Goal: Task Accomplishment & Management: Manage account settings

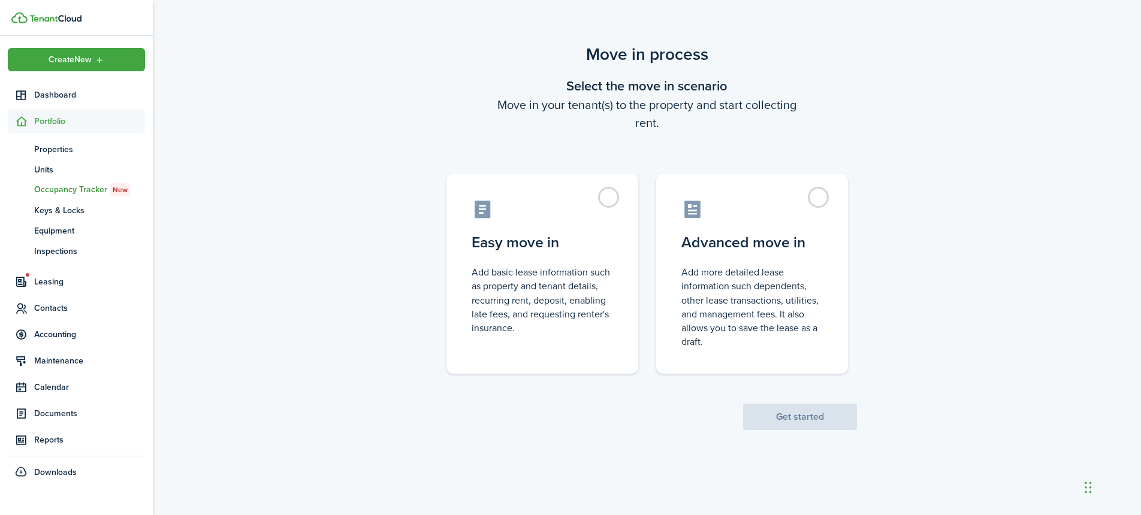
click at [642, 233] on control-radio-group "Easy move in Add basic lease information such as property and tenant details, r…" at bounding box center [646, 268] width 437 height 212
click at [630, 231] on label "Easy move in Add basic lease information such as property and tenant details, r…" at bounding box center [542, 271] width 192 height 200
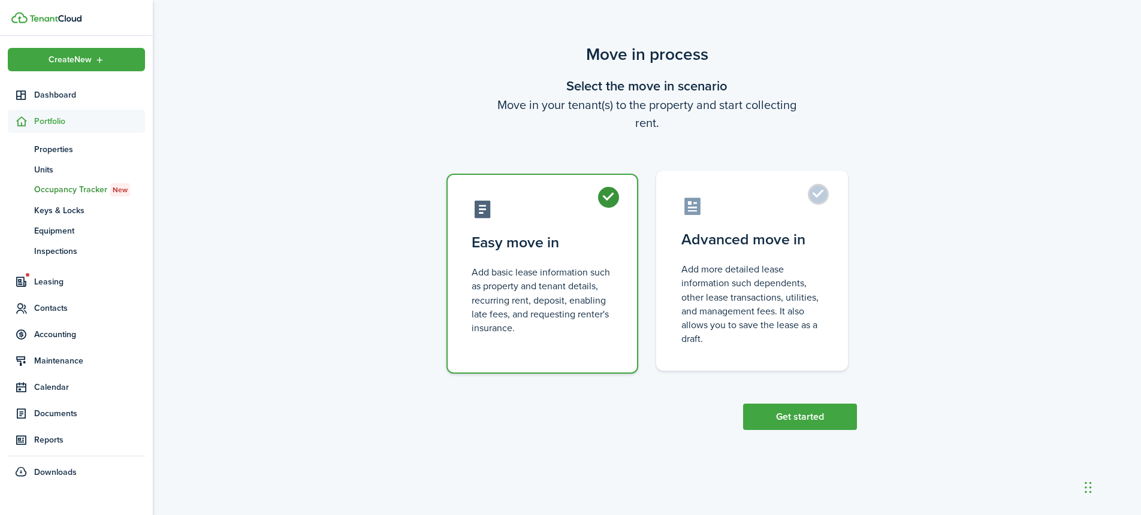
click at [789, 268] on control-radio-card-description "Add more detailed lease information such dependents, other lease transactions, …" at bounding box center [751, 303] width 141 height 83
radio input "false"
radio input "true"
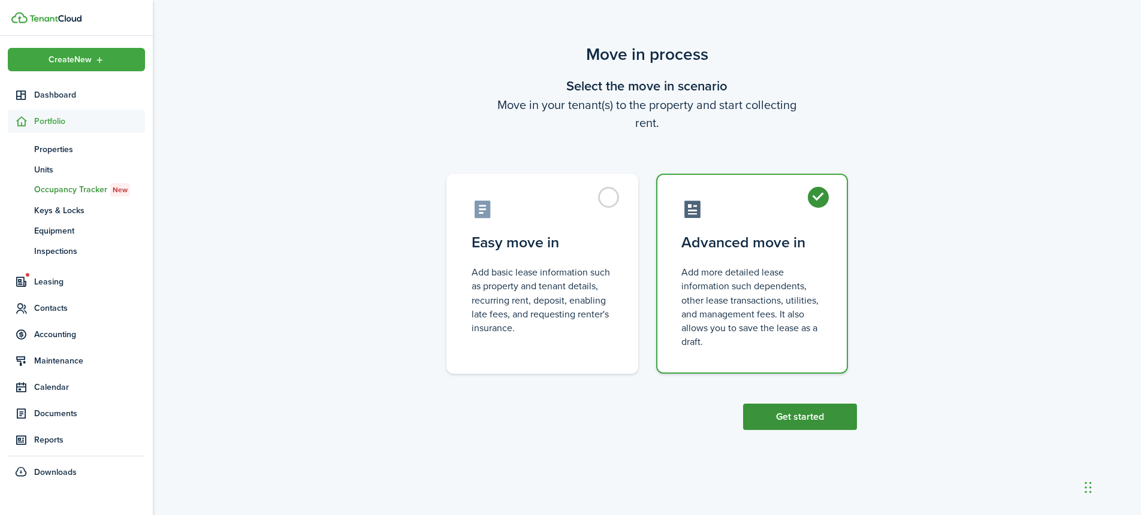
click at [826, 408] on button "Get started" at bounding box center [800, 417] width 114 height 26
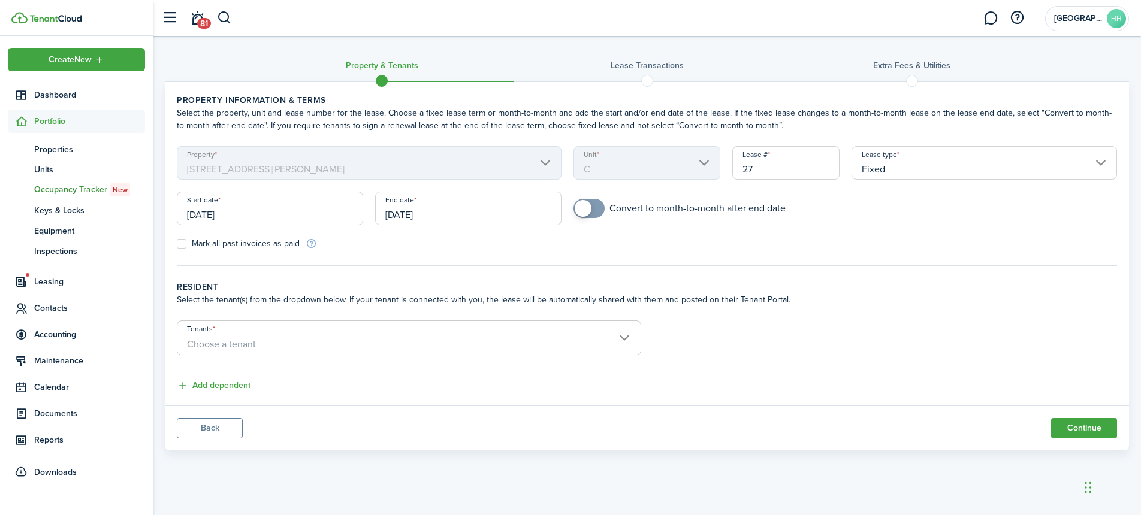
click at [276, 213] on input "[DATE]" at bounding box center [270, 209] width 186 height 34
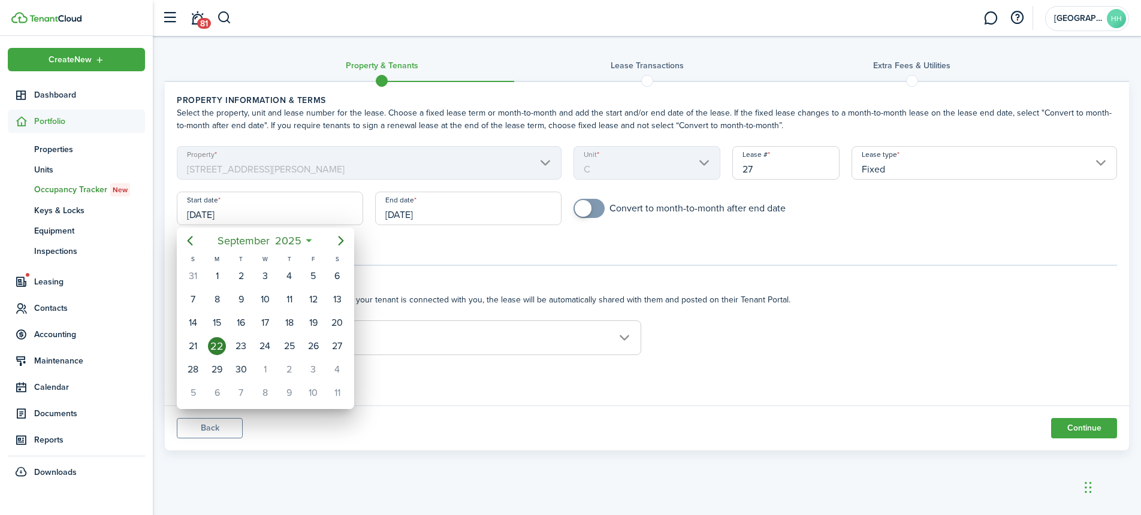
click at [424, 259] on div at bounding box center [570, 257] width 1333 height 707
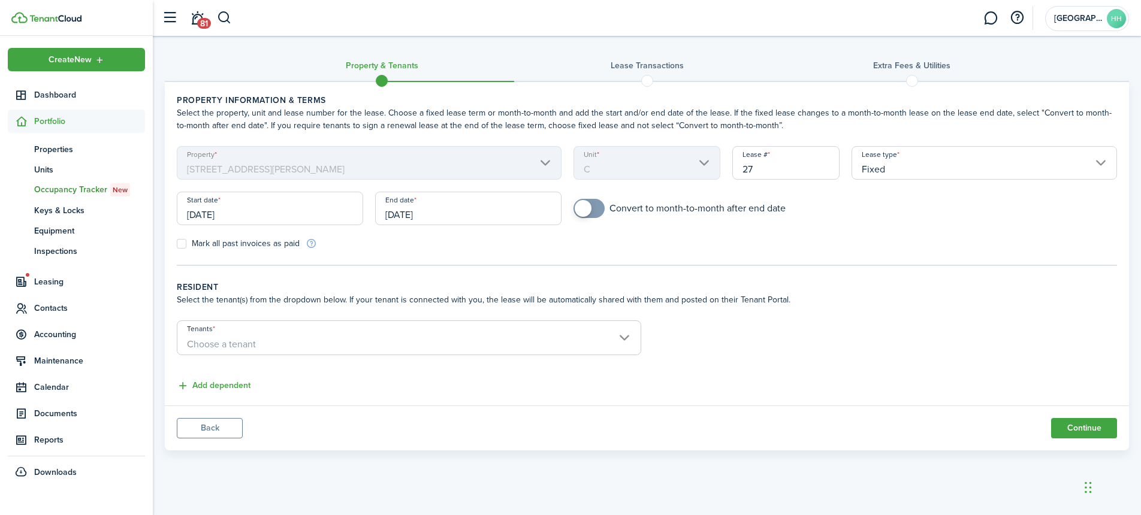
click at [312, 222] on input "[DATE]" at bounding box center [270, 209] width 186 height 34
click at [312, 222] on body "Create New Dashboard Portfolio pt Properties un Units oc Occupancy Tracker New …" at bounding box center [570, 257] width 1141 height 515
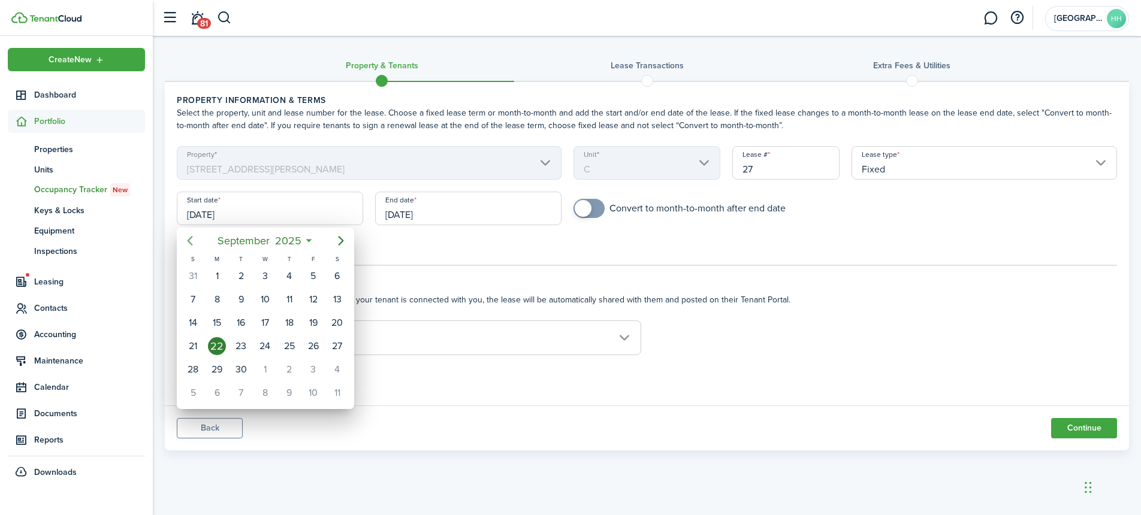
click at [189, 242] on icon "Previous page" at bounding box center [190, 241] width 14 height 14
click at [202, 391] on div "31" at bounding box center [193, 393] width 24 height 23
type input "[DATE]"
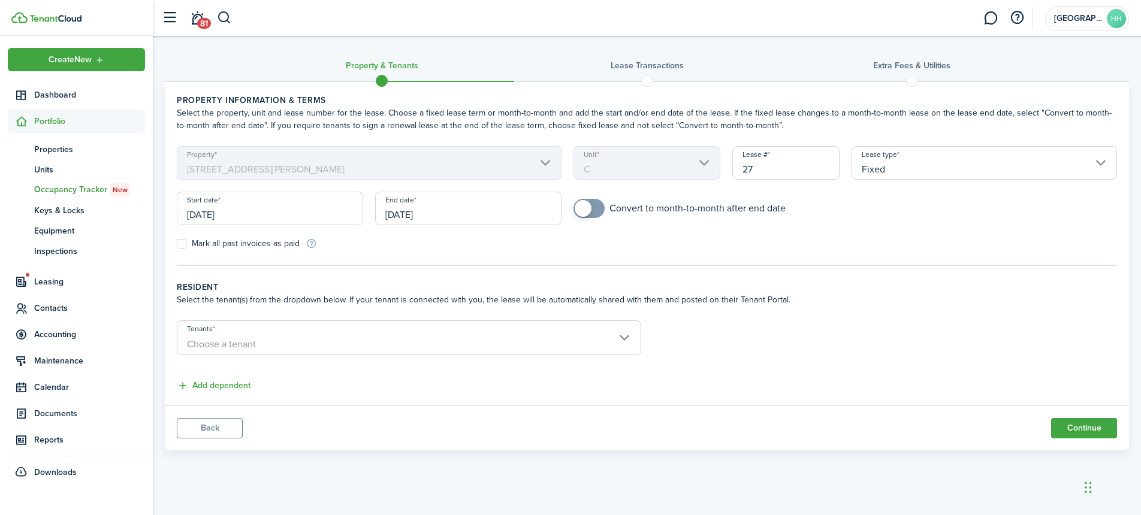
click at [456, 213] on input "[DATE]" at bounding box center [468, 209] width 186 height 34
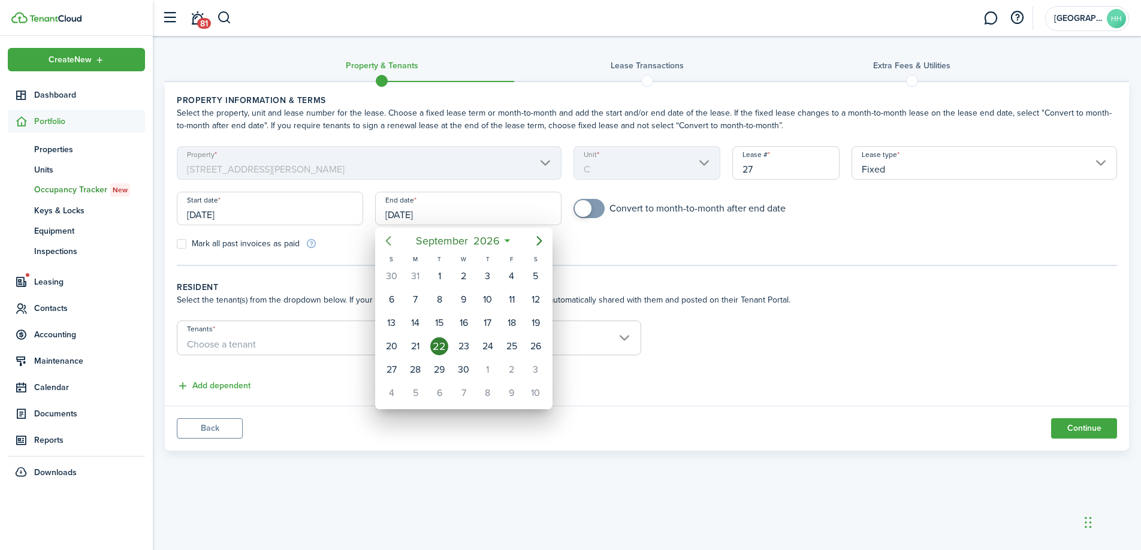
click at [391, 238] on icon "Previous page" at bounding box center [388, 241] width 14 height 14
click at [386, 385] on div "31" at bounding box center [391, 393] width 18 height 18
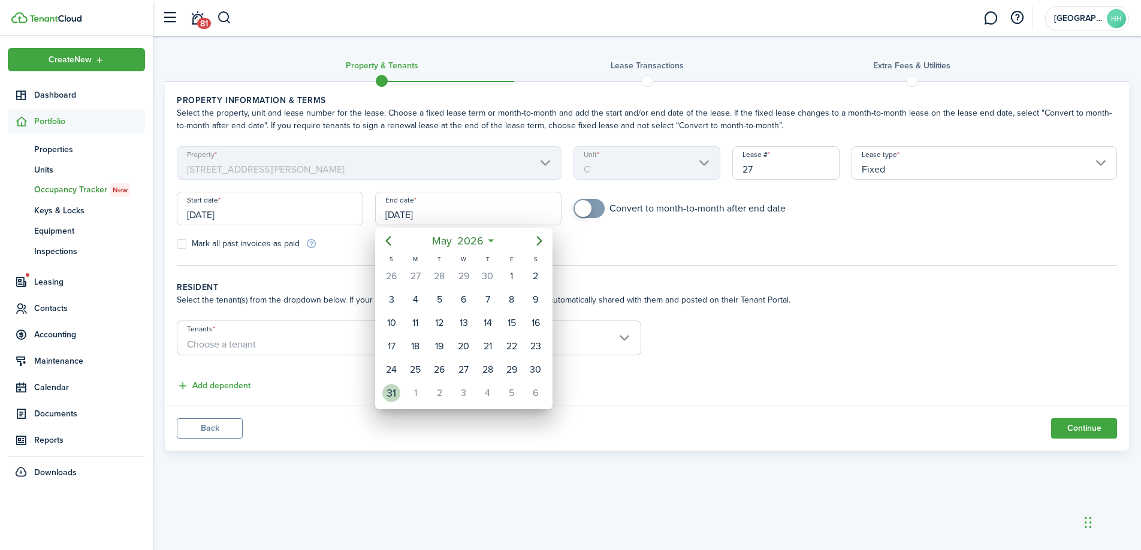
type input "[DATE]"
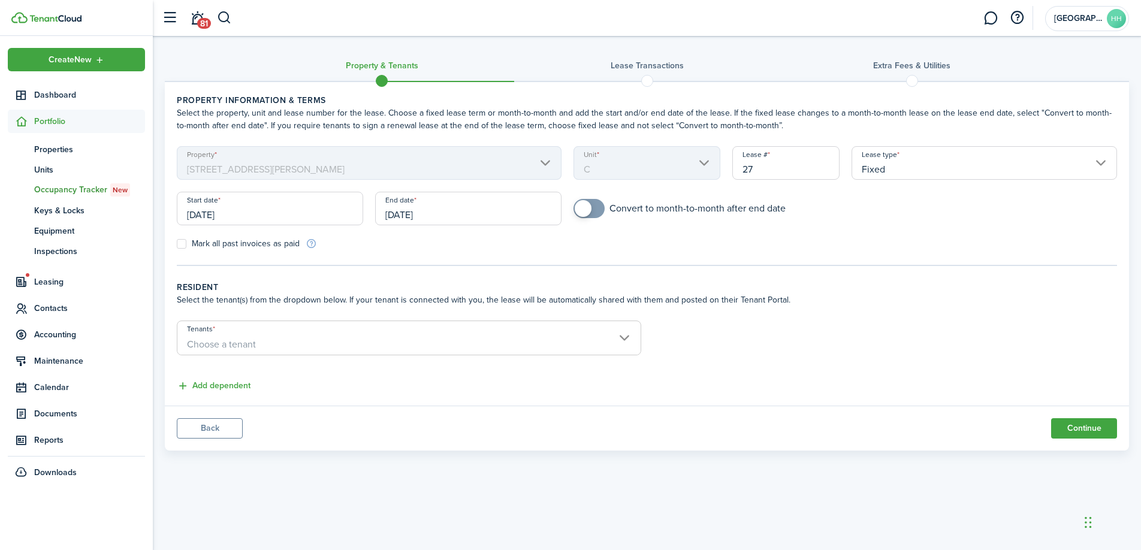
click at [301, 217] on input "[DATE]" at bounding box center [270, 209] width 186 height 34
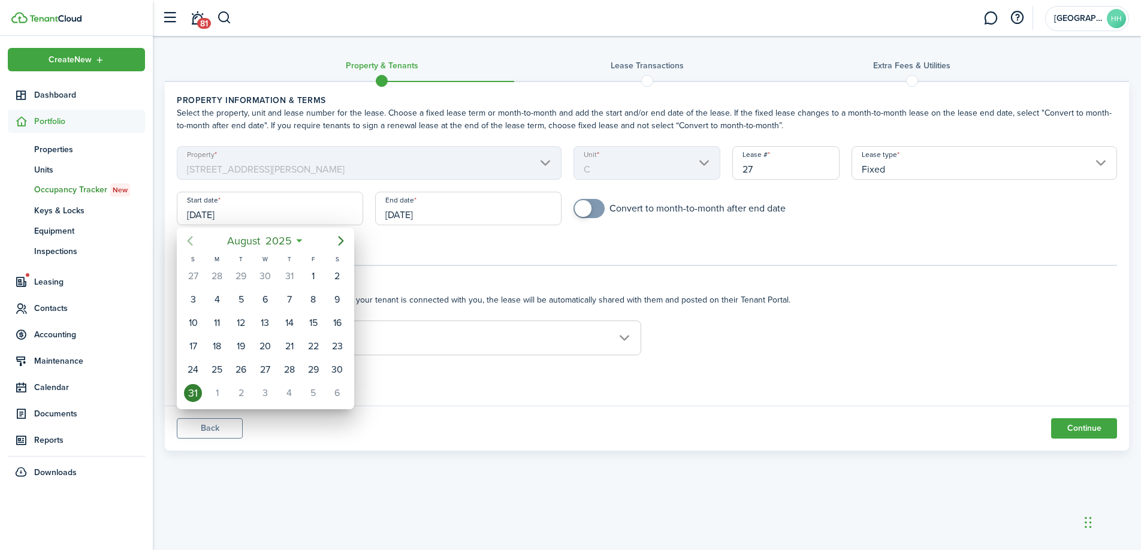
click at [190, 234] on icon "Previous page" at bounding box center [190, 241] width 14 height 14
click at [199, 276] on div "1" at bounding box center [193, 276] width 18 height 18
type input "[DATE]"
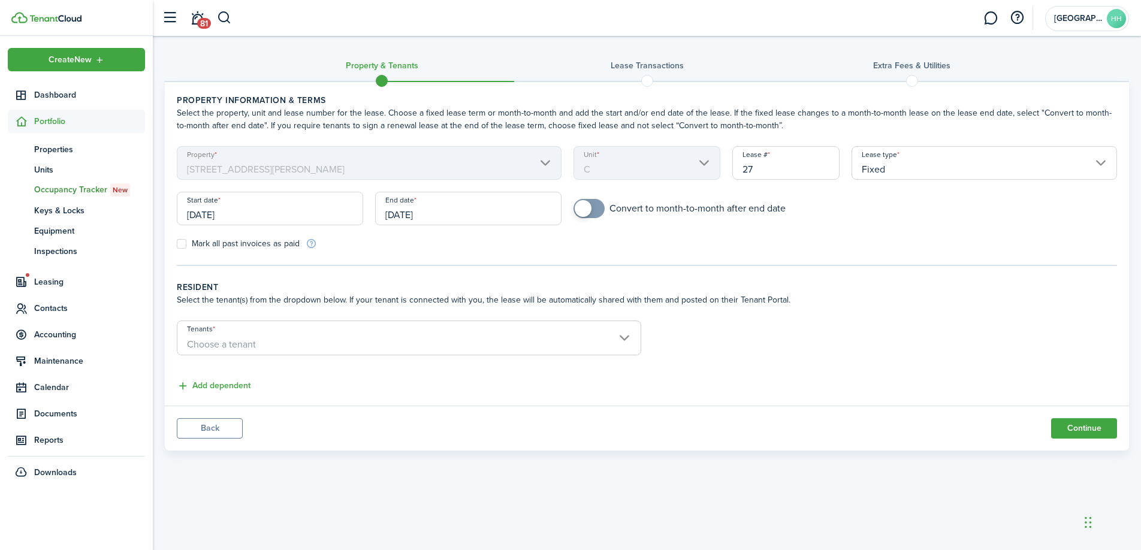
click at [307, 343] on span "Choose a tenant" at bounding box center [408, 344] width 463 height 20
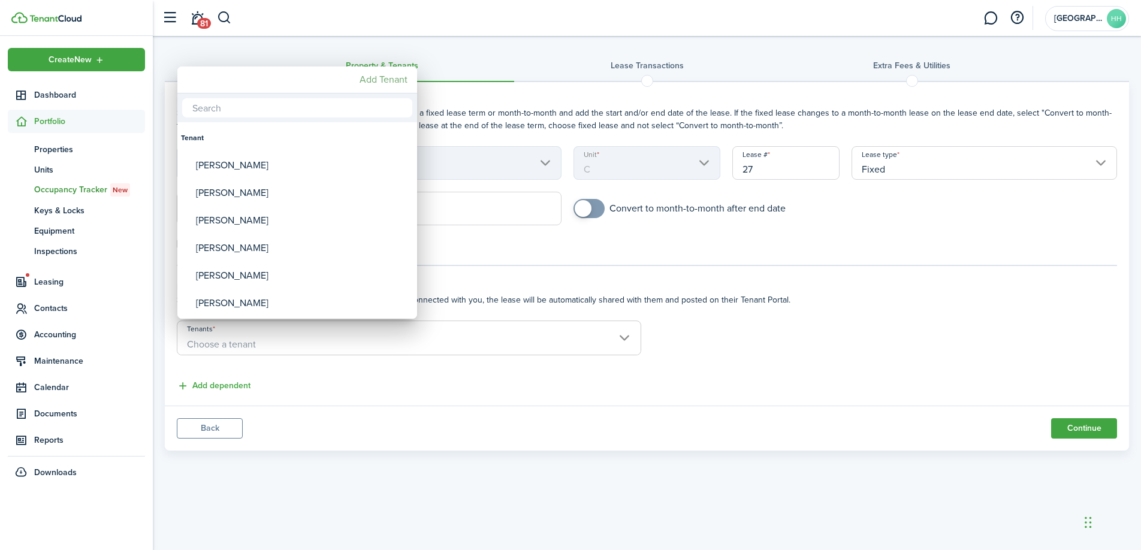
click at [376, 79] on mbsc-button "Add Tenant" at bounding box center [384, 80] width 58 height 22
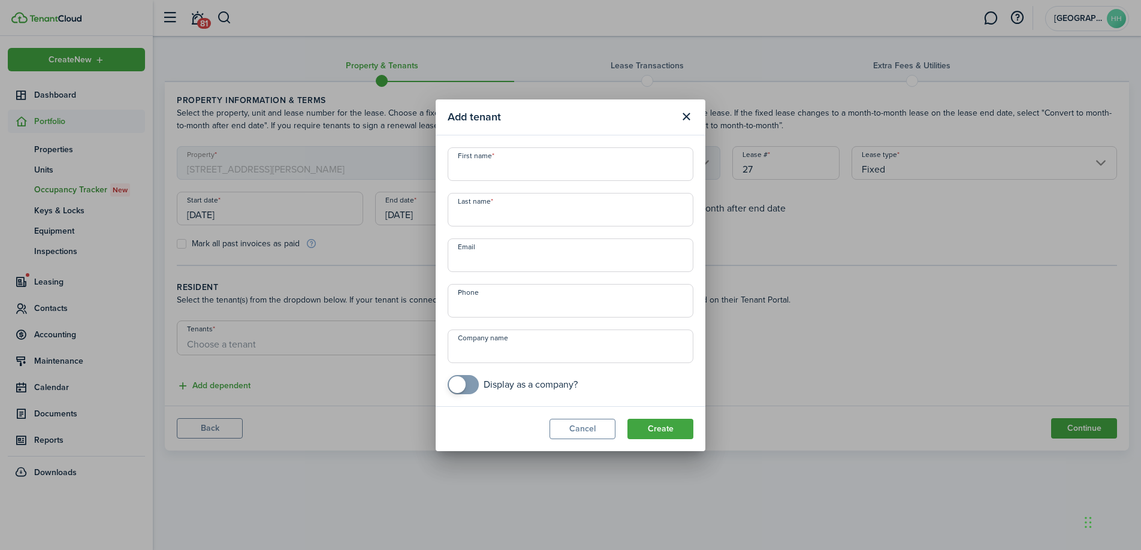
click at [491, 164] on input "First name" at bounding box center [571, 164] width 246 height 34
paste input "[PERSON_NAME]"
drag, startPoint x: 512, startPoint y: 175, endPoint x: 492, endPoint y: 176, distance: 20.4
click at [492, 176] on input "[PERSON_NAME]" at bounding box center [571, 164] width 246 height 34
type input "[PERSON_NAME]"
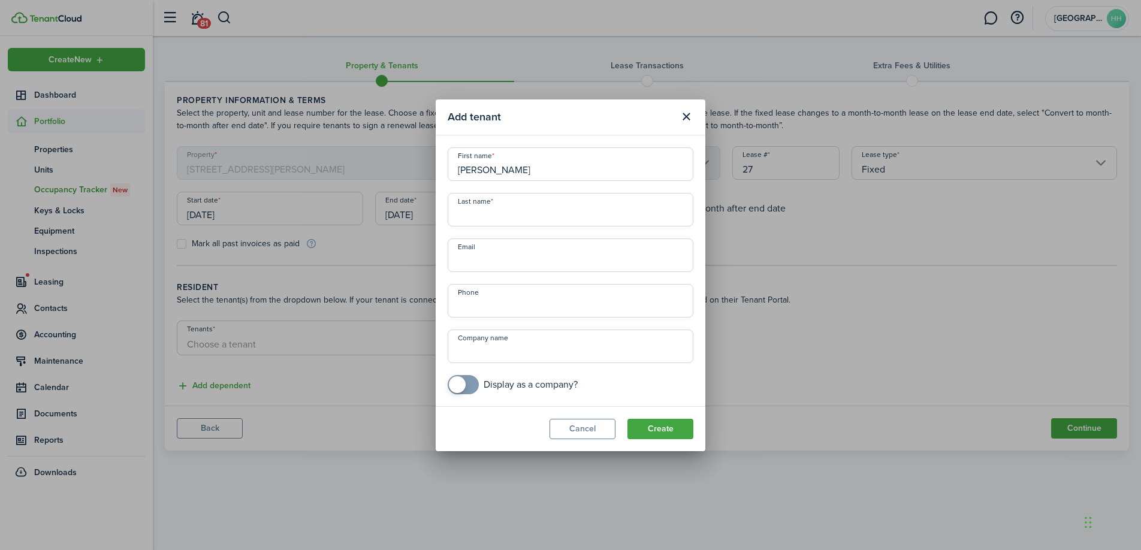
click at [482, 218] on input "Last name" at bounding box center [571, 210] width 246 height 34
paste input "[PERSON_NAME]"
type input "[PERSON_NAME]"
click at [639, 433] on button "Create" at bounding box center [660, 429] width 66 height 20
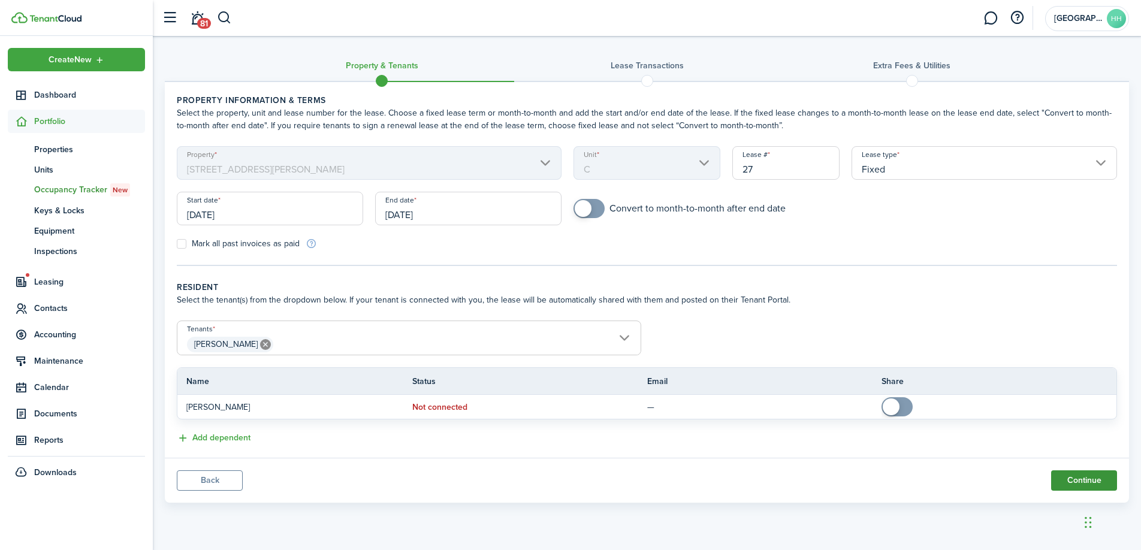
click at [1064, 473] on button "Continue" at bounding box center [1084, 480] width 66 height 20
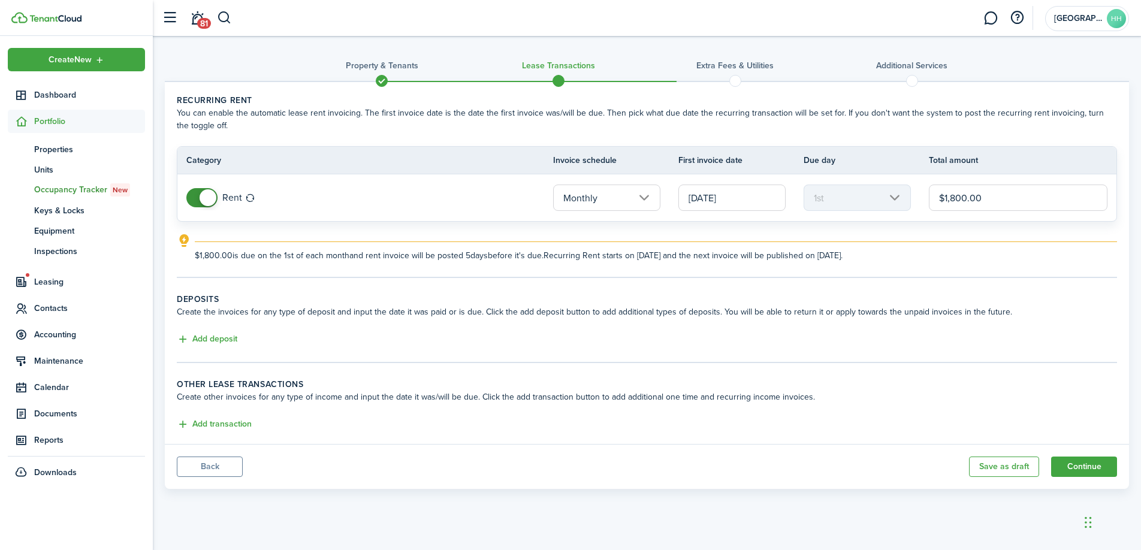
click at [963, 200] on input "$1,800.00" at bounding box center [1018, 198] width 179 height 26
click at [959, 200] on input "$1,800.00" at bounding box center [1018, 198] width 179 height 26
click at [956, 200] on input "$1,800.00" at bounding box center [1018, 198] width 179 height 26
type input "$1,500.00"
click at [907, 258] on explanation-description "$1,500.00 is due on the 1st of each month and rent invoice will be posted 5 day…" at bounding box center [656, 255] width 922 height 13
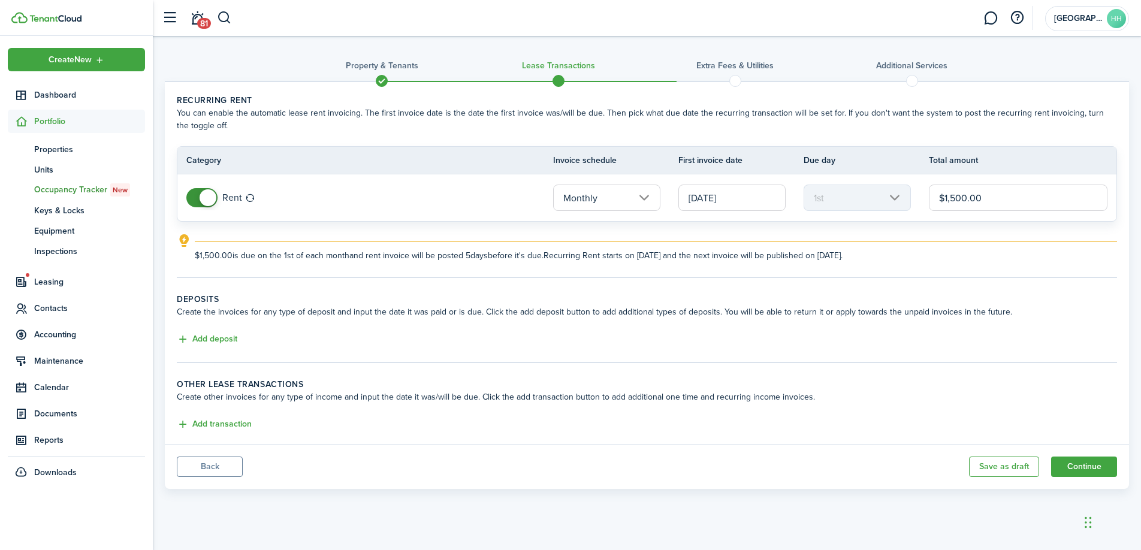
click at [727, 205] on input "[DATE]" at bounding box center [731, 198] width 107 height 26
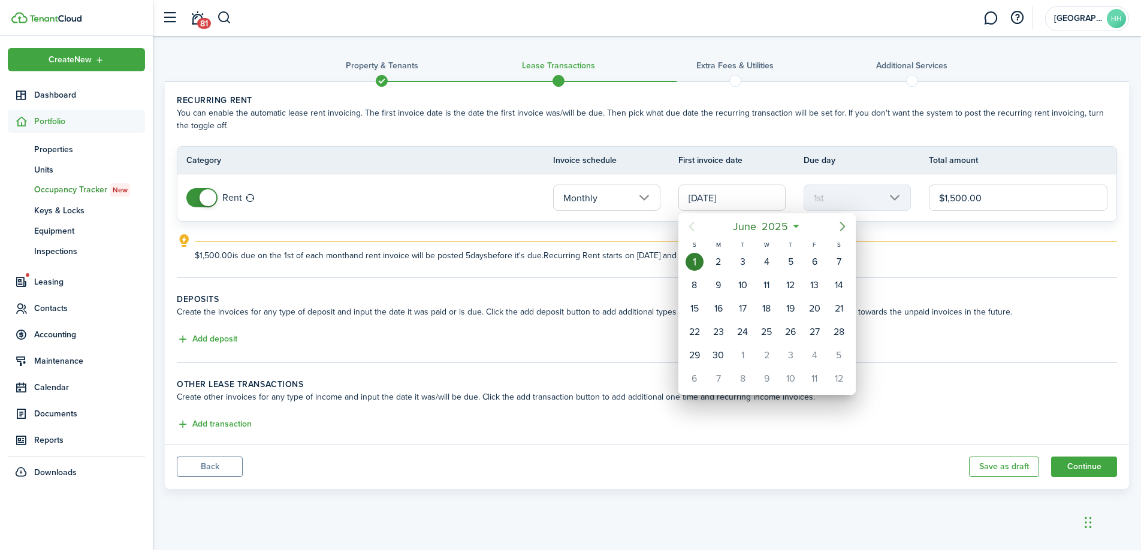
click at [841, 228] on icon "Next page" at bounding box center [842, 226] width 14 height 14
click at [769, 266] on div "1" at bounding box center [767, 262] width 18 height 18
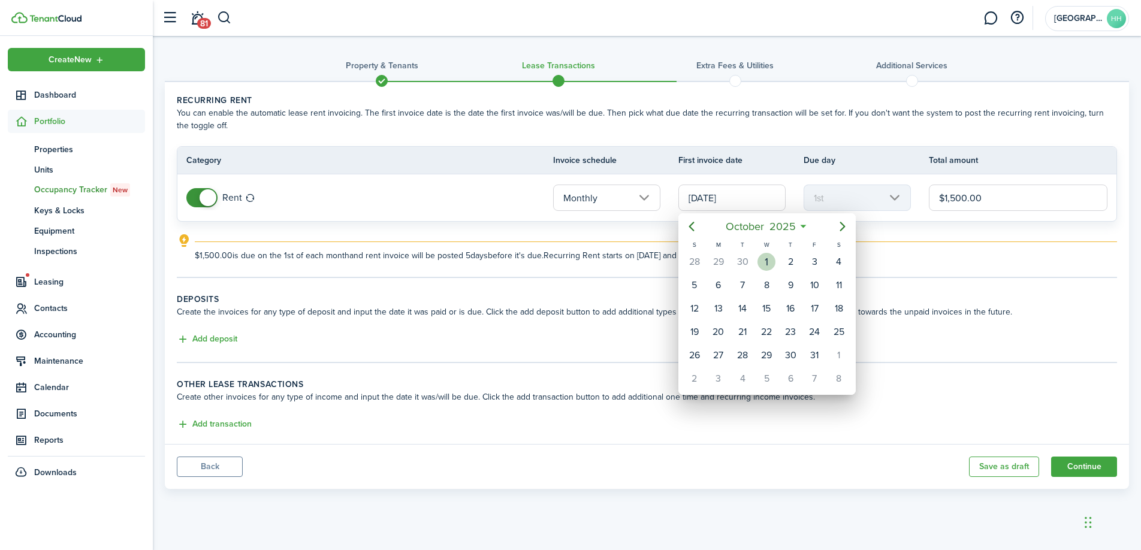
type input "[DATE]"
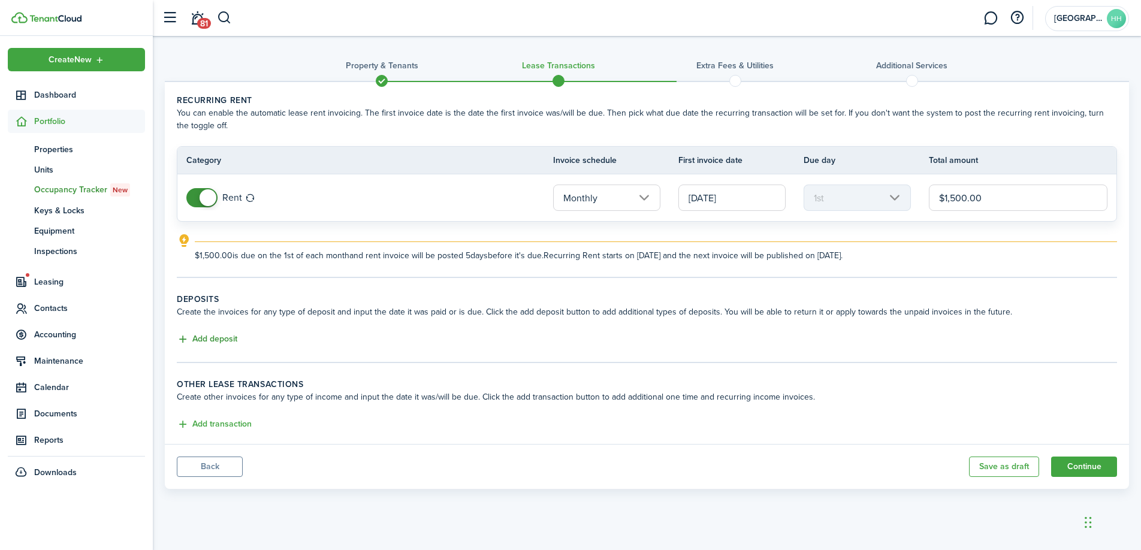
click at [202, 345] on button "Add deposit" at bounding box center [207, 340] width 61 height 14
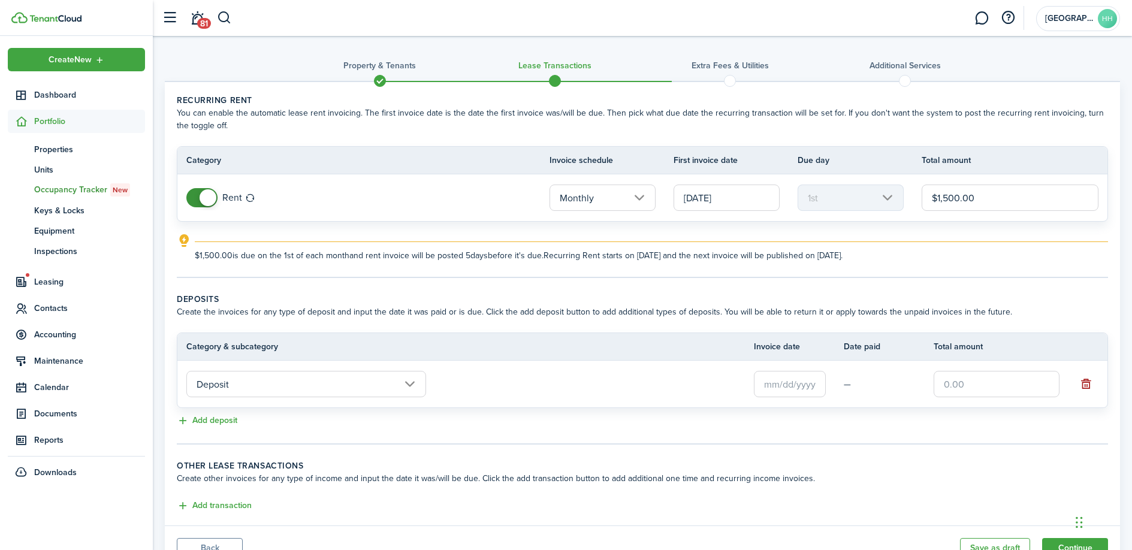
click at [1079, 380] on button "button" at bounding box center [1086, 384] width 17 height 17
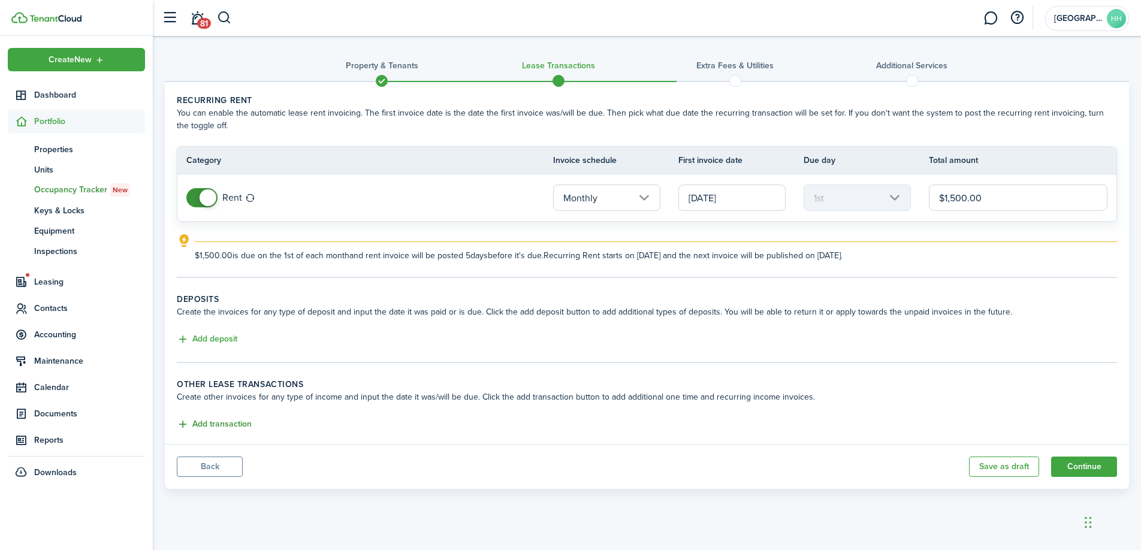
click at [240, 424] on button "Add transaction" at bounding box center [214, 425] width 75 height 14
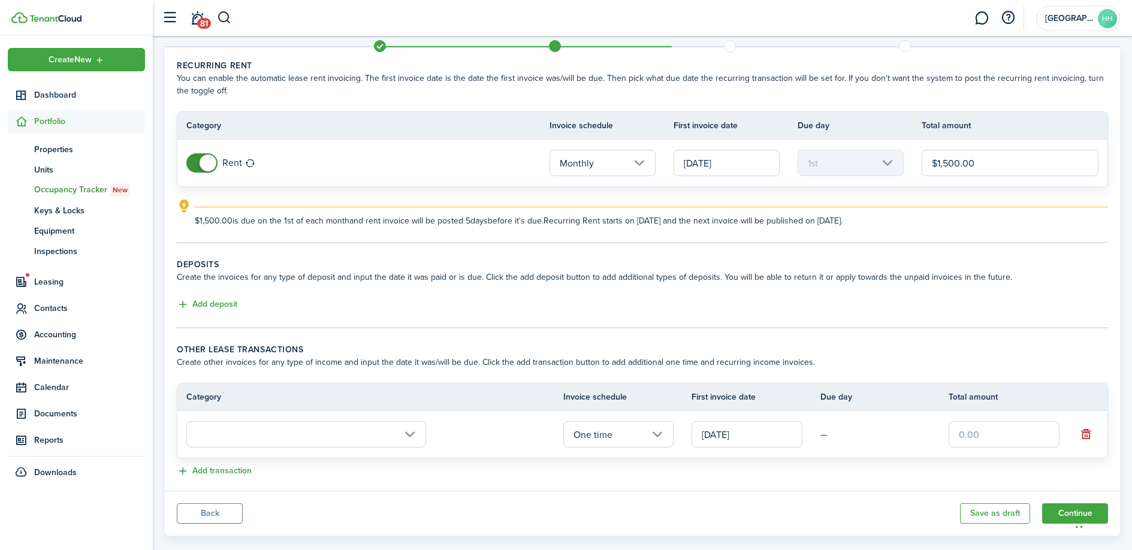
scroll to position [53, 0]
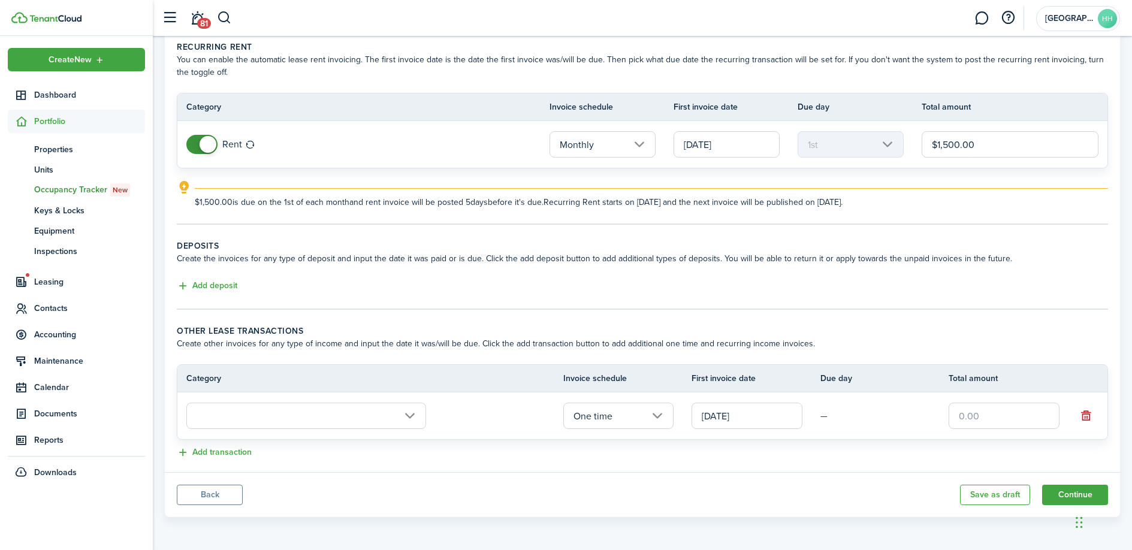
click at [267, 415] on input "text" at bounding box center [306, 416] width 240 height 26
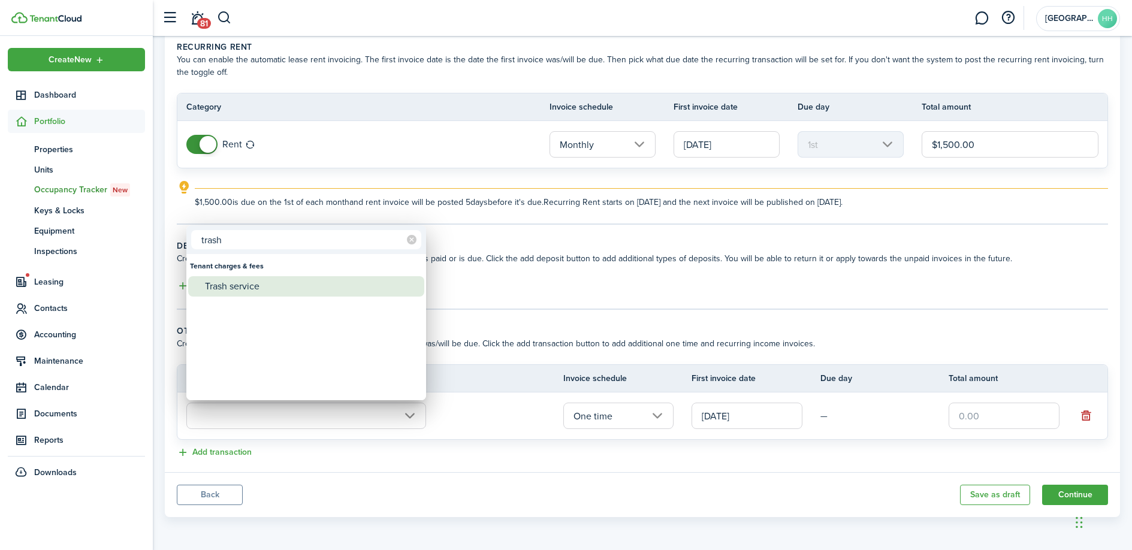
type input "trash"
click at [280, 285] on div "Trash service" at bounding box center [311, 286] width 212 height 20
type input "Tenant charges & fees / Trash service"
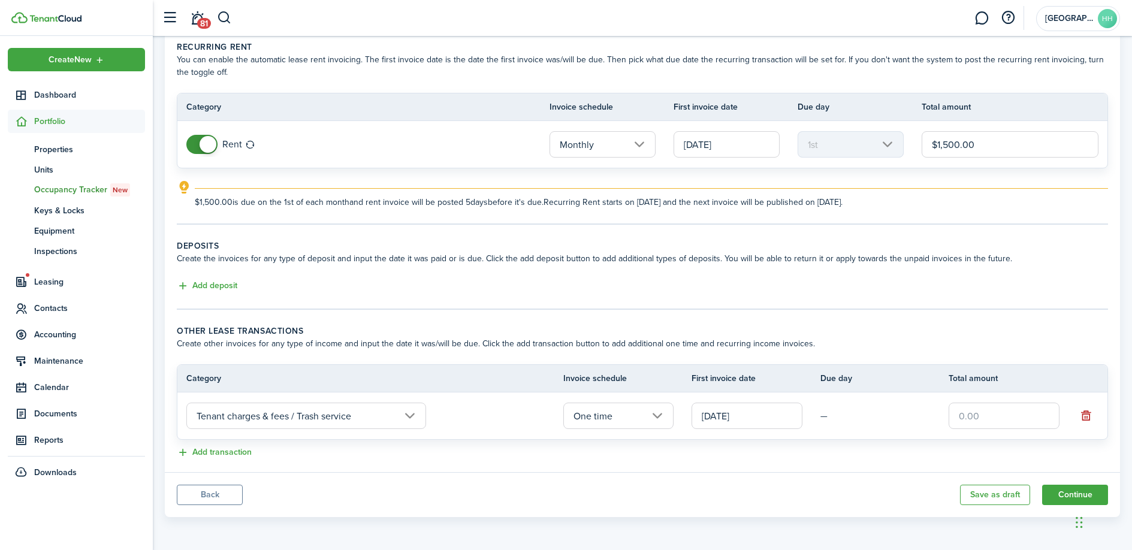
click at [663, 414] on input "One time" at bounding box center [618, 416] width 111 height 26
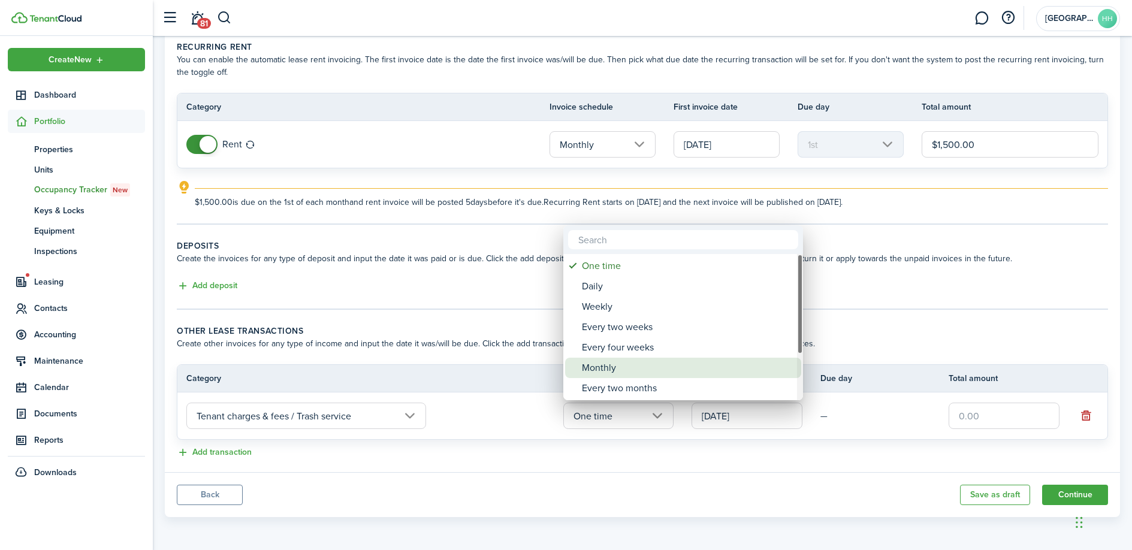
click at [642, 374] on div "Monthly" at bounding box center [688, 368] width 212 height 20
type input "Monthly"
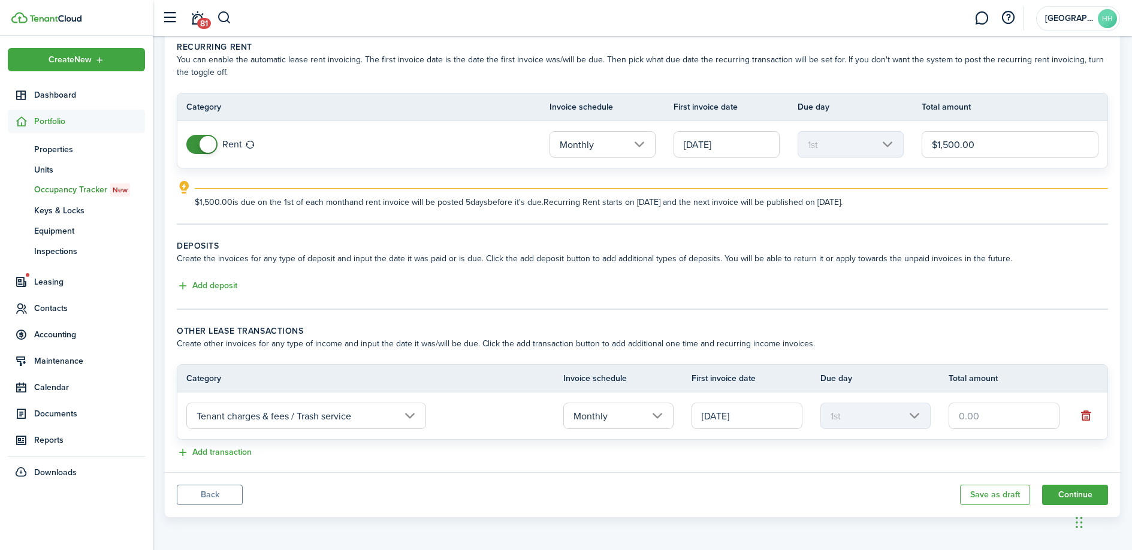
click at [793, 417] on input "[DATE]" at bounding box center [747, 416] width 111 height 26
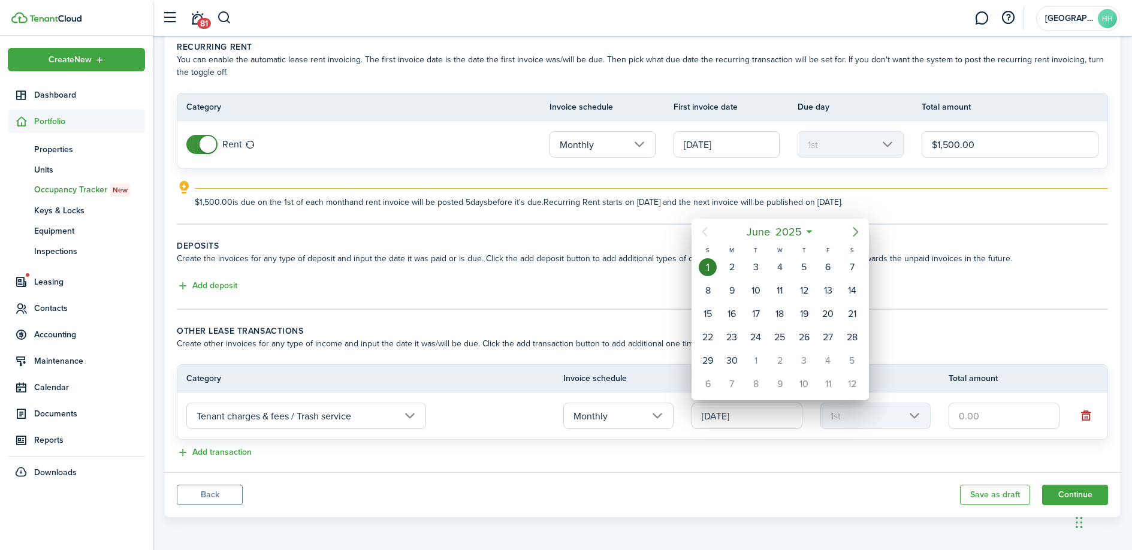
click at [865, 230] on mbsc-button "Next page" at bounding box center [856, 232] width 24 height 24
click at [862, 230] on icon "Next page" at bounding box center [856, 232] width 14 height 14
click at [784, 270] on div "1" at bounding box center [780, 267] width 18 height 18
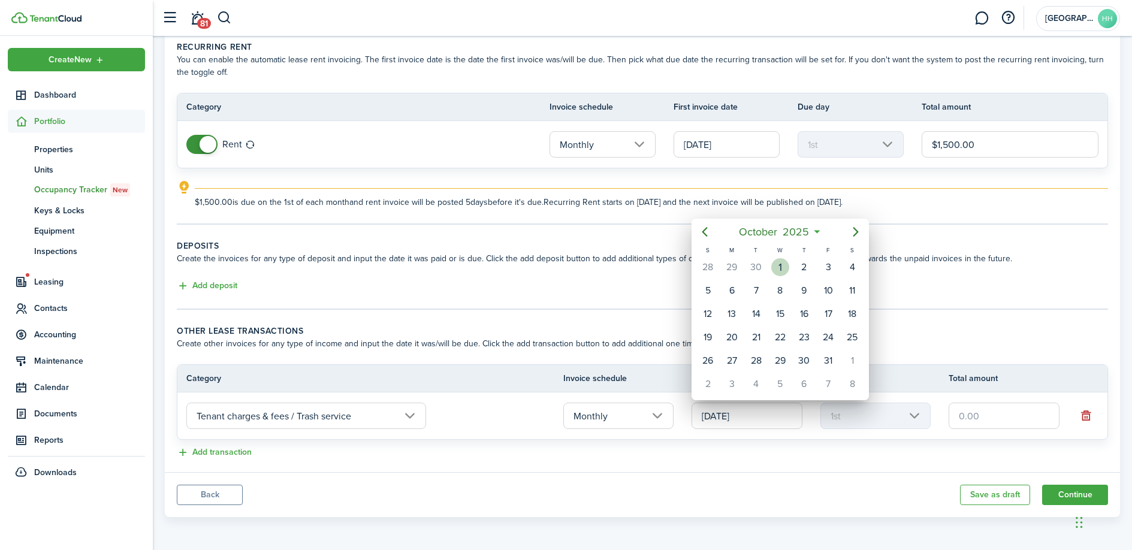
type input "[DATE]"
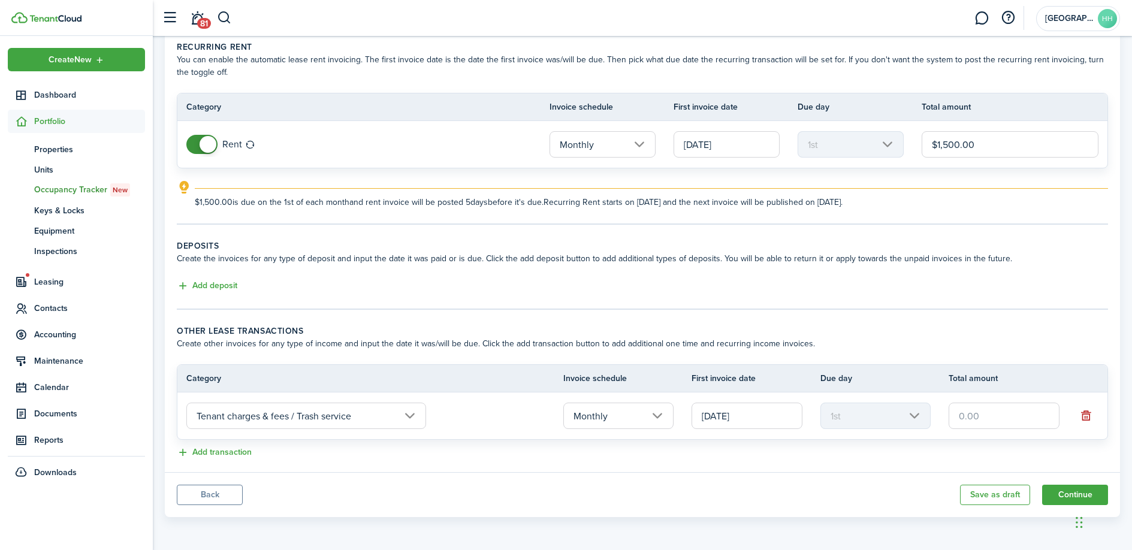
click at [1001, 420] on input "text" at bounding box center [1004, 416] width 111 height 26
type input "$25.00"
click at [952, 467] on panel-main-body "Recurring rent You can enable the automatic lease rent invoicing. The first inv…" at bounding box center [642, 250] width 955 height 443
click at [1067, 500] on button "Continue" at bounding box center [1075, 495] width 66 height 20
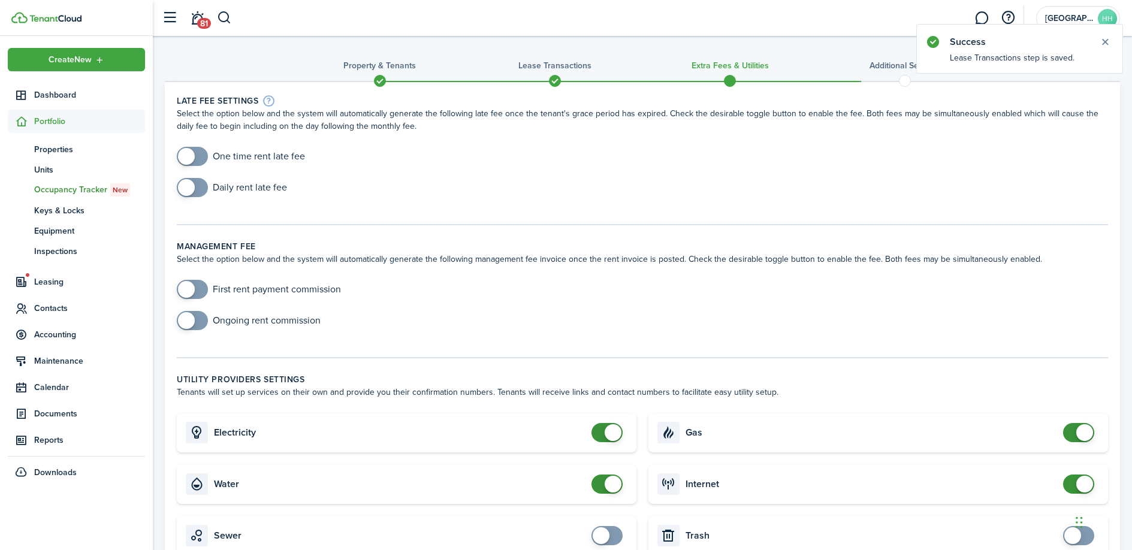
checkbox input "true"
click at [198, 156] on span at bounding box center [192, 156] width 12 height 19
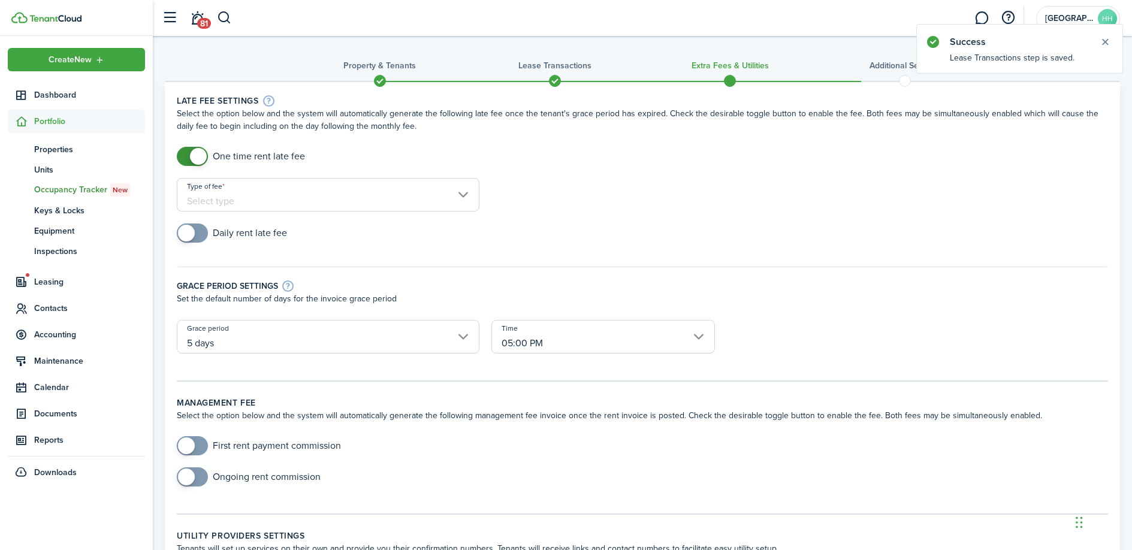
click at [277, 194] on input "Type of fee" at bounding box center [328, 195] width 303 height 34
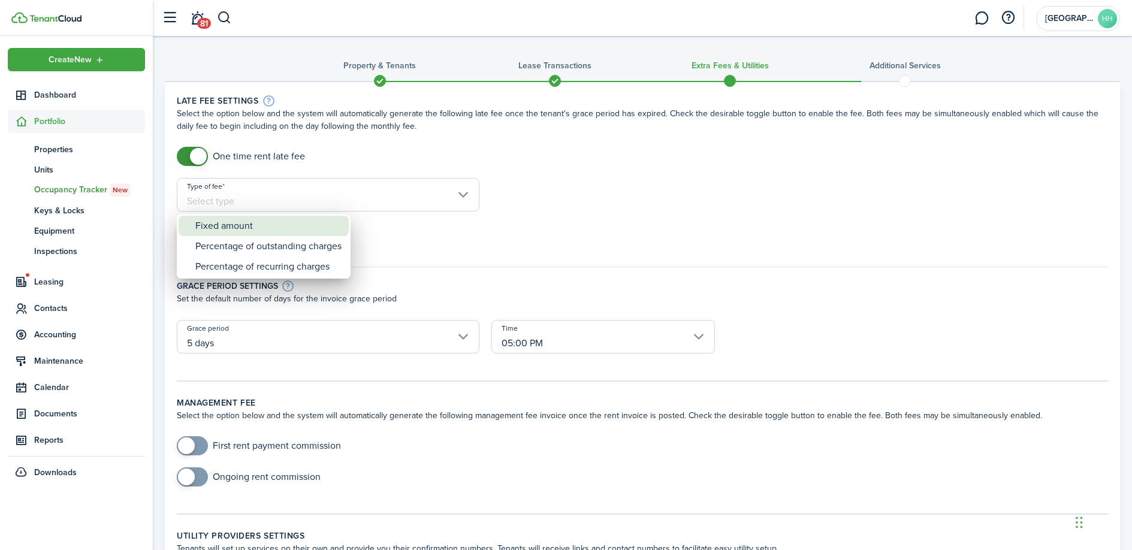
click at [304, 226] on div "Fixed amount" at bounding box center [268, 226] width 146 height 20
type input "Fixed amount"
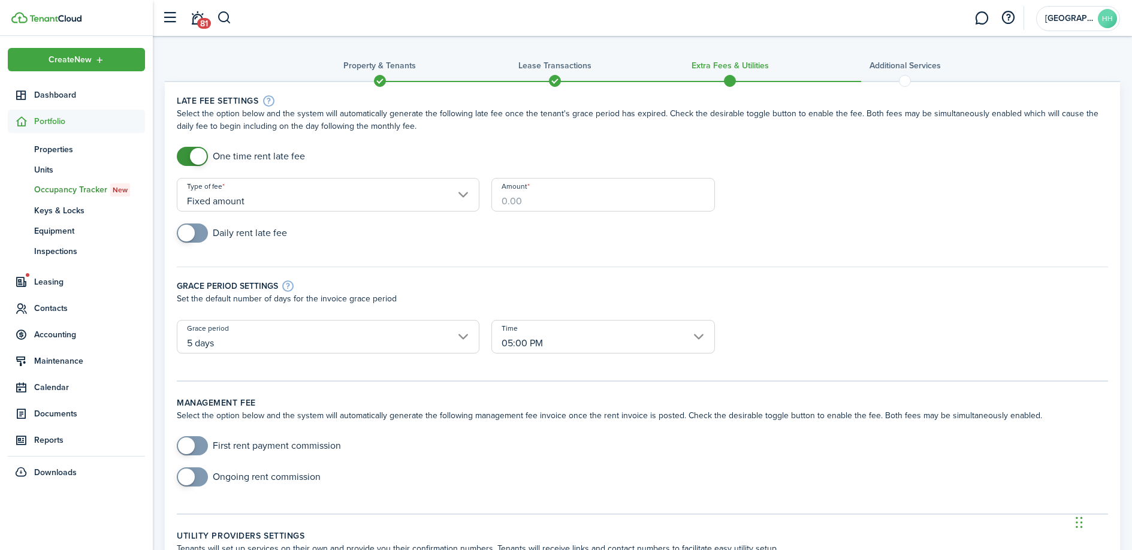
click at [529, 204] on input "Amount" at bounding box center [603, 195] width 224 height 34
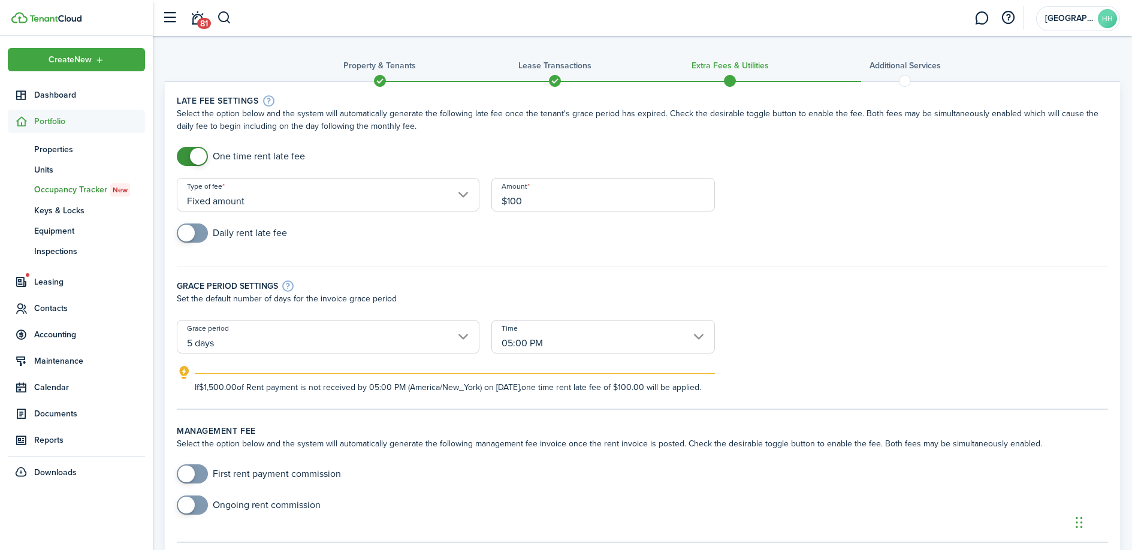
type input "$100.00"
click at [480, 240] on div "Daily rent late fee" at bounding box center [642, 239] width 943 height 31
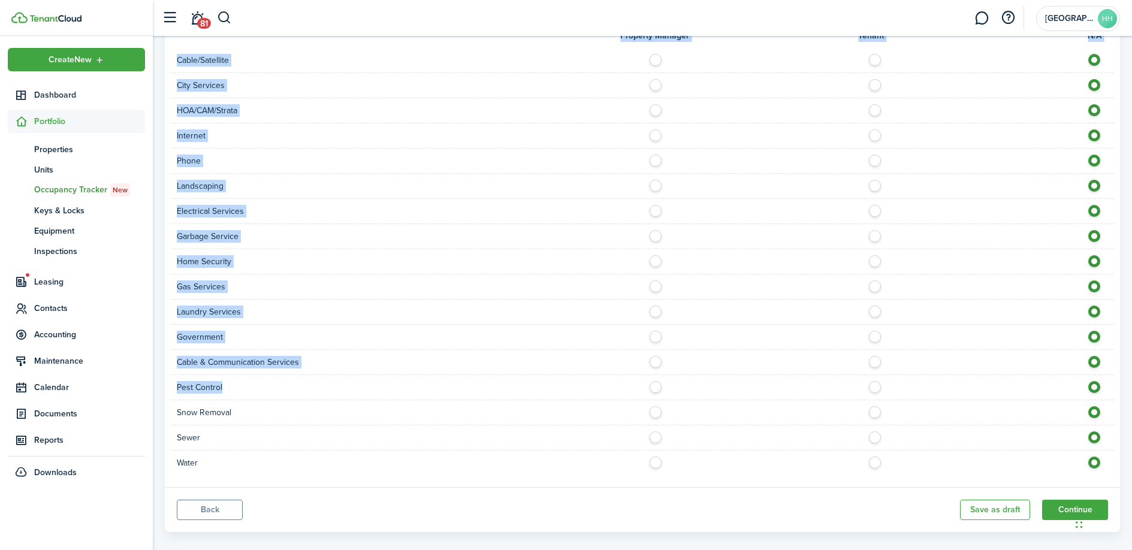
scroll to position [805, 0]
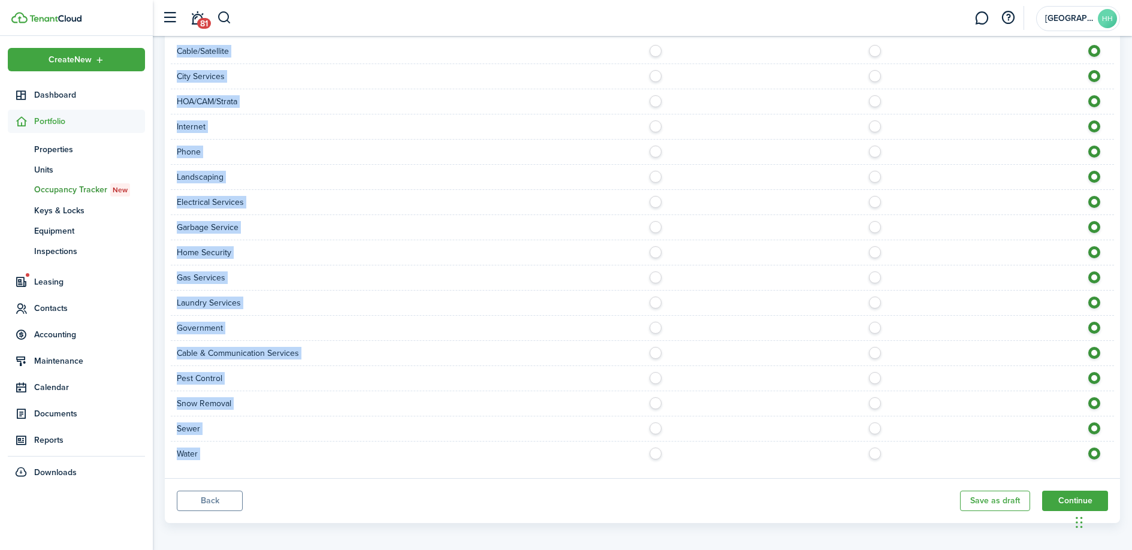
drag, startPoint x: 177, startPoint y: 128, endPoint x: 701, endPoint y: 515, distance: 651.5
copy panel-main-body "Utility providers settings Tenants will set up services on their own and provid…"
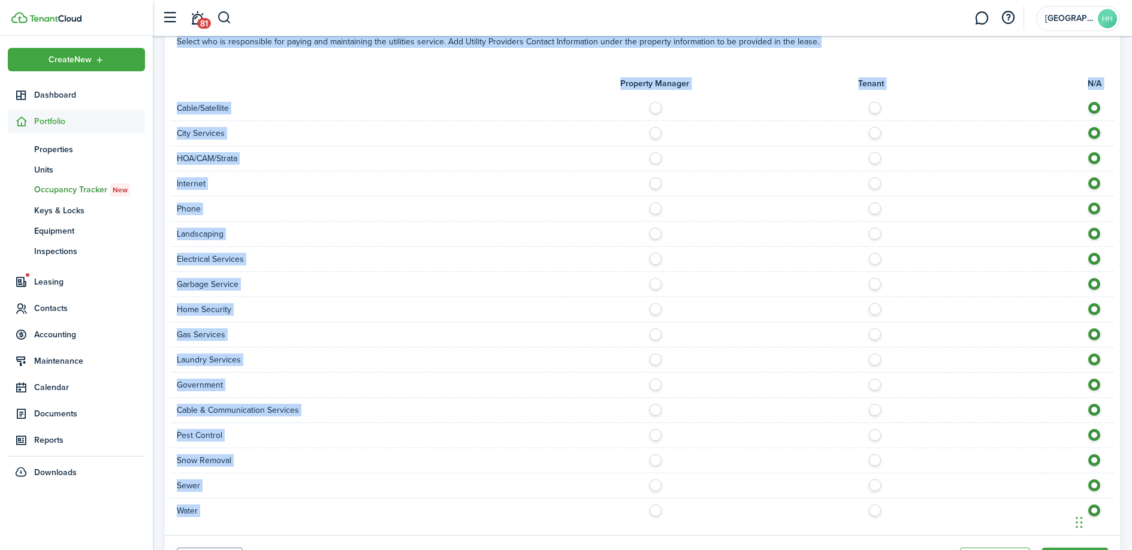
scroll to position [314, 0]
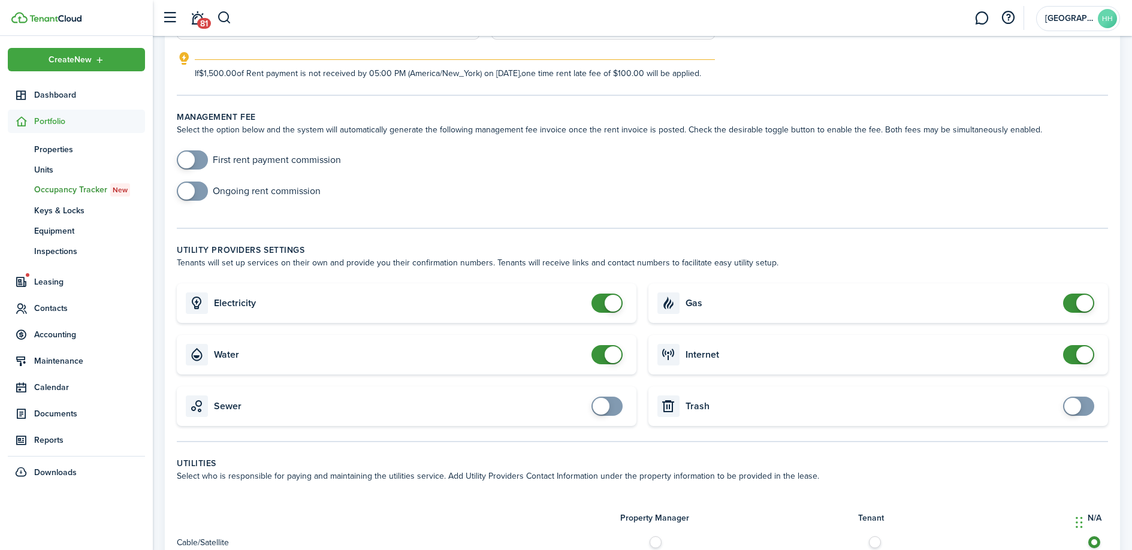
click at [603, 204] on div "Ongoing rent commission" at bounding box center [642, 197] width 943 height 31
click at [611, 375] on card "Water" at bounding box center [407, 355] width 460 height 40
checkbox input "false"
click at [612, 363] on span at bounding box center [613, 354] width 17 height 17
checkbox input "false"
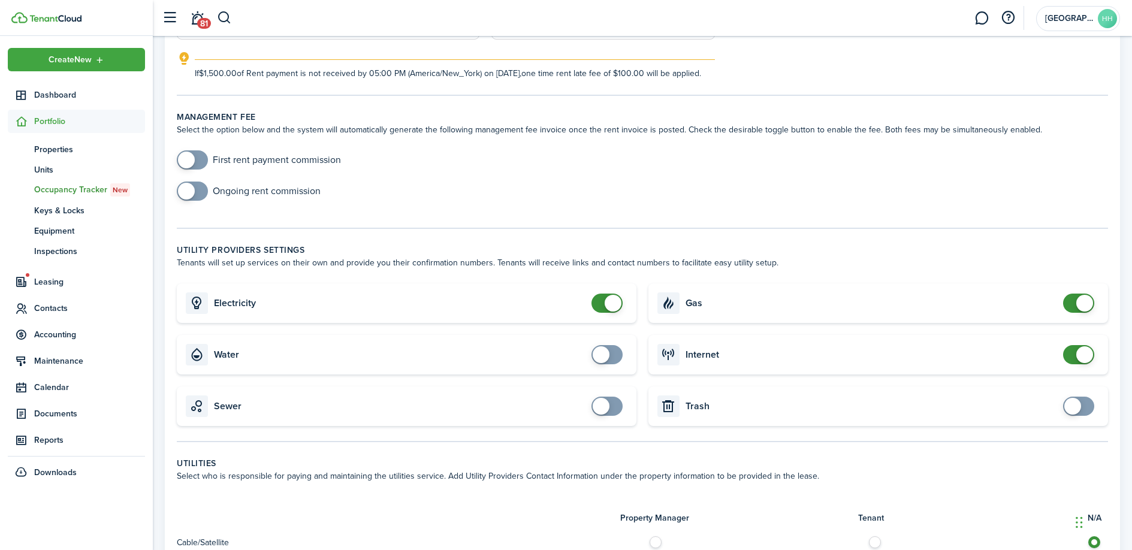
click at [1088, 312] on span at bounding box center [1084, 303] width 17 height 17
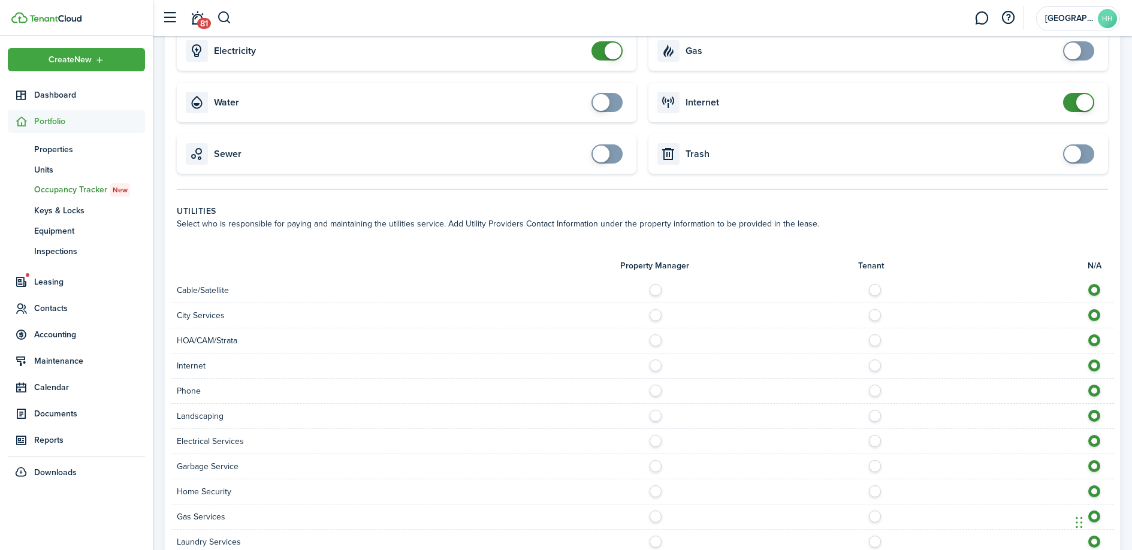
scroll to position [653, 0]
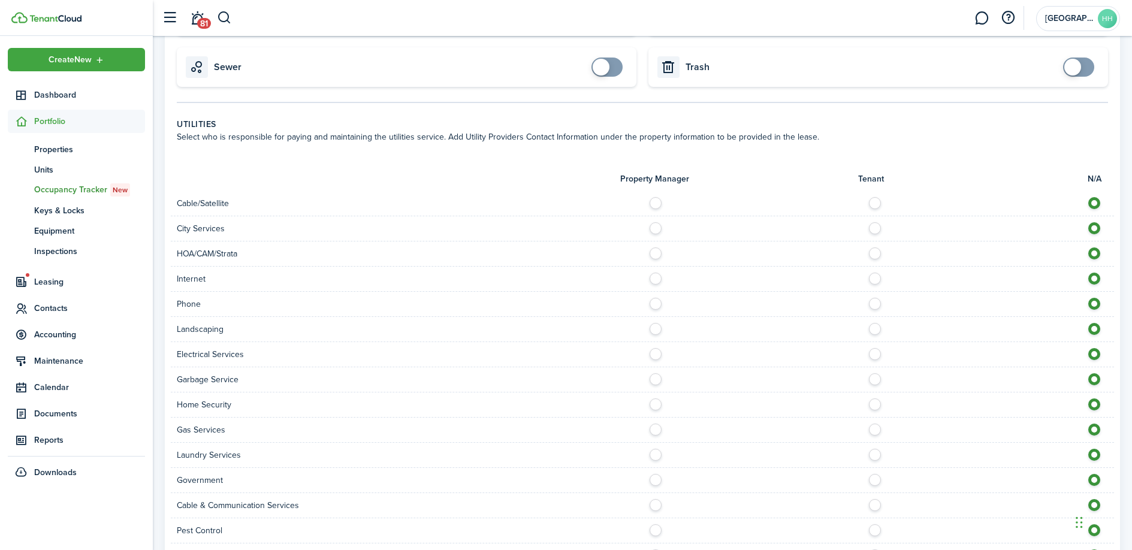
click at [882, 203] on label at bounding box center [878, 200] width 21 height 6
radio input "true"
click at [654, 228] on label at bounding box center [658, 225] width 21 height 6
click at [1084, 228] on control-radio-group at bounding box center [878, 225] width 460 height 6
click at [1089, 228] on label at bounding box center [1097, 225] width 21 height 6
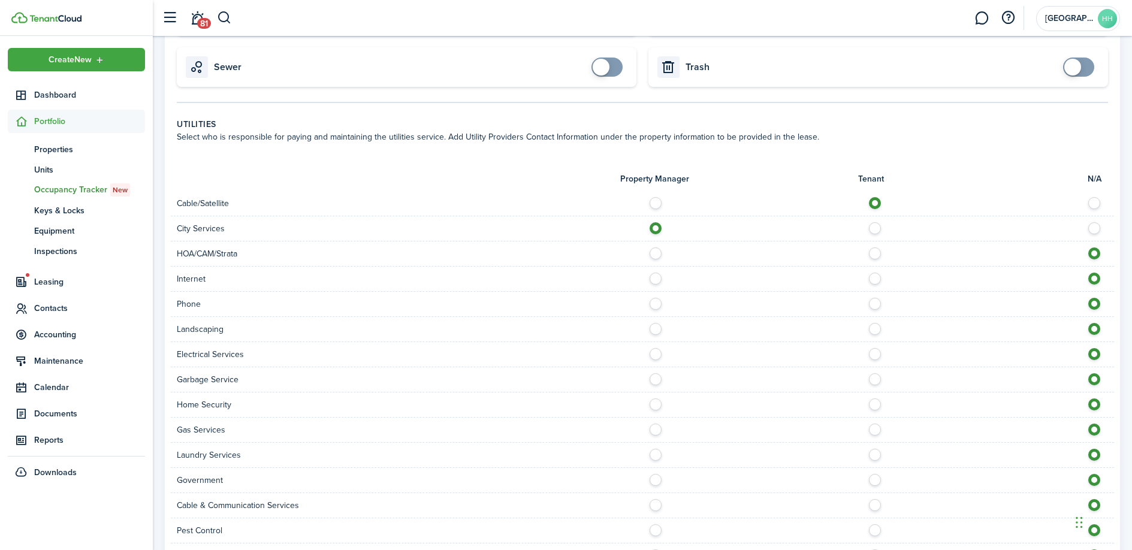
radio input "false"
radio input "true"
click at [875, 279] on label at bounding box center [878, 276] width 21 height 6
radio input "true"
click at [874, 304] on label at bounding box center [878, 301] width 21 height 6
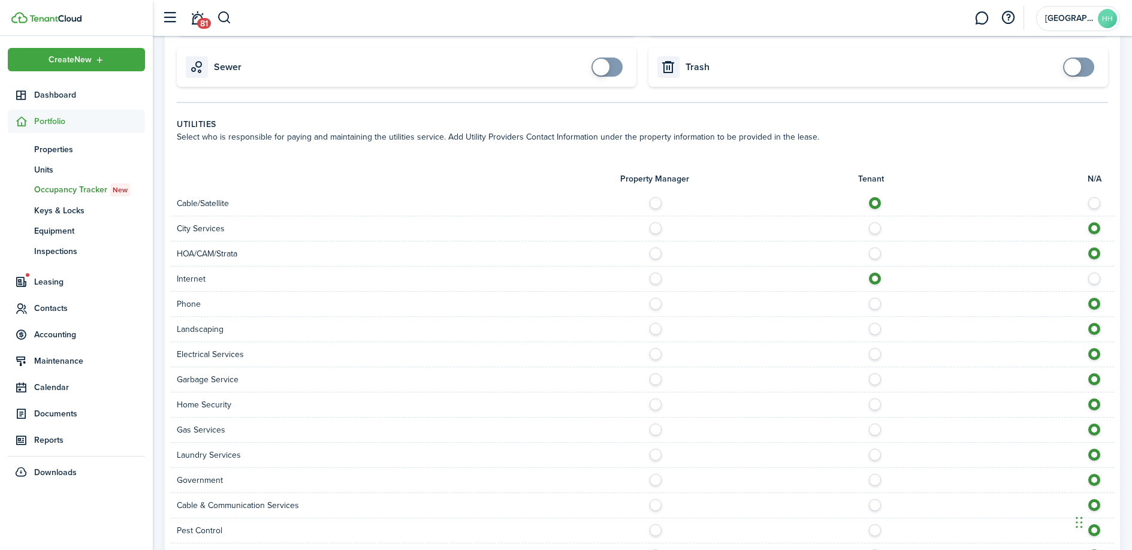
radio input "true"
click at [656, 329] on label at bounding box center [658, 326] width 21 height 6
radio input "true"
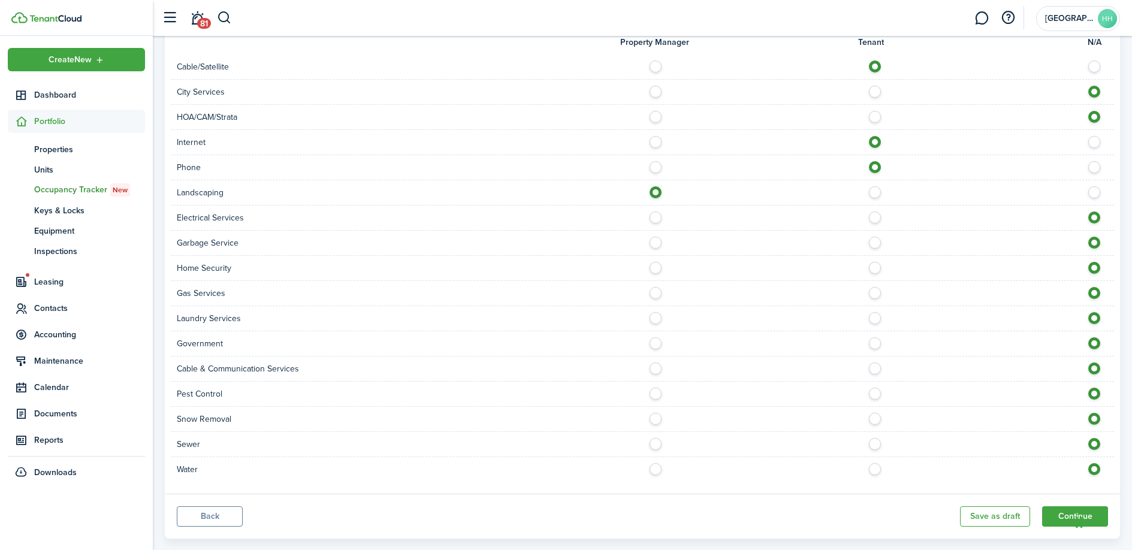
scroll to position [802, 0]
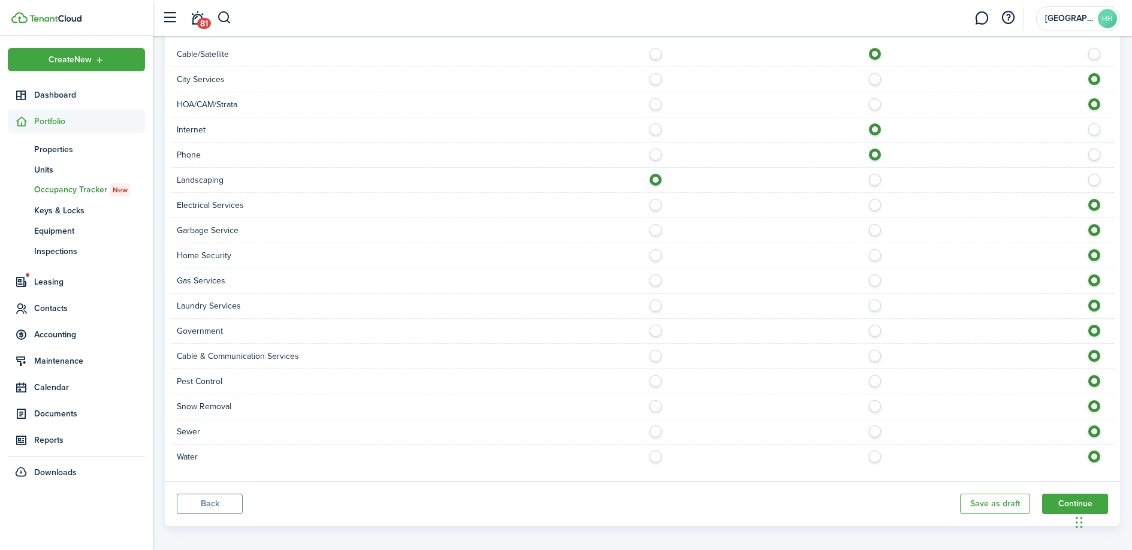
click at [656, 230] on label at bounding box center [658, 227] width 21 height 6
radio input "true"
click at [654, 280] on label at bounding box center [658, 277] width 21 height 6
radio input "true"
click at [659, 406] on label at bounding box center [658, 403] width 21 height 6
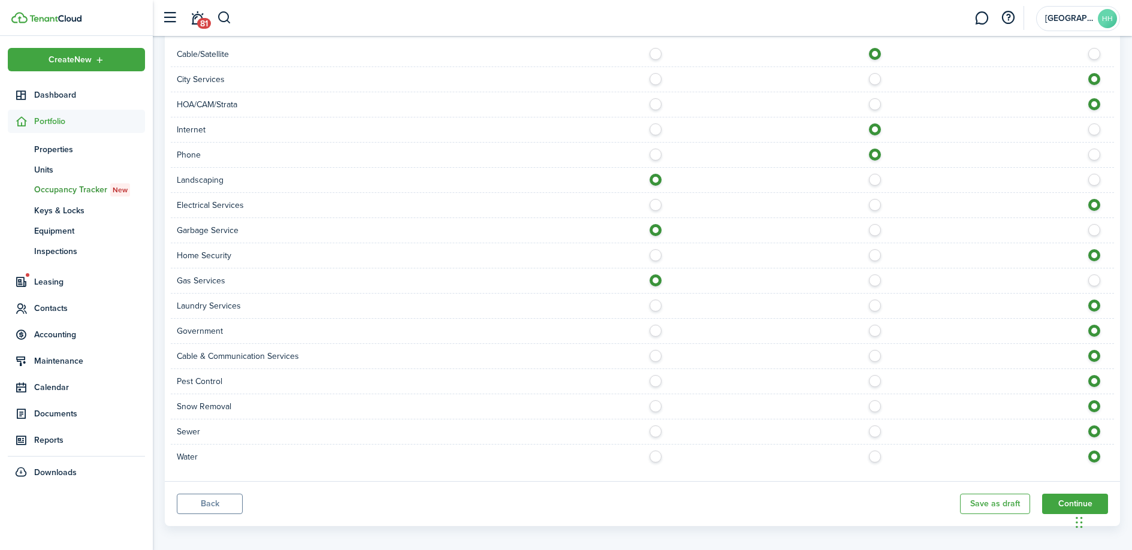
radio input "true"
click at [653, 457] on label at bounding box center [658, 454] width 21 height 6
radio input "true"
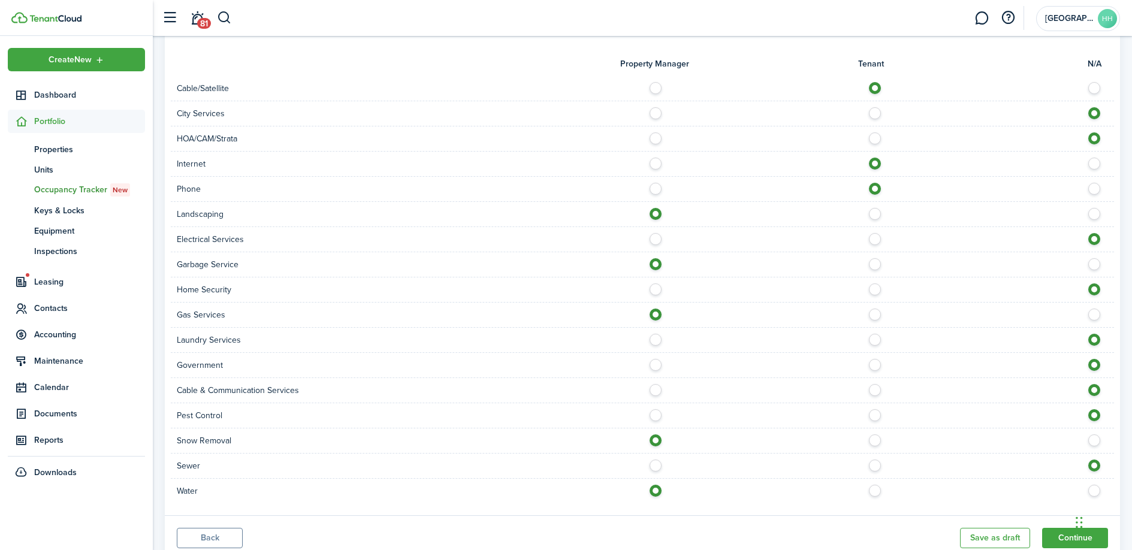
scroll to position [824, 0]
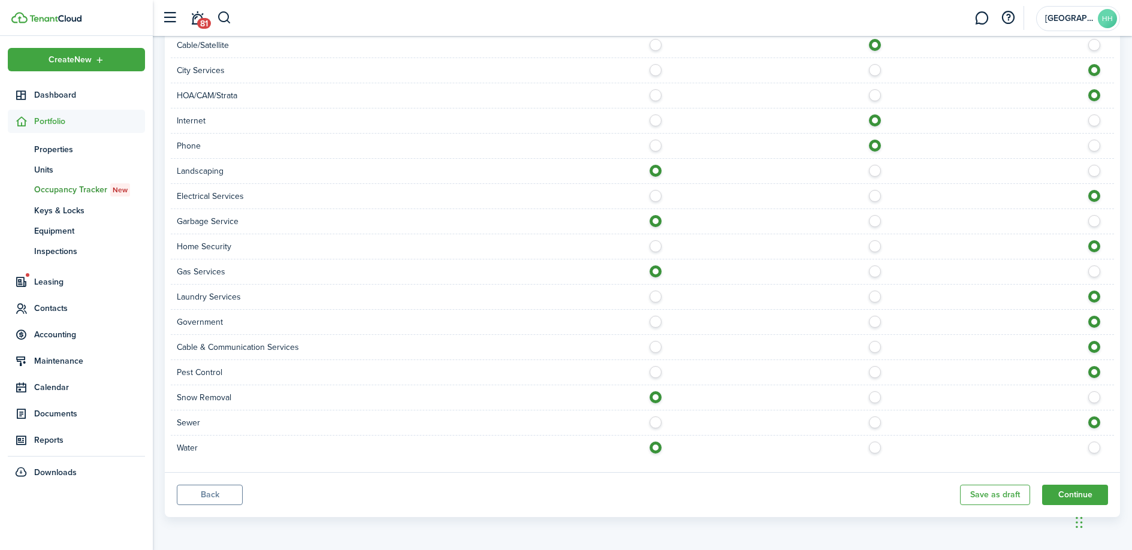
click at [1092, 397] on label at bounding box center [1097, 394] width 21 height 6
radio input "false"
radio input "true"
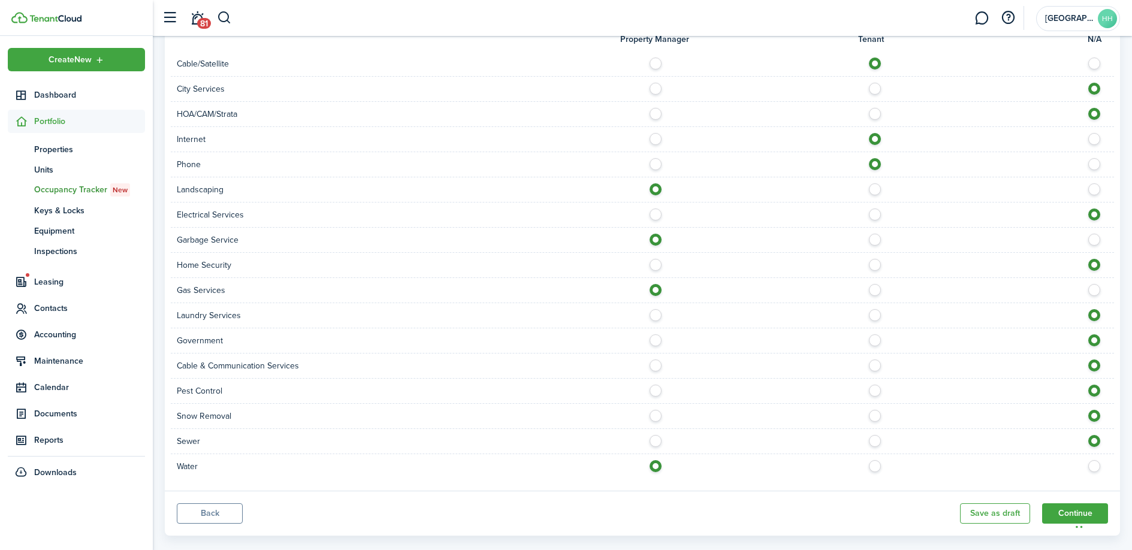
scroll to position [743, 0]
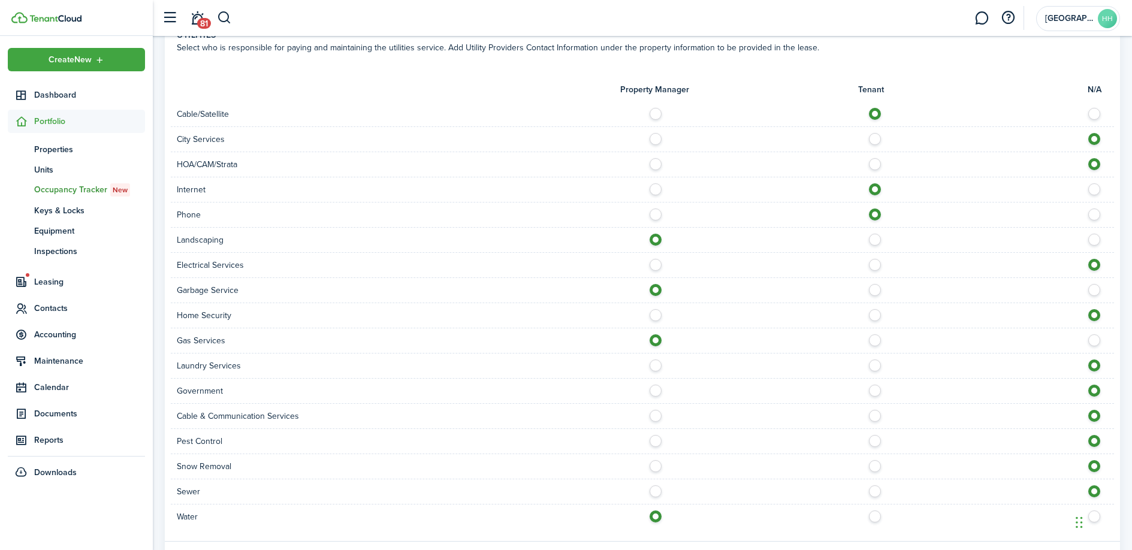
click at [1093, 114] on label at bounding box center [1097, 111] width 21 height 6
radio input "false"
radio input "true"
click at [1096, 189] on label at bounding box center [1097, 186] width 21 height 6
radio input "false"
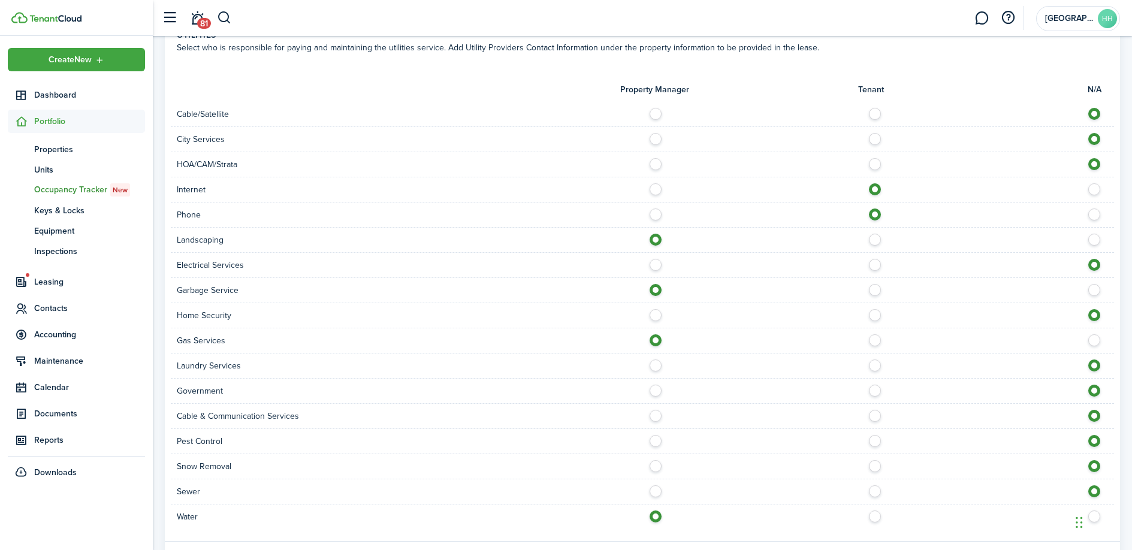
radio input "true"
click at [1094, 240] on label at bounding box center [1097, 237] width 21 height 6
radio input "false"
radio input "true"
click at [1094, 228] on div "Phone" at bounding box center [642, 215] width 943 height 25
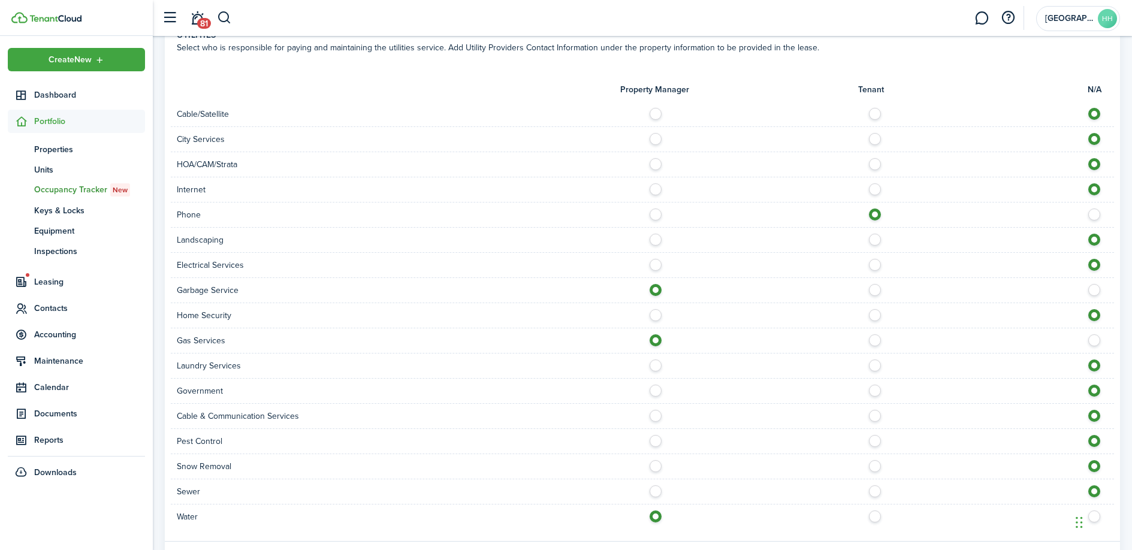
click at [1094, 215] on label at bounding box center [1097, 212] width 21 height 6
radio input "false"
radio input "true"
click at [1088, 303] on div "Garbage Service" at bounding box center [642, 290] width 943 height 25
click at [1090, 290] on label at bounding box center [1097, 287] width 21 height 6
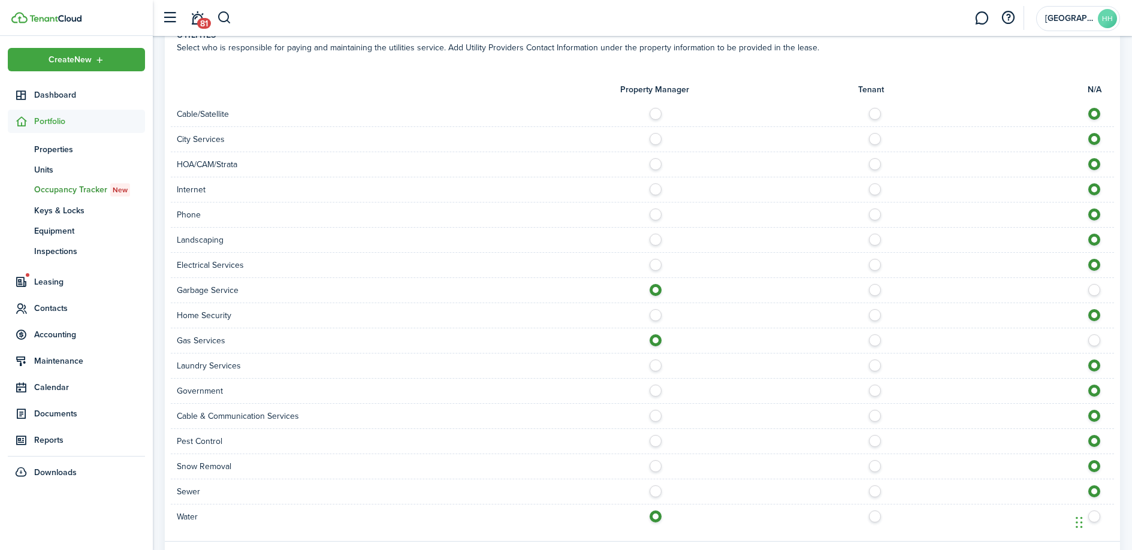
radio input "false"
radio input "true"
click at [1090, 340] on label at bounding box center [1097, 337] width 21 height 6
radio input "false"
radio input "true"
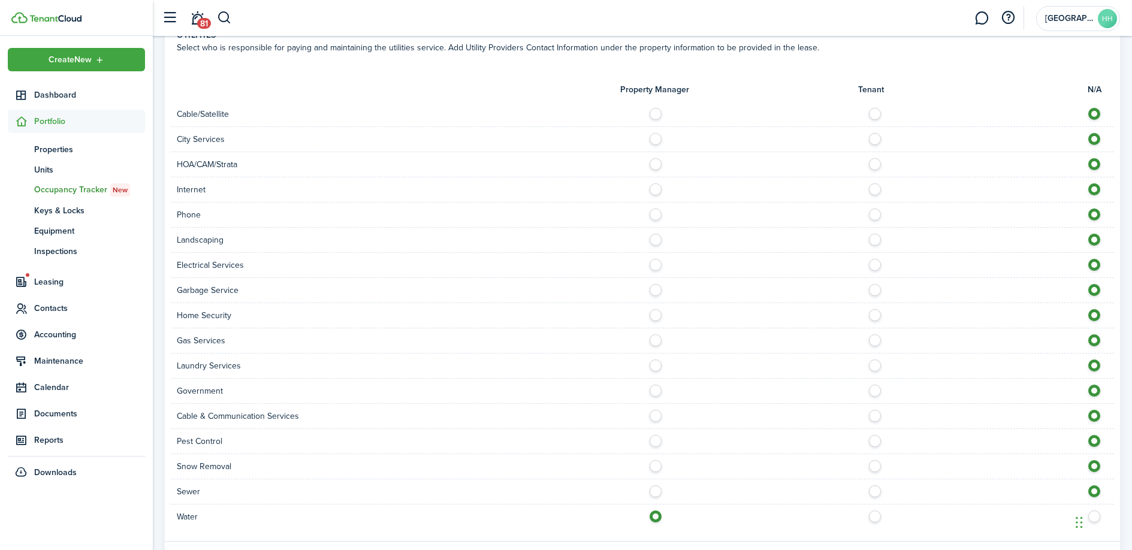
scroll to position [824, 0]
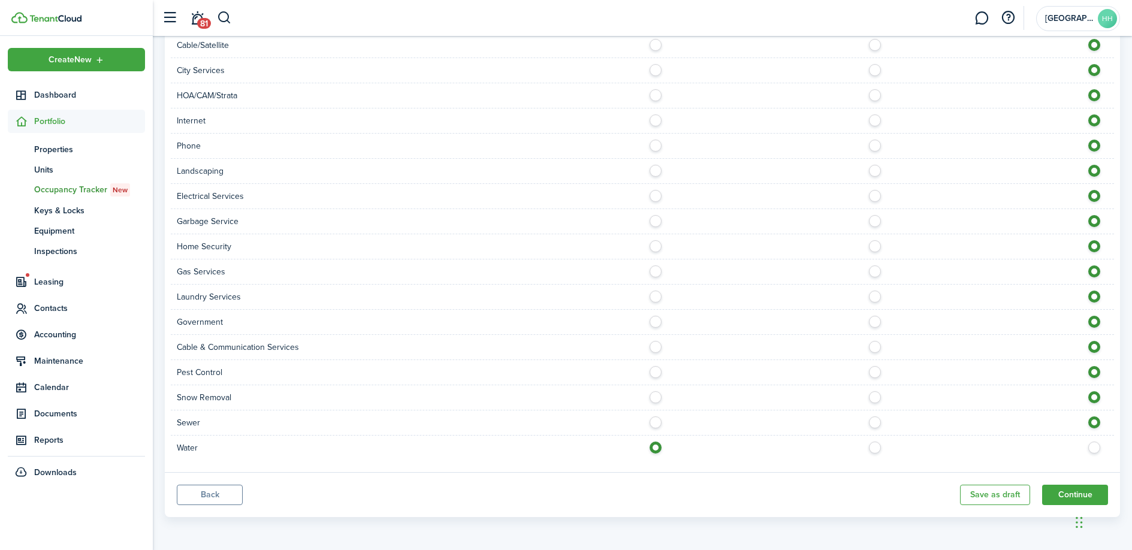
click at [1093, 448] on label at bounding box center [1097, 445] width 21 height 6
radio input "false"
radio input "true"
click at [1067, 494] on button "Continue" at bounding box center [1075, 495] width 66 height 20
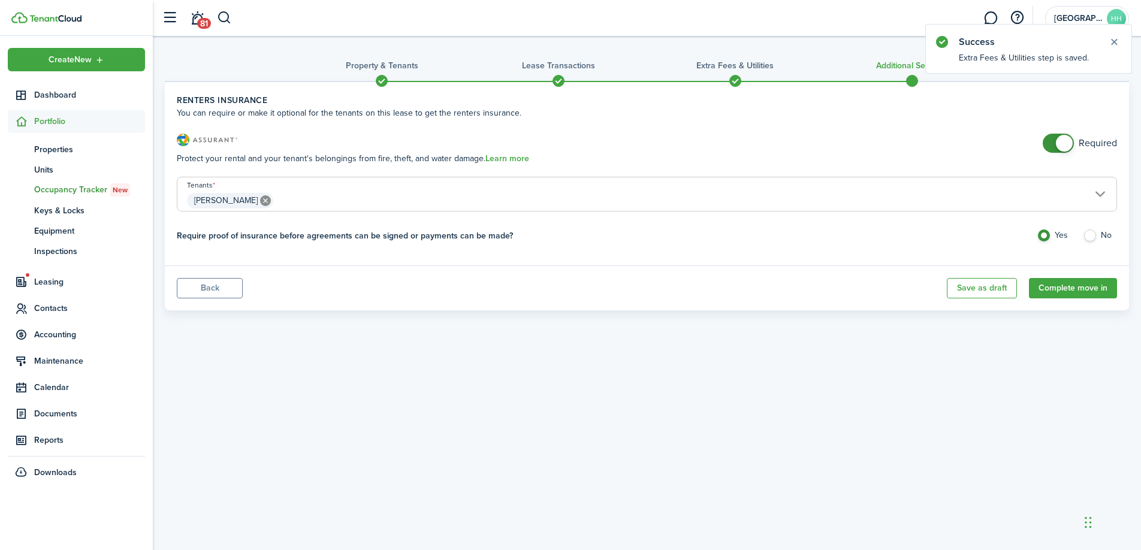
checkbox input "false"
click at [1052, 140] on span at bounding box center [1058, 143] width 12 height 19
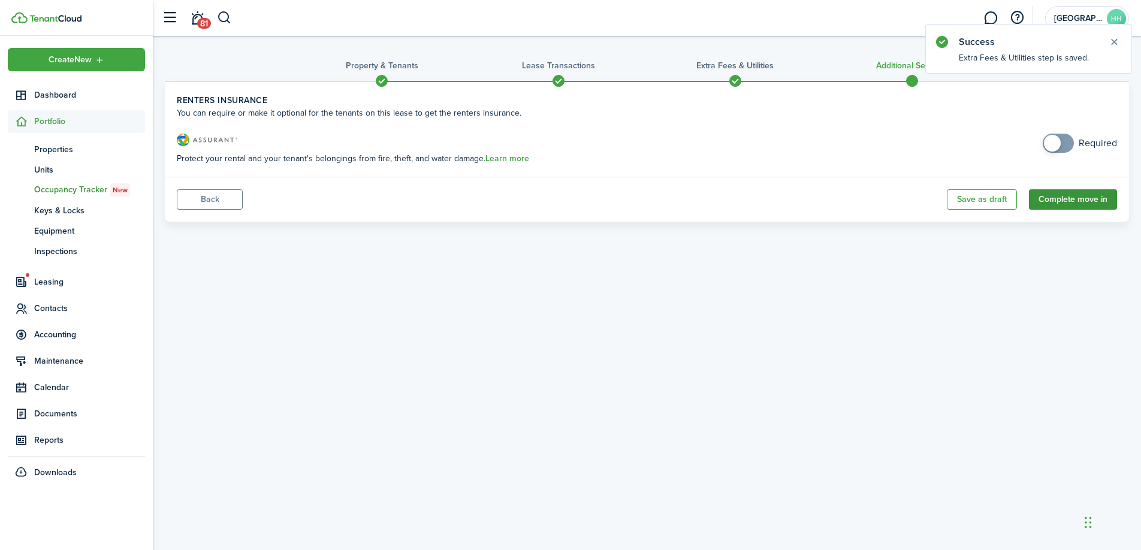
click at [1088, 202] on button "Complete move in" at bounding box center [1073, 199] width 88 height 20
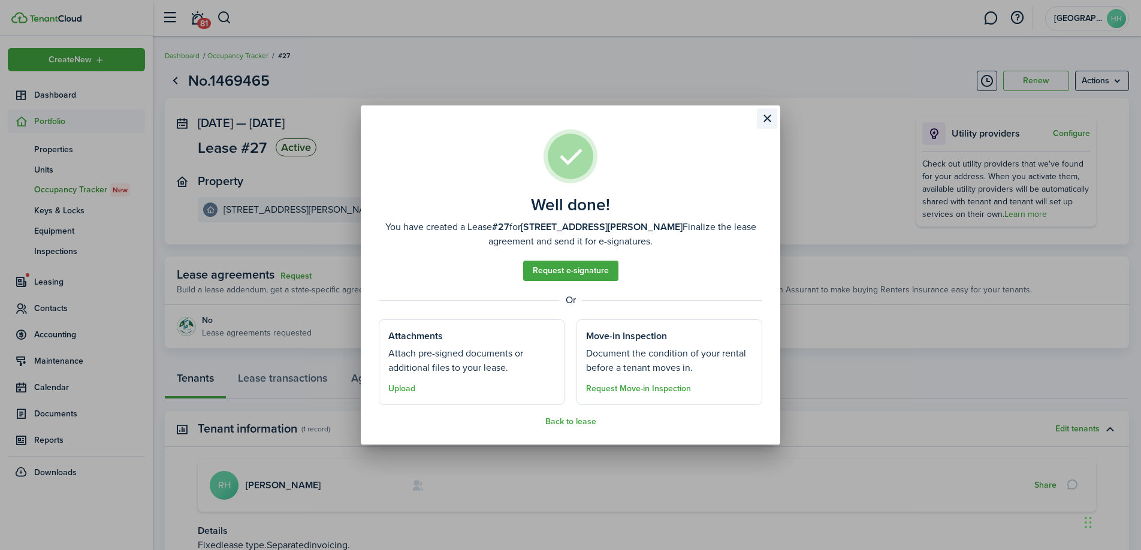
click at [765, 122] on button "Close modal" at bounding box center [767, 118] width 20 height 20
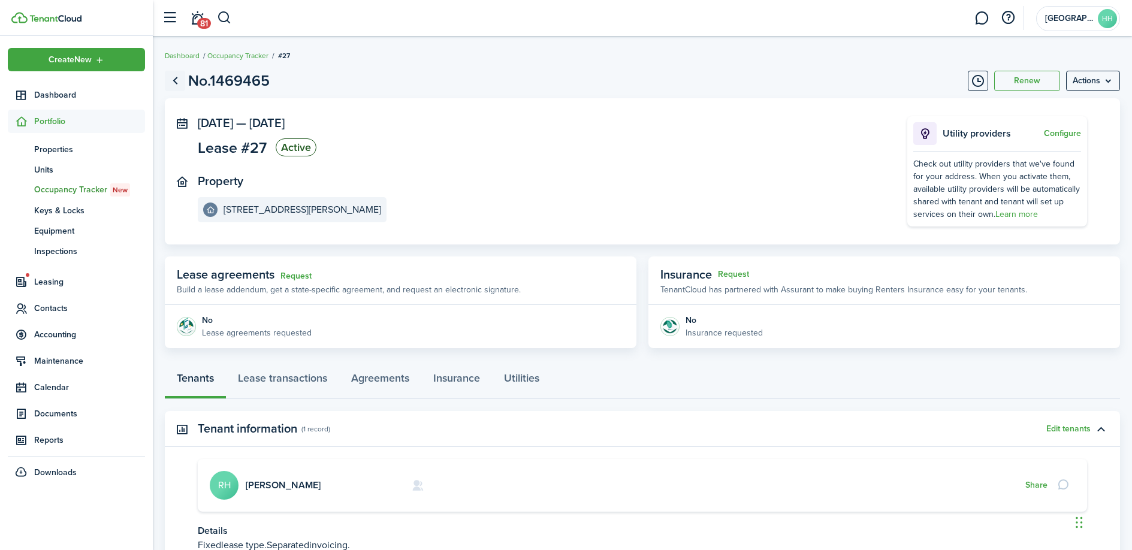
click at [170, 81] on link "Go back" at bounding box center [175, 81] width 20 height 20
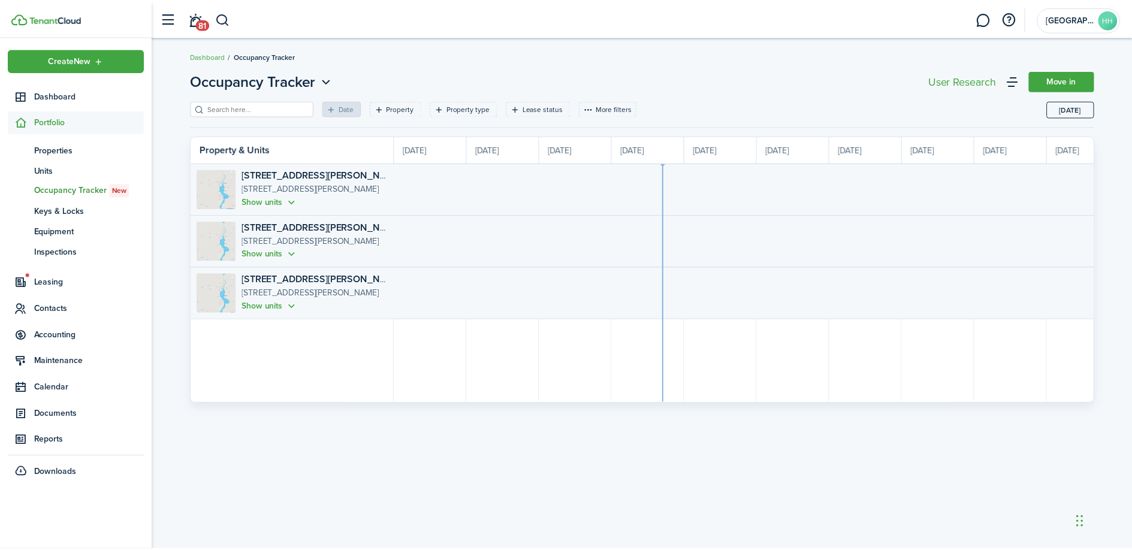
scroll to position [0, 219]
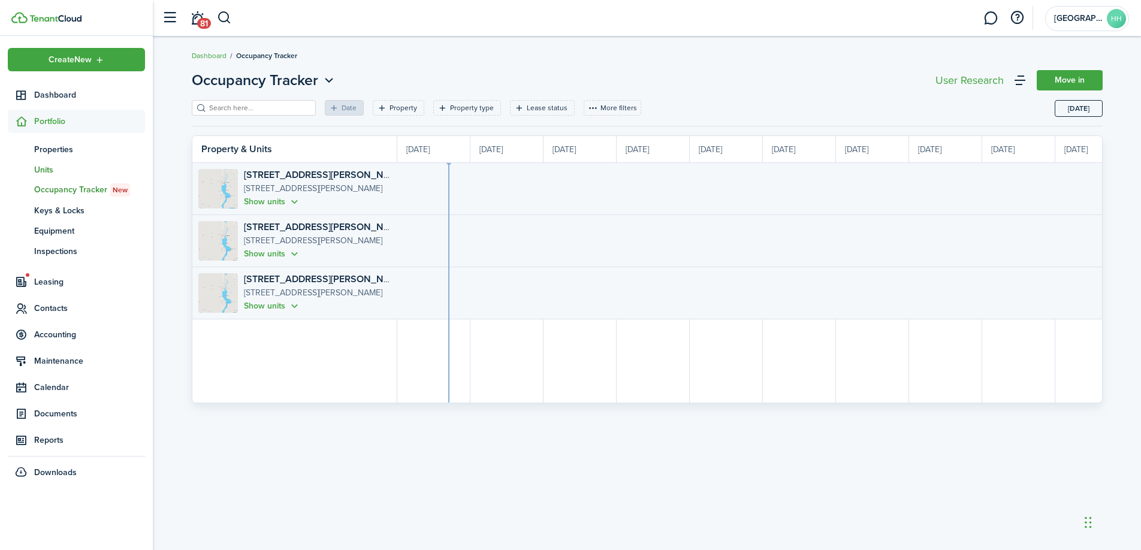
click at [77, 165] on span "Units" at bounding box center [89, 170] width 111 height 13
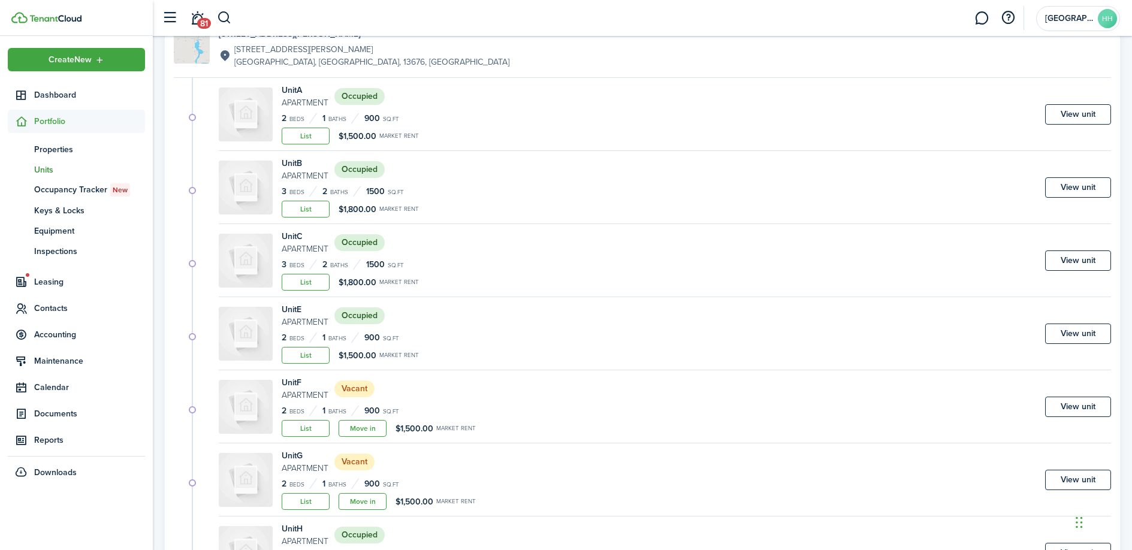
scroll to position [243, 0]
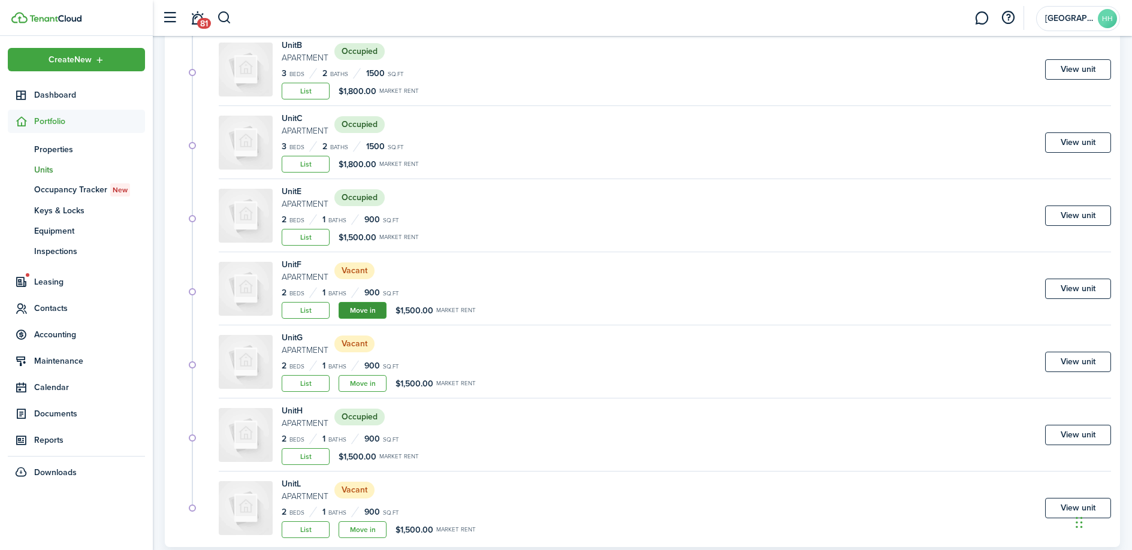
click at [360, 310] on link "Move in" at bounding box center [363, 310] width 48 height 17
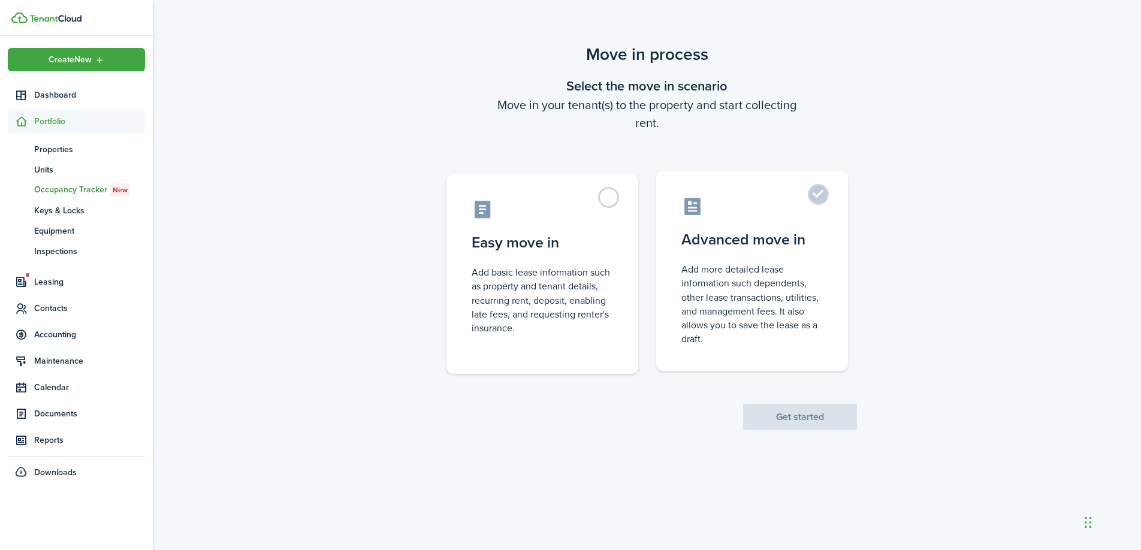
click at [780, 210] on control-radio-card-icon at bounding box center [751, 206] width 141 height 21
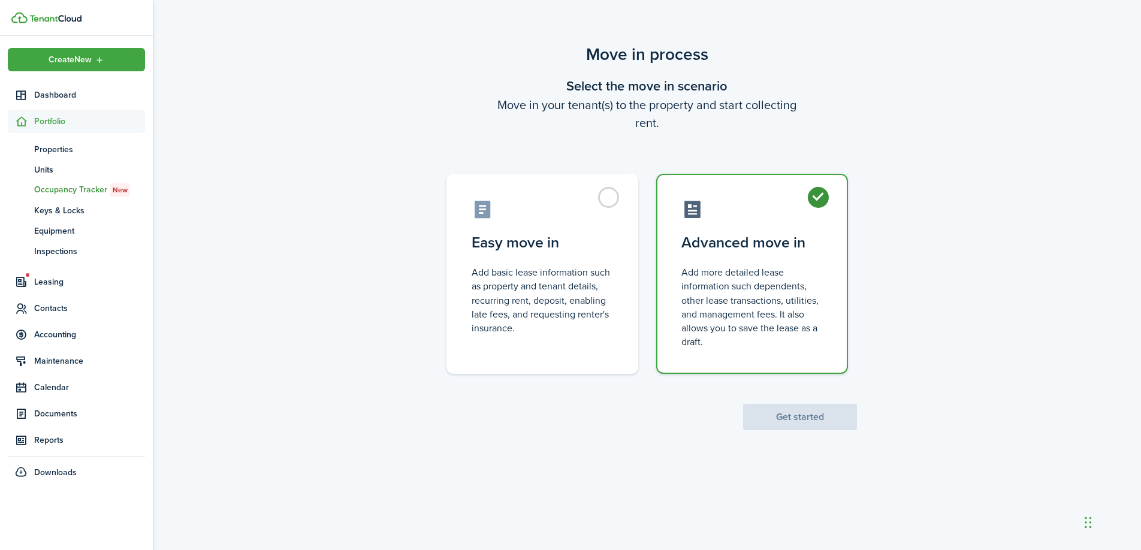
radio input "true"
click at [799, 422] on button "Get started" at bounding box center [800, 417] width 114 height 26
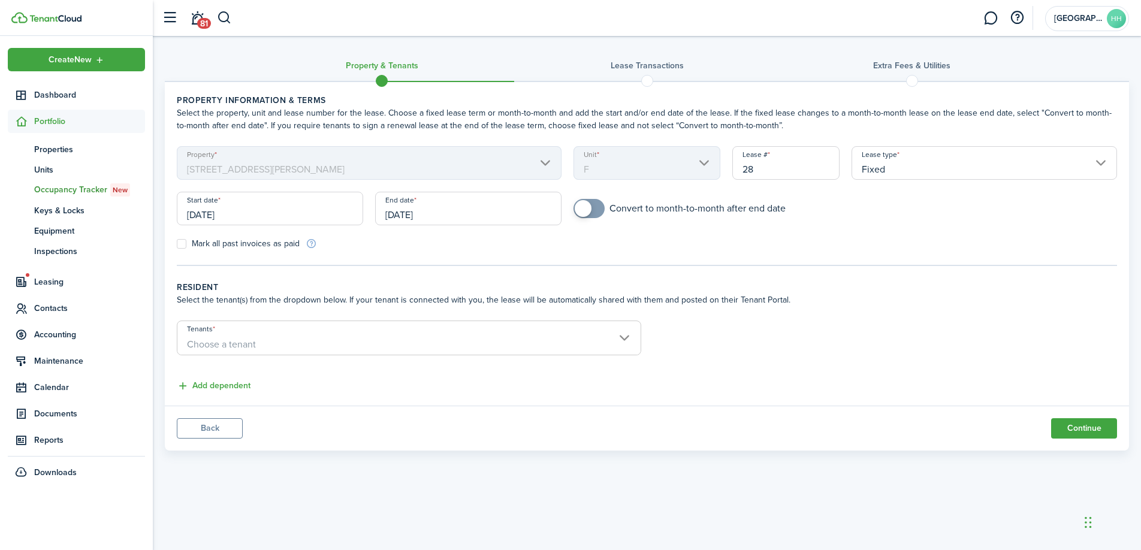
click at [211, 241] on label "Mark all past invoices as paid" at bounding box center [238, 244] width 123 height 10
click at [177, 244] on input "Mark all past invoices as paid" at bounding box center [176, 244] width 1 height 1
checkbox input "true"
click at [239, 224] on input "[DATE]" at bounding box center [270, 209] width 186 height 34
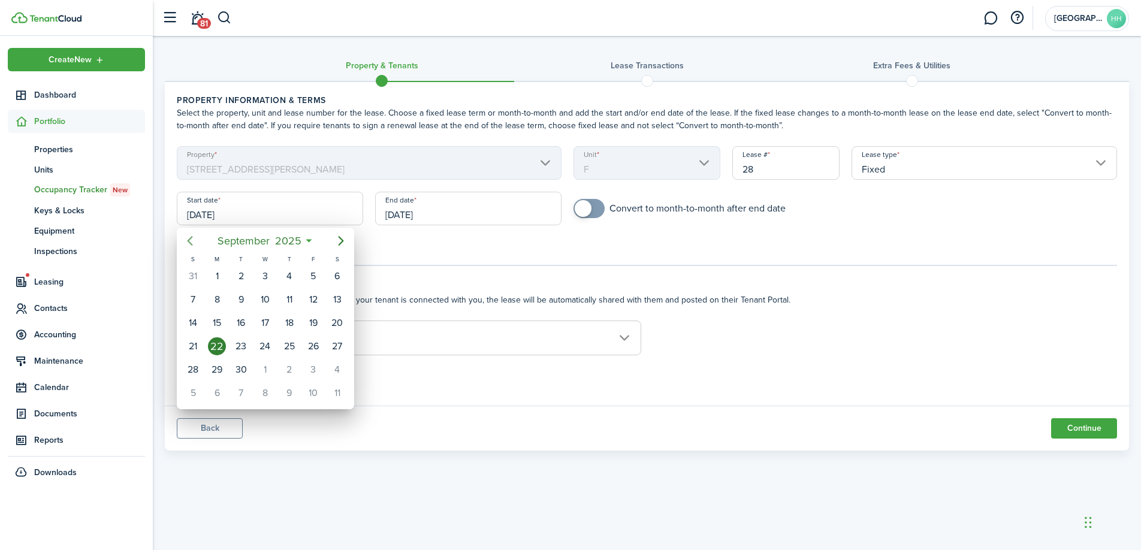
click at [194, 242] on icon "Previous page" at bounding box center [190, 241] width 14 height 14
click at [345, 240] on icon "Next page" at bounding box center [341, 241] width 14 height 14
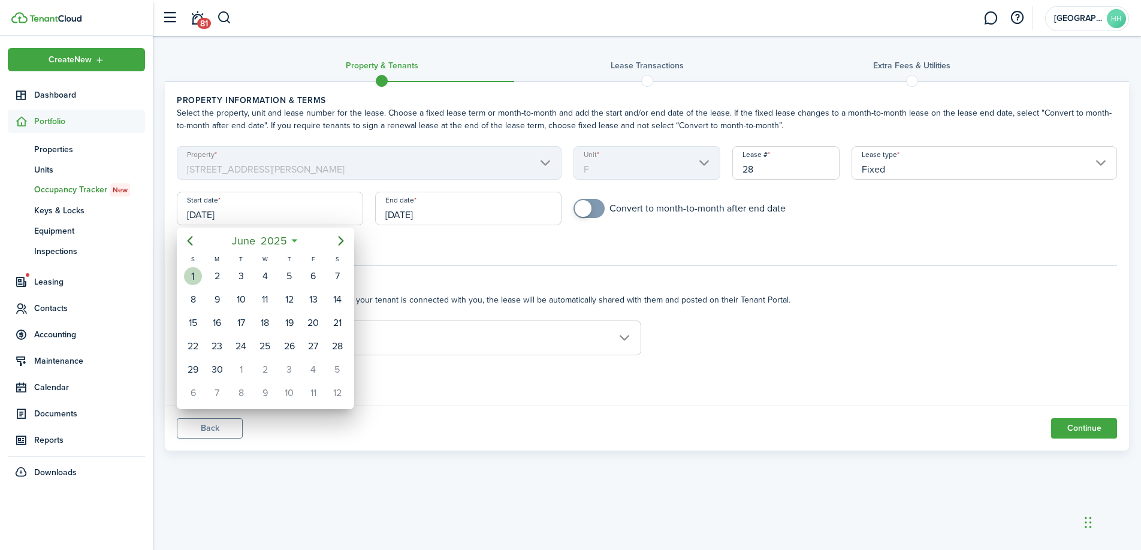
click at [196, 269] on div "1" at bounding box center [193, 276] width 18 height 18
type input "[DATE]"
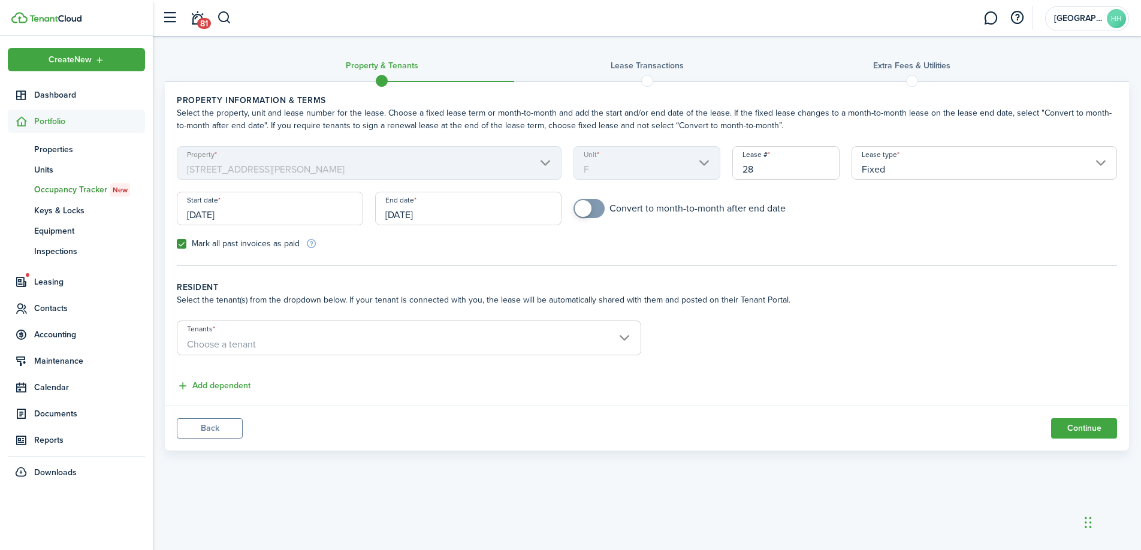
click at [446, 224] on input "[DATE]" at bounding box center [468, 209] width 186 height 34
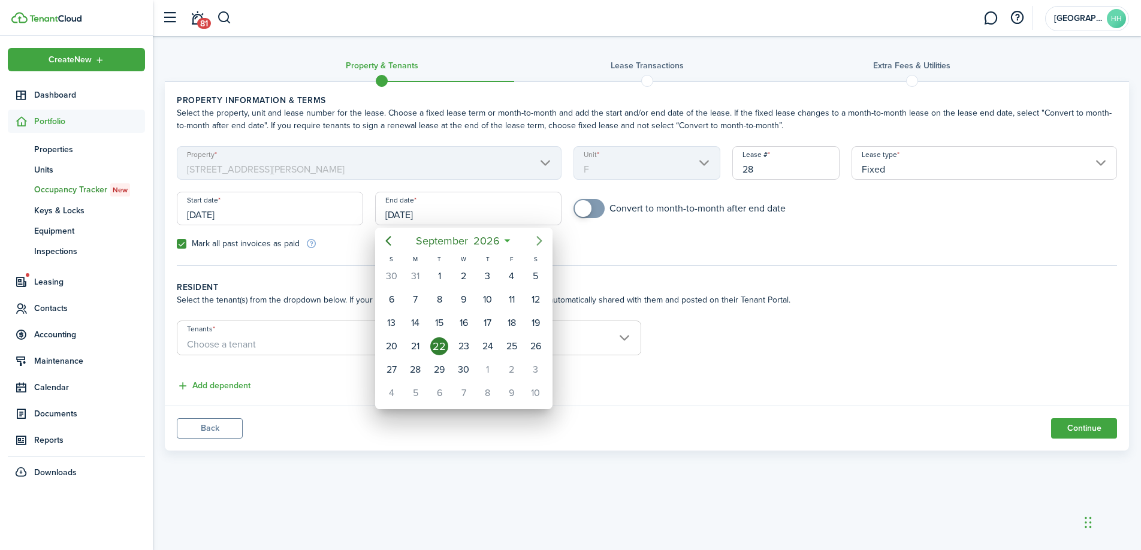
click at [535, 238] on icon "Next page" at bounding box center [539, 241] width 14 height 14
click at [394, 242] on icon "Previous page" at bounding box center [388, 241] width 14 height 14
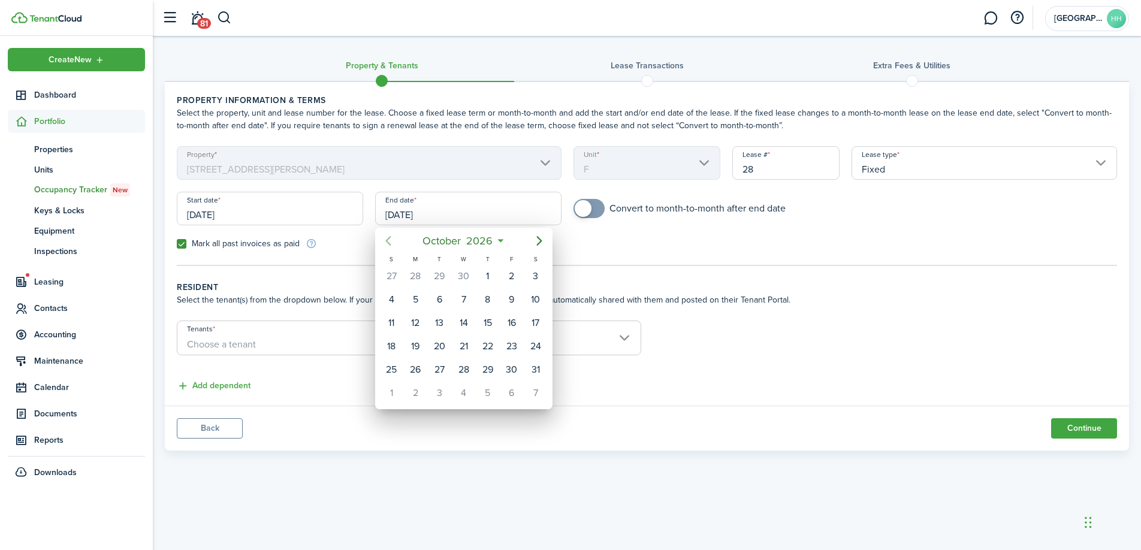
click at [394, 242] on icon "Previous page" at bounding box center [388, 241] width 14 height 14
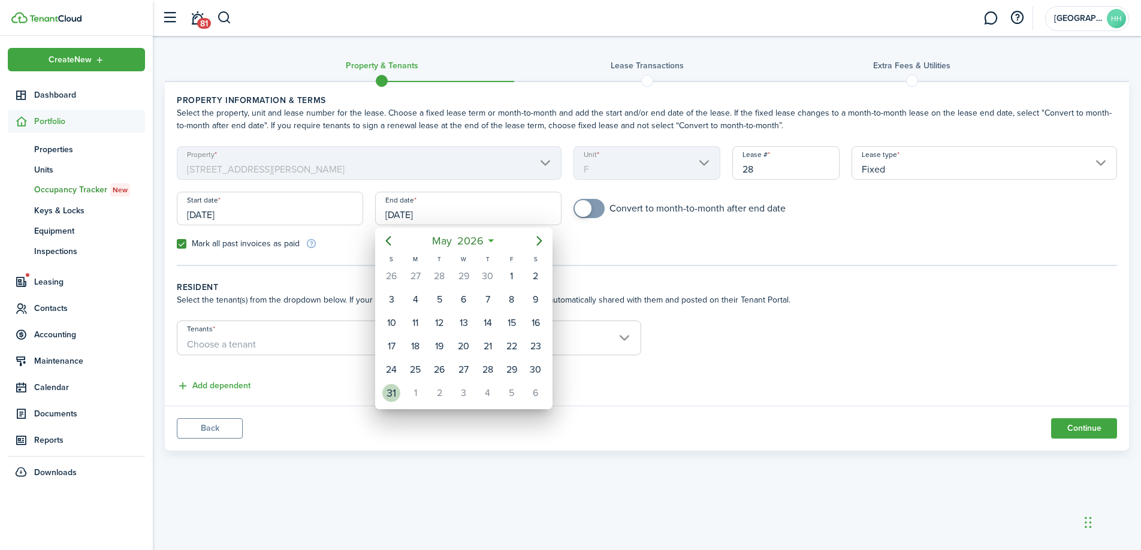
click at [400, 390] on div "31" at bounding box center [391, 393] width 24 height 23
type input "[DATE]"
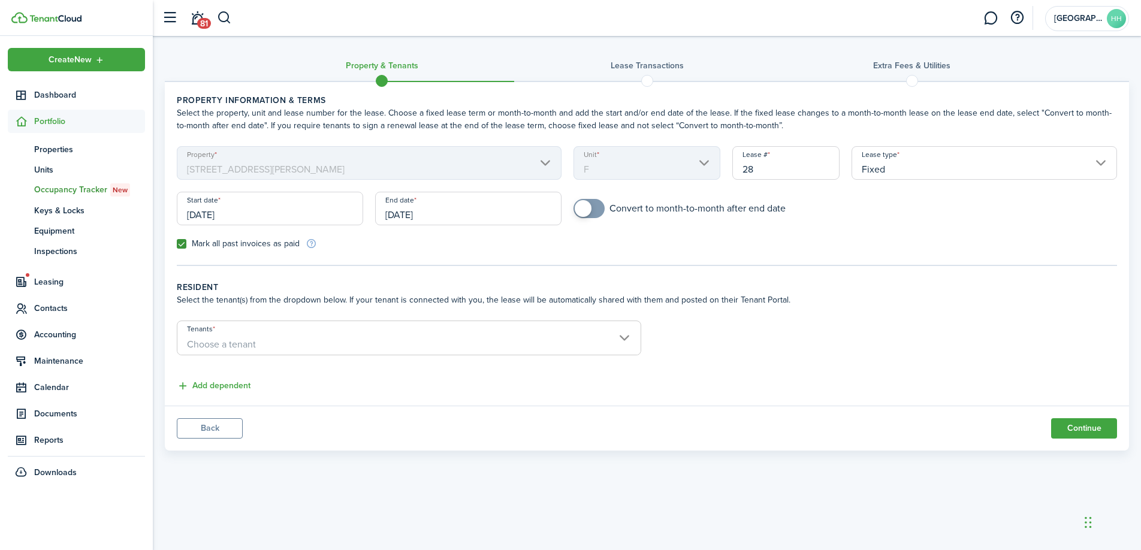
click at [240, 341] on span "Choose a tenant" at bounding box center [221, 344] width 69 height 14
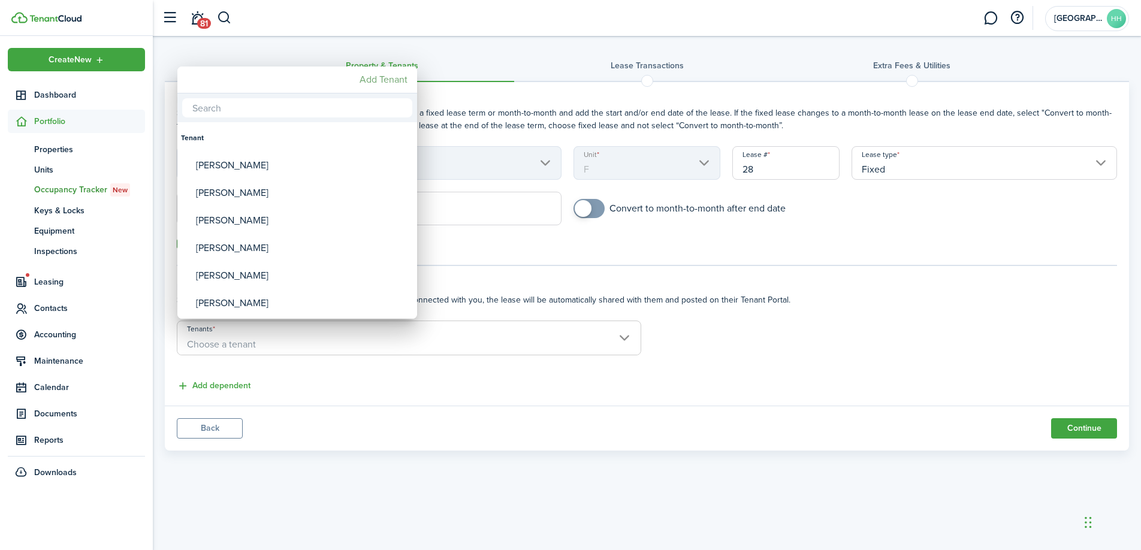
click at [370, 89] on mbsc-button "Add Tenant" at bounding box center [384, 80] width 58 height 22
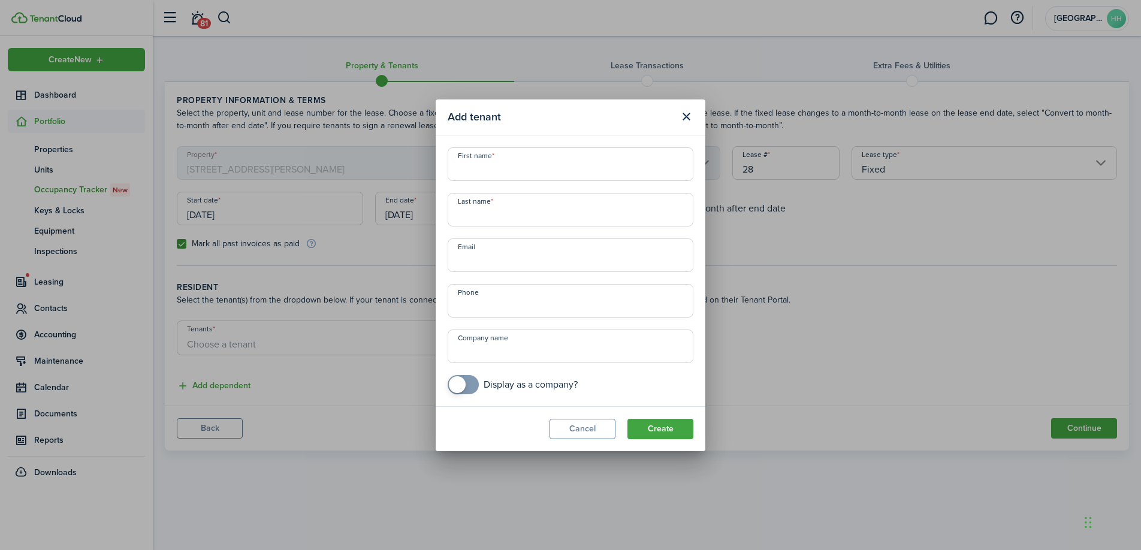
click at [517, 166] on input "First name" at bounding box center [571, 164] width 246 height 34
paste input "[PERSON_NAME], [PERSON_NAME]"
drag, startPoint x: 539, startPoint y: 171, endPoint x: 492, endPoint y: 173, distance: 47.4
click at [492, 173] on input "[PERSON_NAME], [PERSON_NAME]" at bounding box center [571, 164] width 246 height 34
type input "Gideon"
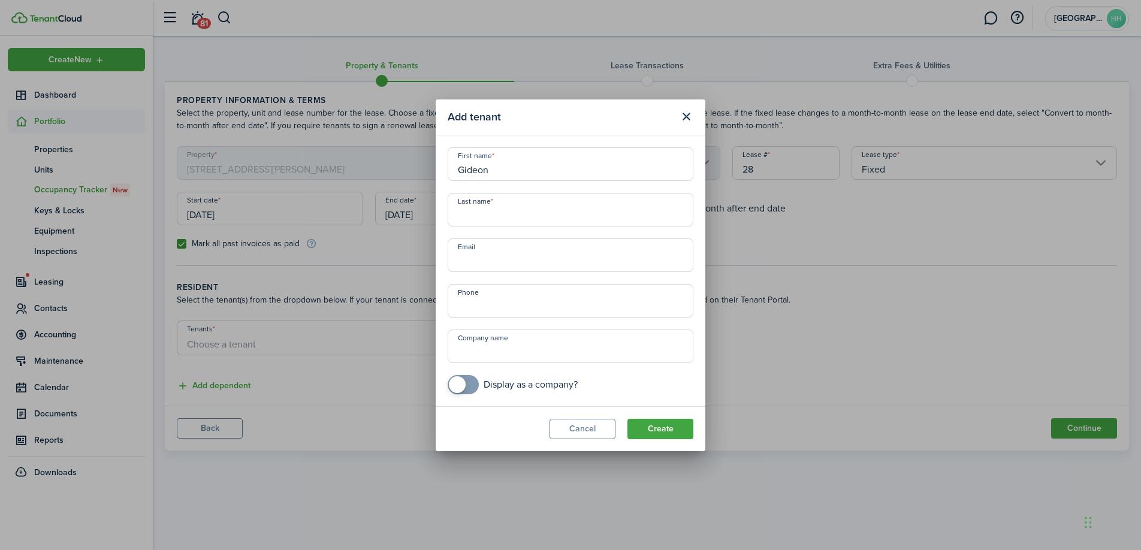
click at [470, 207] on input "Last name" at bounding box center [571, 210] width 246 height 34
paste input "[PERSON_NAME]"
drag, startPoint x: 536, startPoint y: 216, endPoint x: 493, endPoint y: 216, distance: 42.6
click at [493, 216] on input "[PERSON_NAME]" at bounding box center [571, 210] width 246 height 34
type input "[PERSON_NAME]"
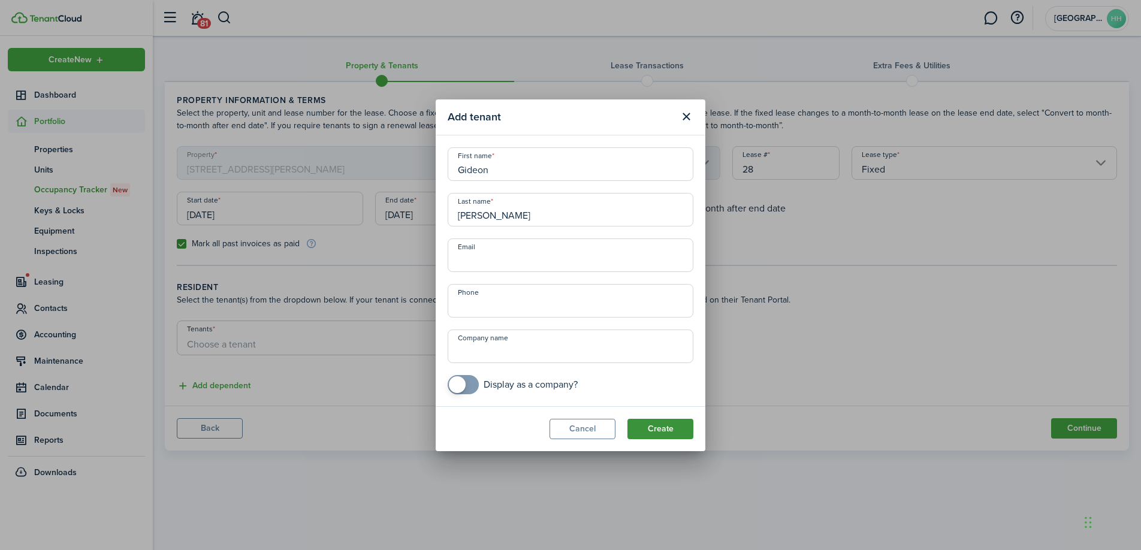
click at [666, 425] on button "Create" at bounding box center [660, 429] width 66 height 20
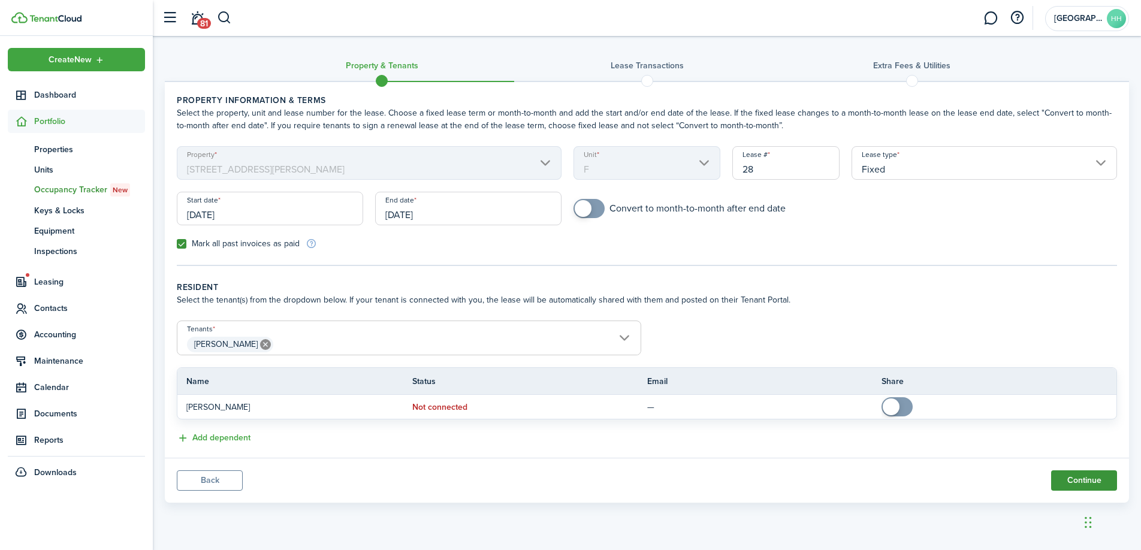
click at [1087, 485] on button "Continue" at bounding box center [1084, 480] width 66 height 20
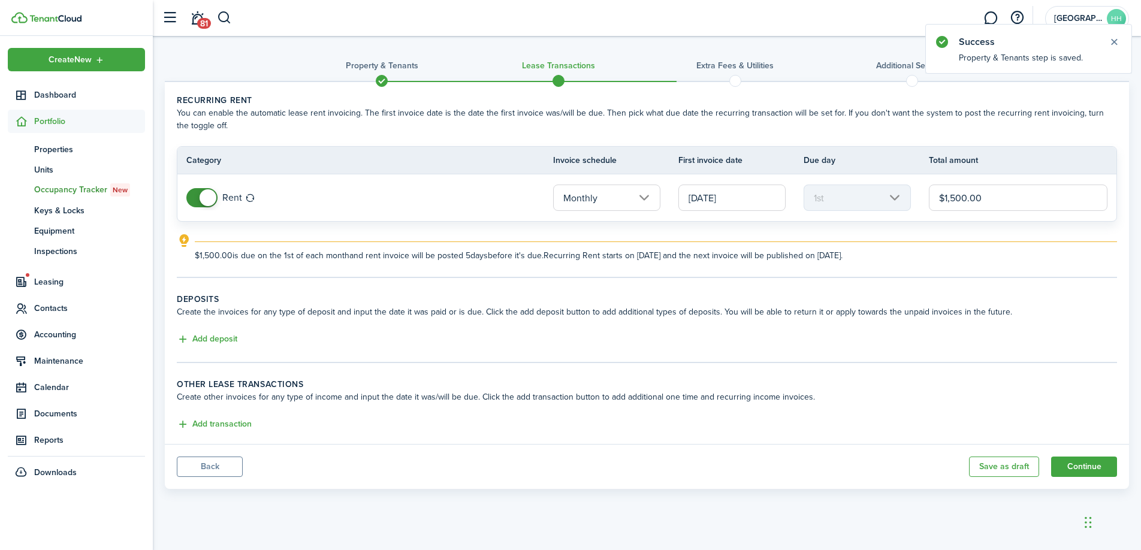
click at [965, 198] on input "$1,500.00" at bounding box center [1018, 198] width 179 height 26
click at [956, 200] on input "$1,500.00" at bounding box center [1018, 198] width 179 height 26
type input "$1,200.00"
click at [226, 425] on button "Add transaction" at bounding box center [214, 425] width 75 height 14
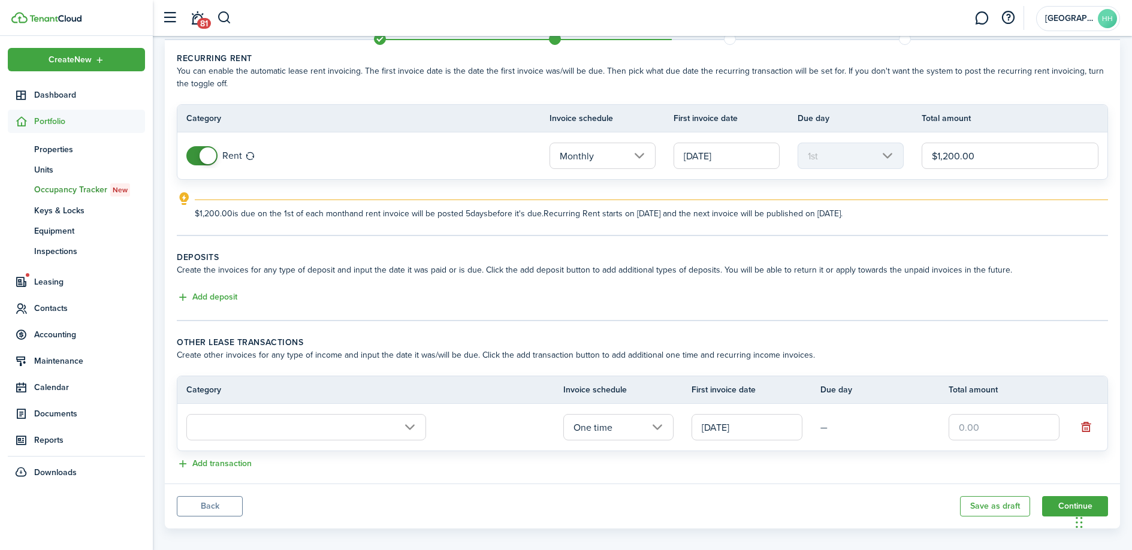
scroll to position [53, 0]
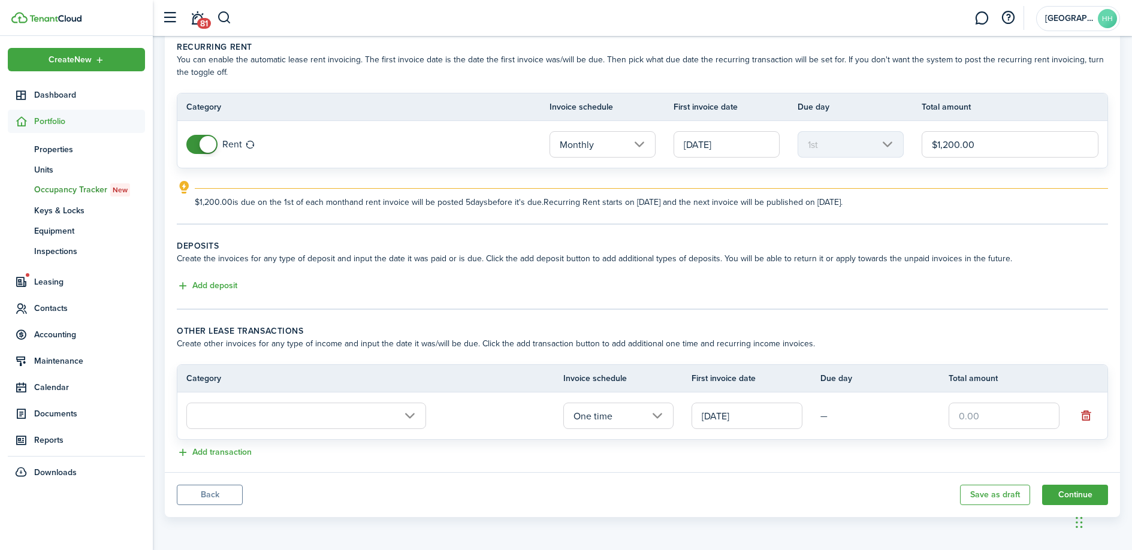
click at [264, 394] on tr "One time [DATE] —" at bounding box center [642, 416] width 930 height 47
click at [258, 411] on input "text" at bounding box center [306, 416] width 240 height 26
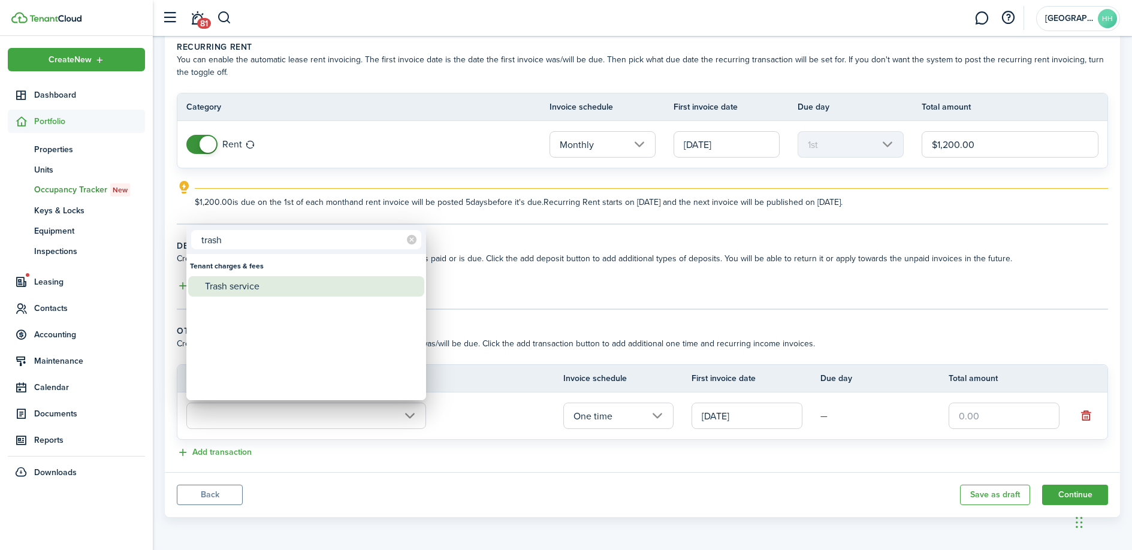
type input "trash"
click at [262, 285] on div "Trash service" at bounding box center [311, 286] width 212 height 20
type input "Tenant charges & fees / Trash service"
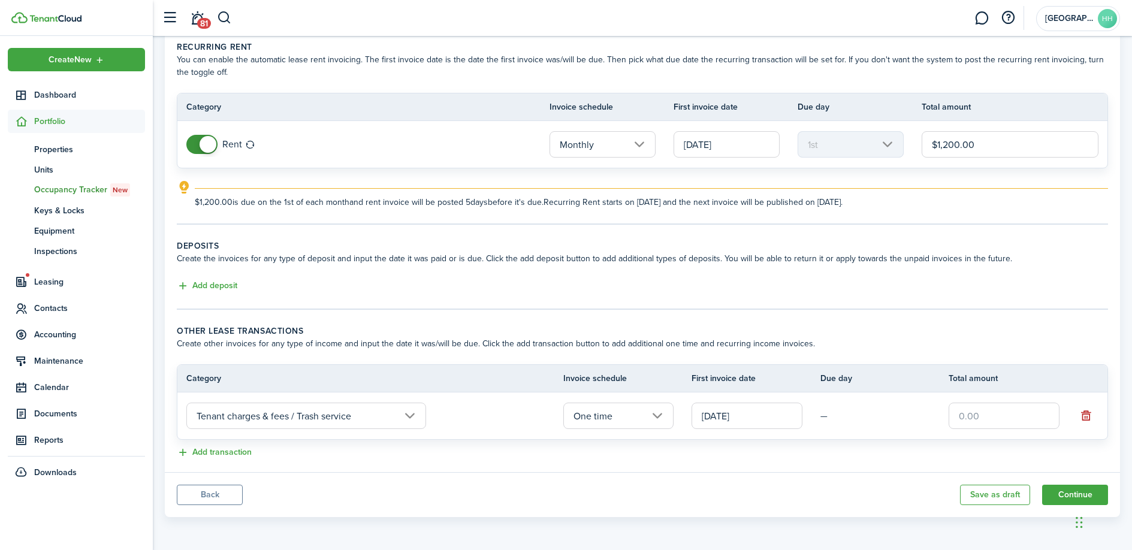
click at [726, 414] on input "[DATE]" at bounding box center [747, 416] width 111 height 26
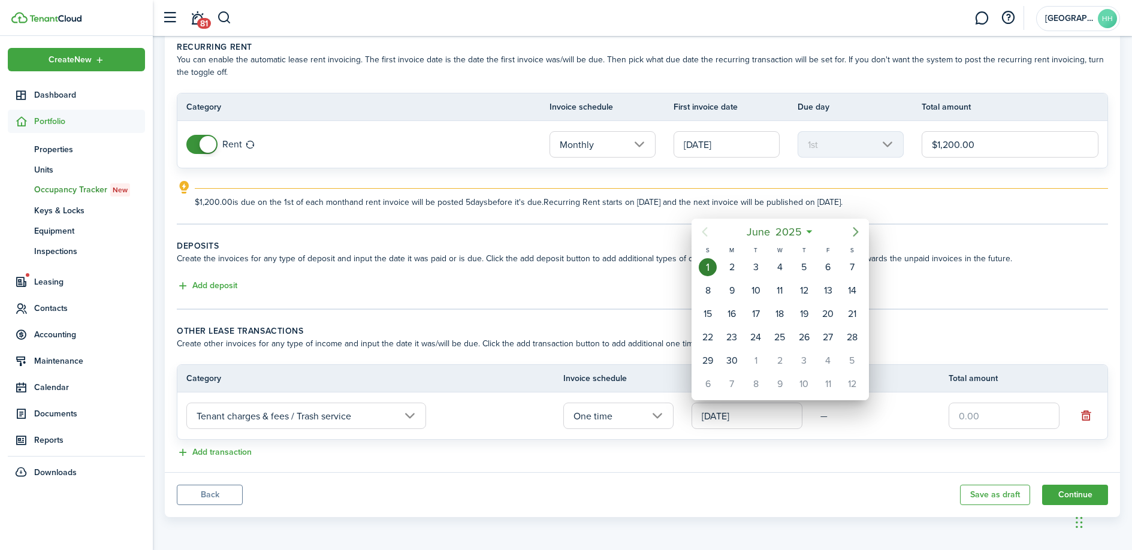
click at [847, 228] on mbsc-button "Next page" at bounding box center [856, 232] width 24 height 24
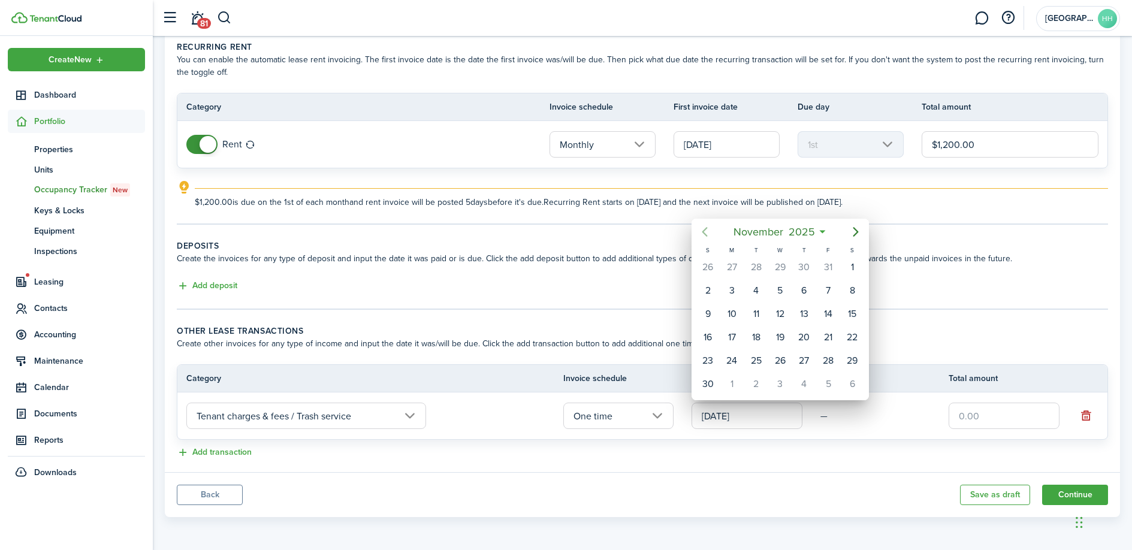
click at [706, 230] on icon "Previous page" at bounding box center [705, 232] width 14 height 14
click at [783, 264] on div "1" at bounding box center [780, 267] width 18 height 18
type input "[DATE]"
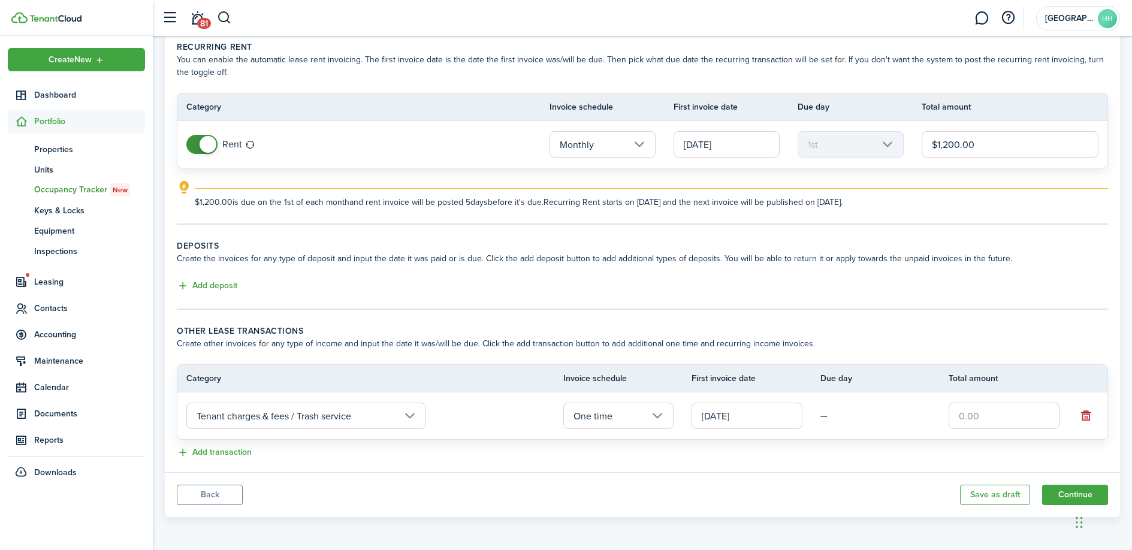
click at [1012, 420] on input "text" at bounding box center [1004, 416] width 111 height 26
type input "$25.00"
click at [911, 447] on div "Add transaction" at bounding box center [642, 453] width 931 height 14
click at [1076, 491] on button "Continue" at bounding box center [1075, 495] width 66 height 20
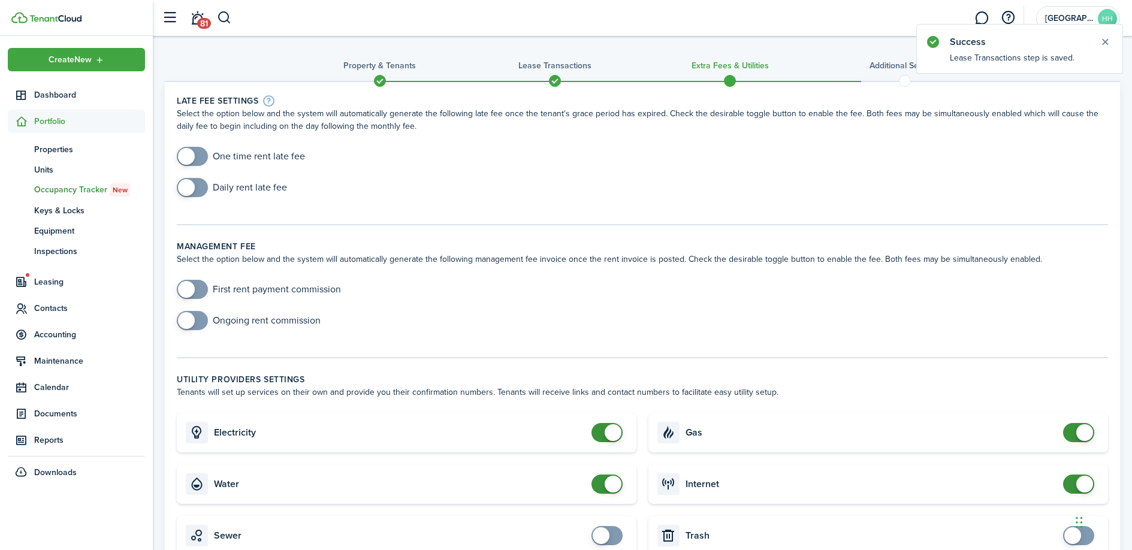
click at [721, 83] on span at bounding box center [730, 81] width 18 height 18
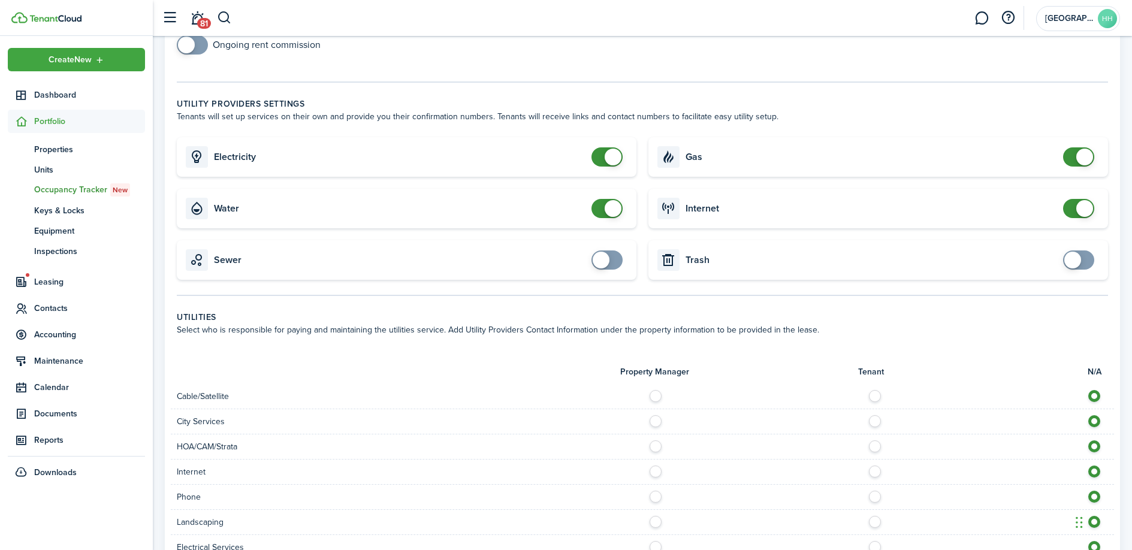
scroll to position [627, 0]
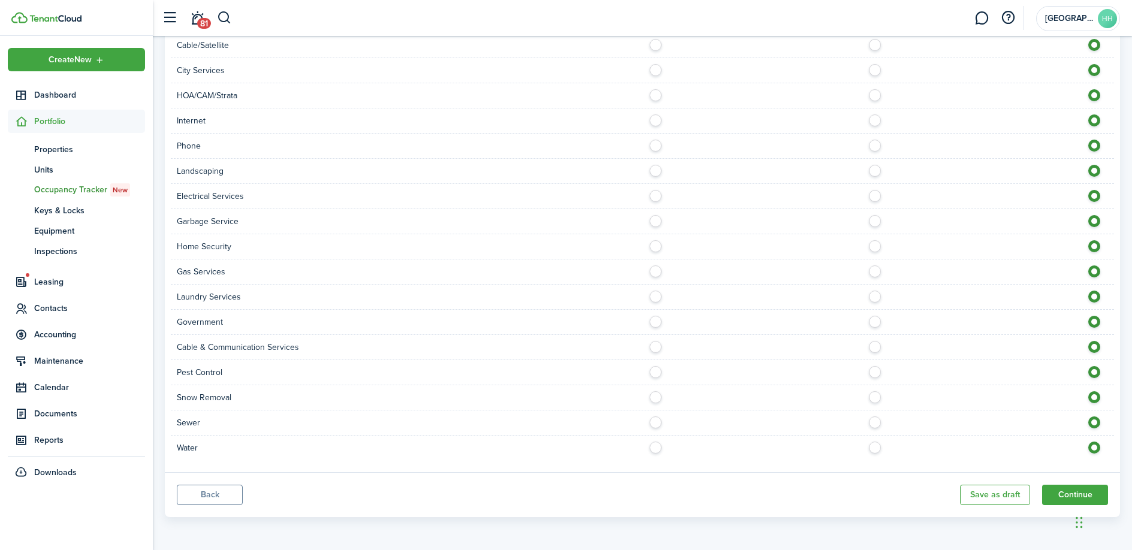
click at [188, 496] on button "Back" at bounding box center [210, 495] width 66 height 20
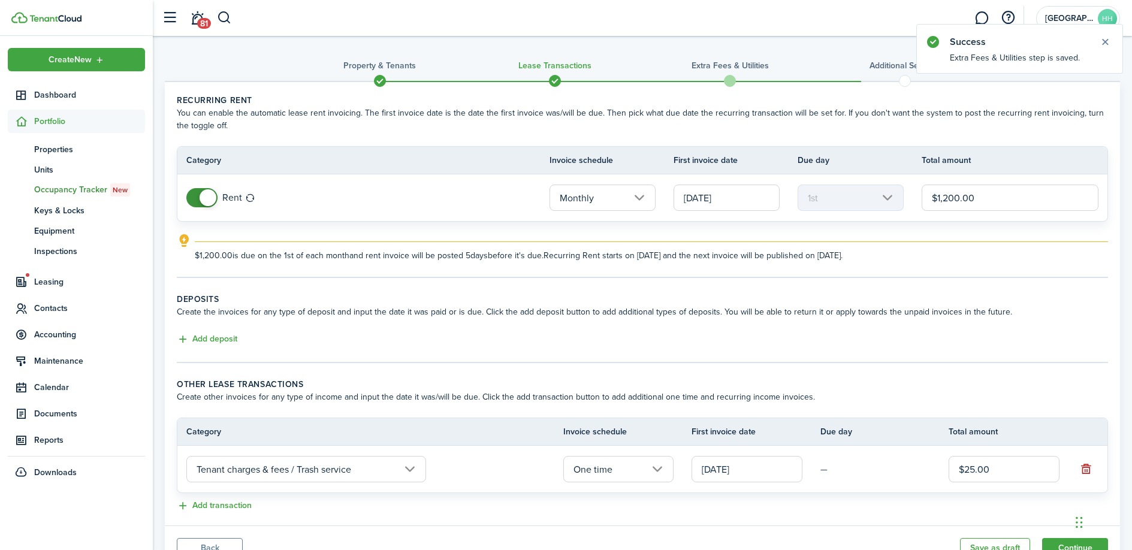
scroll to position [53, 0]
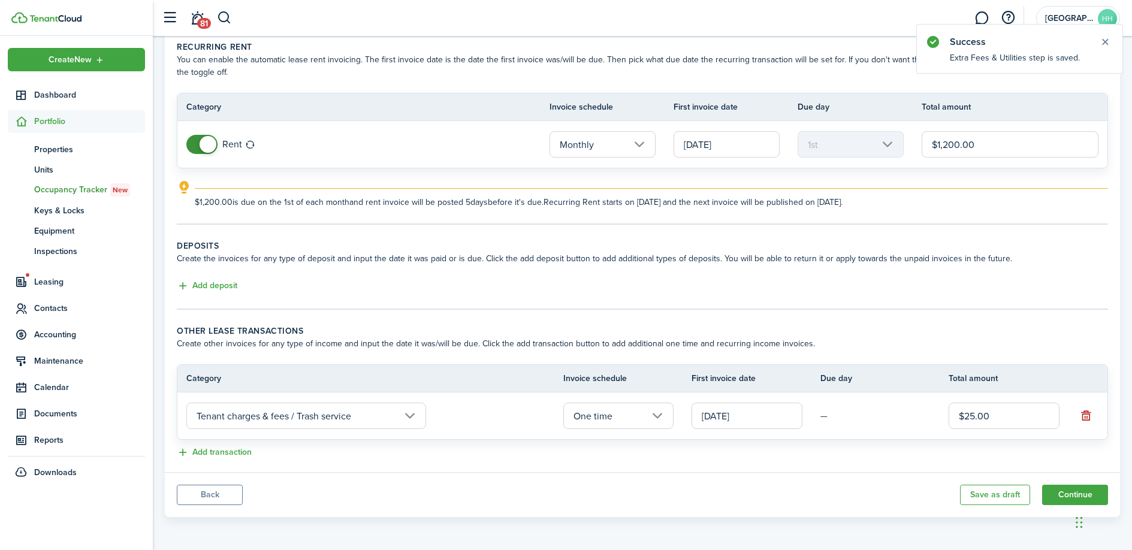
click at [645, 428] on input "One time" at bounding box center [618, 416] width 111 height 26
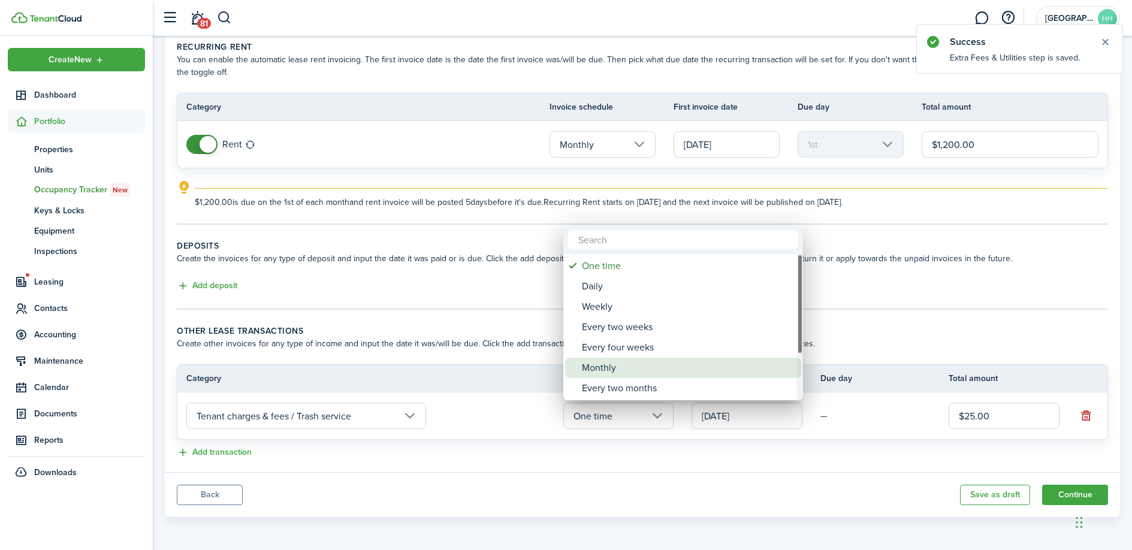
click at [620, 369] on div "Monthly" at bounding box center [688, 368] width 212 height 20
type input "Monthly"
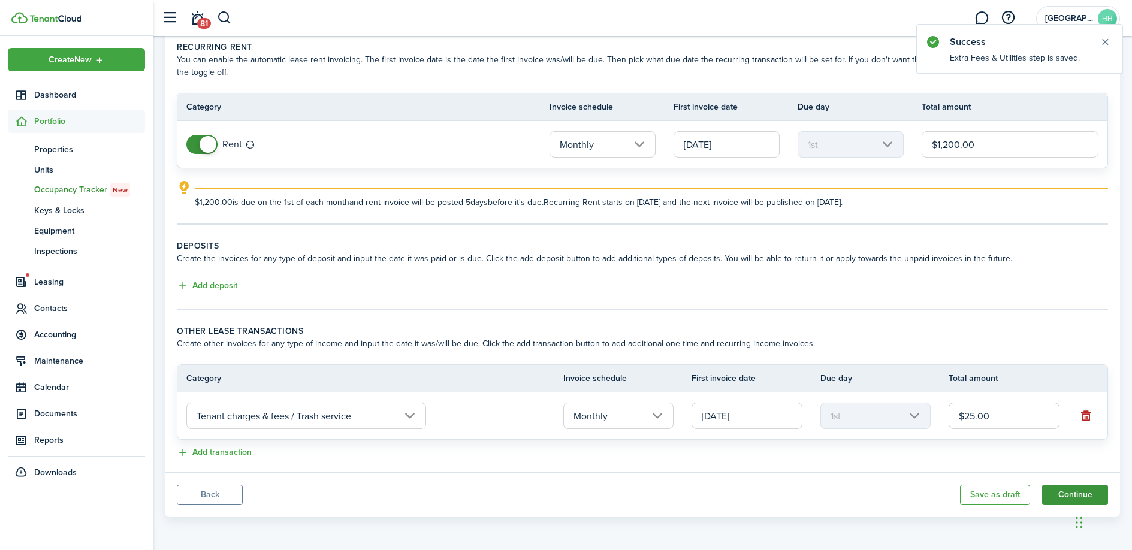
click at [1067, 490] on button "Continue" at bounding box center [1075, 495] width 66 height 20
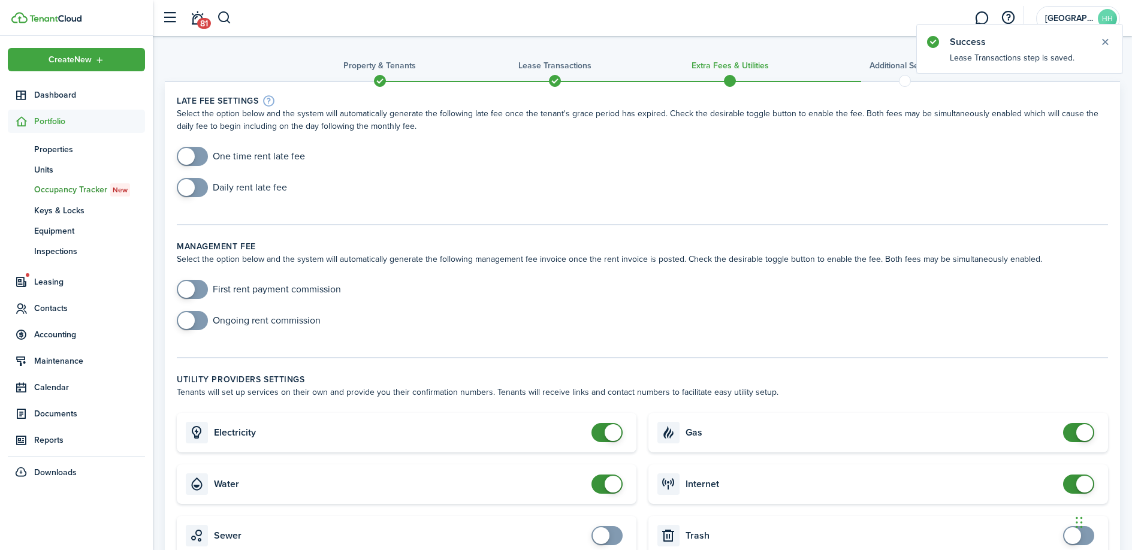
checkbox input "true"
click at [183, 155] on span at bounding box center [186, 156] width 17 height 17
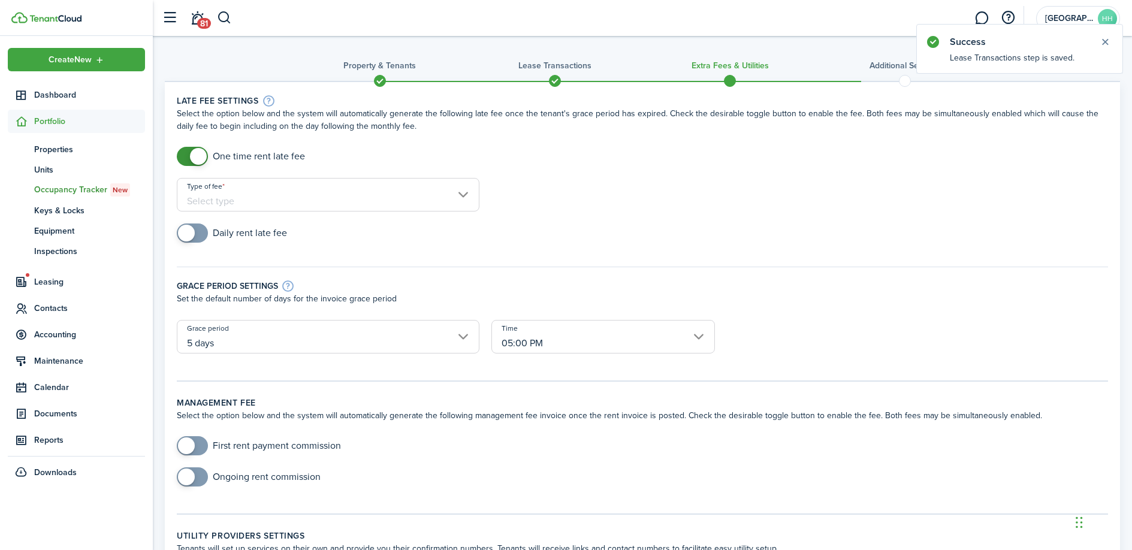
click at [366, 173] on div "One time rent late fee" at bounding box center [642, 162] width 943 height 31
click at [330, 198] on input "Type of fee" at bounding box center [328, 195] width 303 height 34
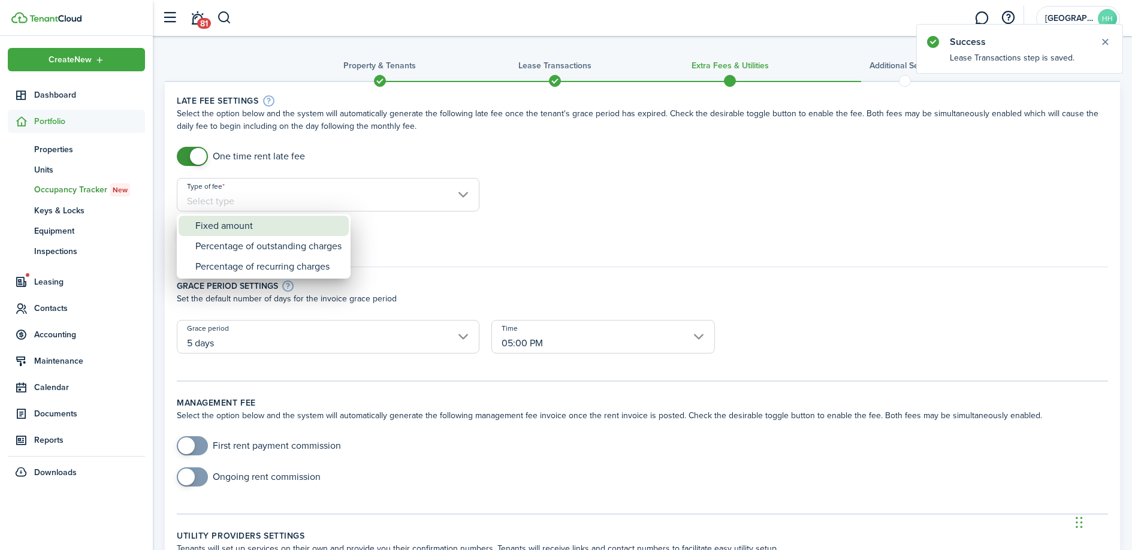
click at [292, 221] on div "Fixed amount" at bounding box center [268, 226] width 146 height 20
type input "Fixed amount"
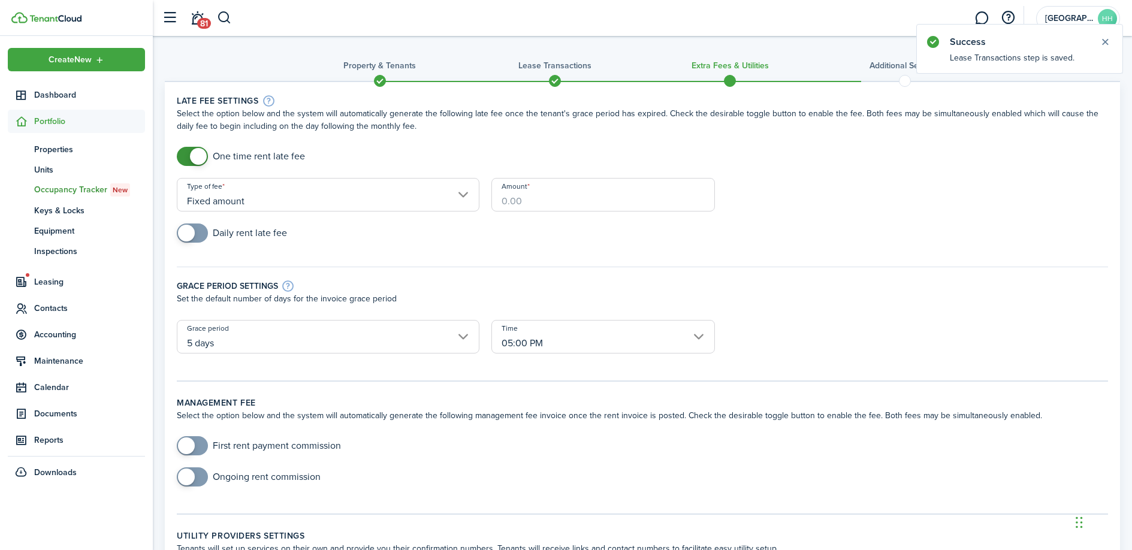
click at [492, 192] on input "Amount" at bounding box center [603, 195] width 224 height 34
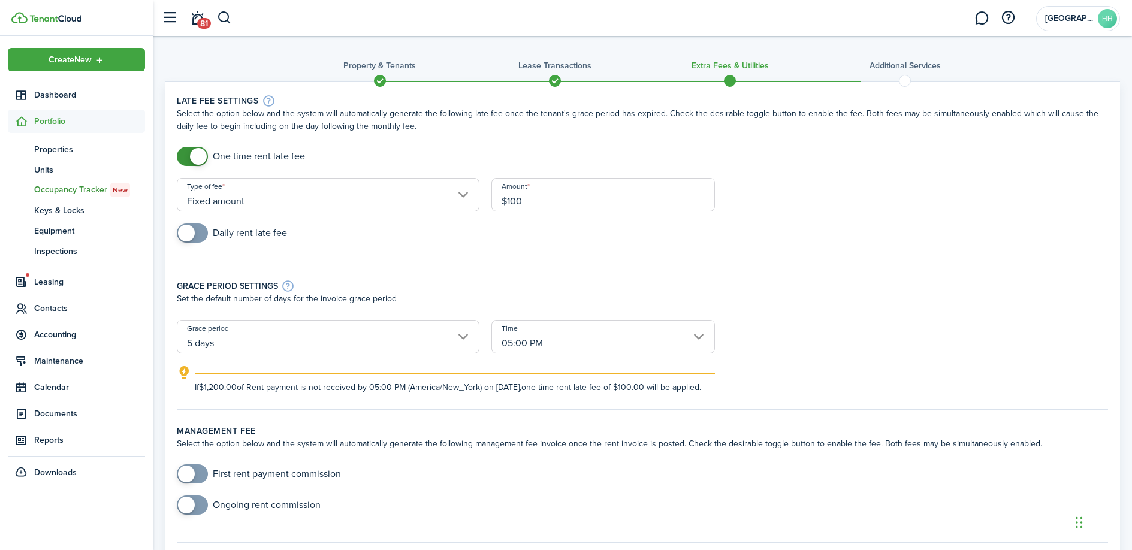
click at [457, 197] on input "Fixed amount" at bounding box center [328, 195] width 303 height 34
type input "$100.00"
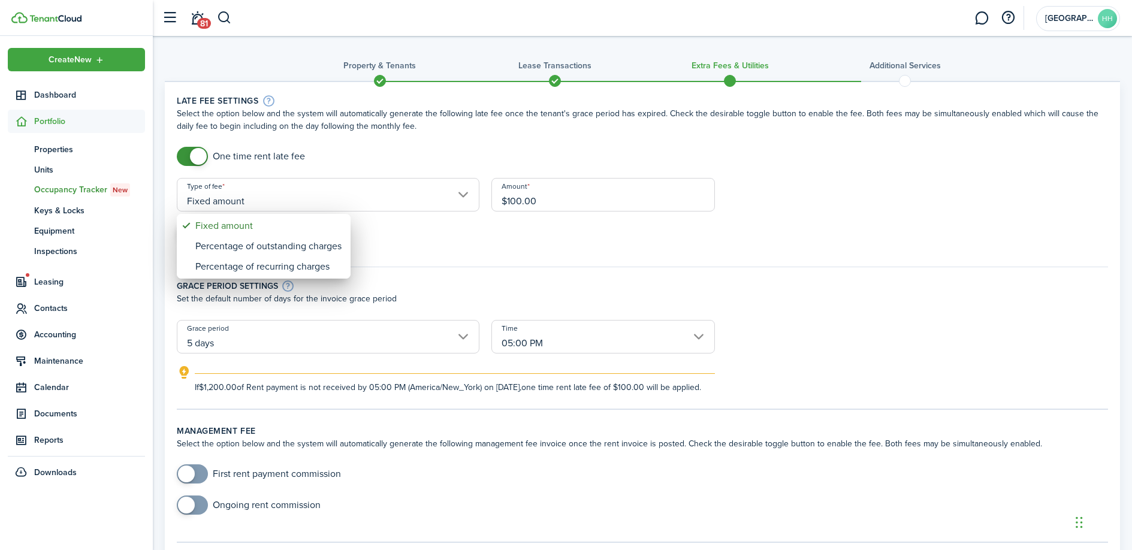
click at [429, 268] on div at bounding box center [566, 275] width 1324 height 742
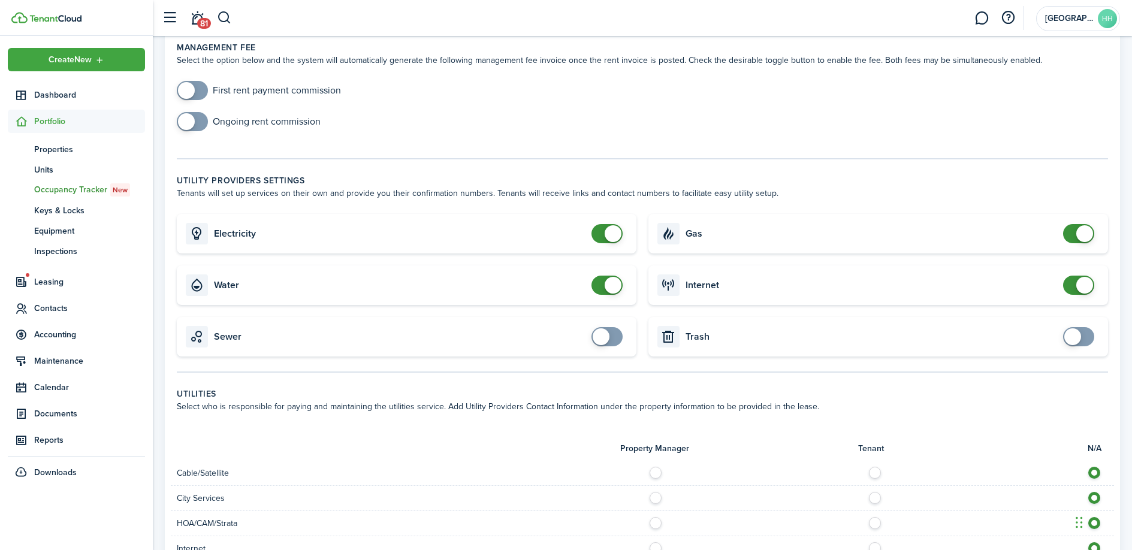
scroll to position [399, 0]
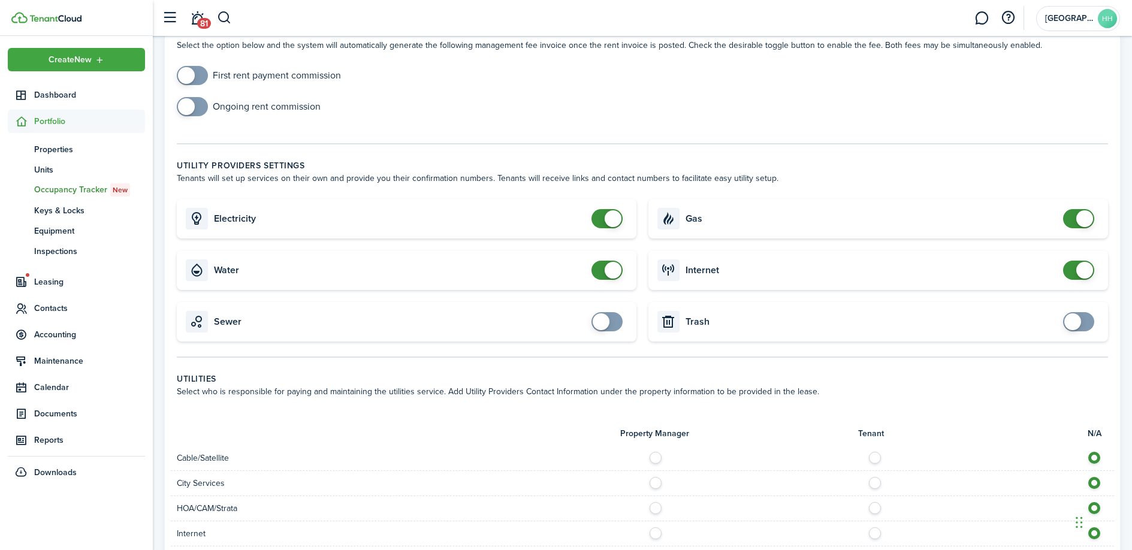
checkbox input "false"
click at [602, 277] on span at bounding box center [607, 270] width 12 height 19
checkbox input "false"
click at [1078, 227] on span at bounding box center [1084, 218] width 17 height 17
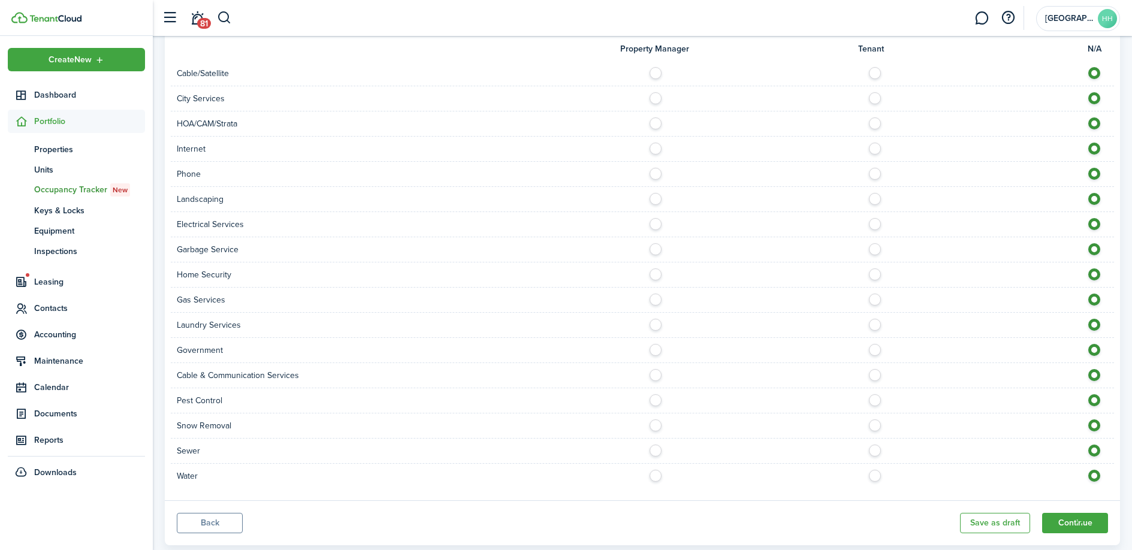
scroll to position [824, 0]
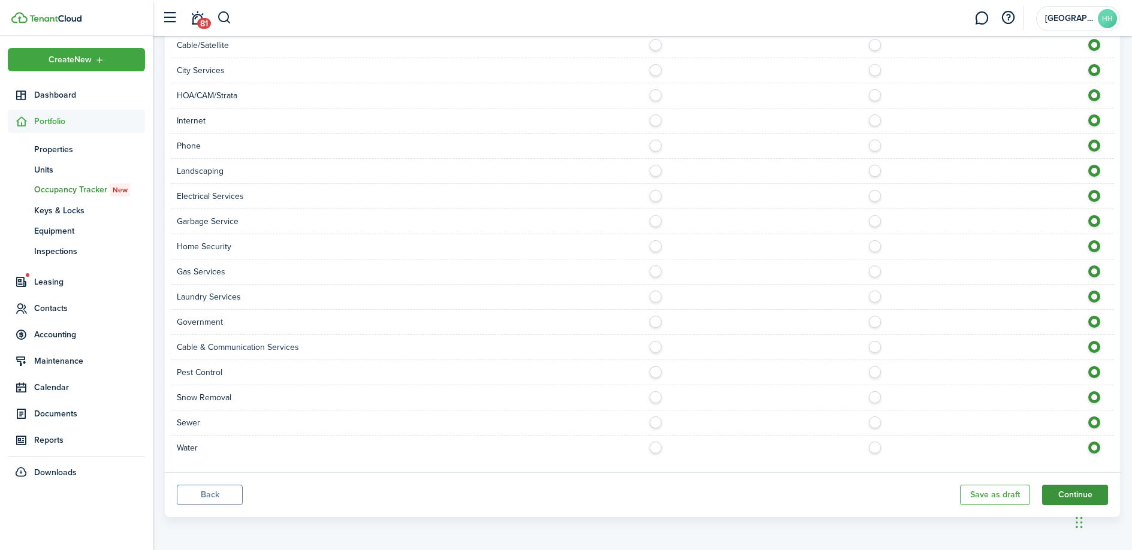
click at [1046, 500] on button "Continue" at bounding box center [1075, 495] width 66 height 20
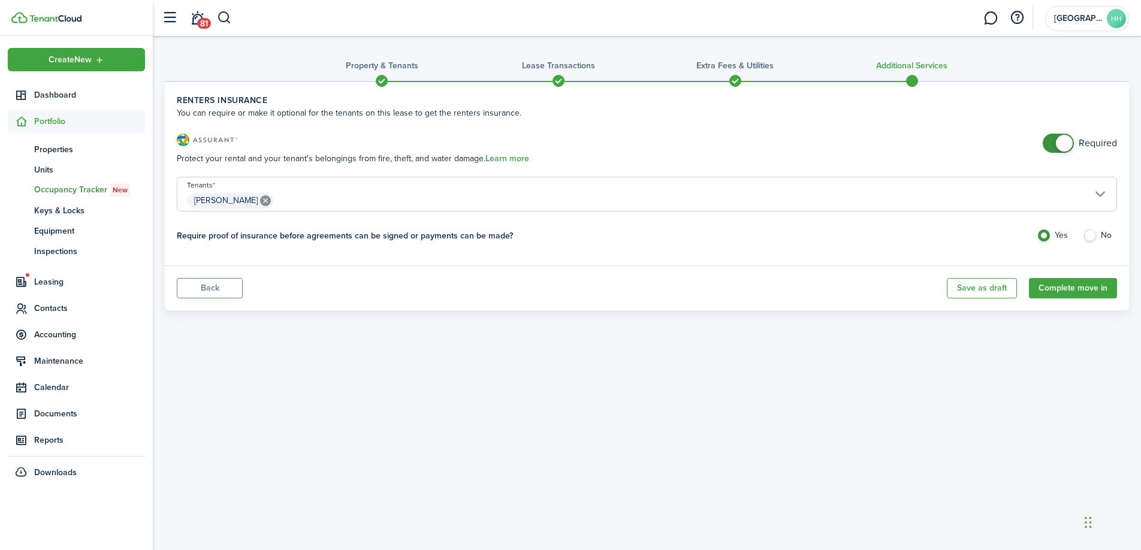
click at [1106, 197] on span "[PERSON_NAME]" at bounding box center [646, 201] width 939 height 20
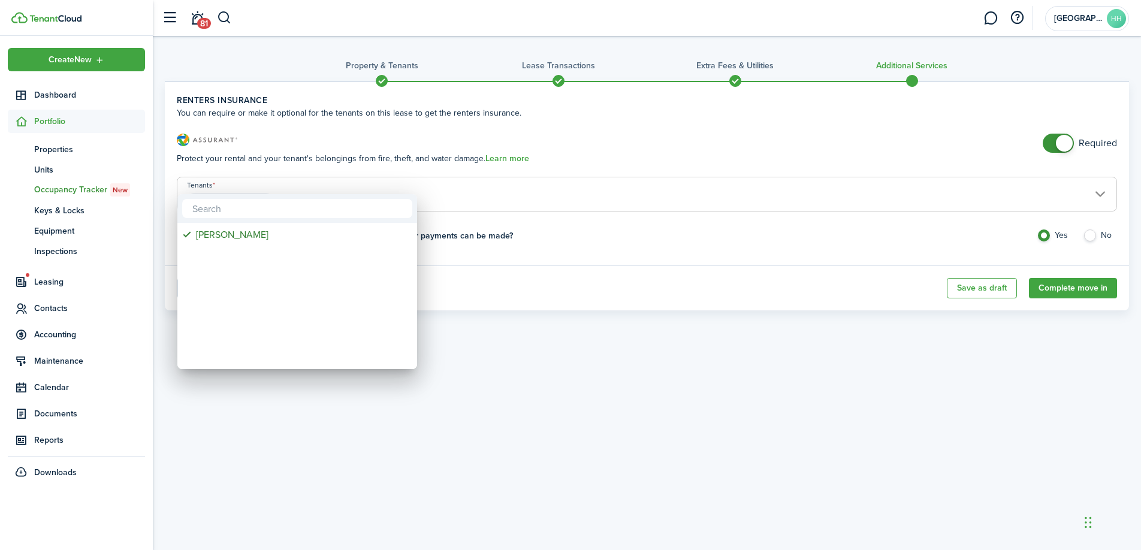
click at [1066, 153] on div at bounding box center [570, 275] width 1333 height 742
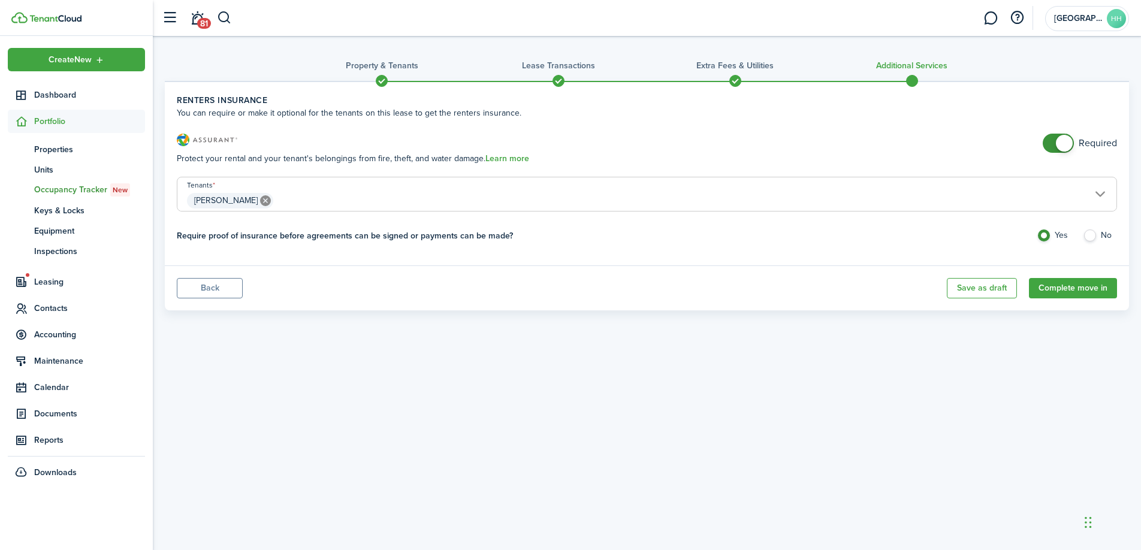
click at [1066, 140] on span at bounding box center [1064, 143] width 17 height 17
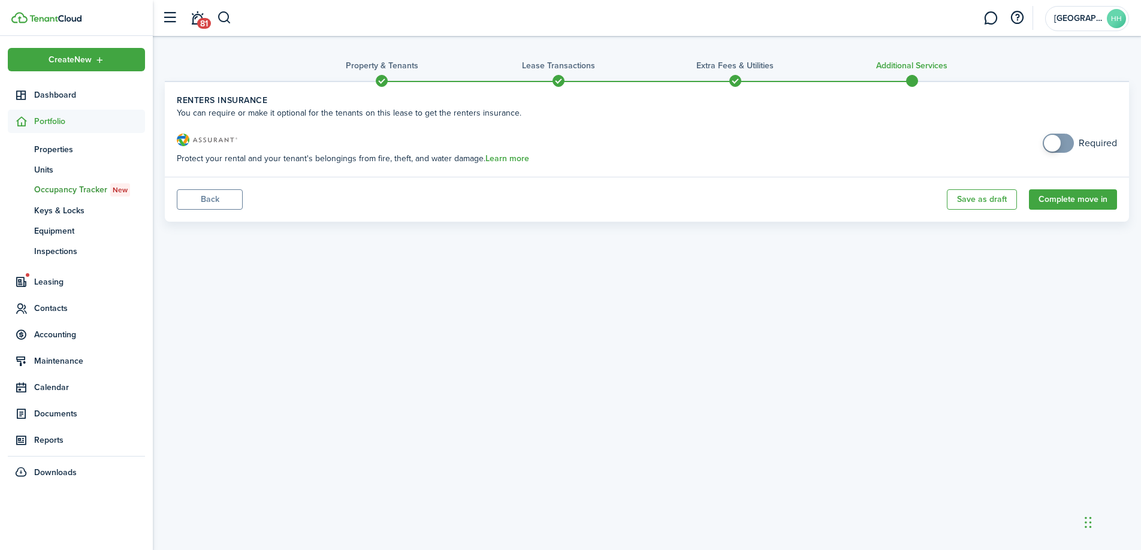
click at [1064, 140] on span at bounding box center [1058, 143] width 12 height 19
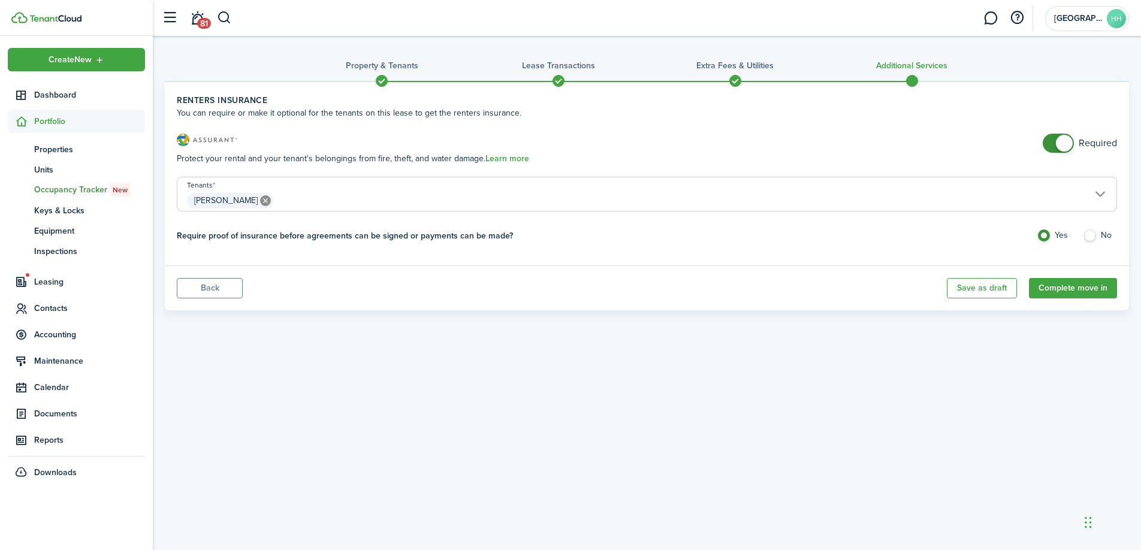
checkbox input "false"
click at [1066, 140] on span at bounding box center [1064, 143] width 17 height 17
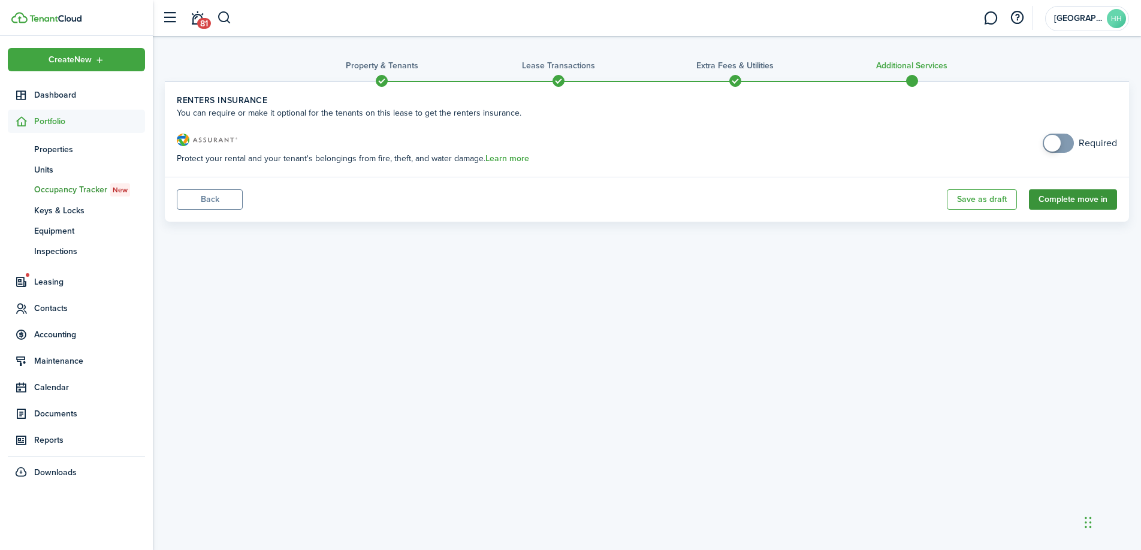
click at [1078, 199] on button "Complete move in" at bounding box center [1073, 199] width 88 height 20
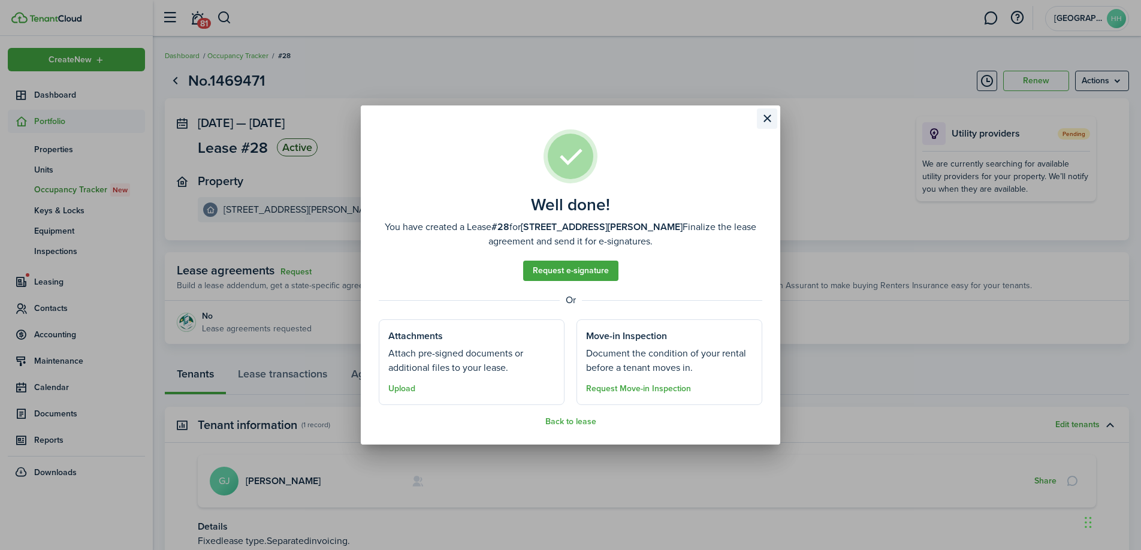
click at [766, 117] on button "Close modal" at bounding box center [767, 118] width 20 height 20
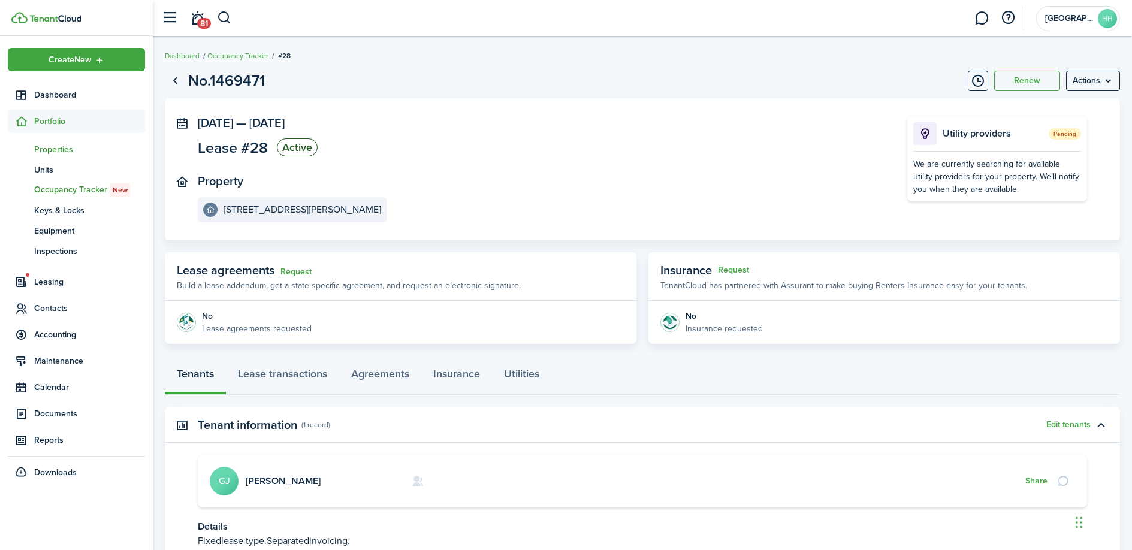
click at [68, 150] on span "Properties" at bounding box center [89, 149] width 111 height 13
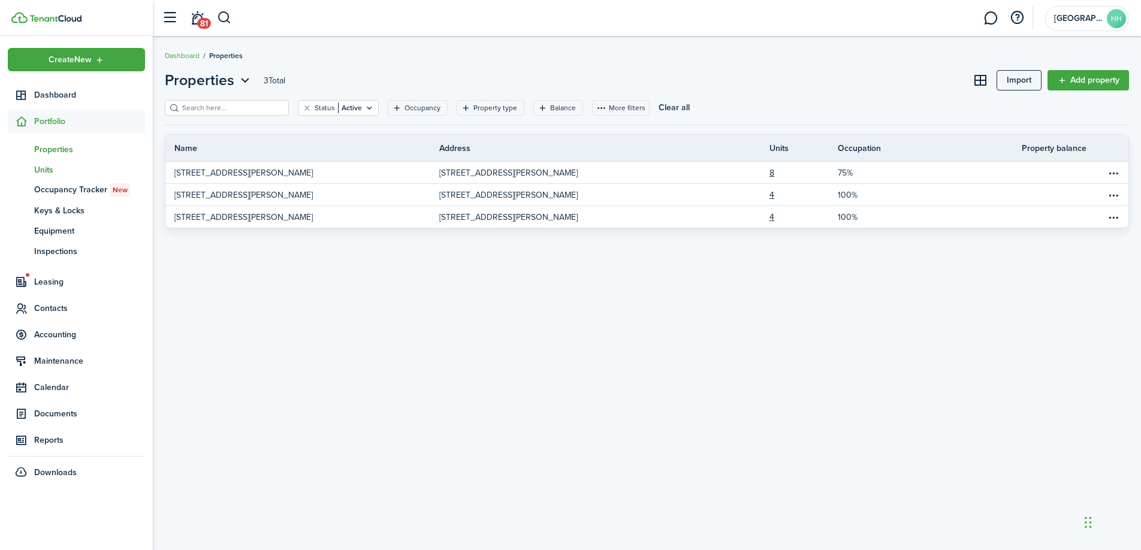
click at [54, 167] on span "Units" at bounding box center [89, 170] width 111 height 13
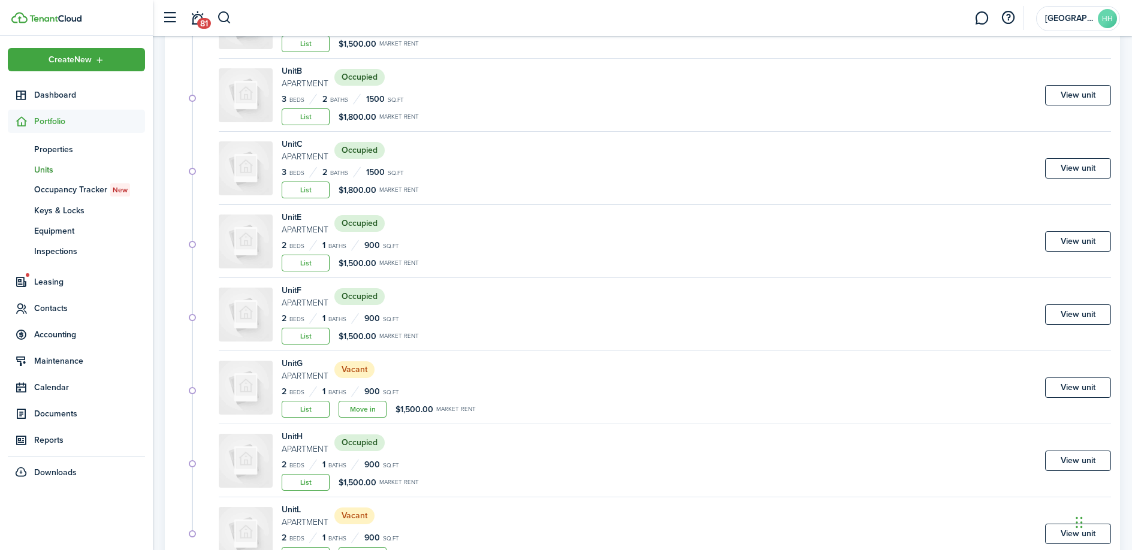
scroll to position [226, 0]
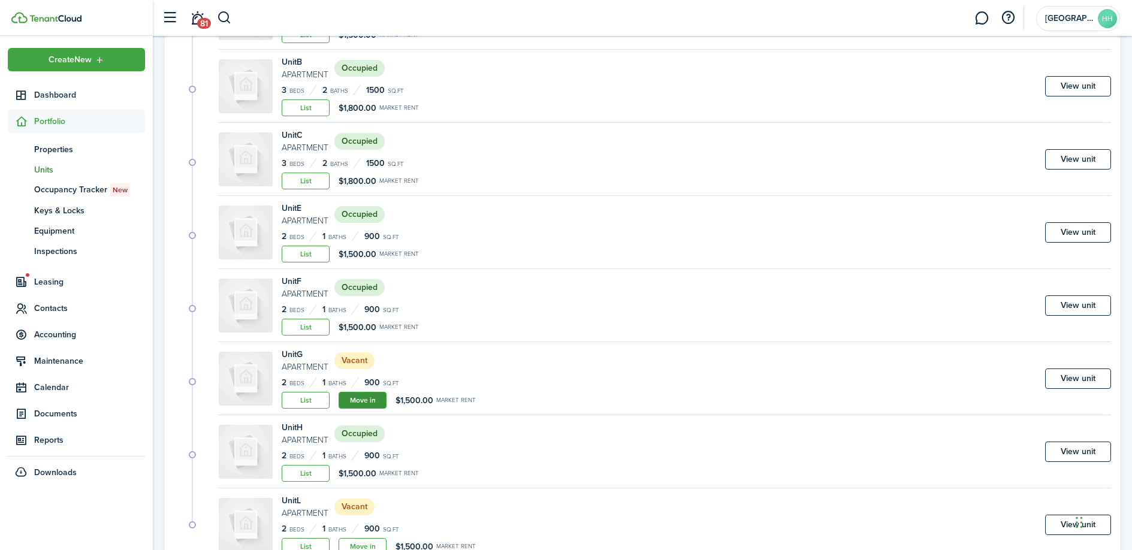
click at [366, 402] on link "Move in" at bounding box center [363, 400] width 48 height 17
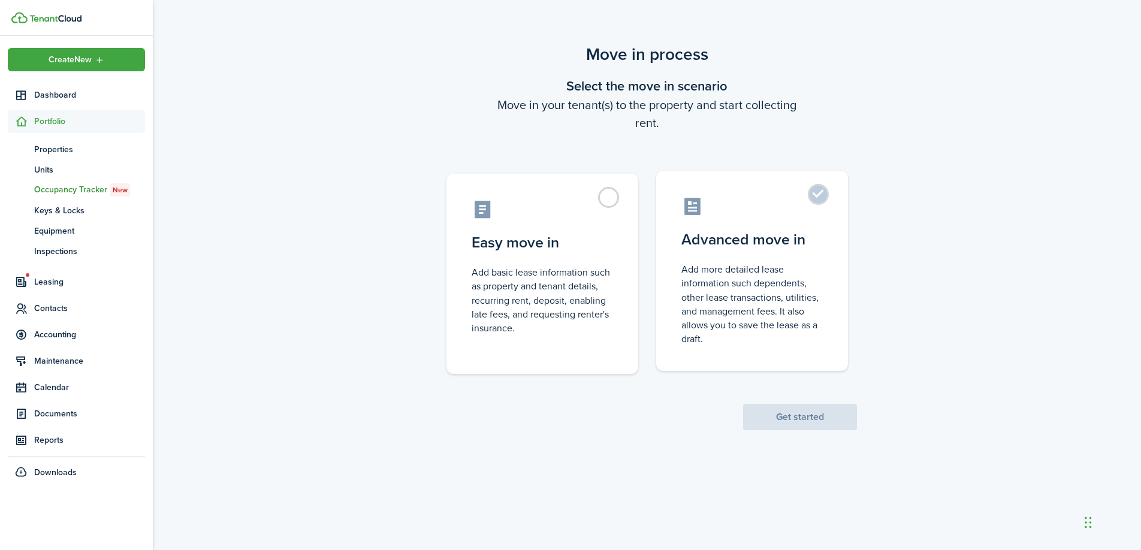
click at [808, 215] on control-radio-card-icon at bounding box center [751, 206] width 141 height 21
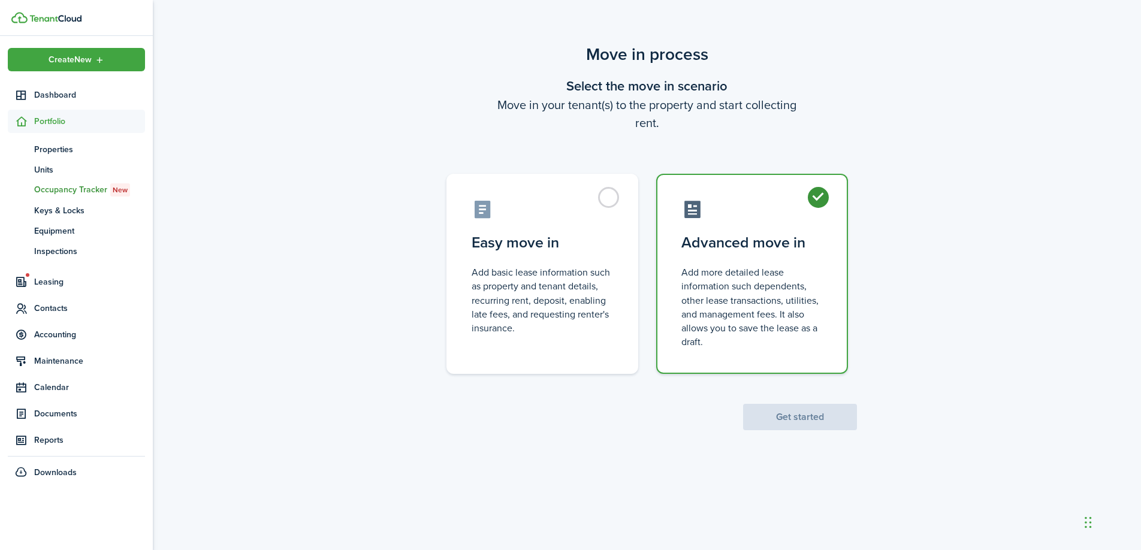
radio input "true"
click at [784, 417] on button "Get started" at bounding box center [800, 417] width 114 height 26
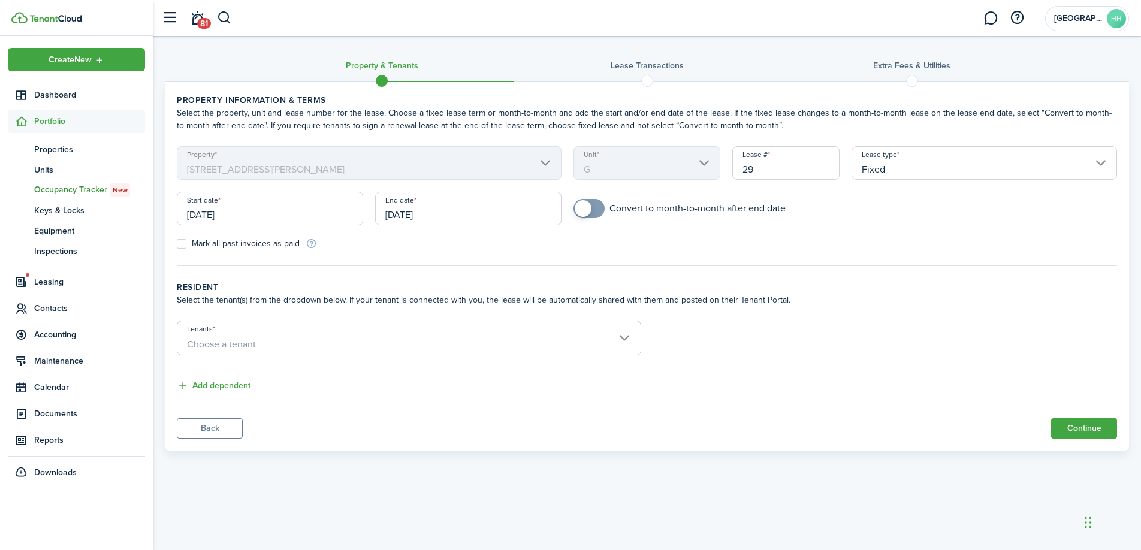
click at [295, 210] on input "[DATE]" at bounding box center [270, 209] width 186 height 34
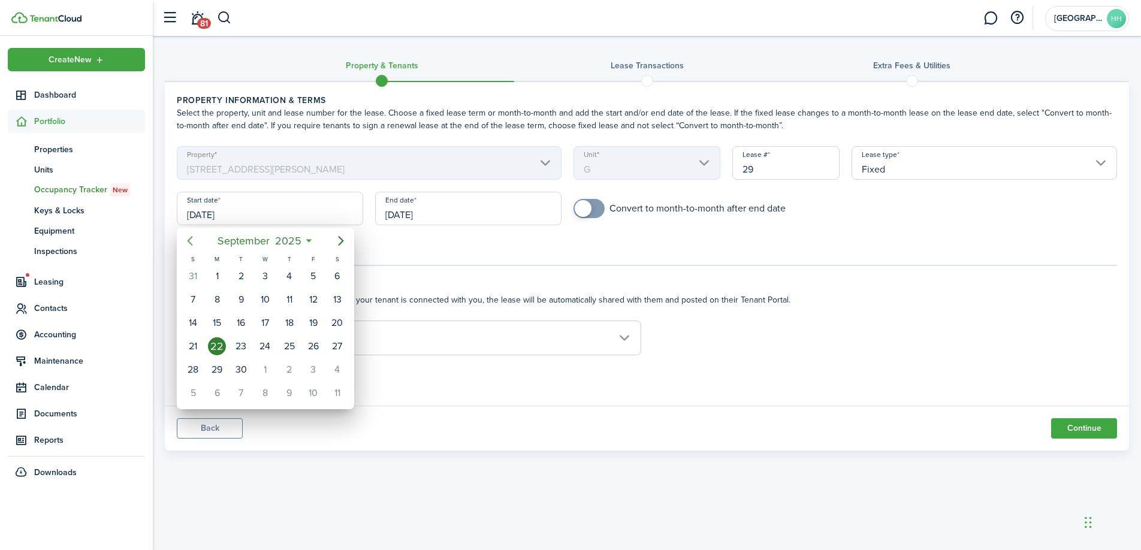
click at [195, 243] on icon "Previous page" at bounding box center [190, 241] width 14 height 14
click at [191, 235] on icon "Previous page" at bounding box center [190, 241] width 14 height 14
click at [219, 297] on div "5" at bounding box center [217, 300] width 18 height 18
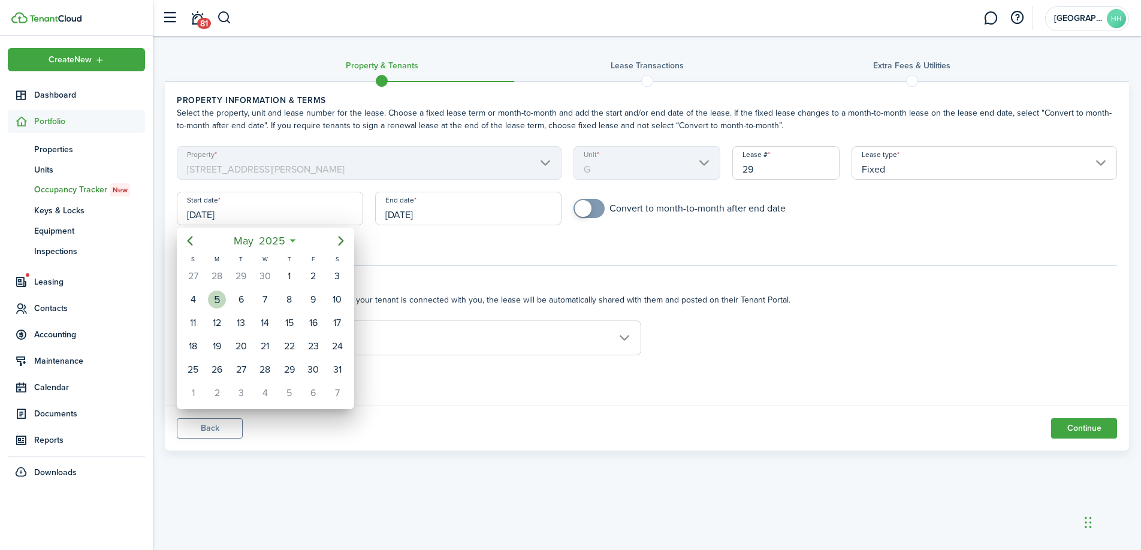
type input "[DATE]"
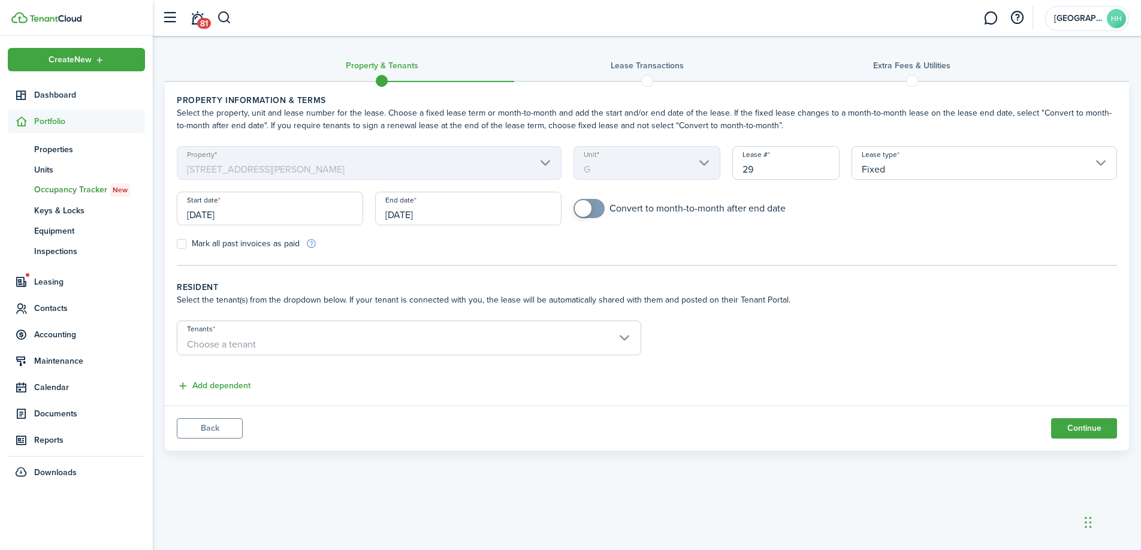
click at [206, 249] on label "Mark all past invoices as paid" at bounding box center [238, 244] width 123 height 10
click at [177, 245] on input "Mark all past invoices as paid" at bounding box center [176, 244] width 1 height 1
checkbox input "true"
click at [456, 220] on input "[DATE]" at bounding box center [468, 209] width 186 height 34
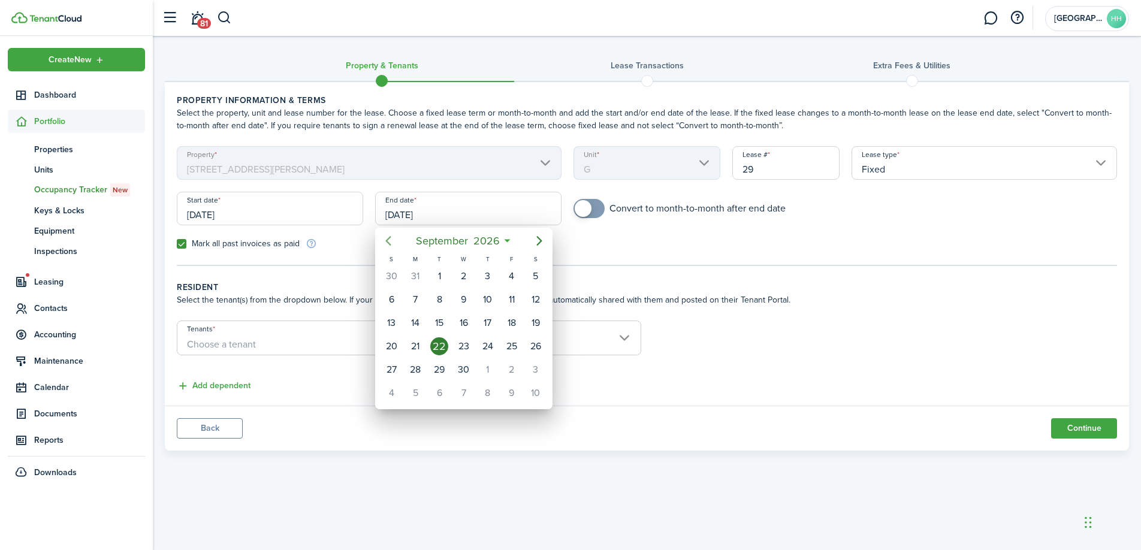
click at [384, 239] on icon "Previous page" at bounding box center [388, 241] width 14 height 14
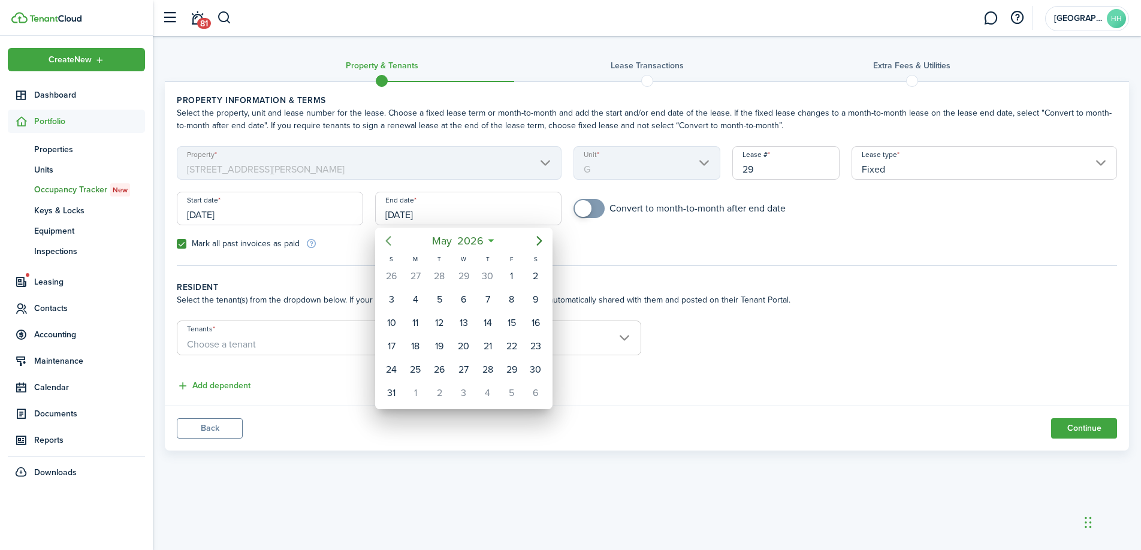
click at [384, 239] on icon "Previous page" at bounding box center [388, 241] width 14 height 14
click at [536, 236] on icon "Next page" at bounding box center [539, 241] width 14 height 14
click at [494, 369] on div "30" at bounding box center [488, 370] width 18 height 18
type input "[DATE]"
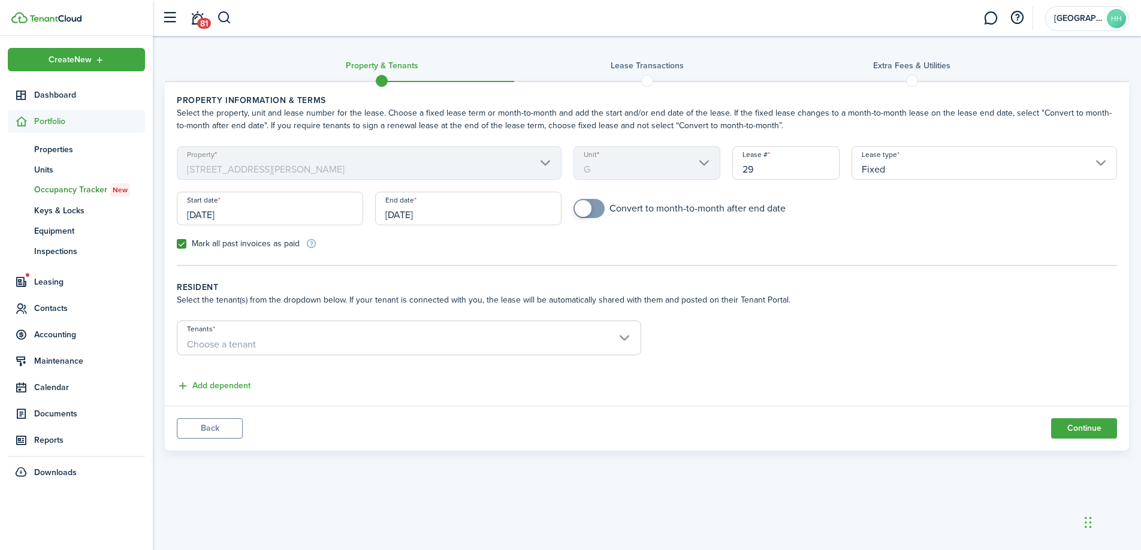
click at [234, 349] on span "Choose a tenant" at bounding box center [221, 344] width 69 height 14
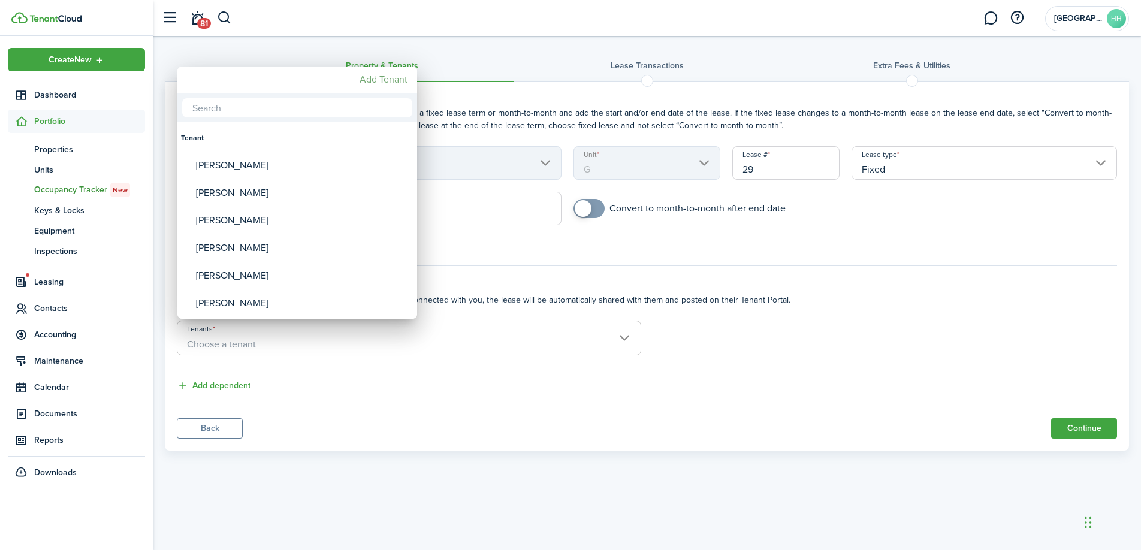
click at [388, 76] on mbsc-button "Add Tenant" at bounding box center [384, 80] width 58 height 22
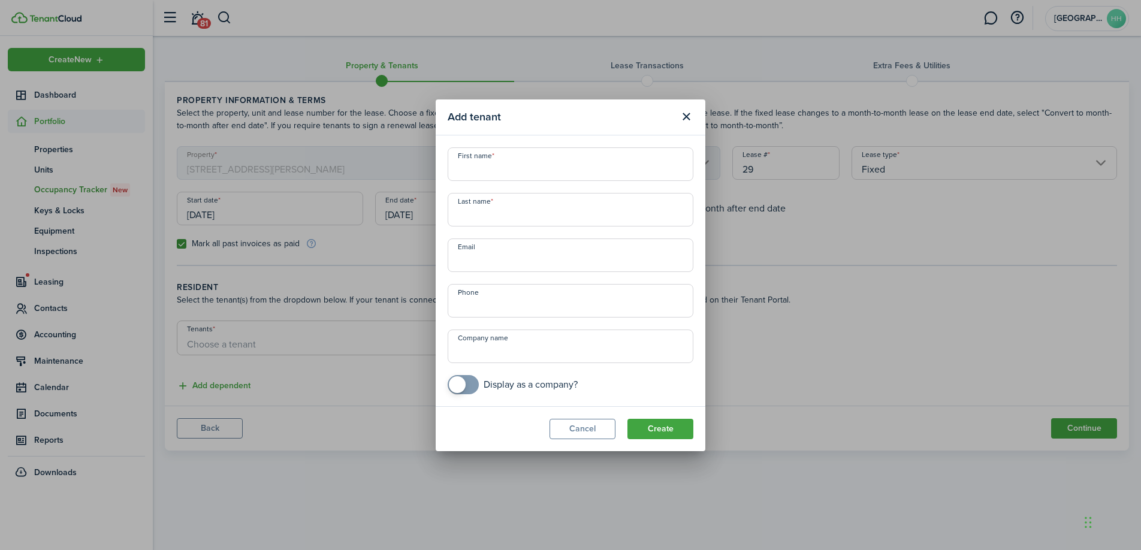
click at [547, 167] on input "First name" at bounding box center [571, 164] width 246 height 34
paste input "[PERSON_NAME] [PERSON_NAME]"
drag, startPoint x: 536, startPoint y: 171, endPoint x: 496, endPoint y: 171, distance: 40.2
click at [496, 171] on input "[PERSON_NAME] [PERSON_NAME]" at bounding box center [571, 164] width 246 height 34
type input "[PERSON_NAME]"
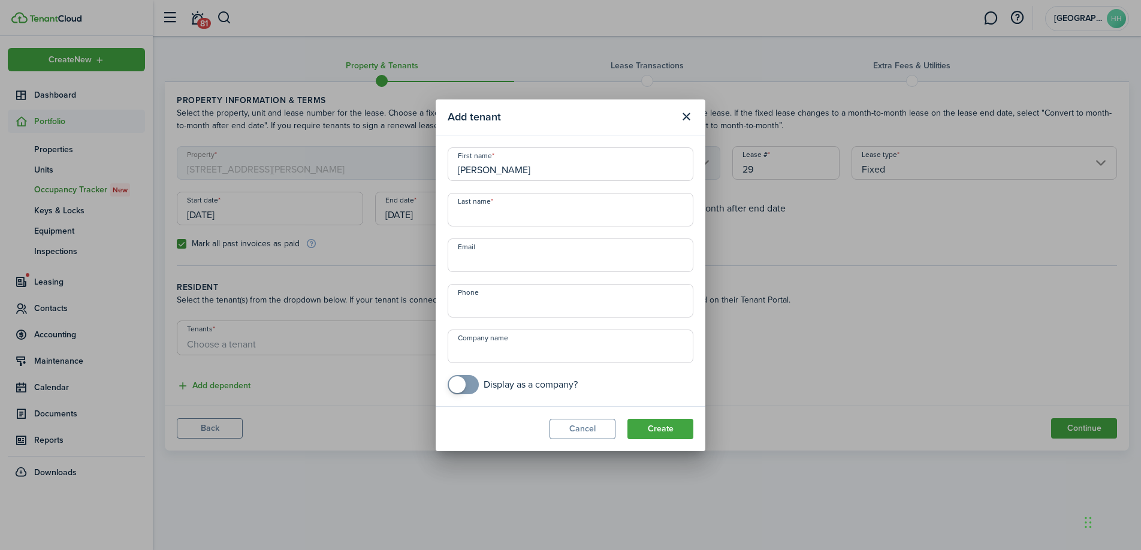
click at [482, 217] on input "Last name" at bounding box center [571, 210] width 246 height 34
paste input "[PERSON_NAME]"
type input "[PERSON_NAME]"
click at [671, 433] on button "Create" at bounding box center [660, 429] width 66 height 20
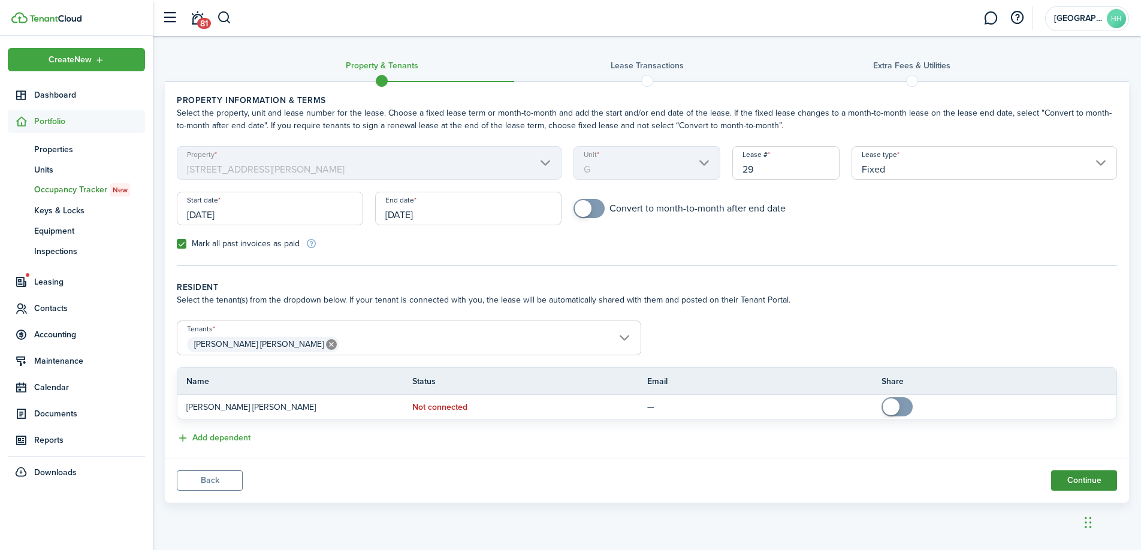
click at [1071, 482] on button "Continue" at bounding box center [1084, 480] width 66 height 20
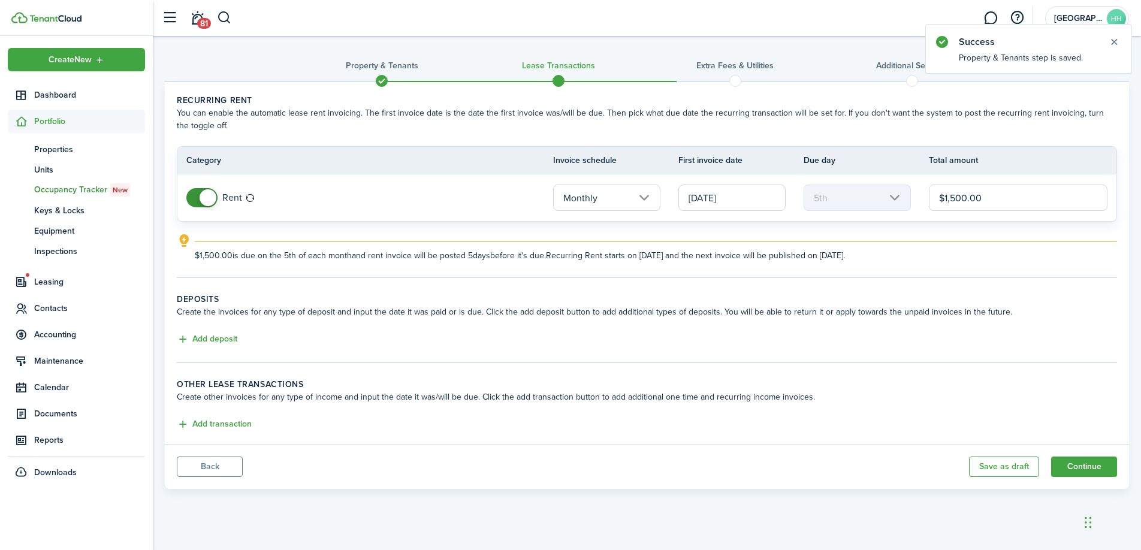
click at [228, 466] on button "Back" at bounding box center [210, 467] width 66 height 20
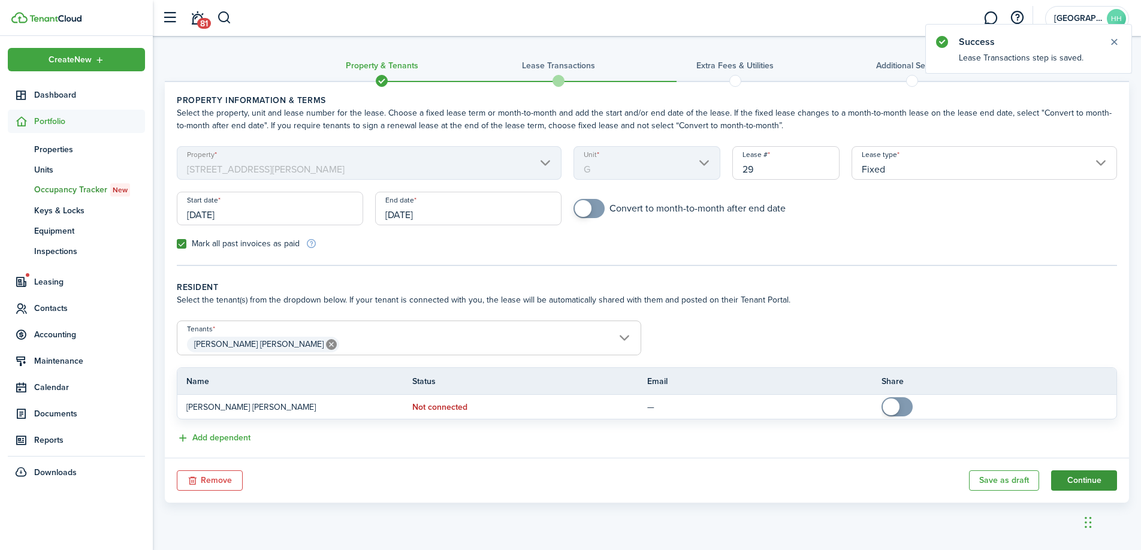
click at [1075, 479] on button "Continue" at bounding box center [1084, 480] width 66 height 20
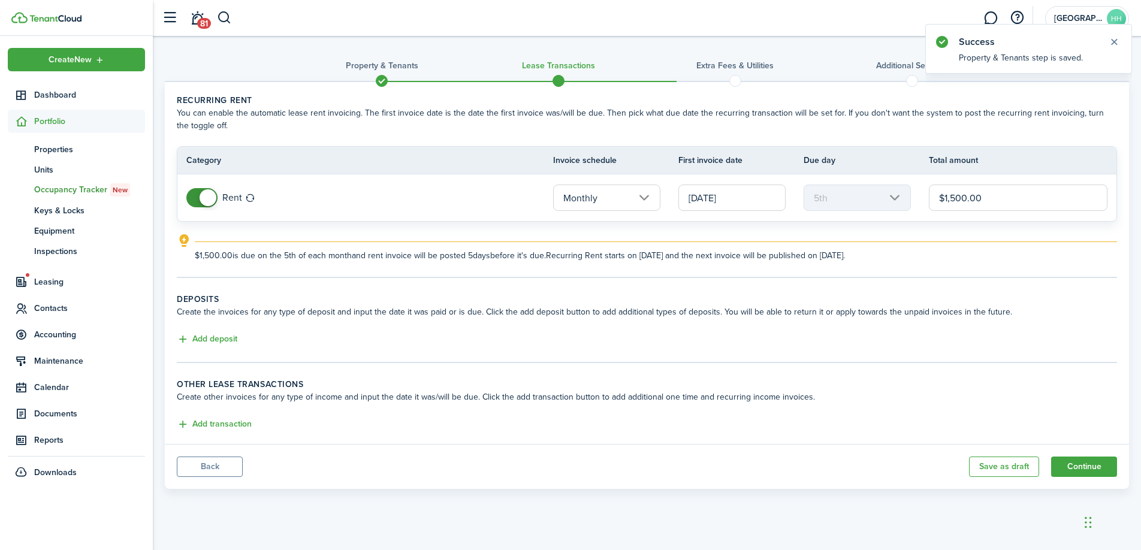
click at [951, 197] on input "$1,500.00" at bounding box center [1018, 198] width 179 height 26
type input "$1,300.00"
click at [215, 422] on button "Add transaction" at bounding box center [214, 425] width 75 height 14
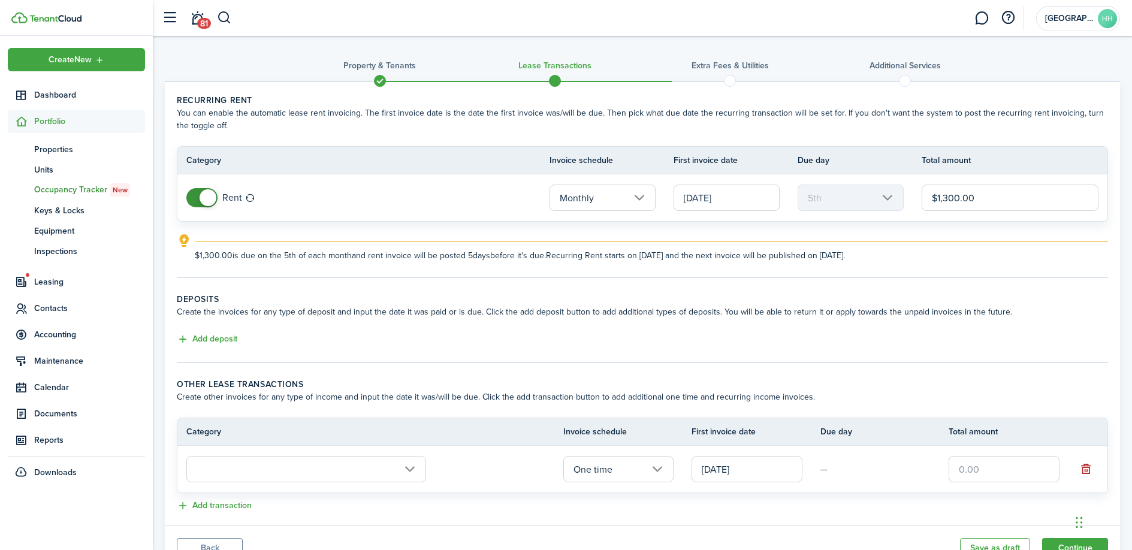
click at [261, 480] on input "text" at bounding box center [306, 469] width 240 height 26
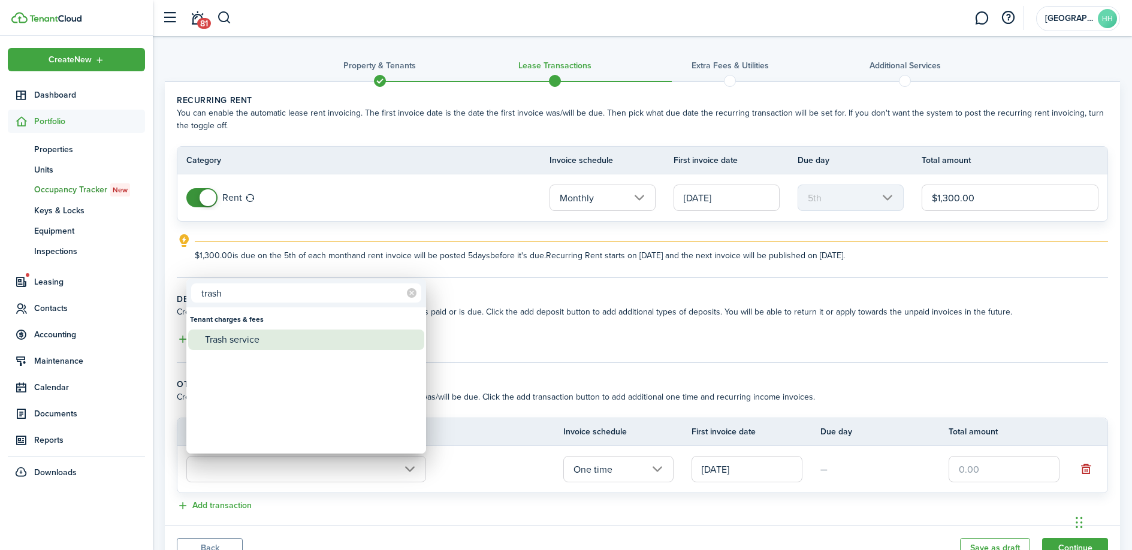
type input "trash"
click at [234, 336] on div "Trash service" at bounding box center [311, 340] width 212 height 20
type input "Tenant charges & fees / Trash service"
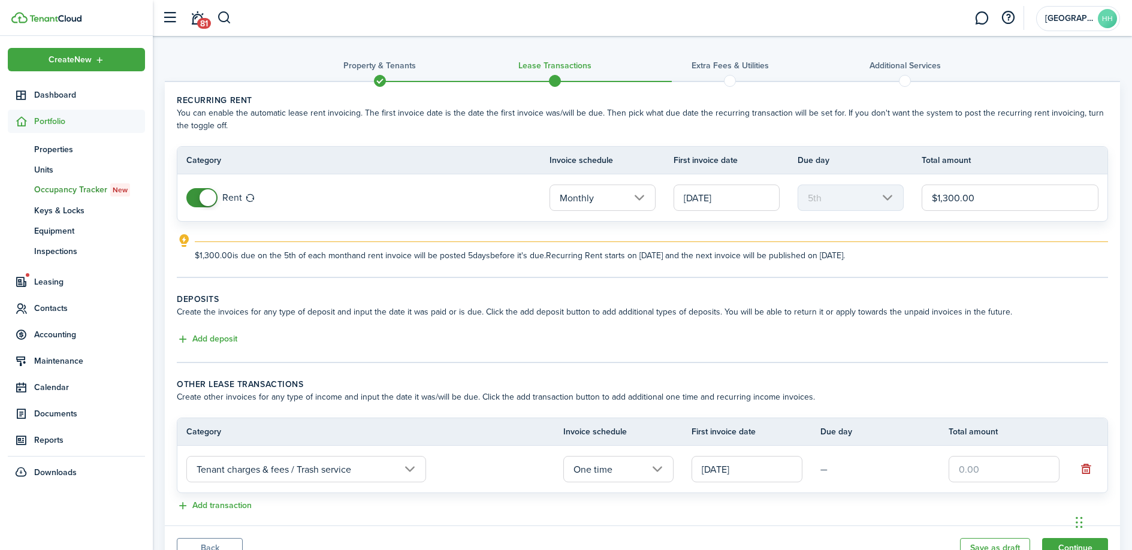
click at [626, 458] on input "One time" at bounding box center [618, 469] width 111 height 26
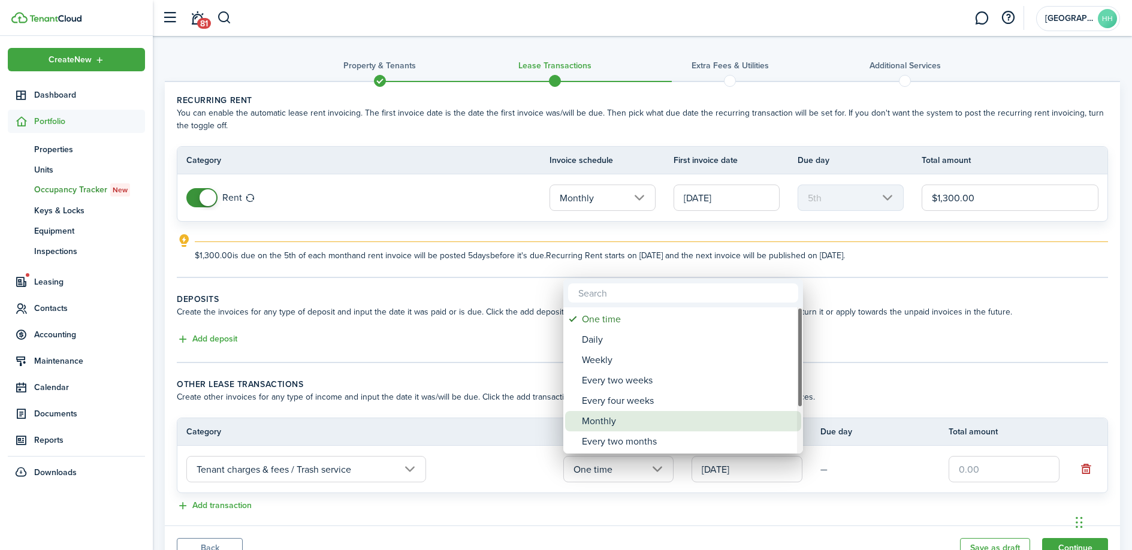
click at [630, 418] on div "Monthly" at bounding box center [688, 421] width 212 height 20
type input "Monthly"
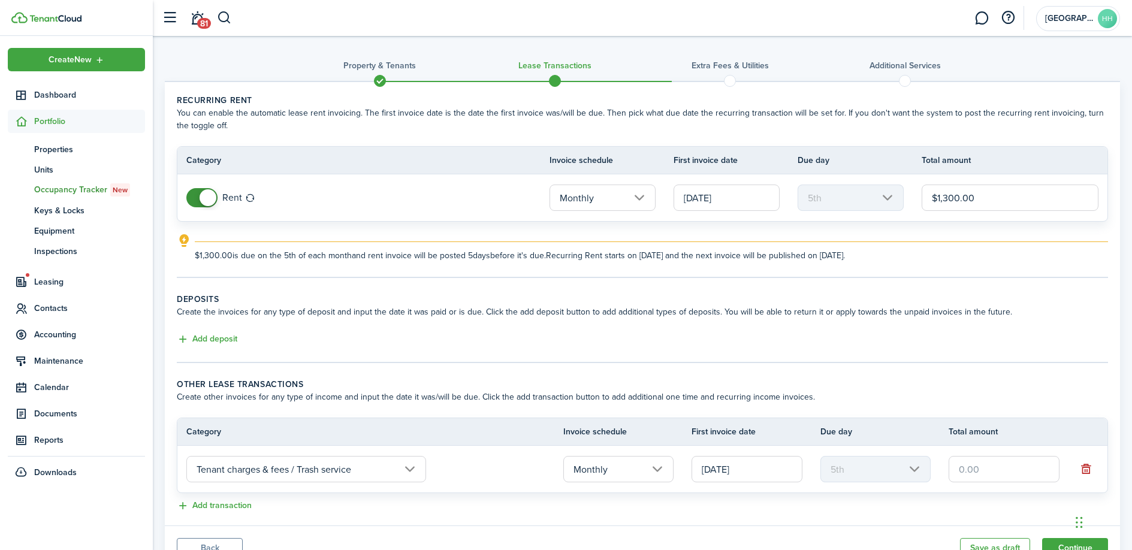
click at [986, 475] on input "text" at bounding box center [1004, 469] width 111 height 26
type input "$25.00"
click at [977, 355] on tc-wizard-step "Deposits Create the invoices for any type of deposit and input the date it was …" at bounding box center [642, 328] width 931 height 70
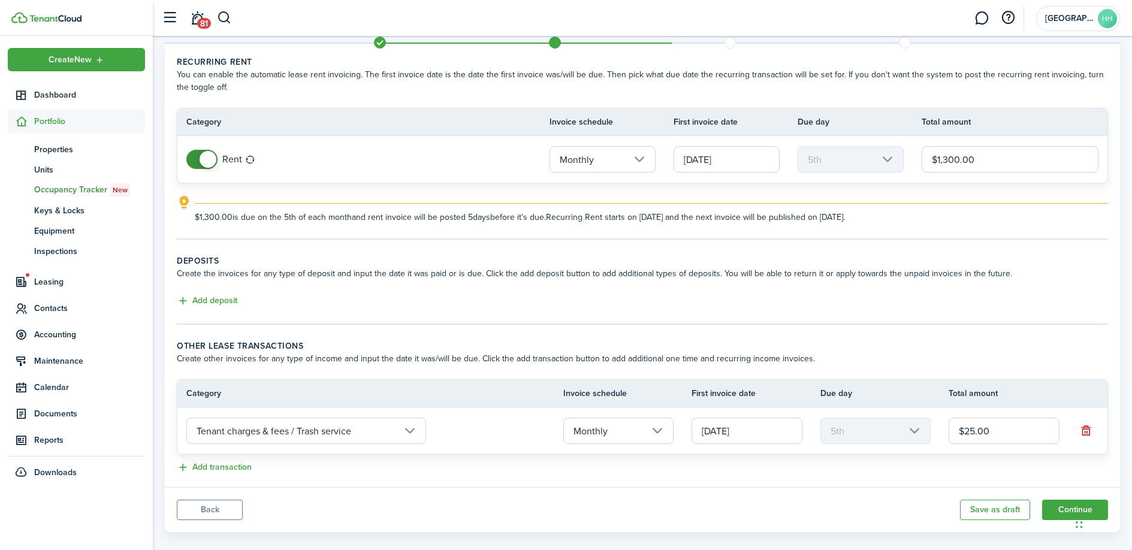
scroll to position [53, 0]
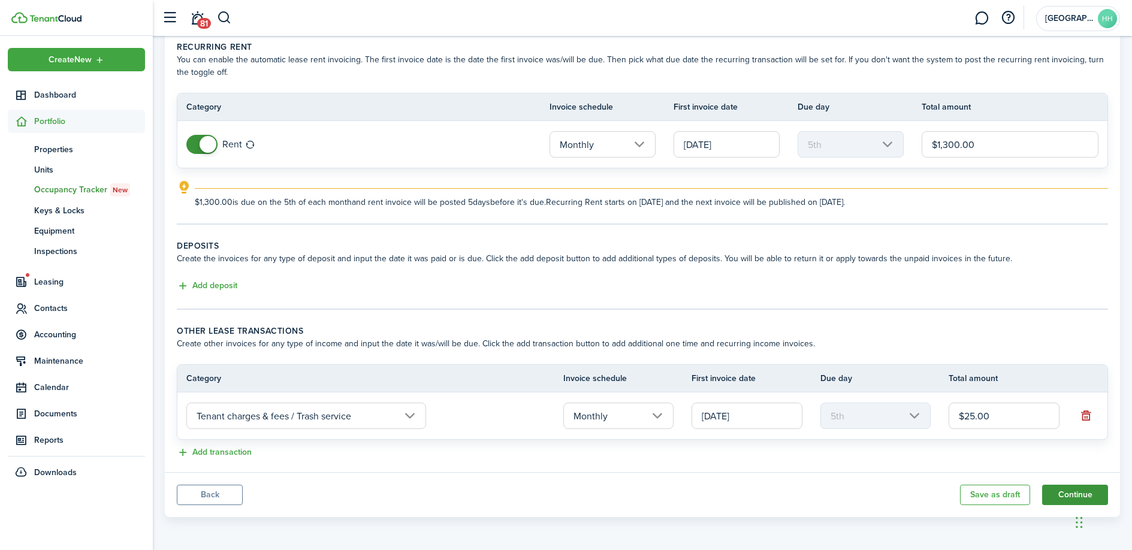
click at [1057, 492] on button "Continue" at bounding box center [1075, 495] width 66 height 20
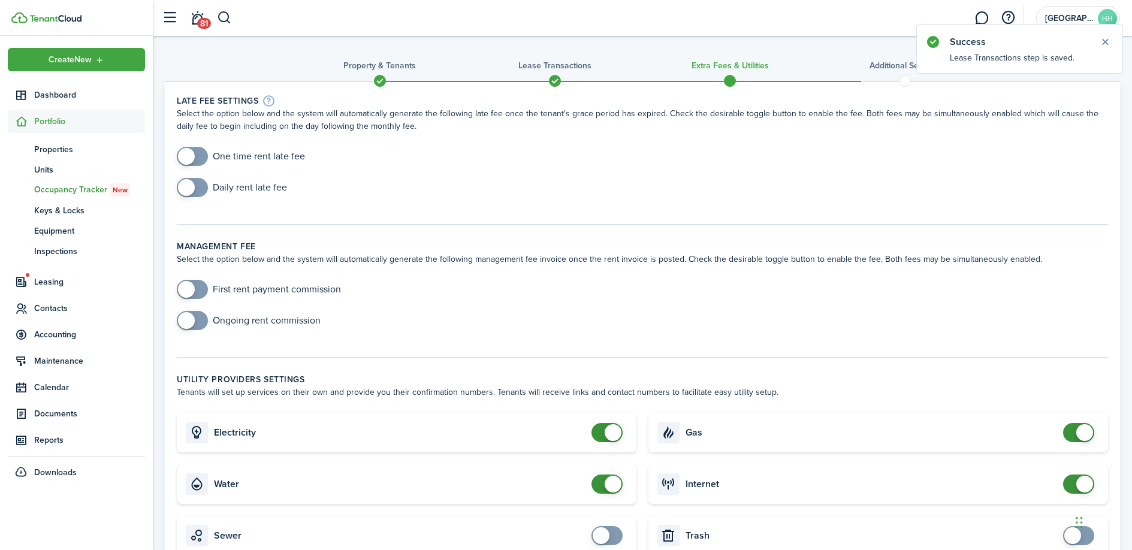
click at [229, 171] on div "One time rent late fee" at bounding box center [642, 162] width 943 height 31
click at [215, 159] on input "checkbox" at bounding box center [241, 156] width 128 height 19
checkbox input "true"
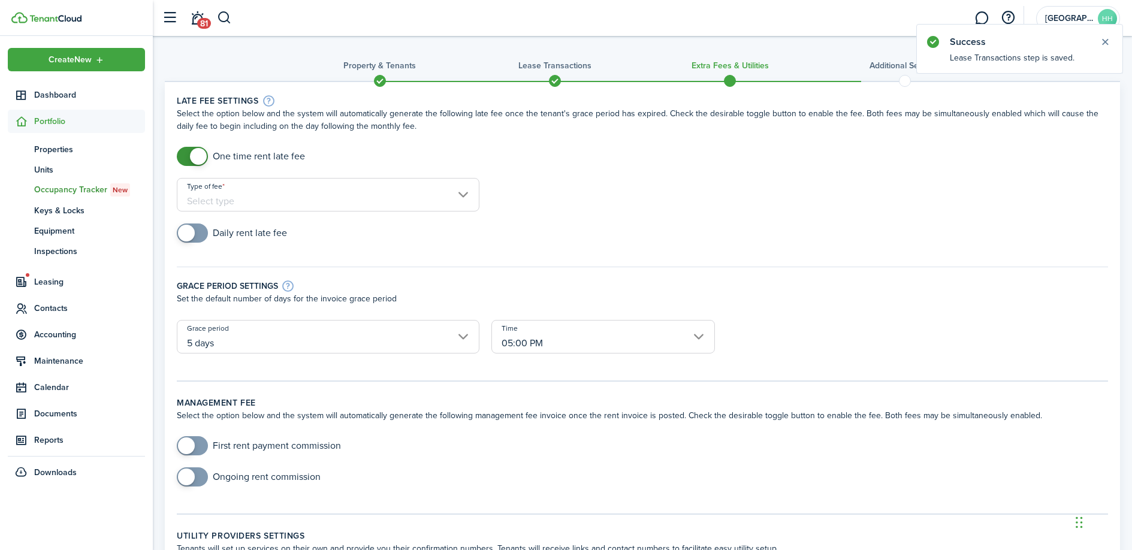
click at [273, 192] on input "Type of fee" at bounding box center [328, 195] width 303 height 34
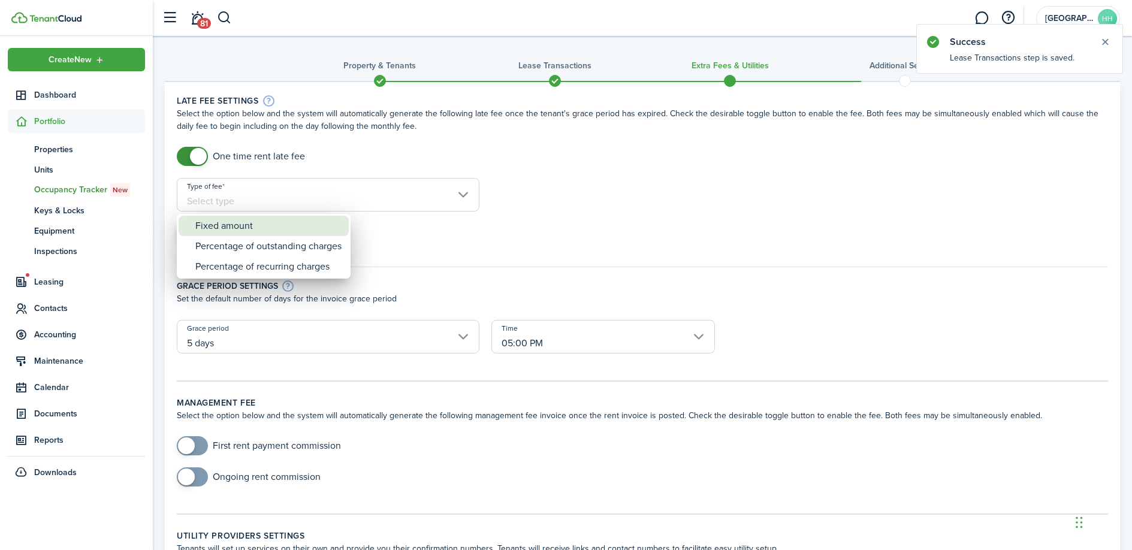
click at [265, 223] on div "Fixed amount" at bounding box center [268, 226] width 146 height 20
type input "Fixed amount"
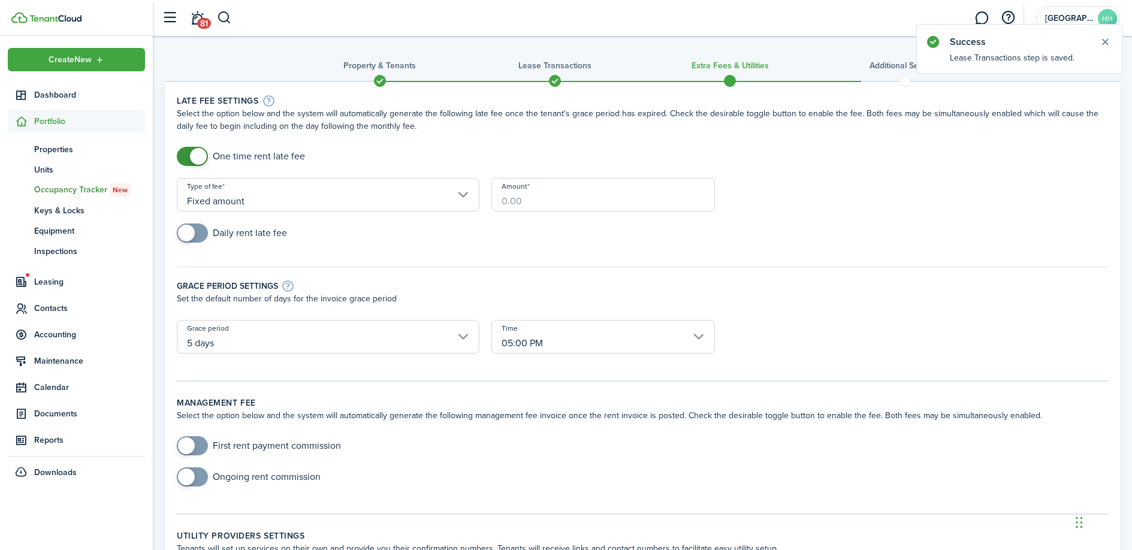
click at [535, 195] on input "Amount" at bounding box center [603, 195] width 224 height 34
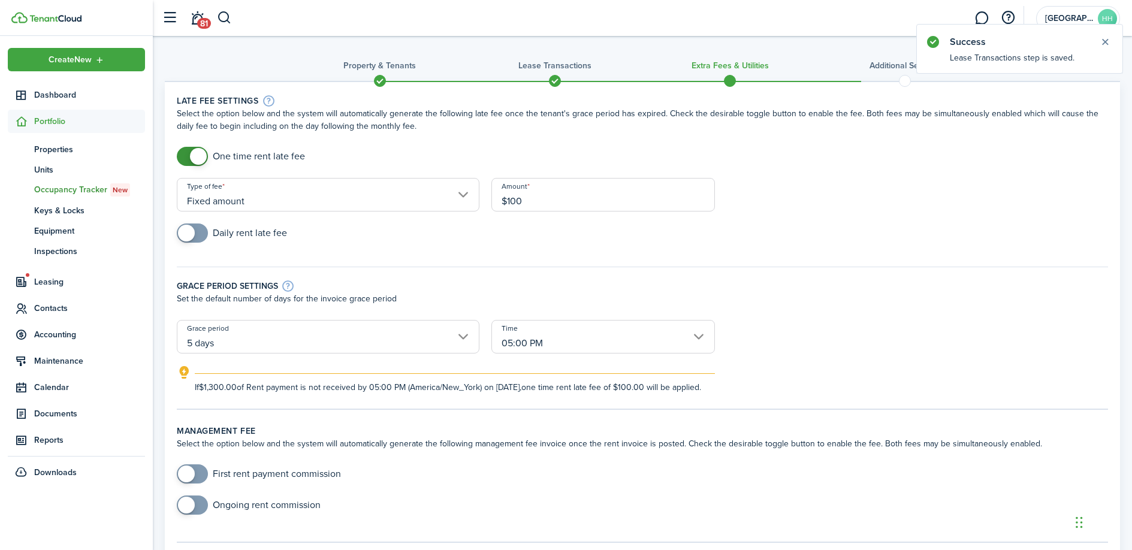
type input "$100.00"
click at [307, 249] on div "Daily rent late fee" at bounding box center [642, 239] width 943 height 31
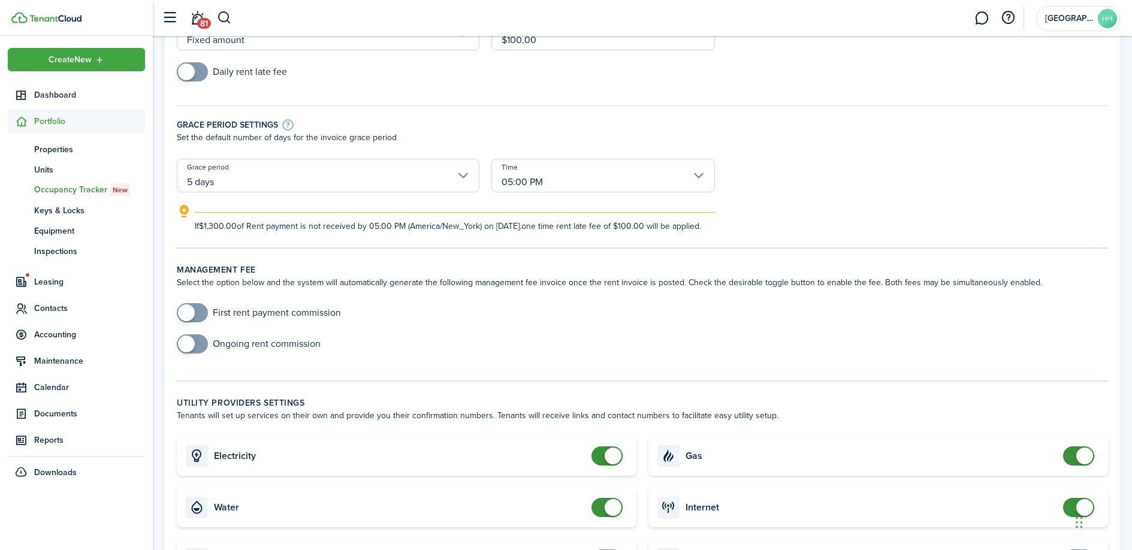
scroll to position [277, 0]
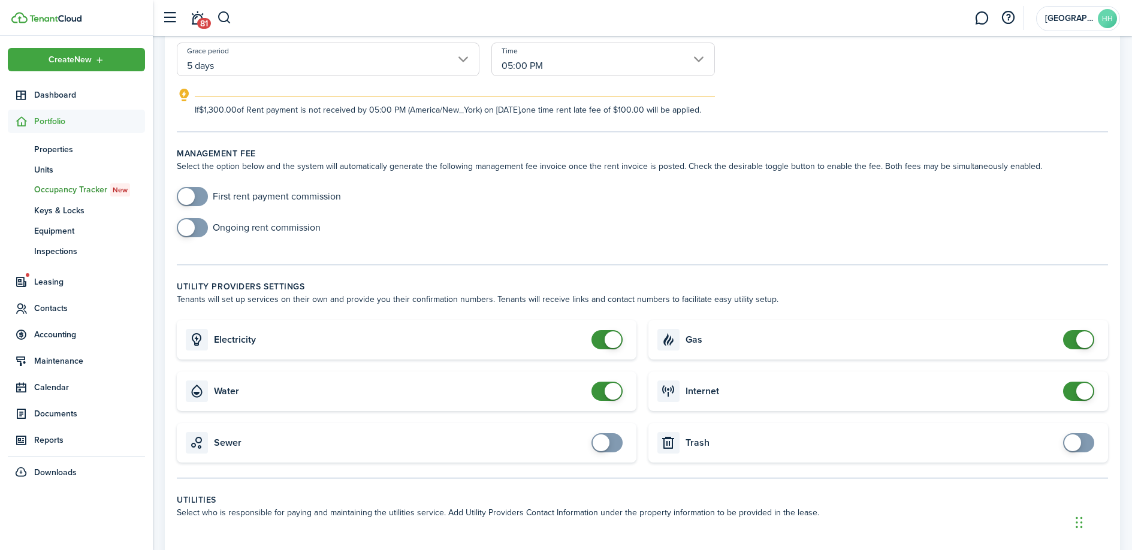
click at [611, 343] on span at bounding box center [613, 339] width 17 height 17
checkbox input "true"
click at [612, 349] on span at bounding box center [607, 339] width 12 height 19
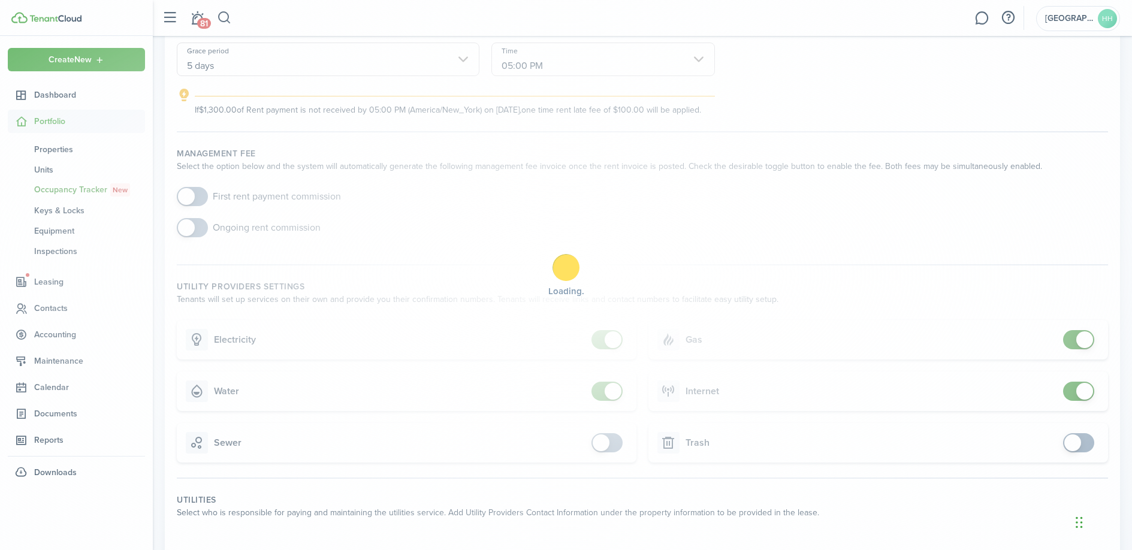
click at [612, 402] on div "Loading" at bounding box center [566, 275] width 1132 height 550
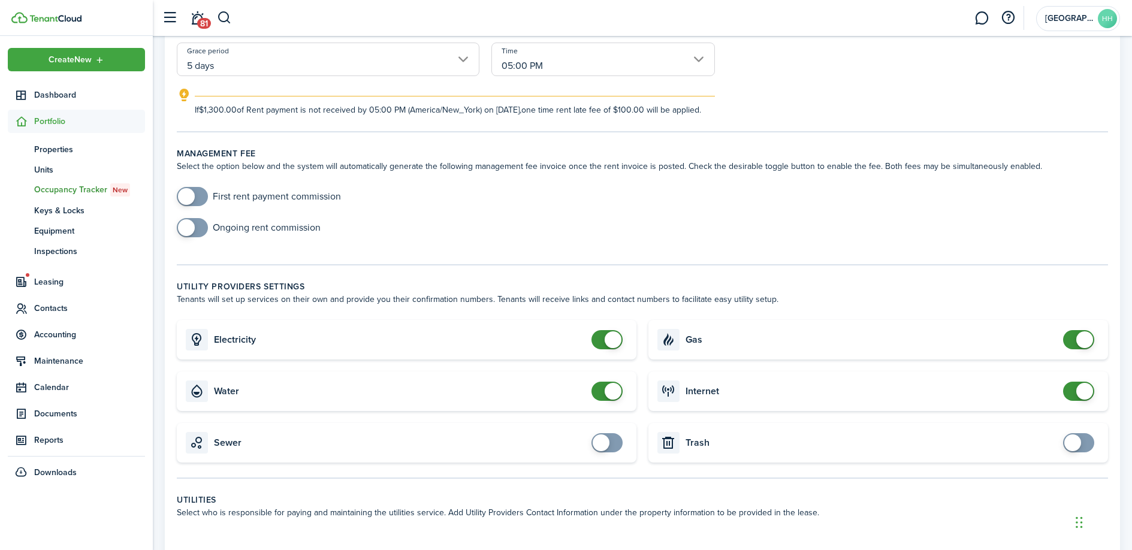
checkbox input "false"
click at [611, 400] on span at bounding box center [613, 391] width 17 height 17
click at [1096, 349] on input "checkbox" at bounding box center [1081, 339] width 36 height 19
checkbox input "false"
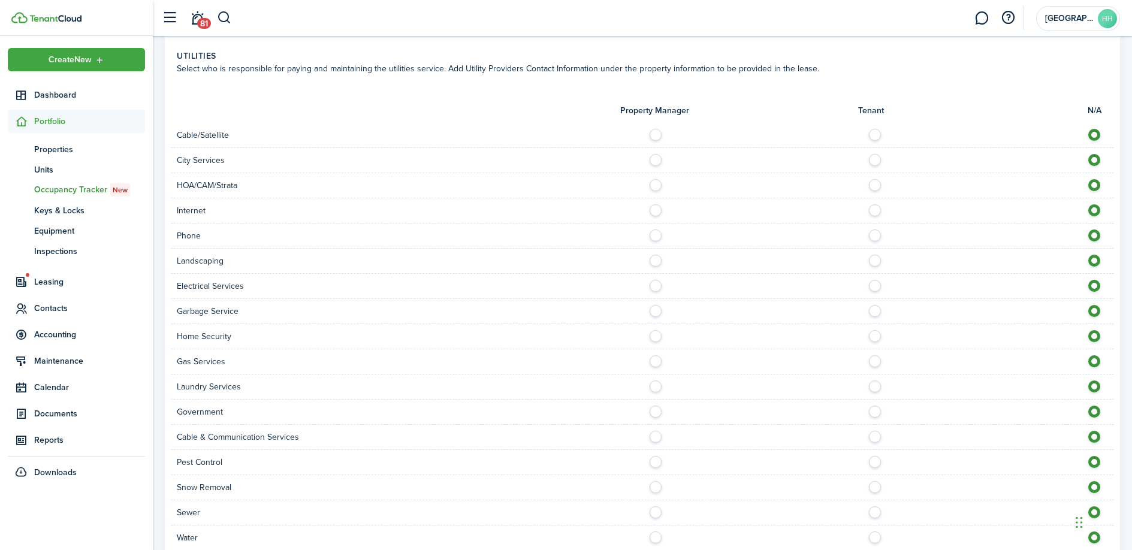
scroll to position [824, 0]
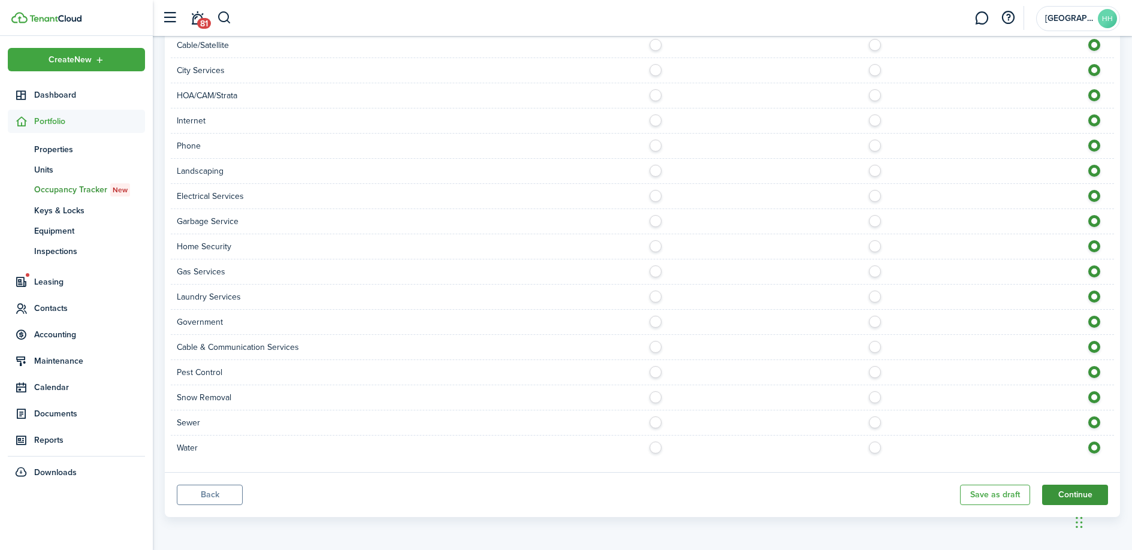
click at [1055, 499] on button "Continue" at bounding box center [1075, 495] width 66 height 20
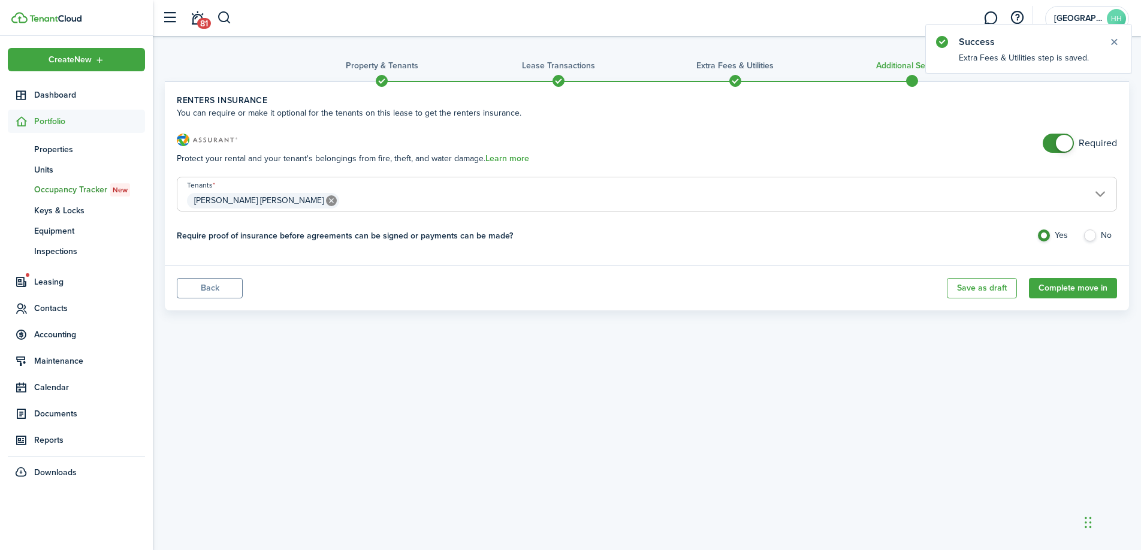
click at [1074, 150] on input "checkbox" at bounding box center [1080, 143] width 74 height 19
checkbox input "false"
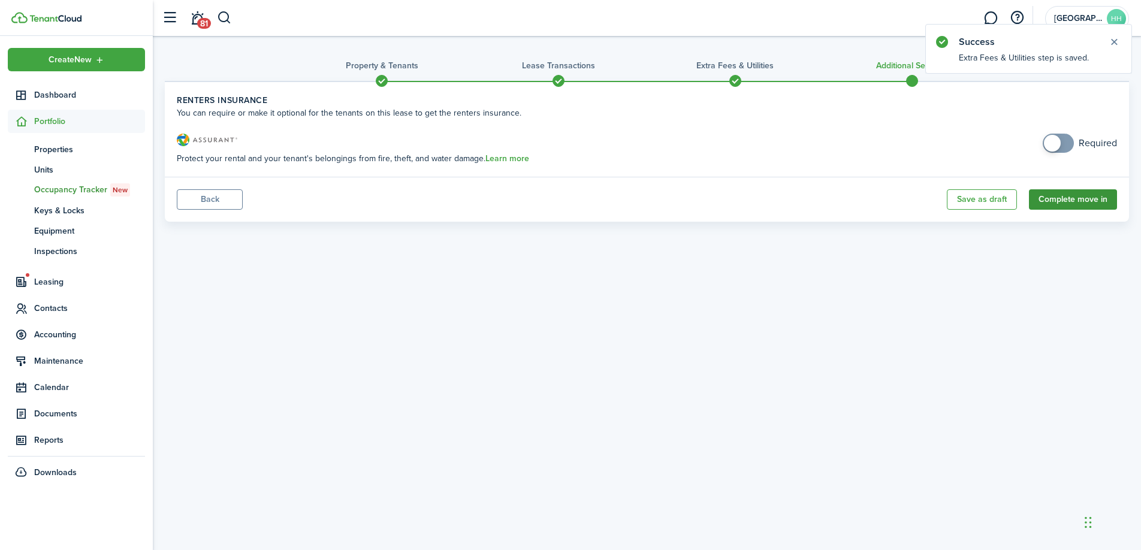
click at [1065, 203] on button "Complete move in" at bounding box center [1073, 199] width 88 height 20
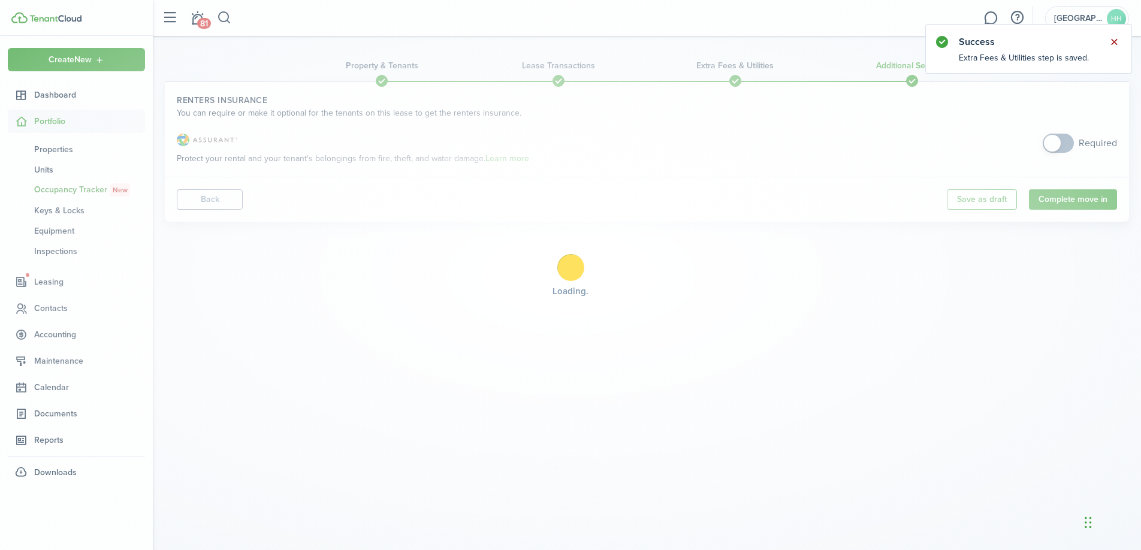
click at [1115, 38] on button "Close notify" at bounding box center [1114, 42] width 17 height 17
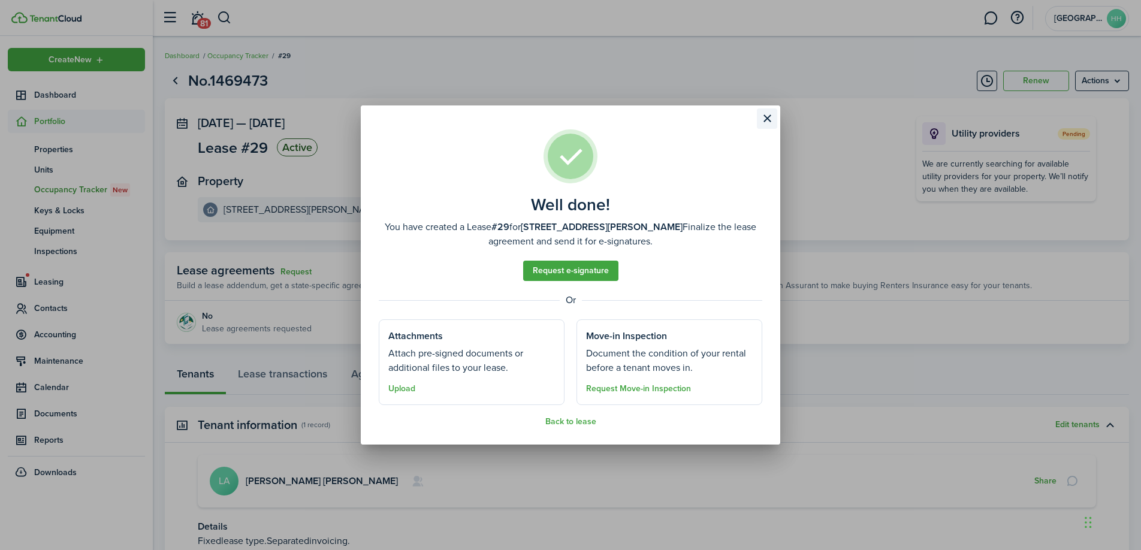
click at [768, 117] on button "Close modal" at bounding box center [767, 118] width 20 height 20
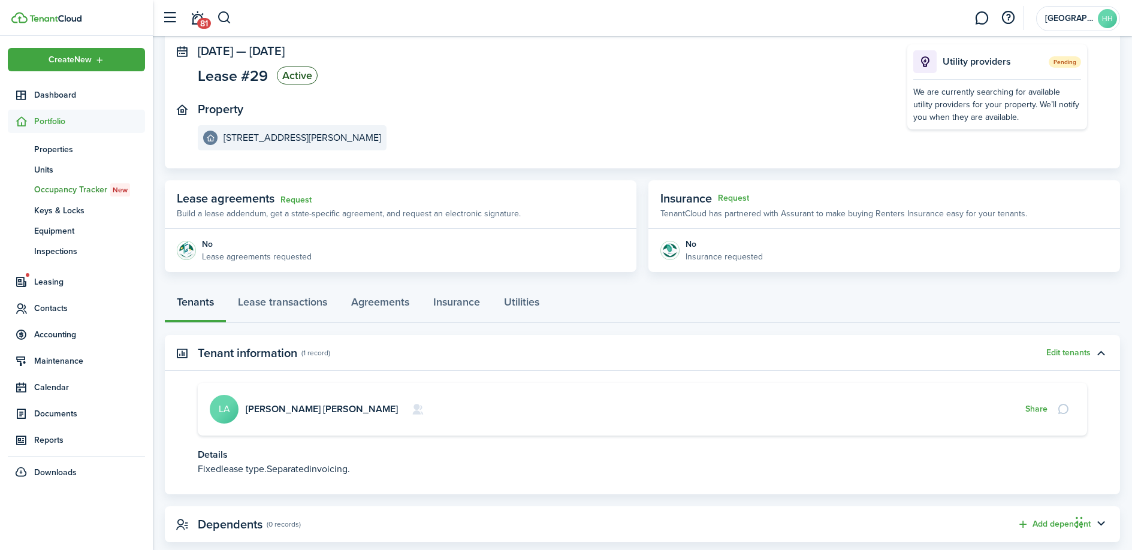
scroll to position [97, 0]
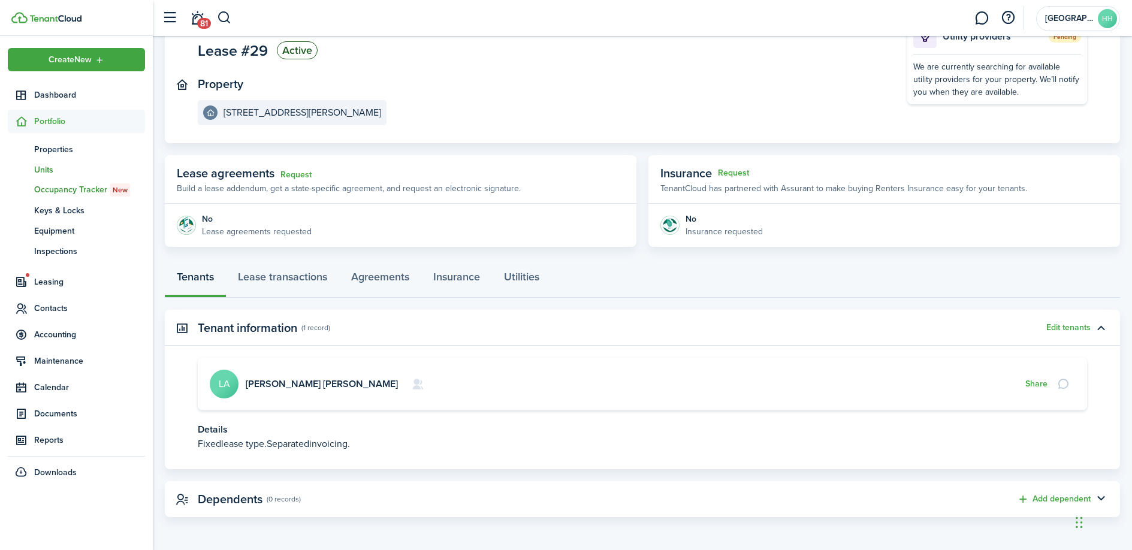
click at [67, 173] on span "Units" at bounding box center [89, 170] width 111 height 13
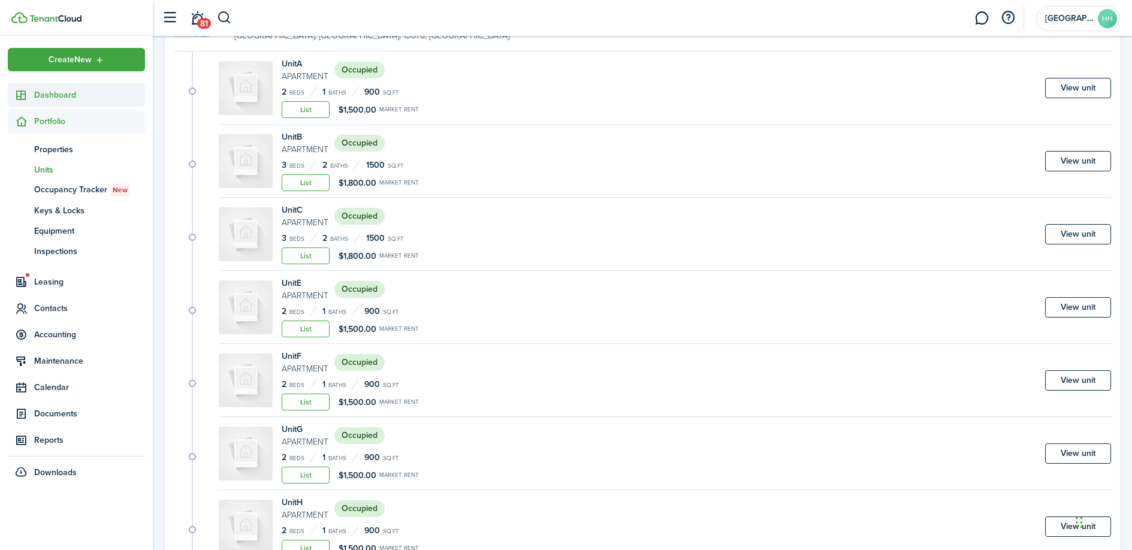
scroll to position [155, 0]
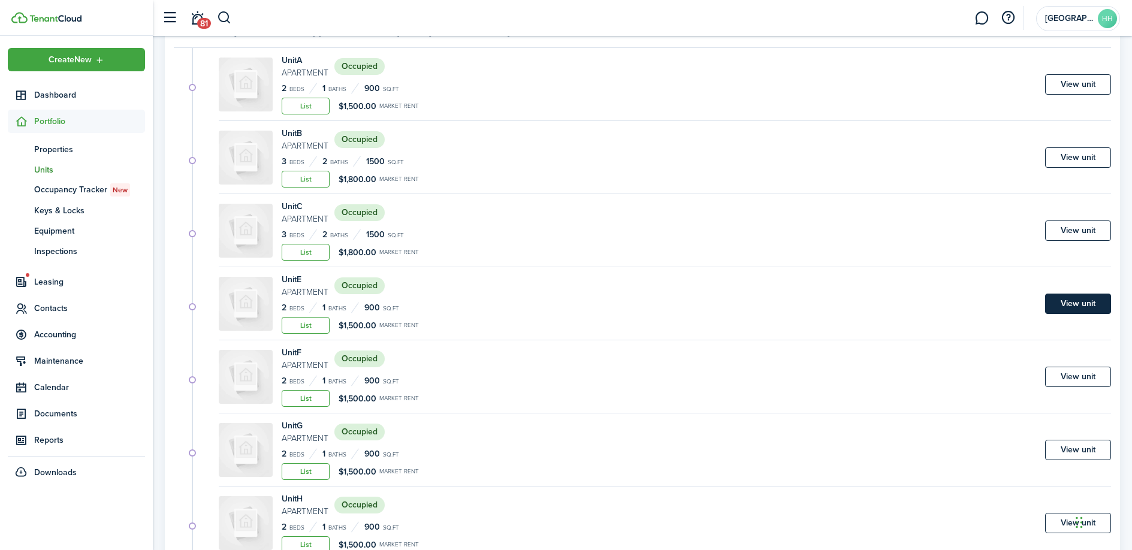
click at [1084, 306] on link "View unit" at bounding box center [1078, 304] width 66 height 20
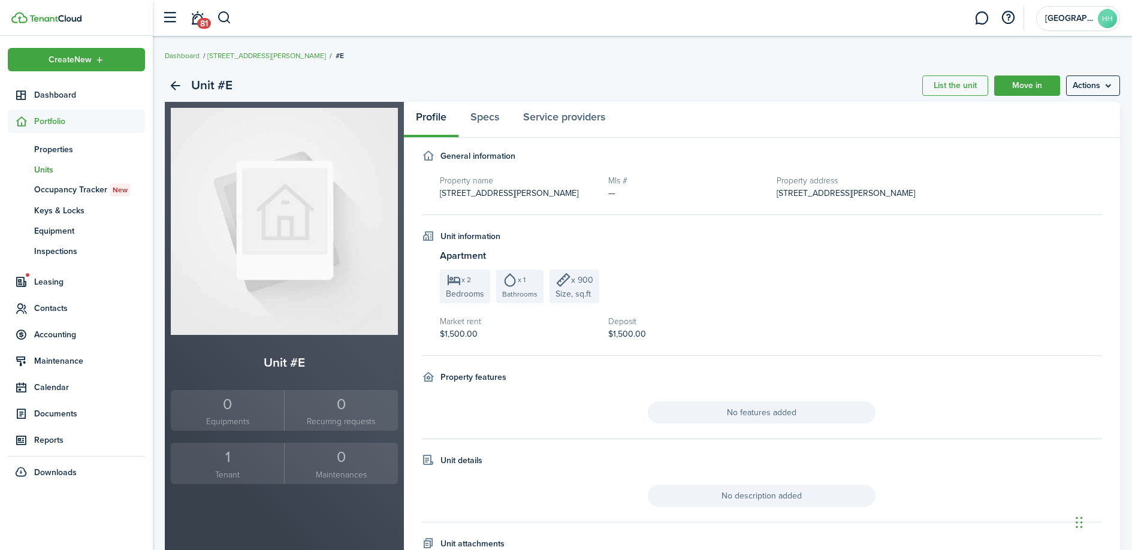
click at [230, 460] on div "1" at bounding box center [227, 457] width 107 height 23
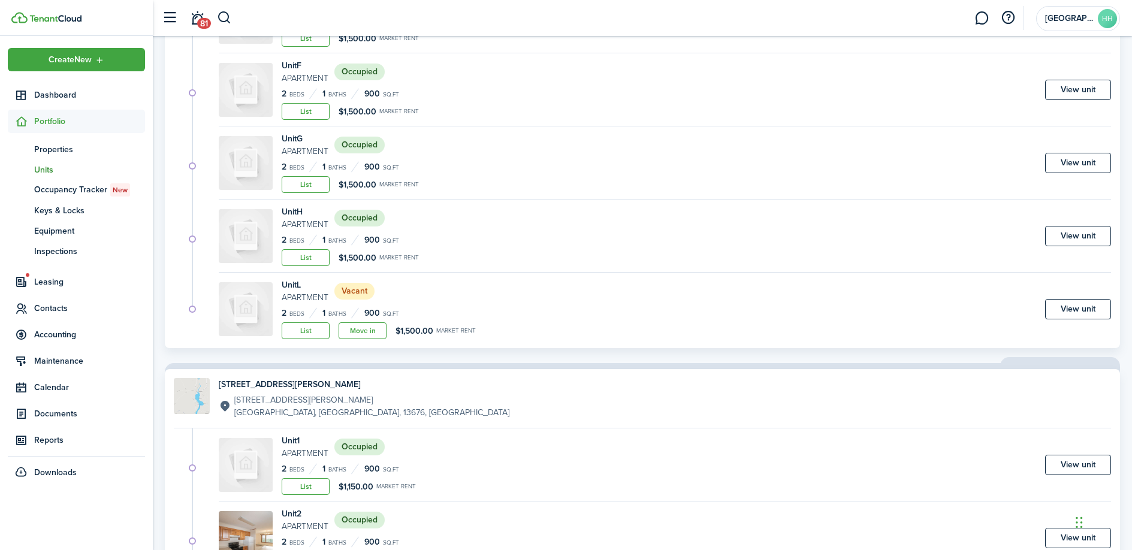
scroll to position [428, 0]
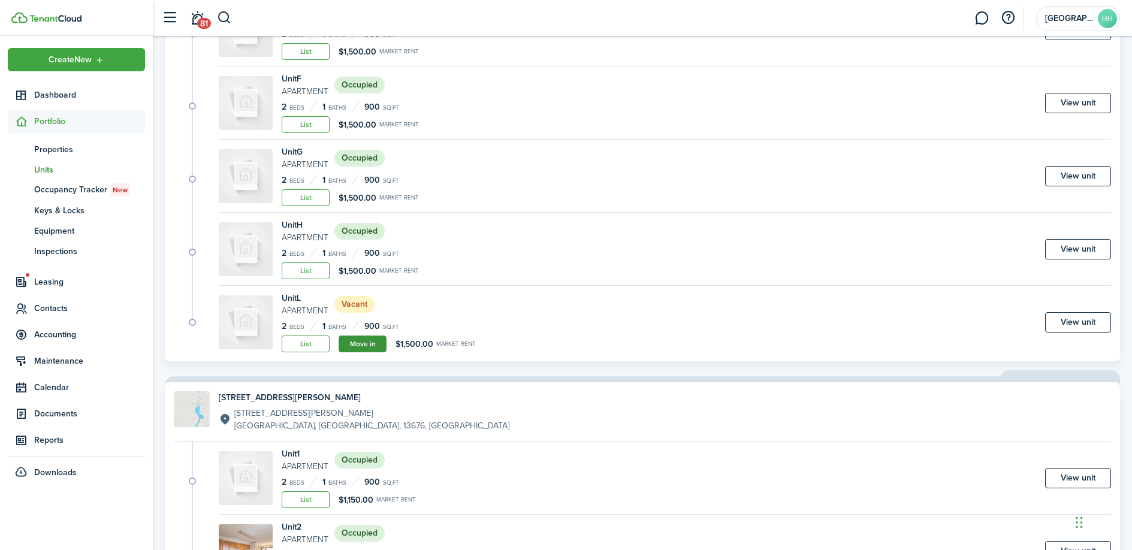
click at [366, 340] on link "Move in" at bounding box center [363, 344] width 48 height 17
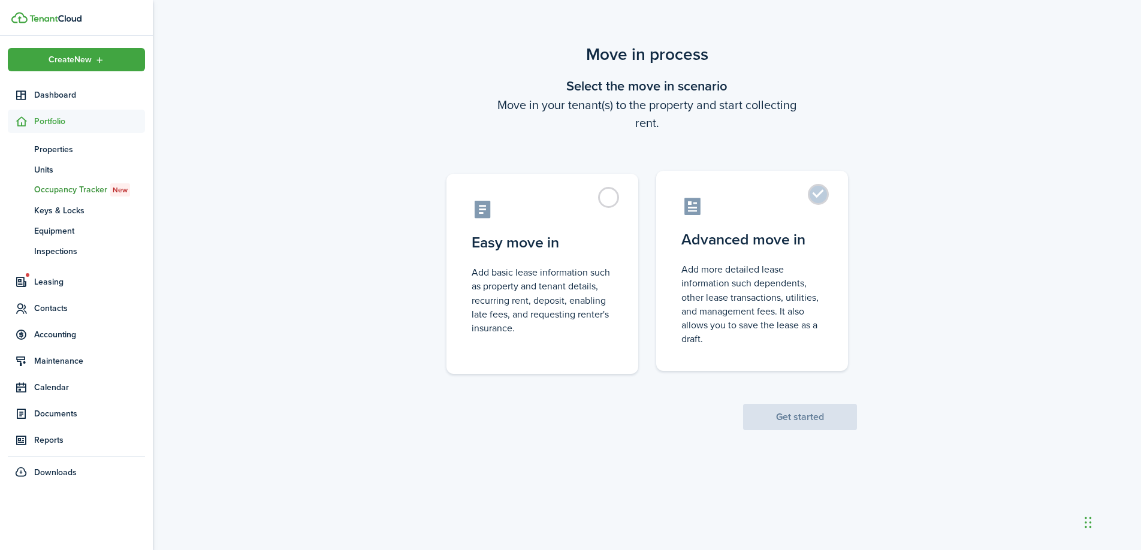
click at [807, 253] on label "Advanced move in Add more detailed lease information such dependents, other lea…" at bounding box center [752, 271] width 192 height 200
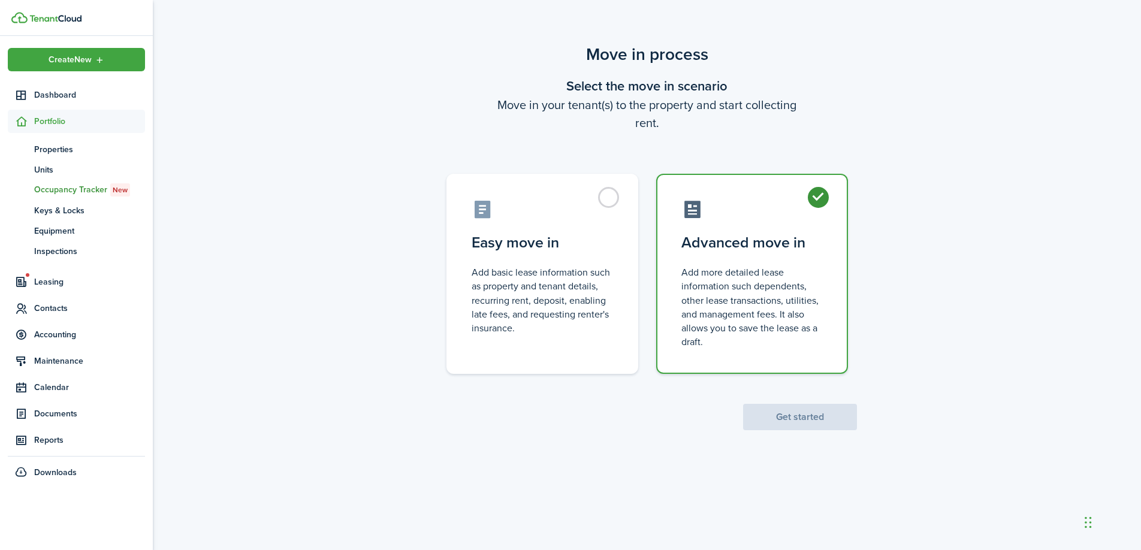
radio input "true"
click at [797, 422] on button "Get started" at bounding box center [800, 417] width 114 height 26
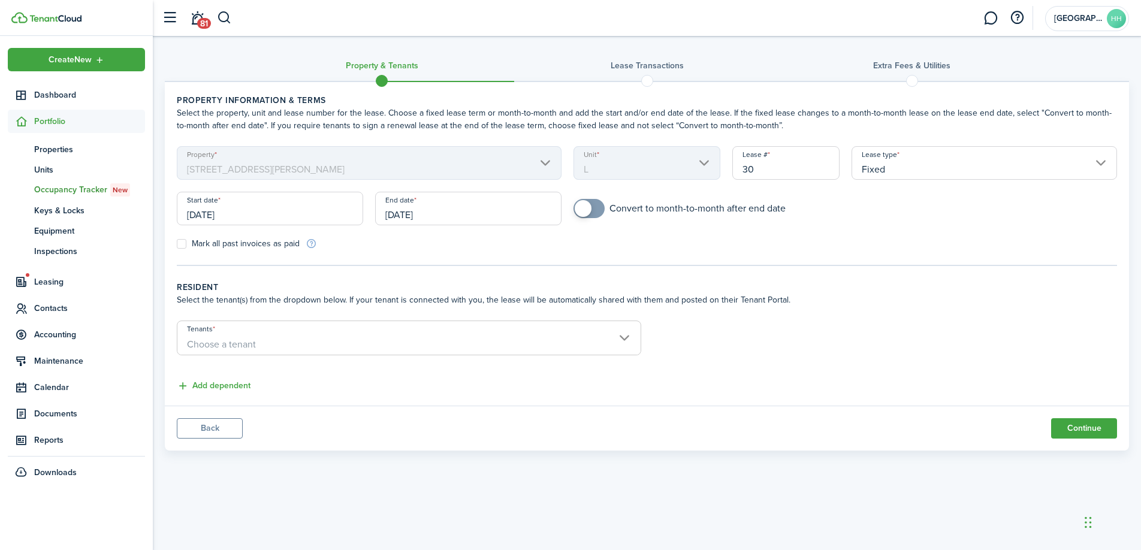
click at [262, 216] on input "[DATE]" at bounding box center [270, 209] width 186 height 34
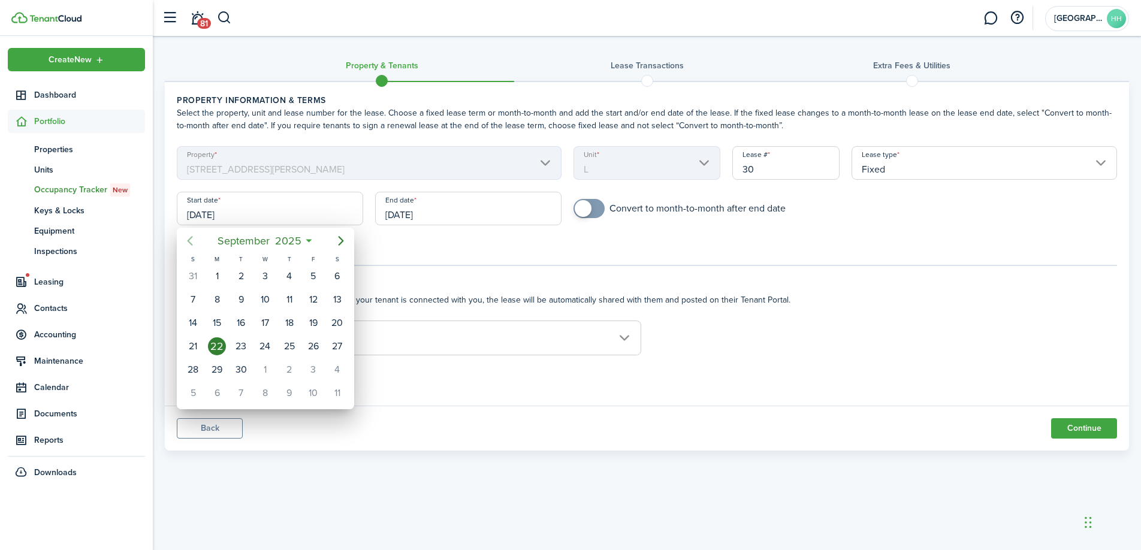
click at [192, 240] on icon "Previous page" at bounding box center [190, 241] width 14 height 14
click at [332, 239] on mbsc-button "Next page" at bounding box center [341, 241] width 24 height 24
click at [240, 271] on div "1" at bounding box center [241, 276] width 18 height 18
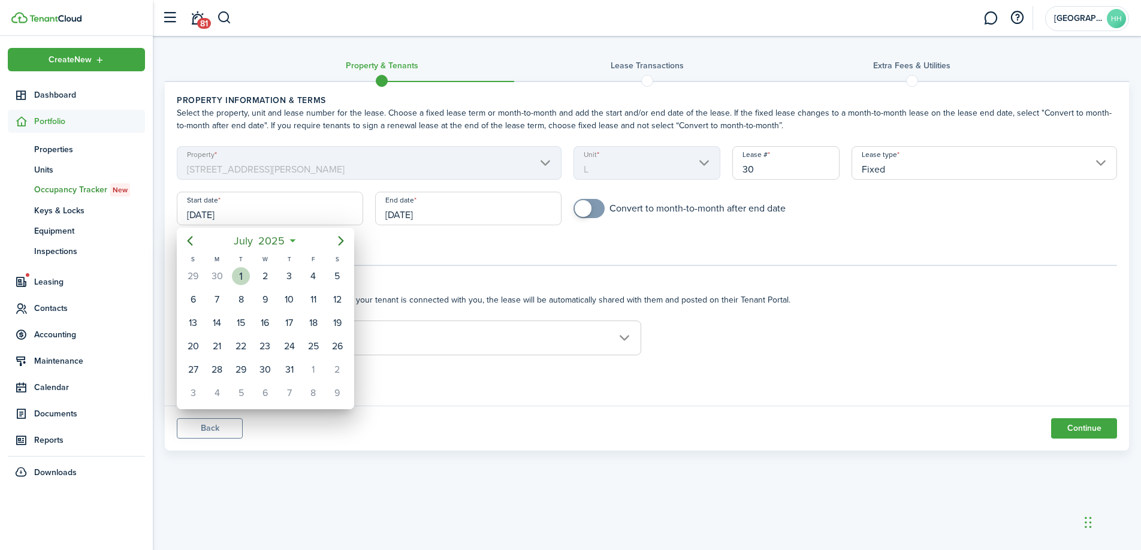
type input "[DATE]"
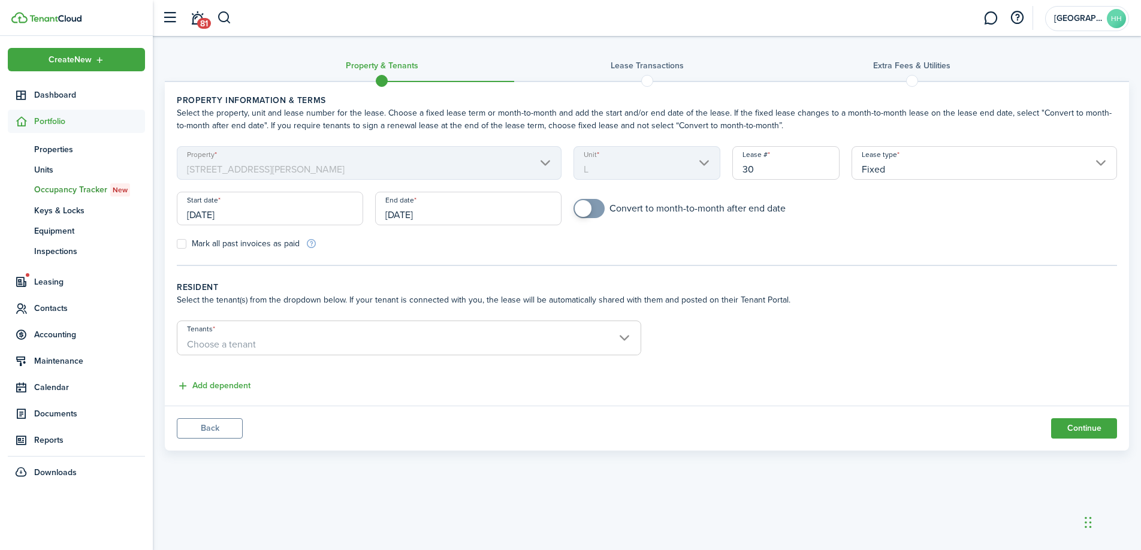
click at [439, 222] on input "[DATE]" at bounding box center [468, 209] width 186 height 34
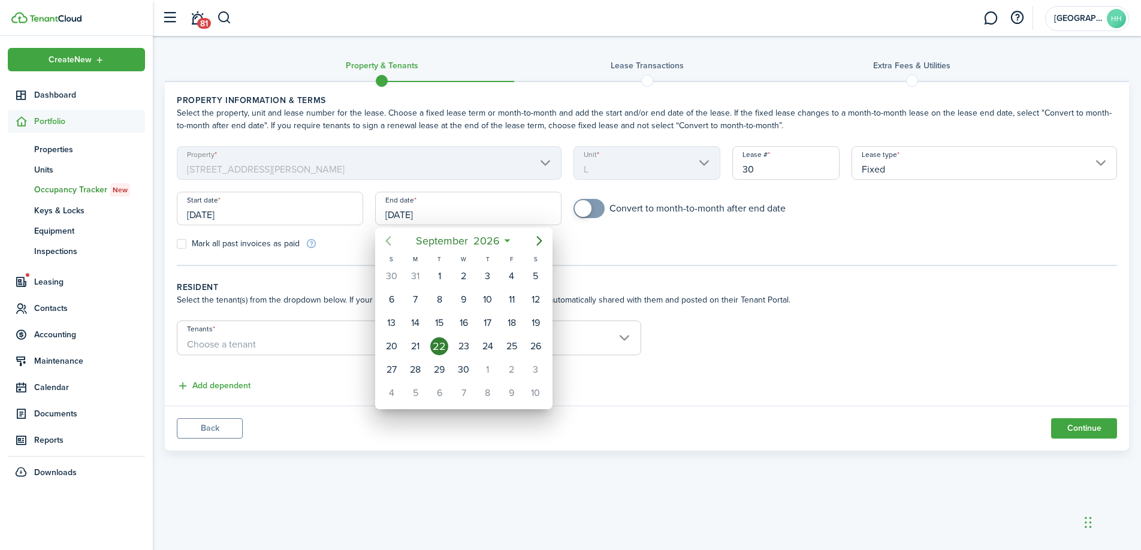
click at [388, 243] on icon "Previous page" at bounding box center [388, 241] width 14 height 14
click at [395, 246] on icon "Previous page" at bounding box center [388, 241] width 14 height 14
click at [436, 368] on div "30" at bounding box center [439, 370] width 18 height 18
type input "[DATE]"
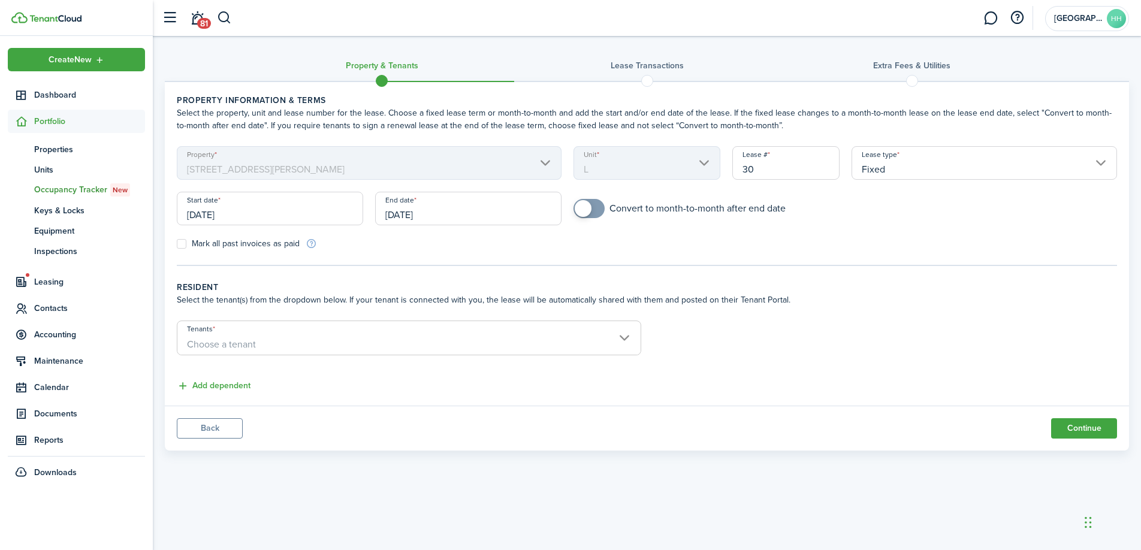
click at [187, 249] on div "Mark all past invoices as paid" at bounding box center [409, 243] width 476 height 13
click at [185, 247] on label "Mark all past invoices as paid" at bounding box center [238, 244] width 123 height 10
click at [177, 245] on input "Mark all past invoices as paid" at bounding box center [176, 244] width 1 height 1
checkbox input "true"
click at [265, 340] on span "Choose a tenant" at bounding box center [408, 344] width 463 height 20
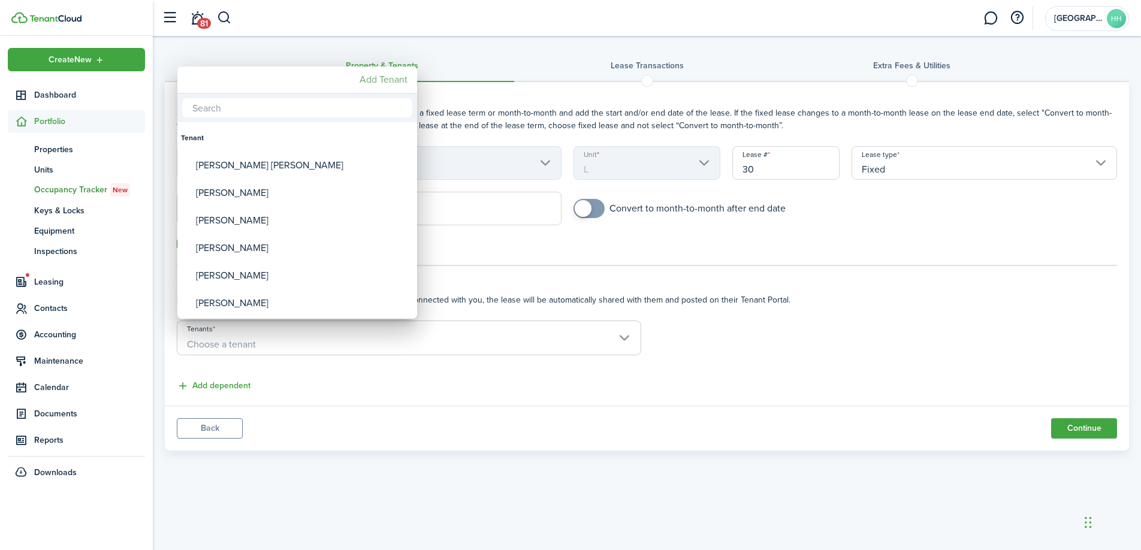
click at [393, 83] on mbsc-button "Add Tenant" at bounding box center [384, 80] width 58 height 22
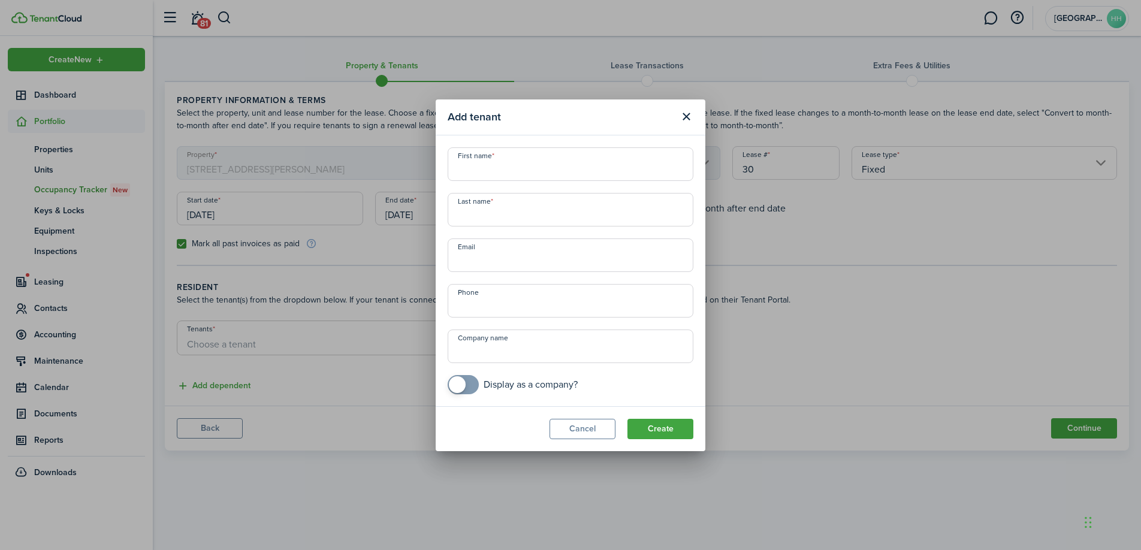
click at [486, 167] on input "First name" at bounding box center [571, 164] width 246 height 34
paste input "[PERSON_NAME]"
drag, startPoint x: 530, startPoint y: 170, endPoint x: 476, endPoint y: 172, distance: 54.0
click at [476, 172] on input "[PERSON_NAME]" at bounding box center [571, 164] width 246 height 34
type input "[PERSON_NAME]"
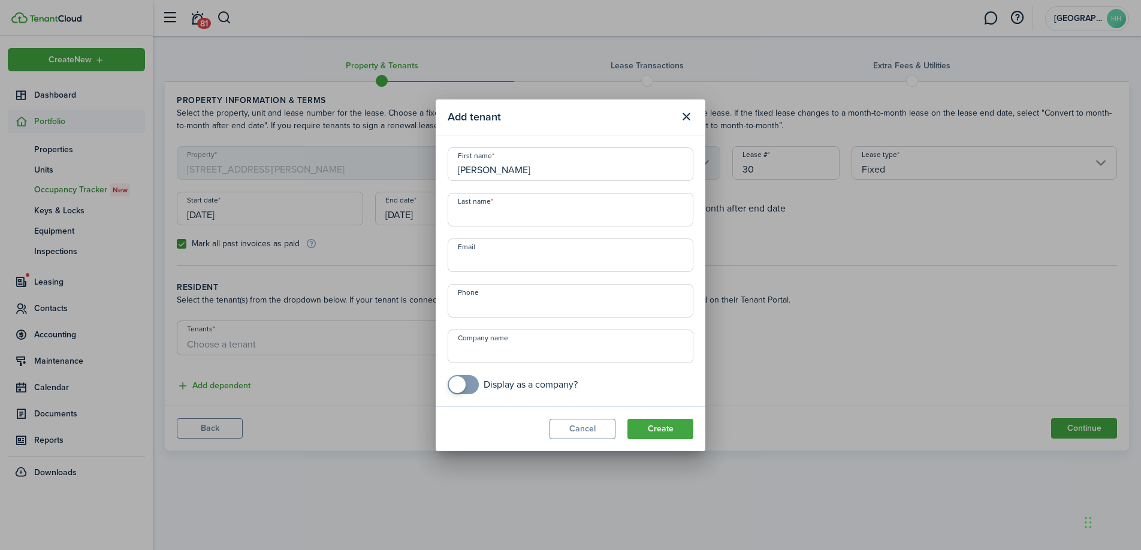
click at [493, 221] on input "Last name" at bounding box center [571, 210] width 246 height 34
paste input "[PERSON_NAME]"
type input "[PERSON_NAME]"
click at [665, 428] on button "Create" at bounding box center [660, 429] width 66 height 20
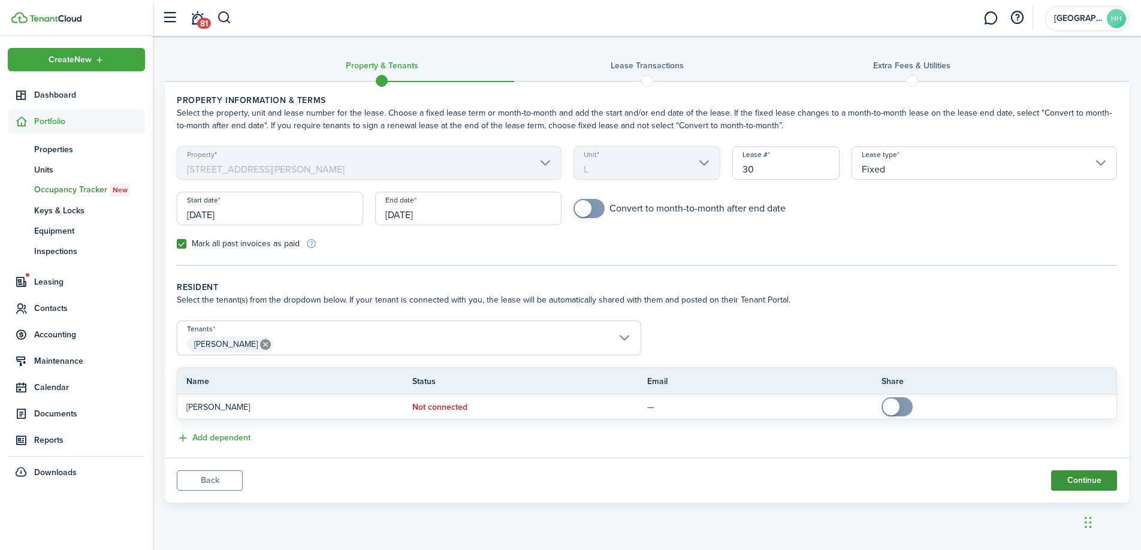
click at [1073, 484] on button "Continue" at bounding box center [1084, 480] width 66 height 20
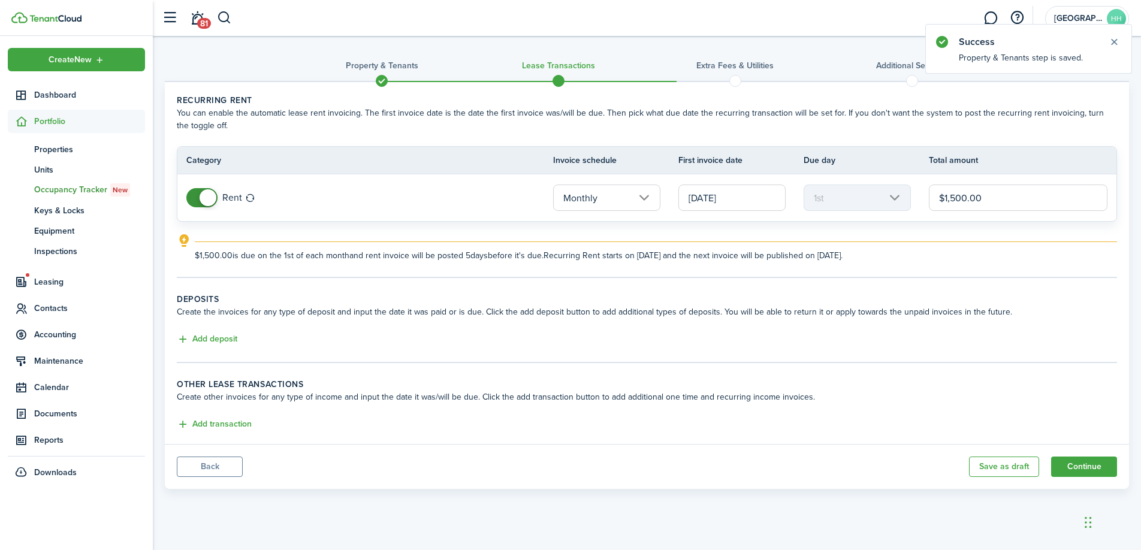
click at [957, 203] on input "$1,500.00" at bounding box center [1018, 198] width 179 height 26
type input "$1,400.00"
click at [228, 425] on button "Add transaction" at bounding box center [214, 425] width 75 height 14
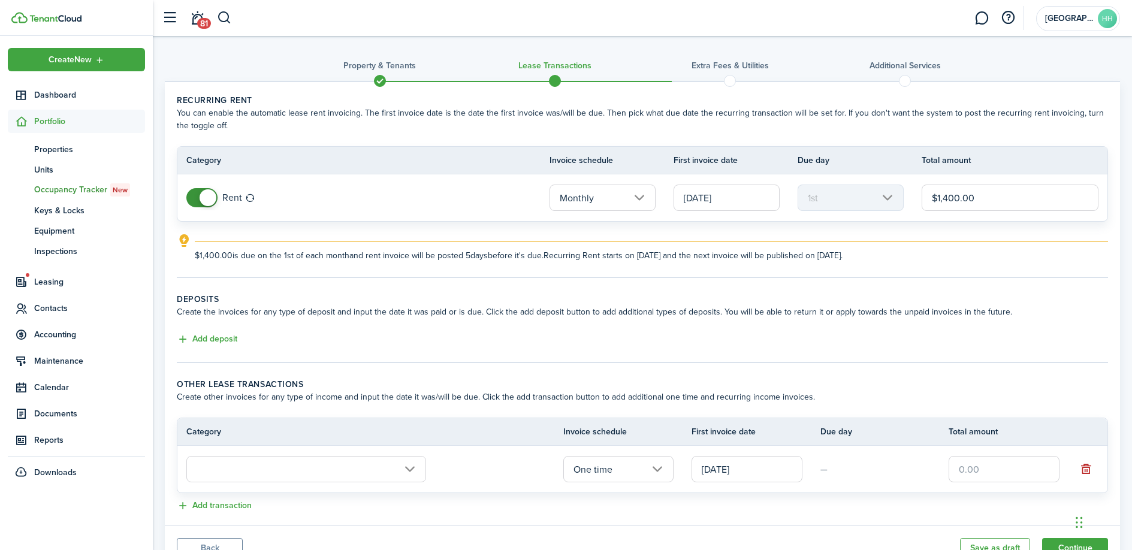
scroll to position [53, 0]
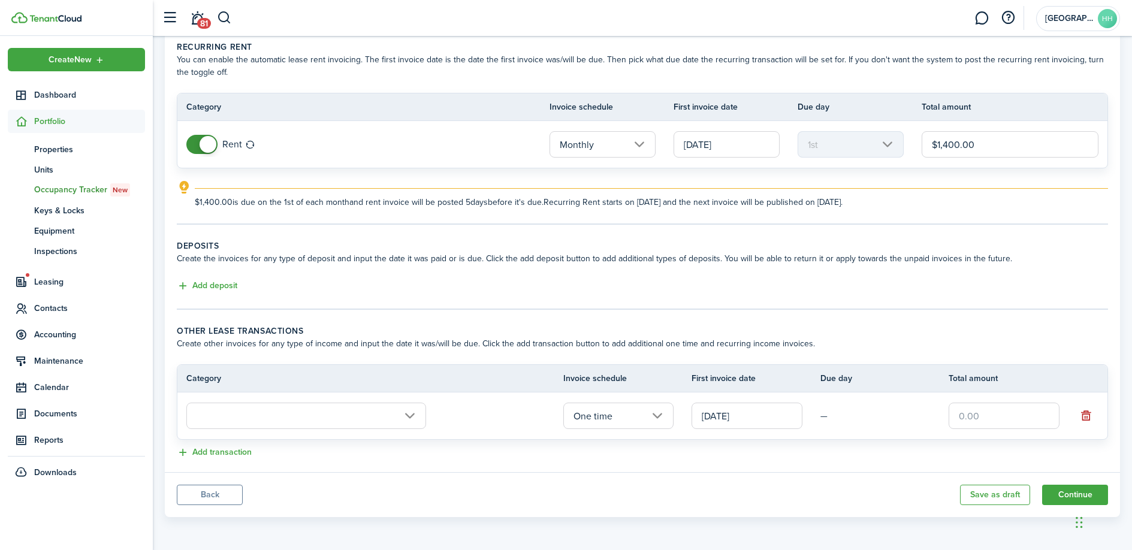
click at [261, 413] on input "text" at bounding box center [306, 416] width 240 height 26
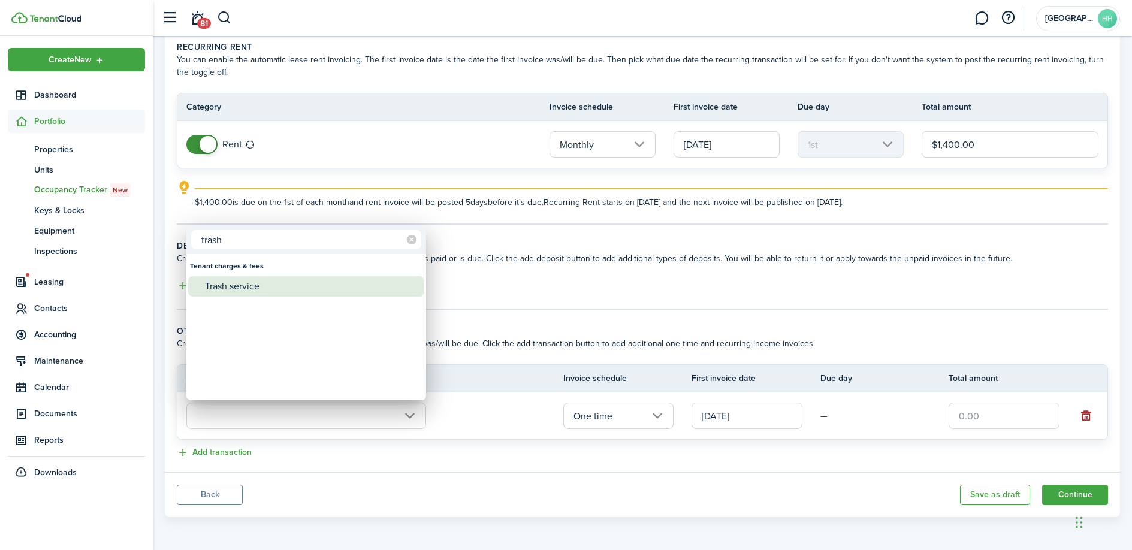
type input "trash"
click at [289, 281] on div "Trash service" at bounding box center [311, 286] width 212 height 20
type input "Tenant charges & fees / Trash service"
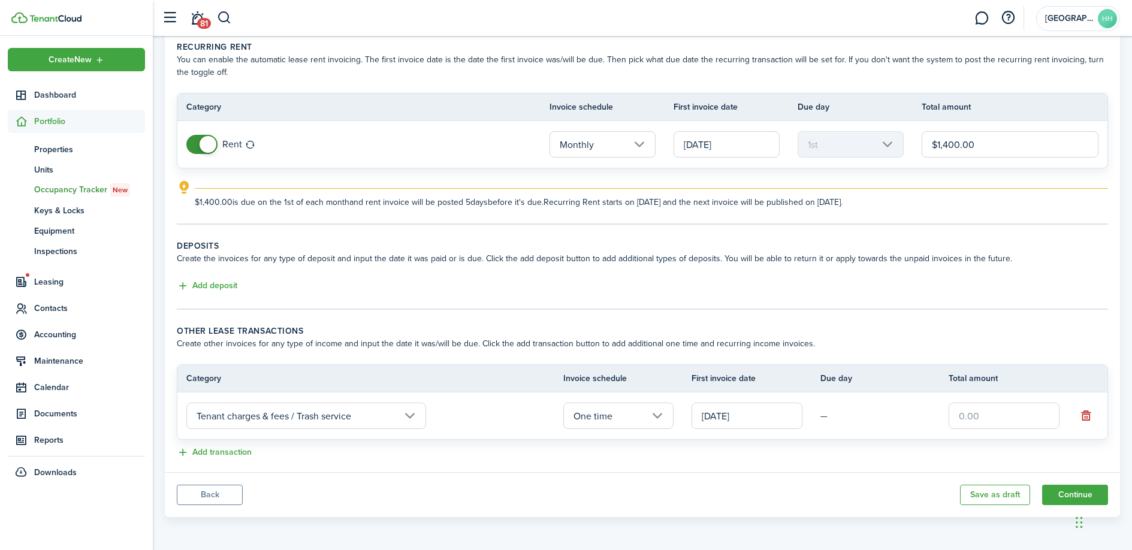
click at [635, 407] on input "One time" at bounding box center [618, 416] width 111 height 26
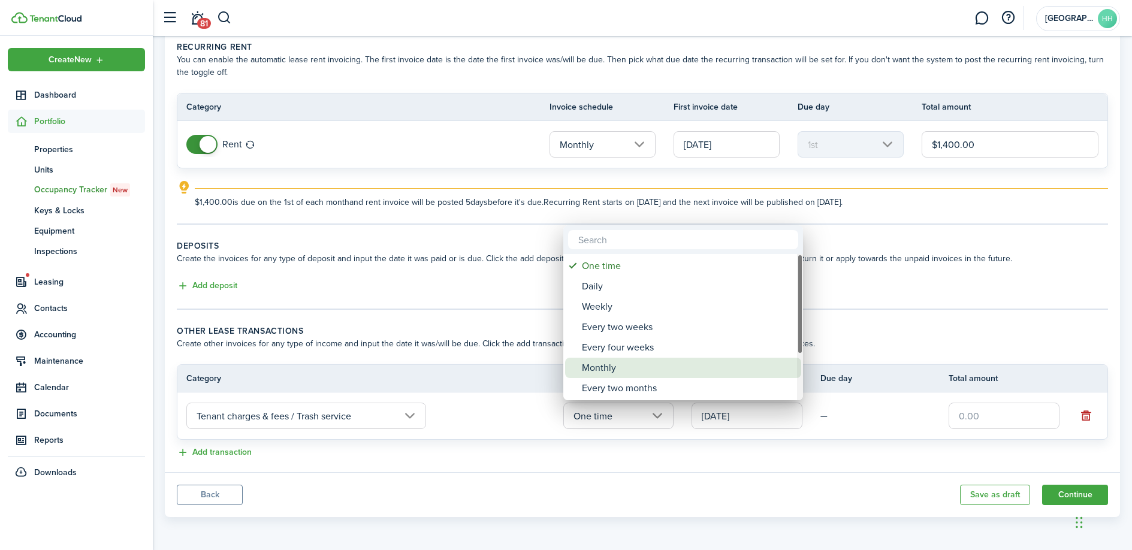
click at [633, 361] on div "Monthly" at bounding box center [688, 368] width 212 height 20
type input "Monthly"
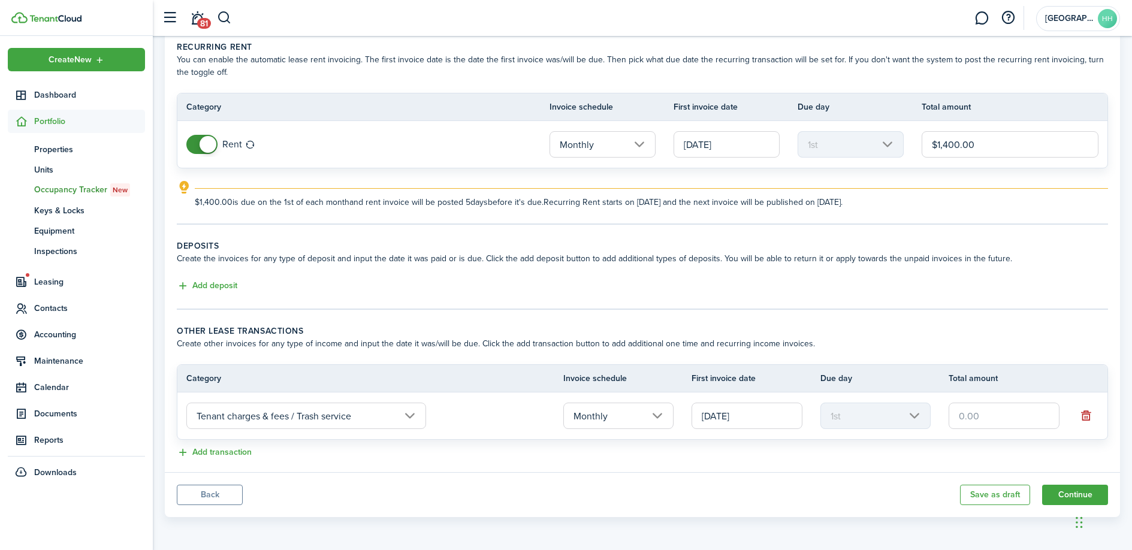
click at [1021, 410] on input "text" at bounding box center [1004, 416] width 111 height 26
type input "$25.00"
click at [1052, 496] on button "Continue" at bounding box center [1075, 495] width 66 height 20
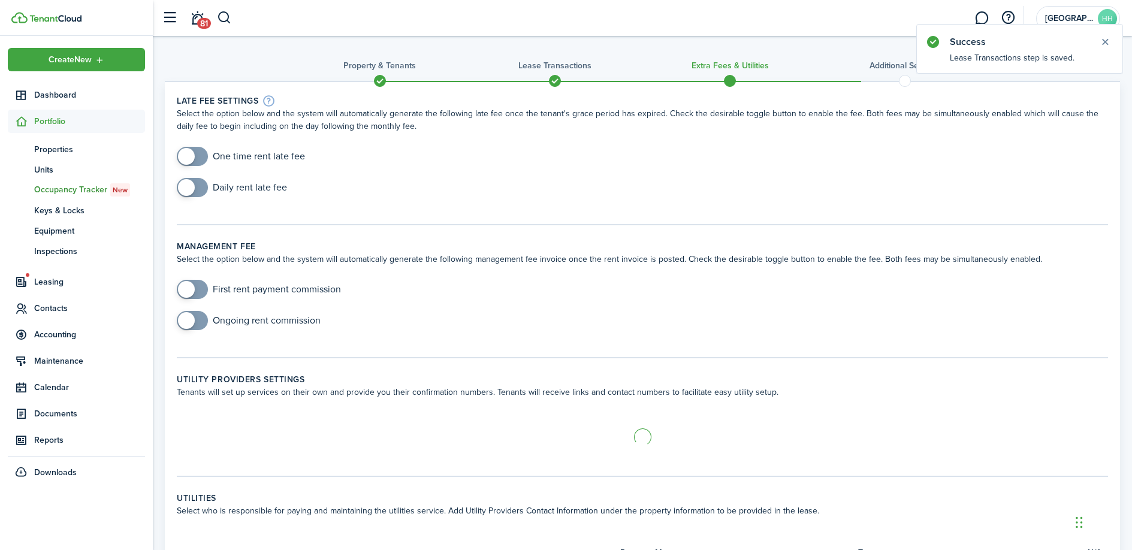
checkbox input "true"
click at [189, 152] on span at bounding box center [186, 156] width 17 height 17
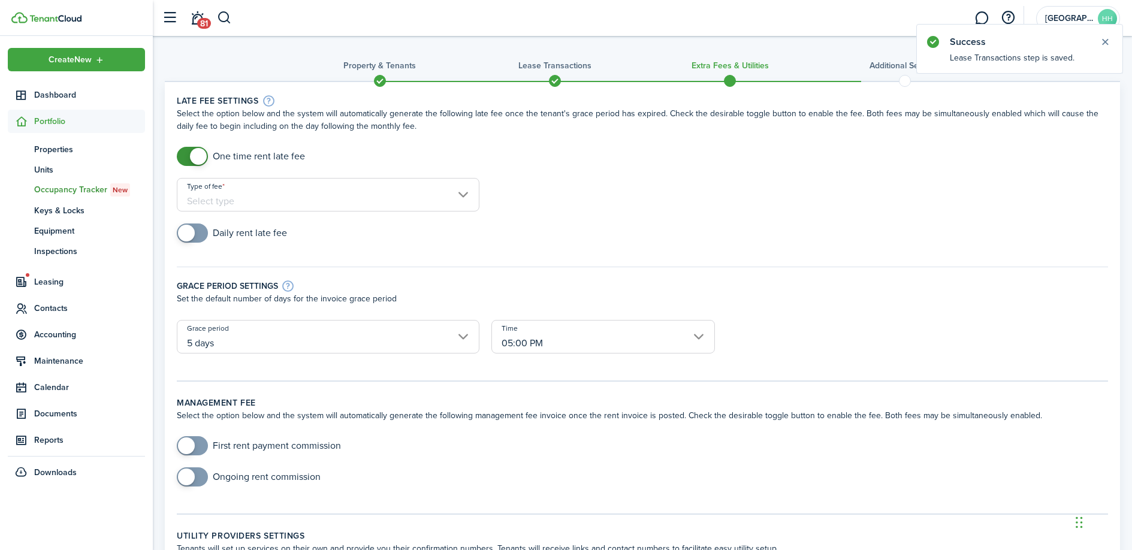
click at [349, 204] on input "Type of fee" at bounding box center [328, 195] width 303 height 34
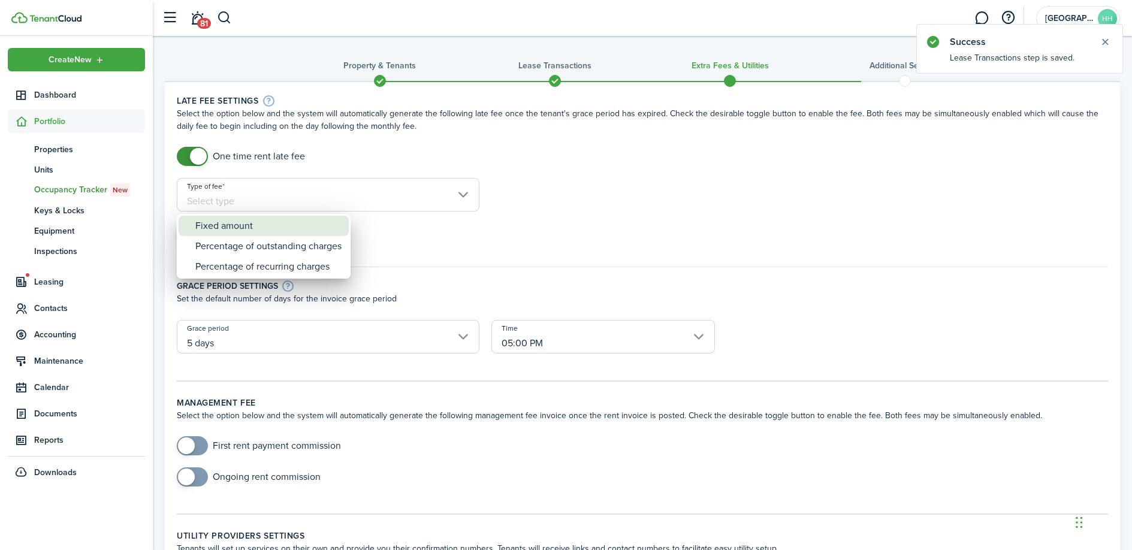
click at [276, 224] on div "Fixed amount" at bounding box center [268, 226] width 146 height 20
type input "Fixed amount"
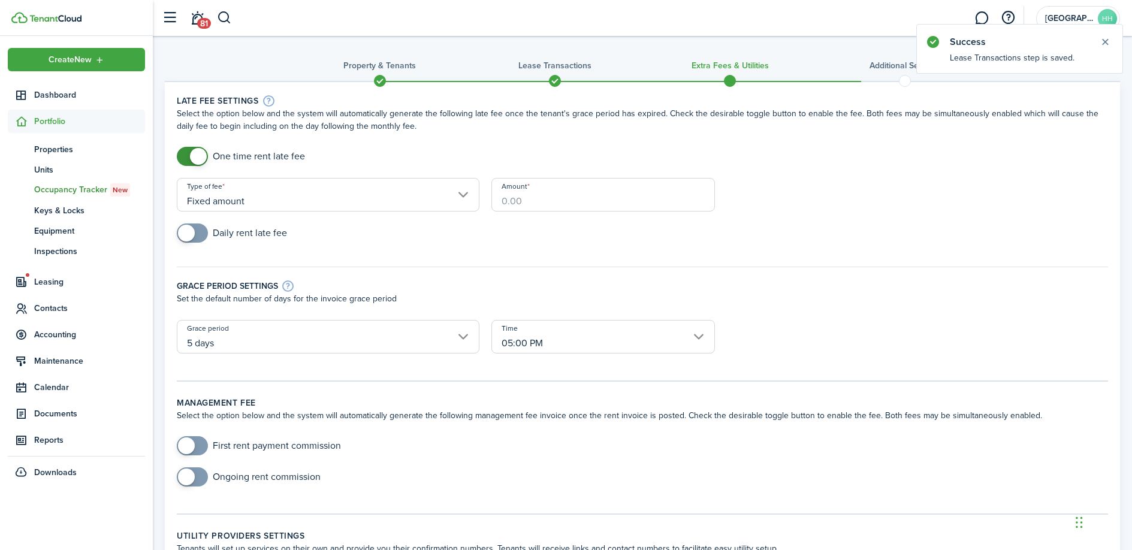
click at [551, 201] on input "Amount" at bounding box center [603, 195] width 224 height 34
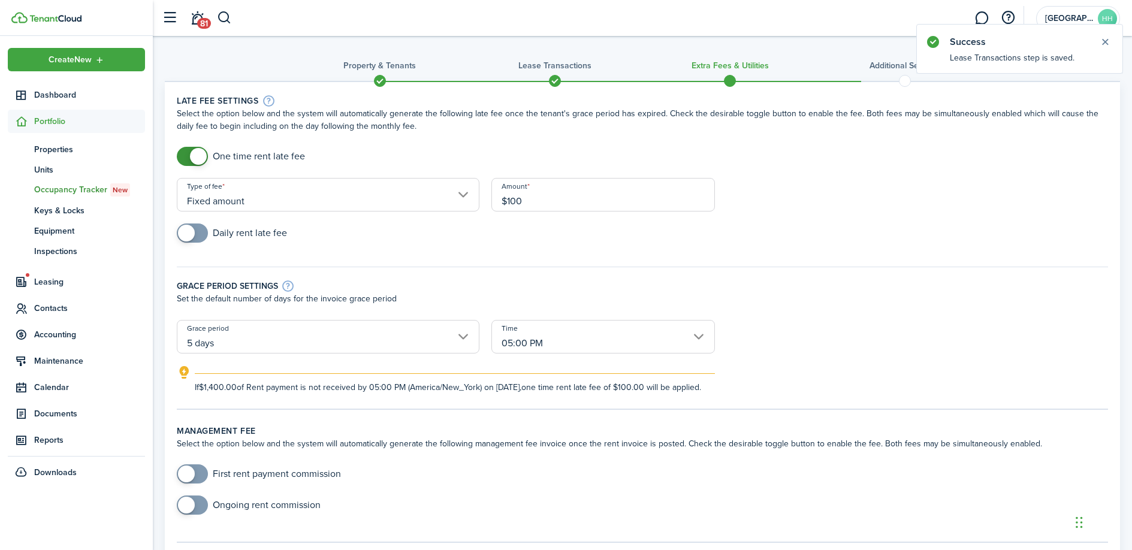
type input "$100.00"
click at [517, 217] on div "Amount $100.00" at bounding box center [603, 201] width 236 height 46
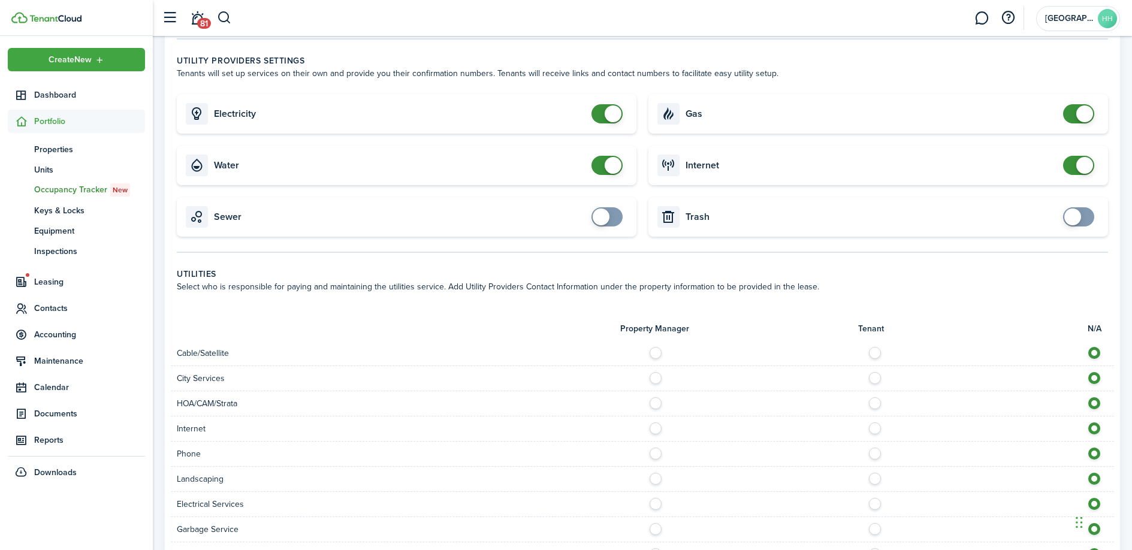
scroll to position [518, 0]
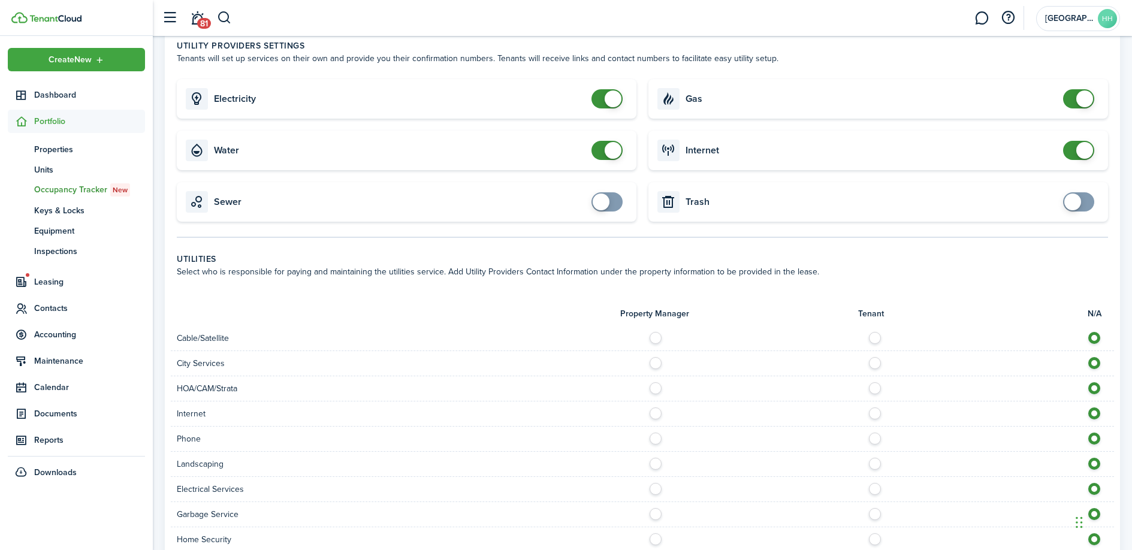
click at [607, 107] on span at bounding box center [613, 98] width 17 height 17
checkbox input "true"
click at [608, 107] on span at bounding box center [601, 98] width 17 height 17
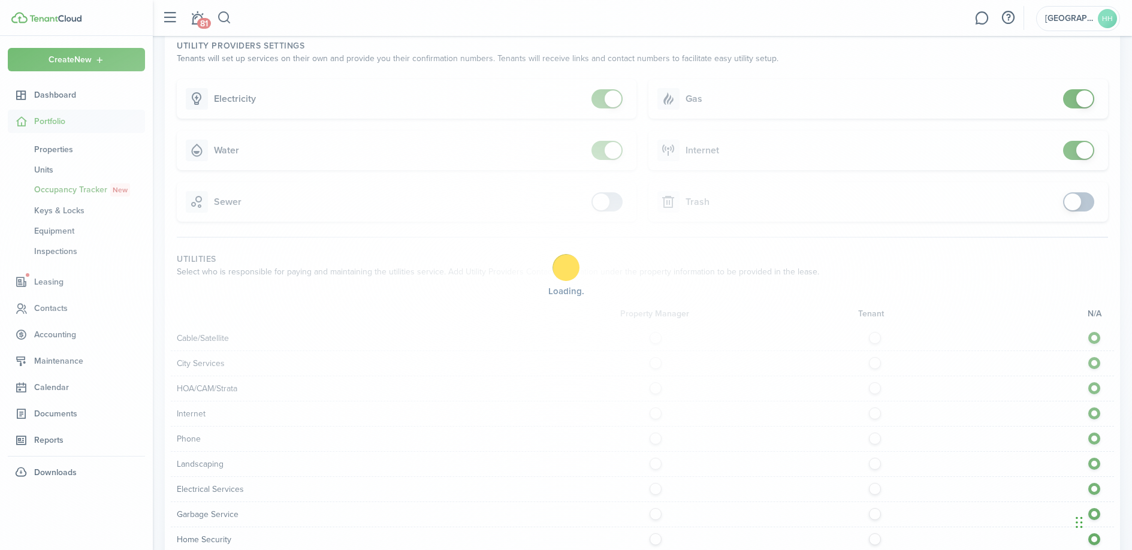
click at [612, 158] on div "Loading" at bounding box center [566, 275] width 1132 height 550
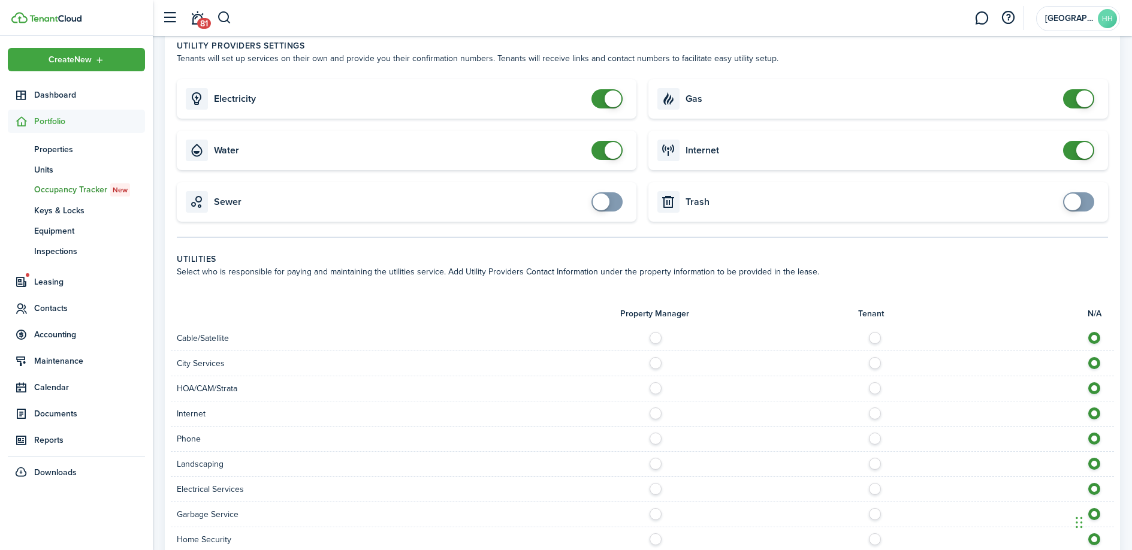
checkbox input "false"
click at [611, 159] on span at bounding box center [613, 150] width 17 height 17
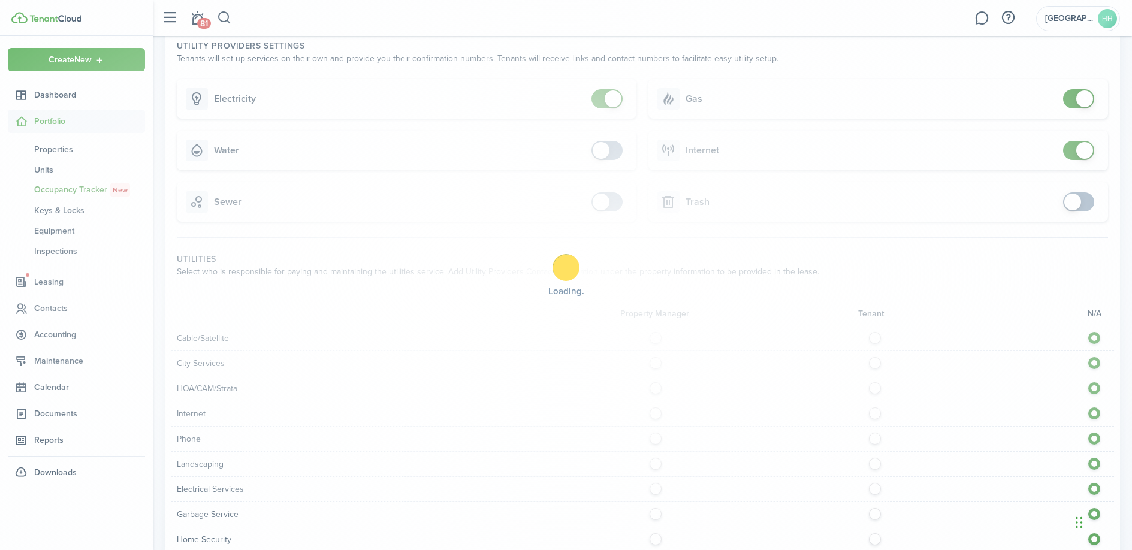
click at [1084, 116] on div "Loading" at bounding box center [566, 275] width 1132 height 550
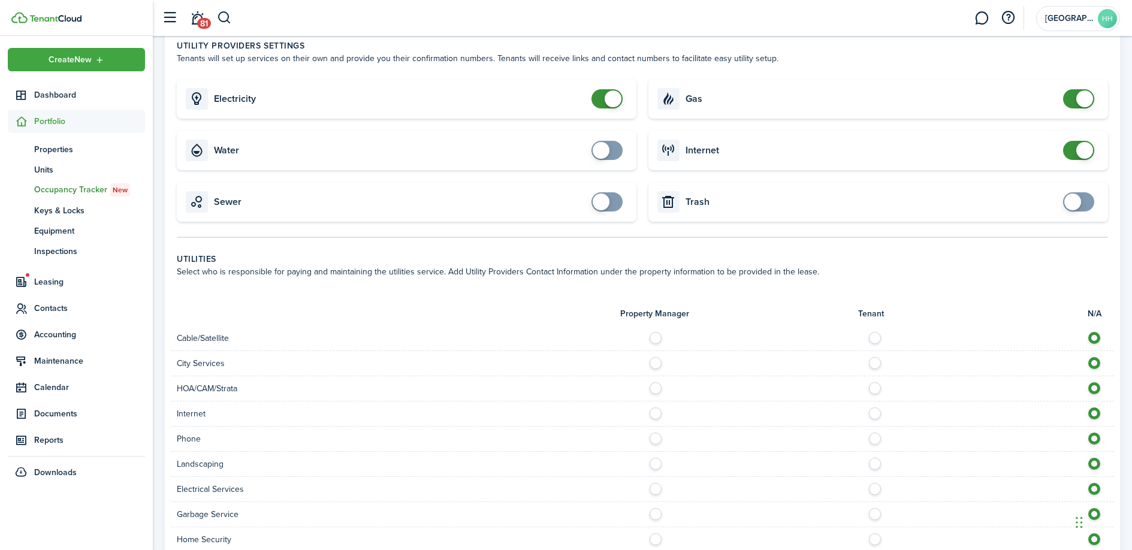
checkbox input "false"
click at [1084, 107] on span at bounding box center [1084, 98] width 17 height 17
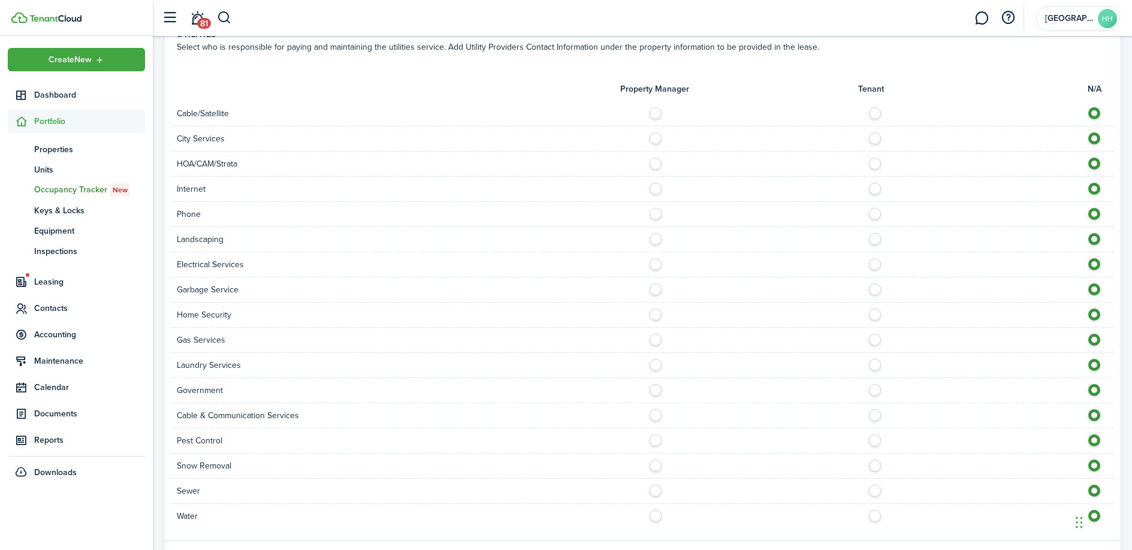
scroll to position [824, 0]
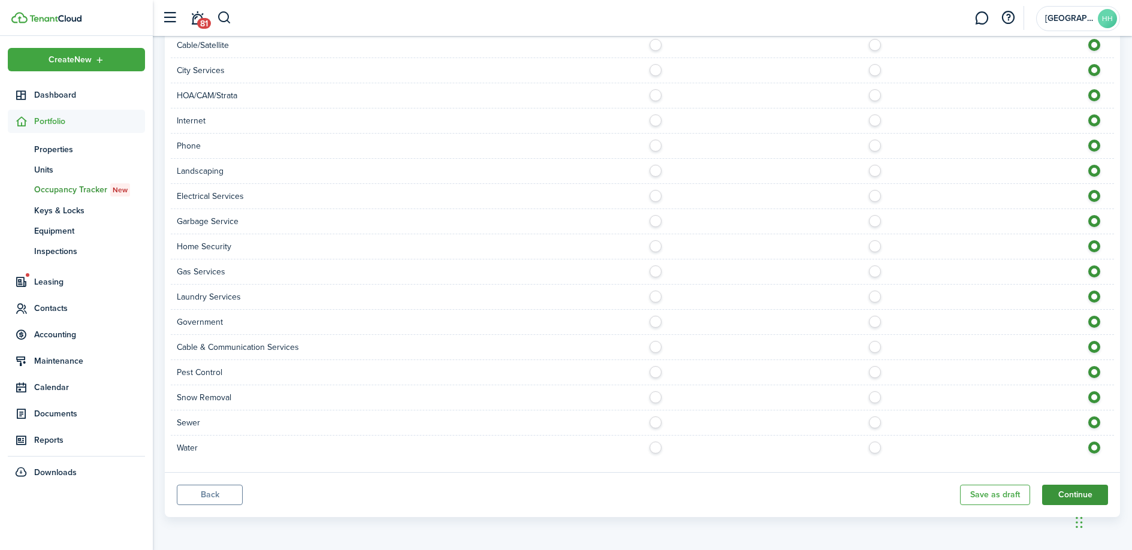
click at [1049, 495] on button "Continue" at bounding box center [1075, 495] width 66 height 20
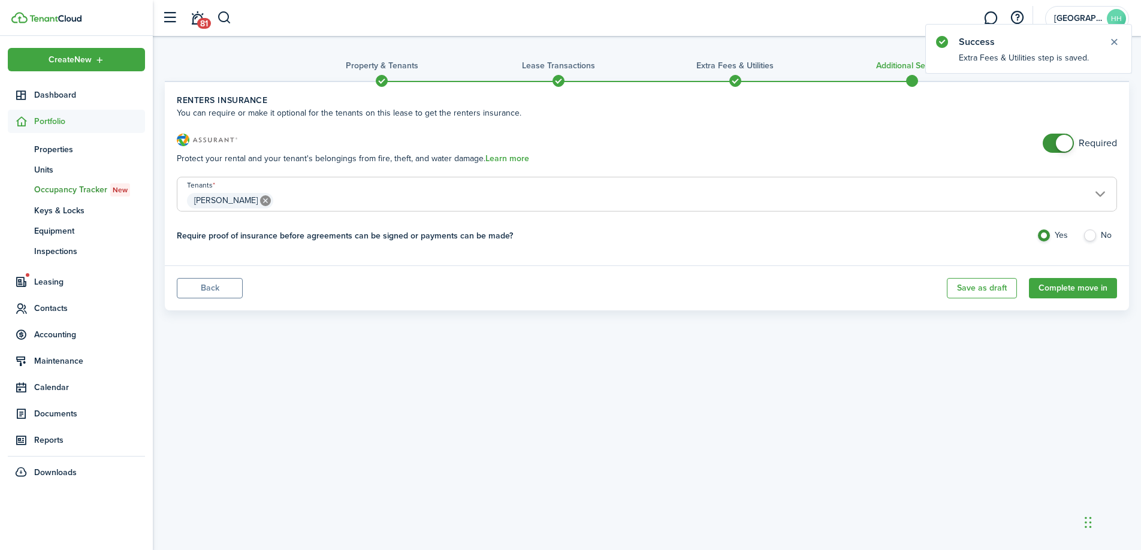
click at [1072, 132] on lease-classic-insurance "Renters Insurance You can require or make it optional for the tenants on this l…" at bounding box center [647, 173] width 940 height 159
checkbox input "false"
click at [1066, 138] on span at bounding box center [1064, 143] width 17 height 17
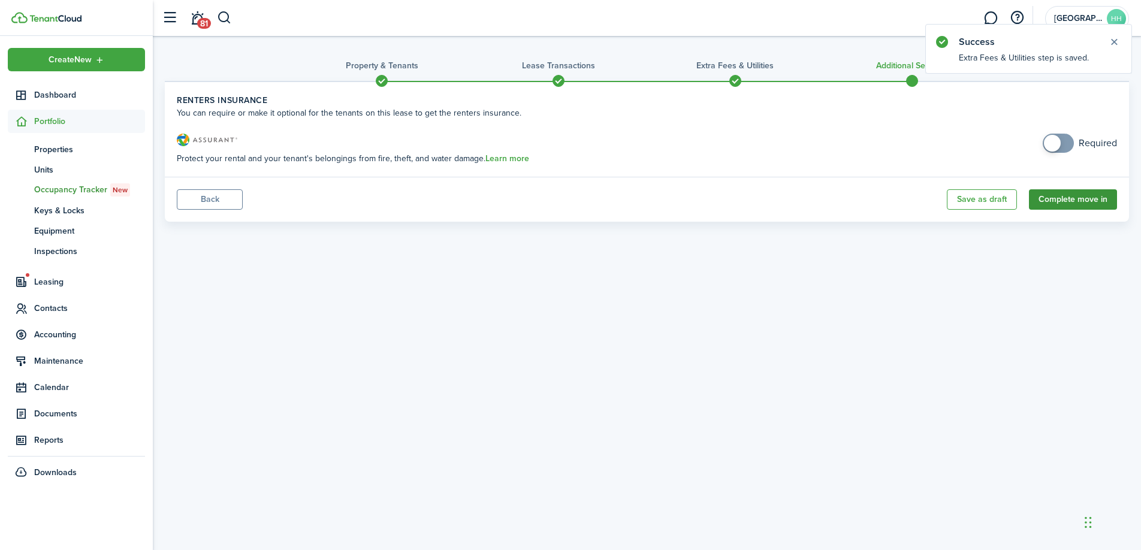
click at [1070, 200] on button "Complete move in" at bounding box center [1073, 199] width 88 height 20
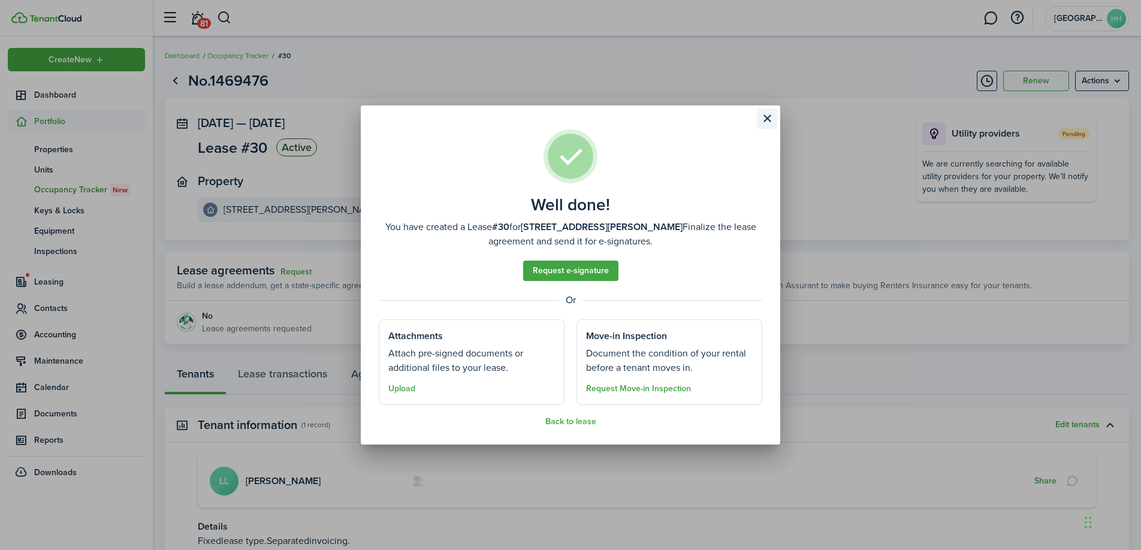
click at [766, 116] on button "Close modal" at bounding box center [767, 118] width 20 height 20
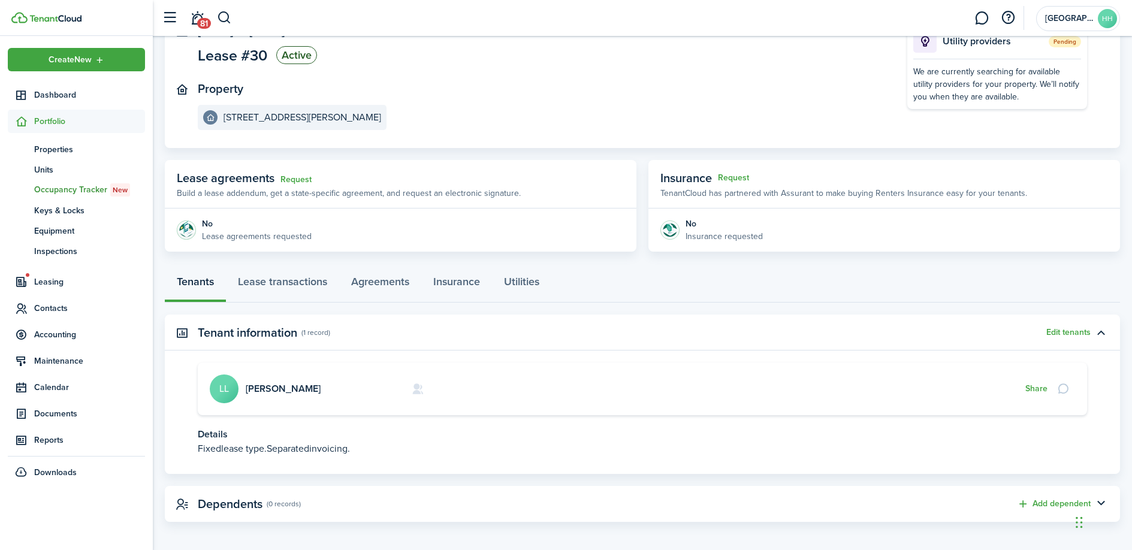
scroll to position [97, 0]
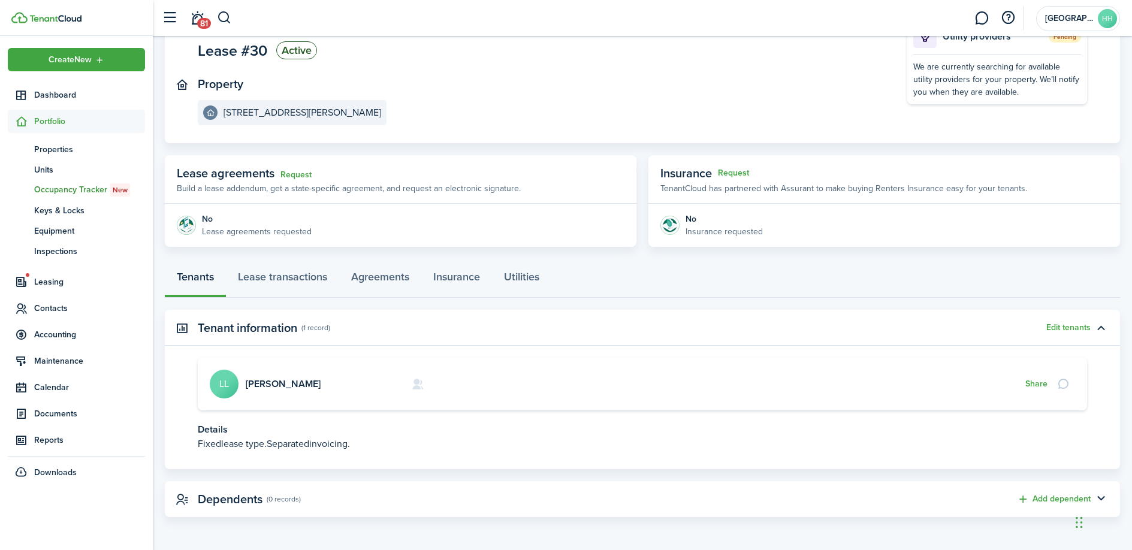
click at [63, 182] on link "oc Occupancy Tracker New" at bounding box center [76, 190] width 137 height 20
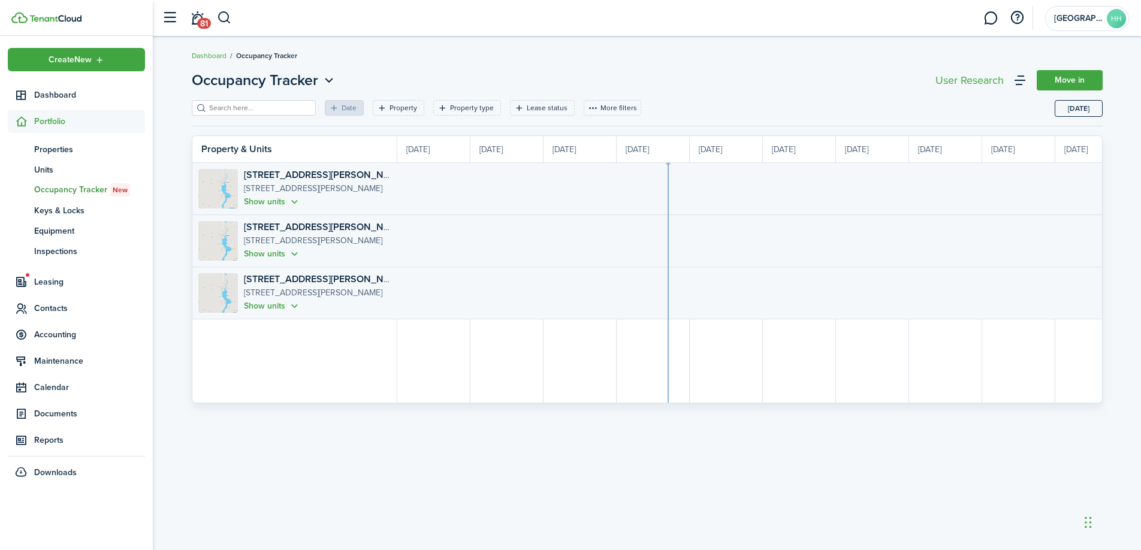
scroll to position [0, 219]
click at [283, 205] on button "Show units" at bounding box center [272, 202] width 57 height 14
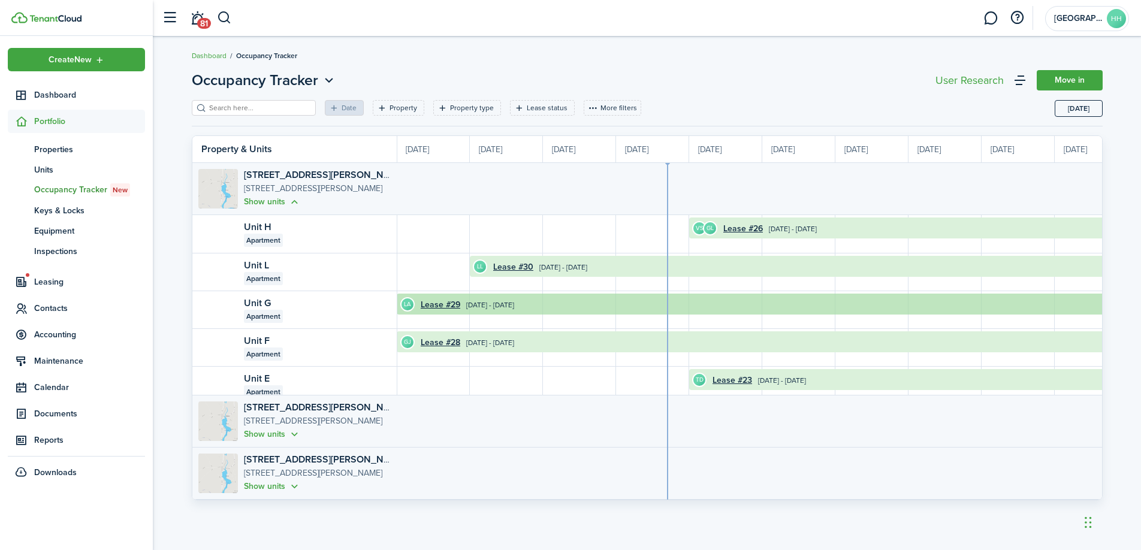
scroll to position [0, 0]
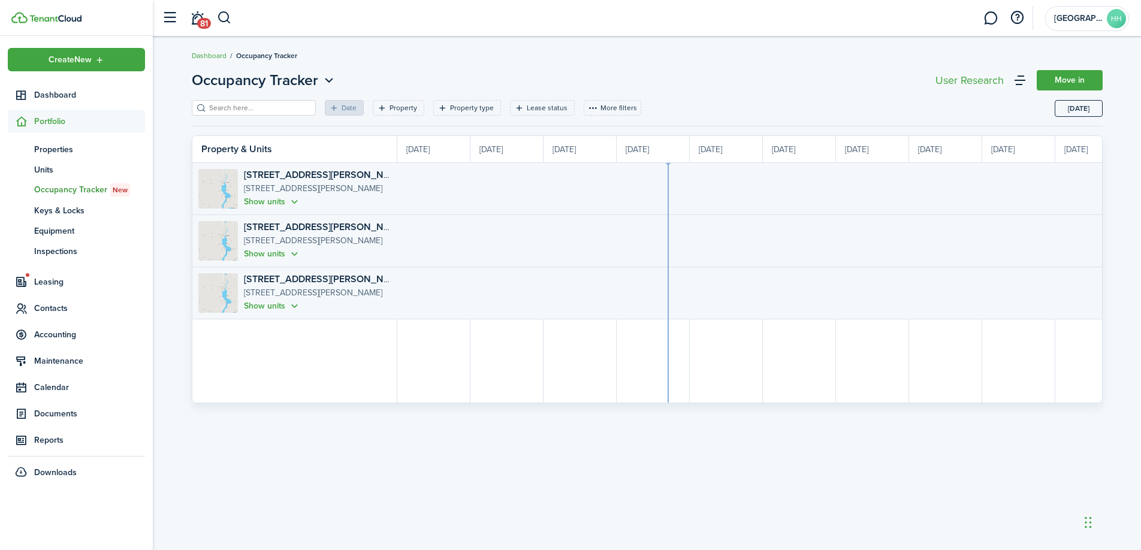
scroll to position [0, 219]
click at [263, 189] on p "[STREET_ADDRESS][PERSON_NAME]" at bounding box center [317, 188] width 147 height 13
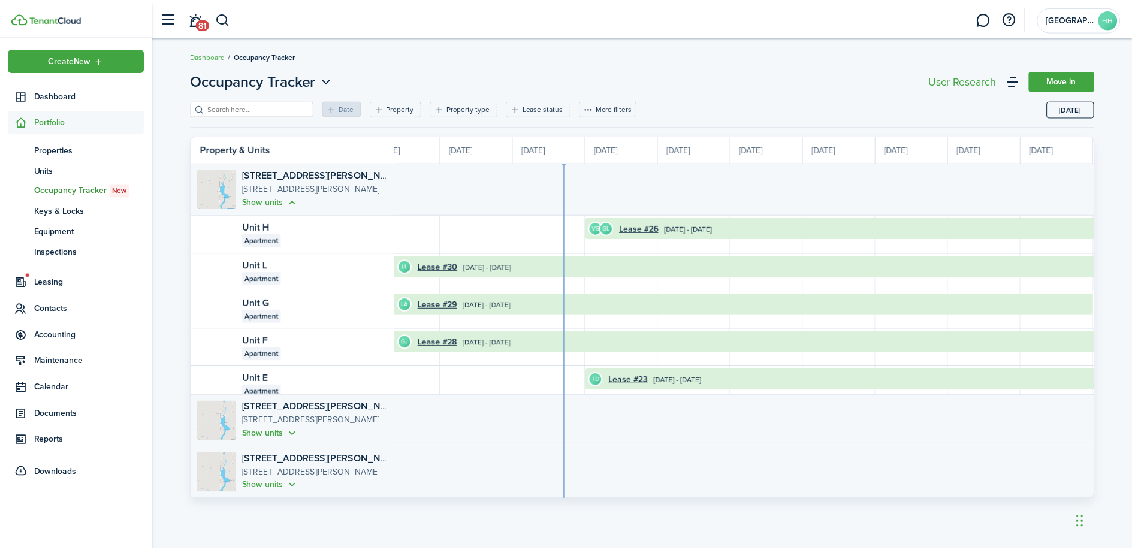
scroll to position [0, 104]
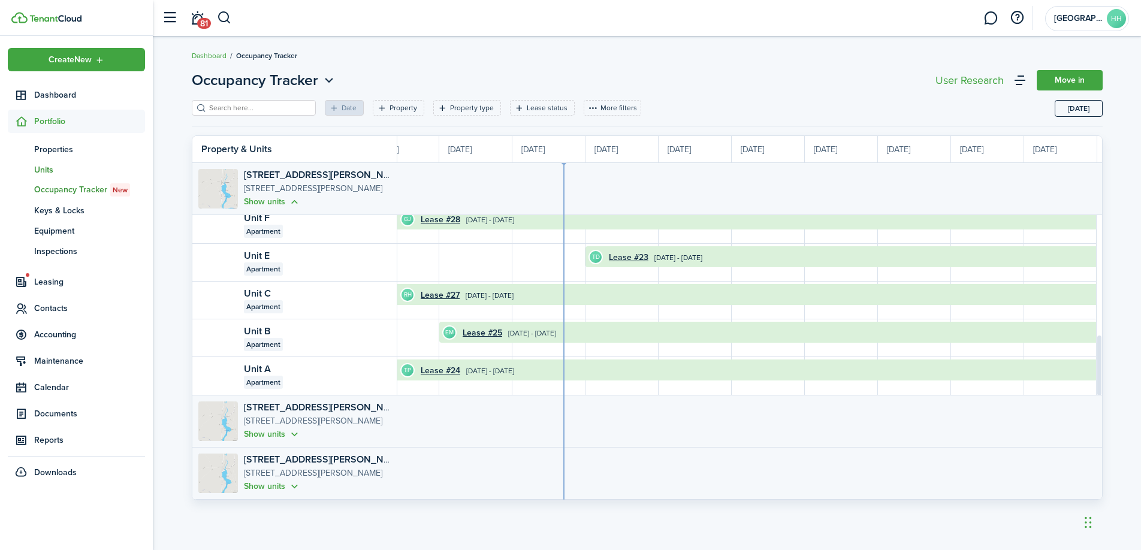
click at [37, 168] on span "Units" at bounding box center [89, 170] width 111 height 13
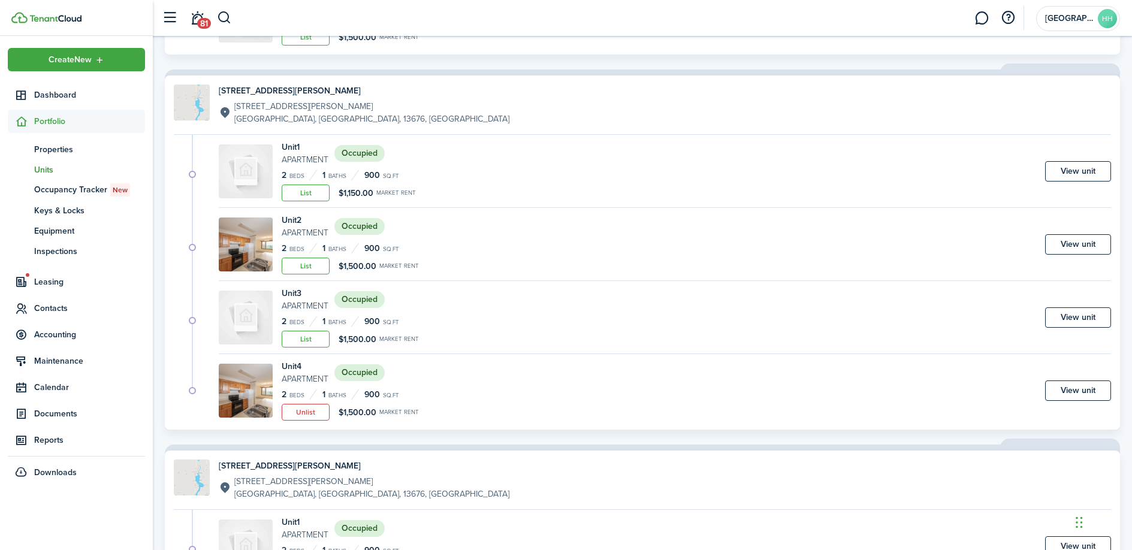
scroll to position [655, 0]
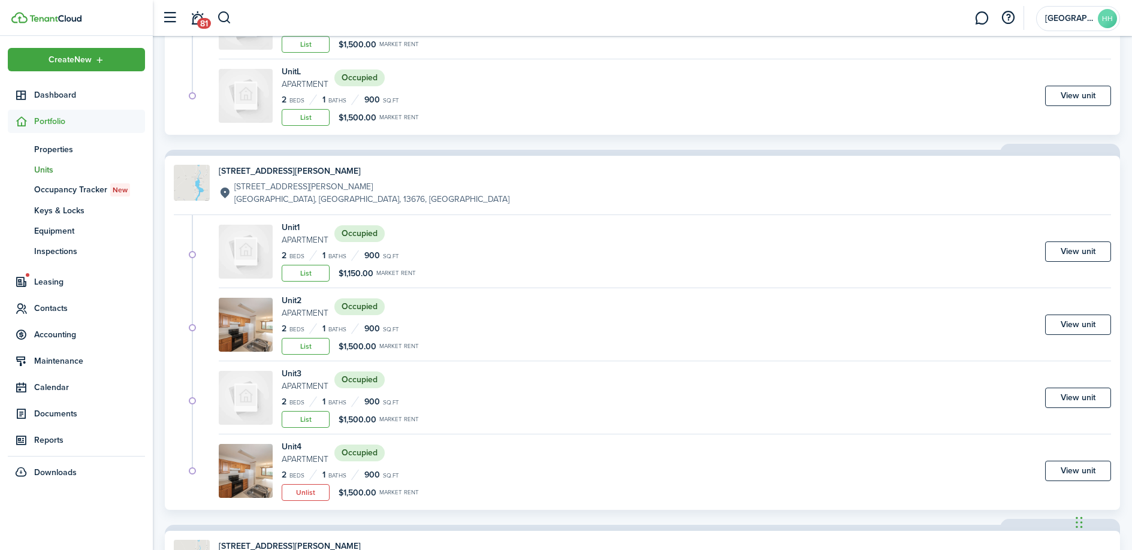
click at [255, 253] on img at bounding box center [246, 252] width 54 height 54
click at [256, 310] on img at bounding box center [246, 325] width 54 height 54
click at [1081, 248] on link "View unit" at bounding box center [1078, 252] width 66 height 20
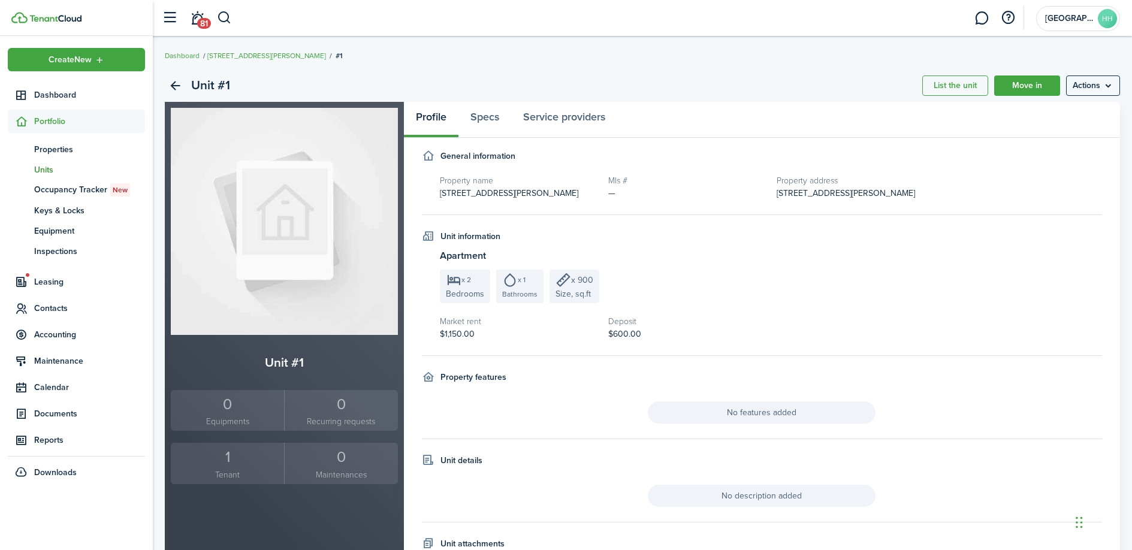
click at [277, 230] on img at bounding box center [284, 221] width 227 height 227
click at [1080, 87] on menu-btn "Actions" at bounding box center [1093, 86] width 54 height 20
click at [1065, 108] on link "Edit unit" at bounding box center [1067, 112] width 105 height 20
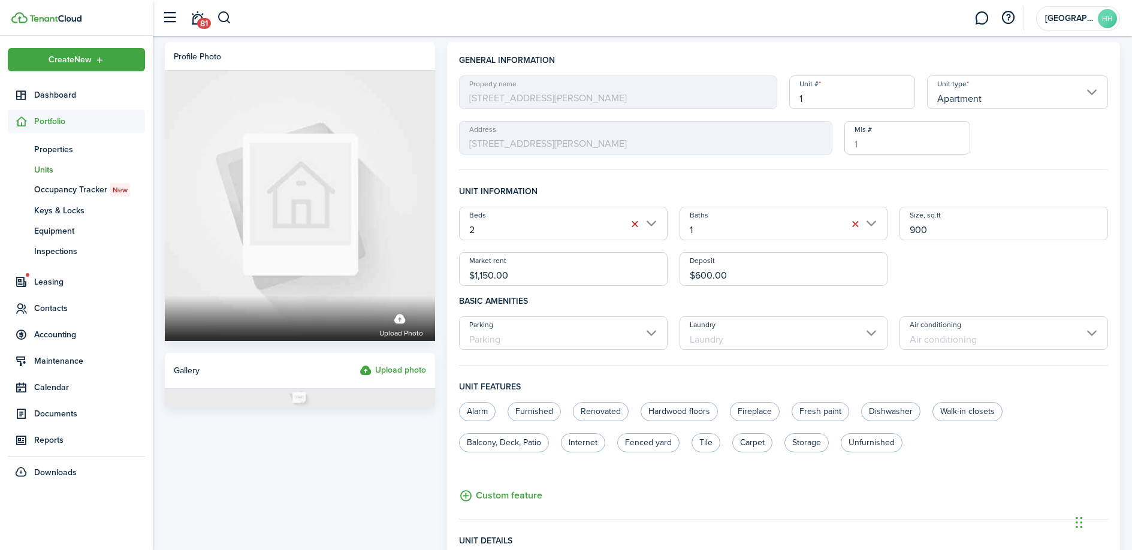
click at [391, 485] on div "Profile photo Upload photo Gallery Upload photo" at bounding box center [300, 450] width 282 height 817
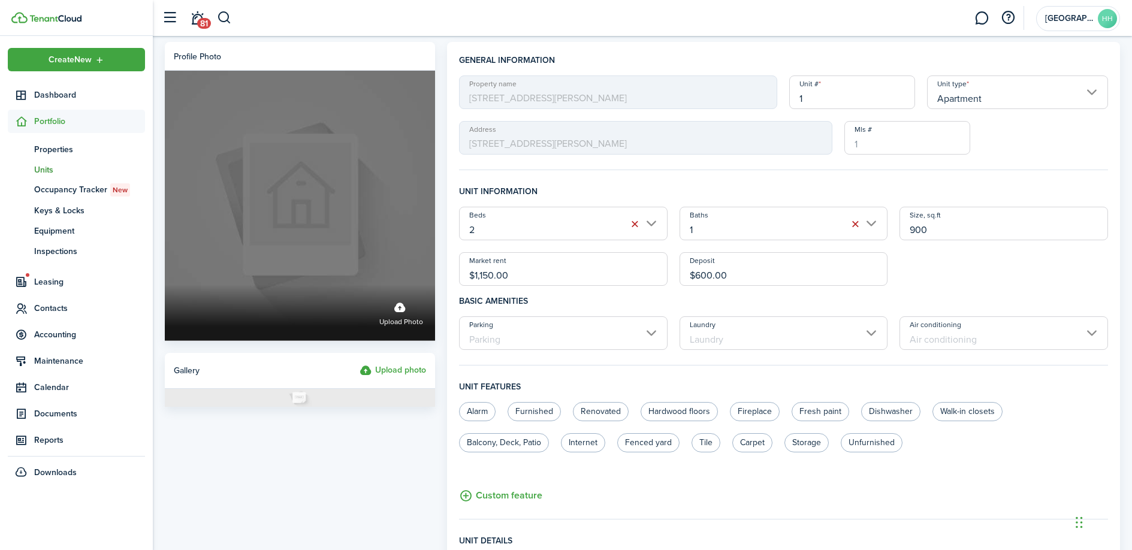
click at [334, 282] on label "Upload photo" at bounding box center [300, 206] width 270 height 270
click at [165, 285] on input "Upload photo" at bounding box center [165, 285] width 0 height 0
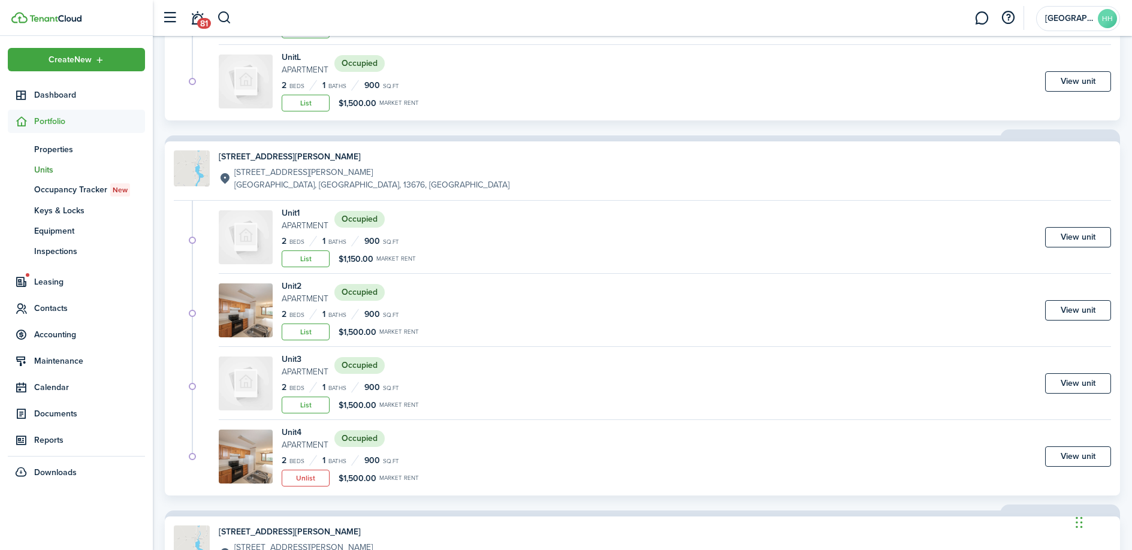
scroll to position [1023, 0]
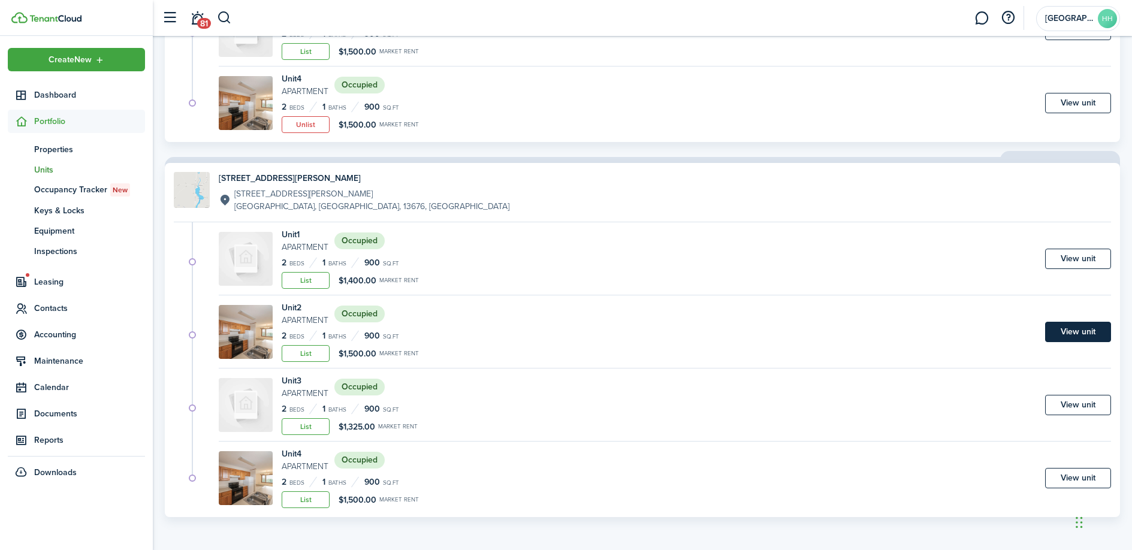
click at [1091, 328] on link "View unit" at bounding box center [1078, 332] width 66 height 20
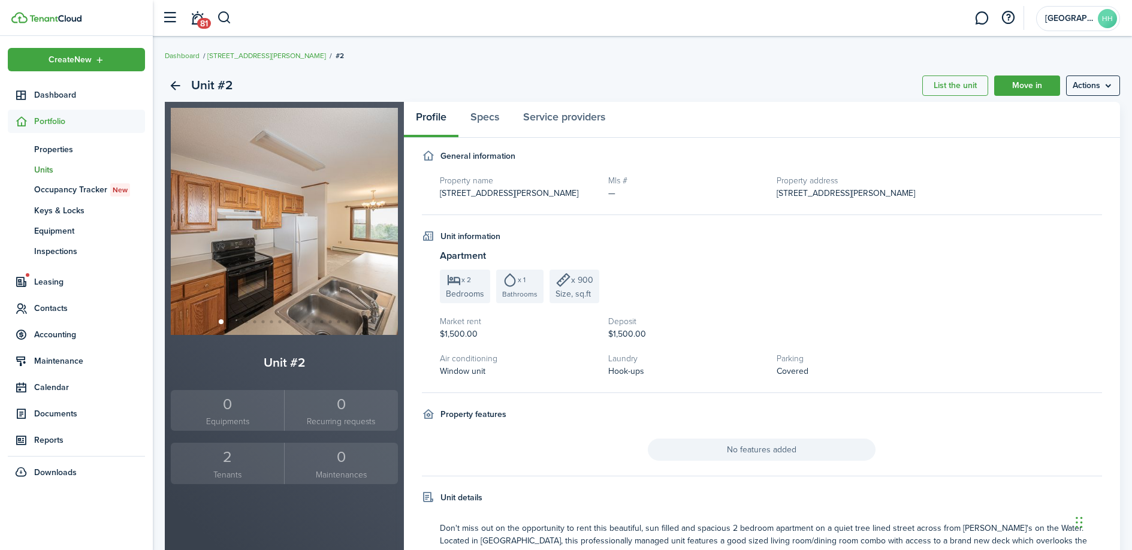
click at [373, 253] on img at bounding box center [284, 221] width 227 height 227
click at [345, 256] on img at bounding box center [284, 221] width 227 height 227
click at [1104, 93] on menu-btn "Actions" at bounding box center [1093, 86] width 54 height 20
click at [1079, 113] on link "Edit unit" at bounding box center [1067, 112] width 105 height 20
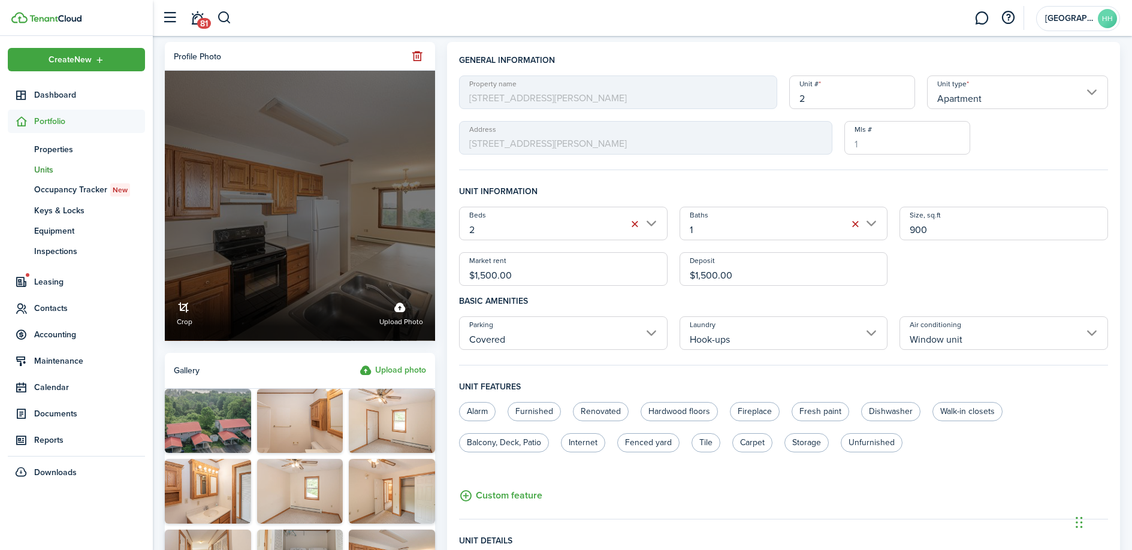
click at [391, 283] on label "Crop Upload photo" at bounding box center [300, 206] width 270 height 270
click at [165, 285] on input "Crop Upload photo" at bounding box center [165, 285] width 0 height 0
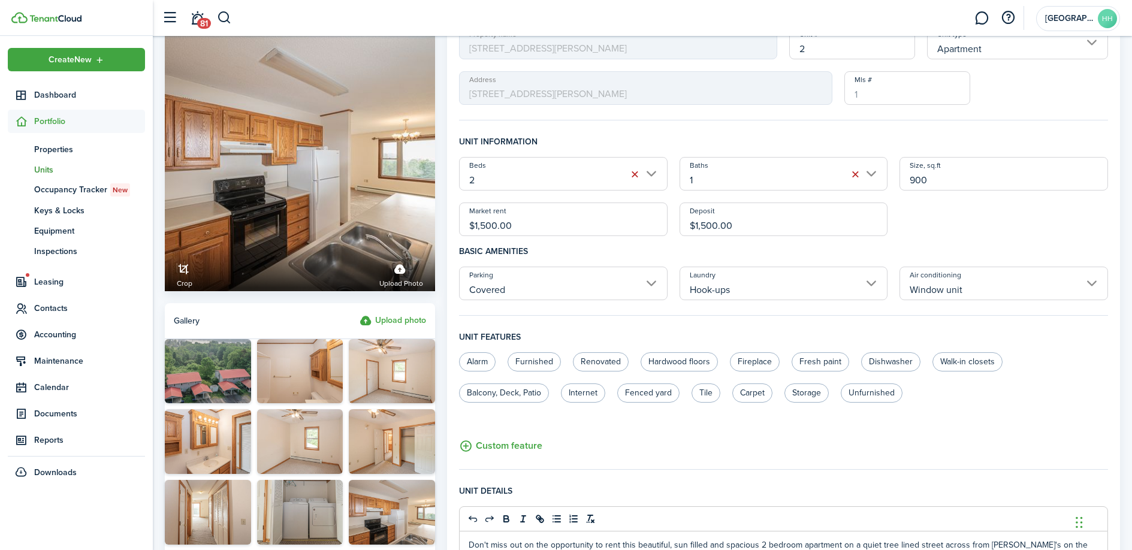
scroll to position [50, 0]
click at [756, 296] on input "Hook-ups" at bounding box center [784, 283] width 209 height 34
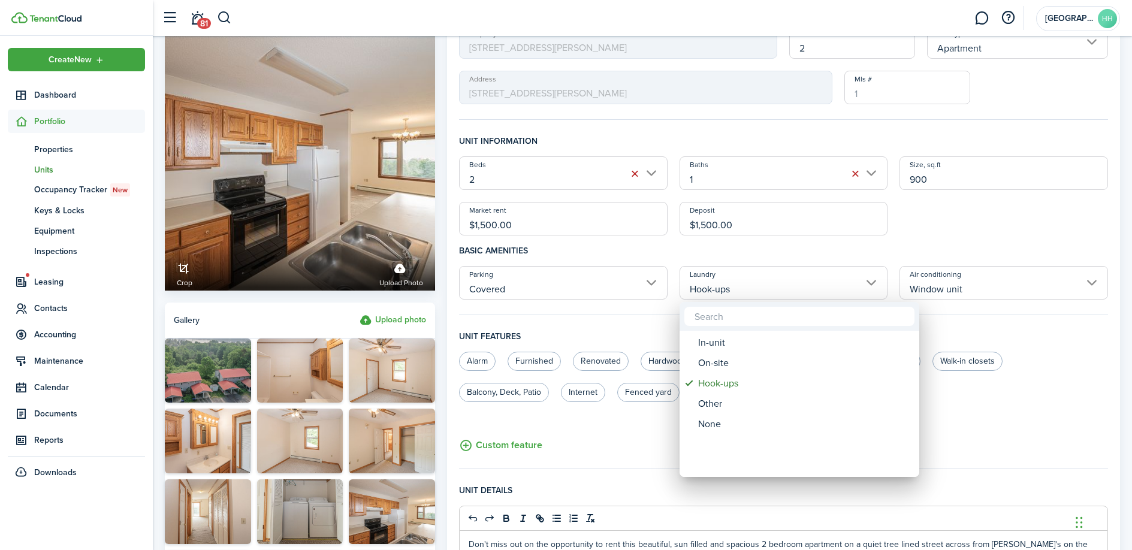
click at [786, 254] on div at bounding box center [566, 275] width 1324 height 742
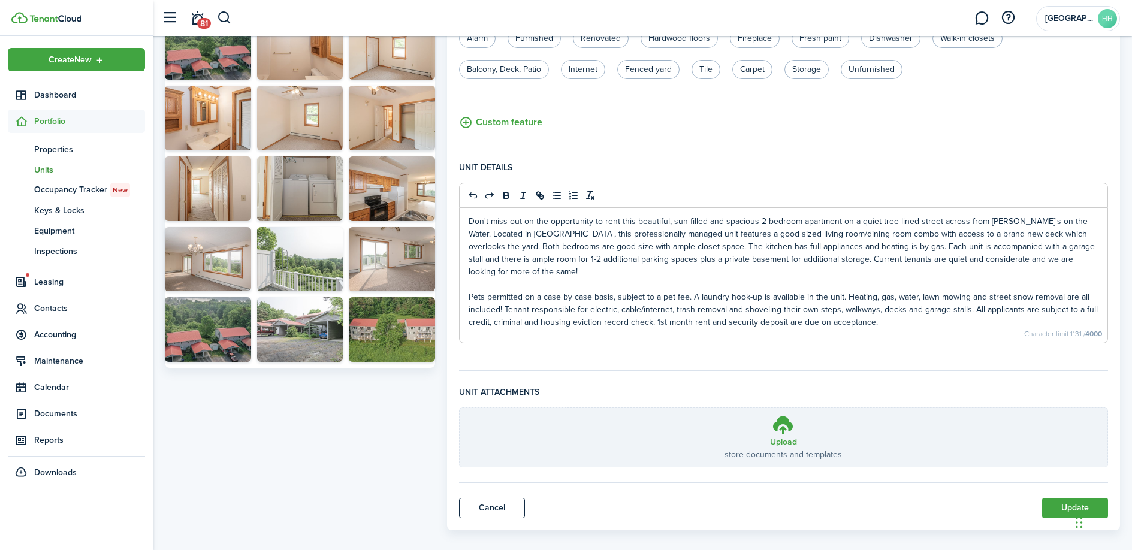
scroll to position [374, 0]
click at [665, 433] on label "Upload store documents and templates Choose file" at bounding box center [784, 437] width 648 height 59
click at [460, 408] on input "Upload store documents and templates Choose file" at bounding box center [460, 408] width 0 height 0
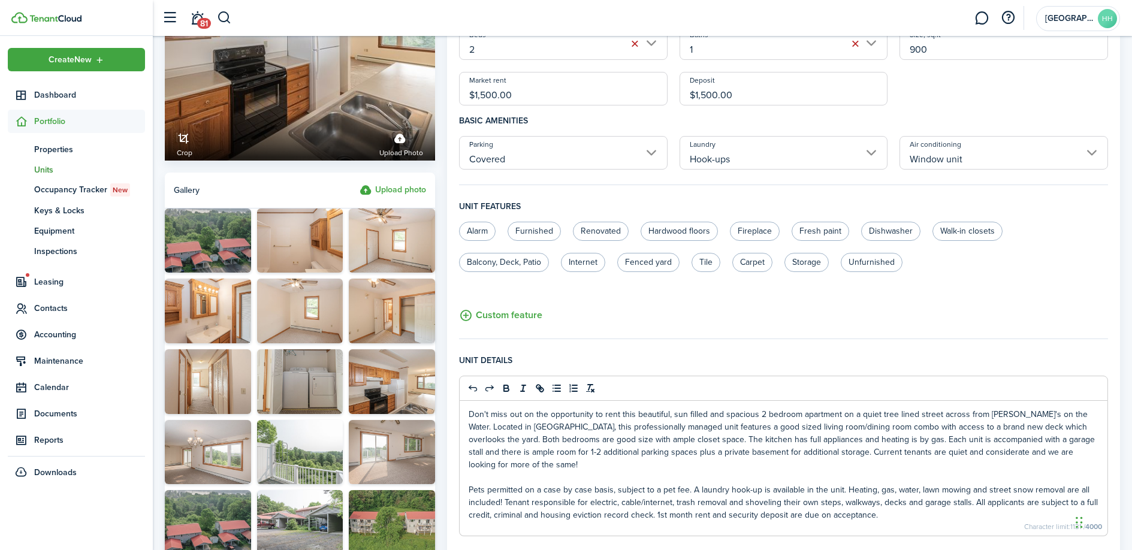
scroll to position [0, 0]
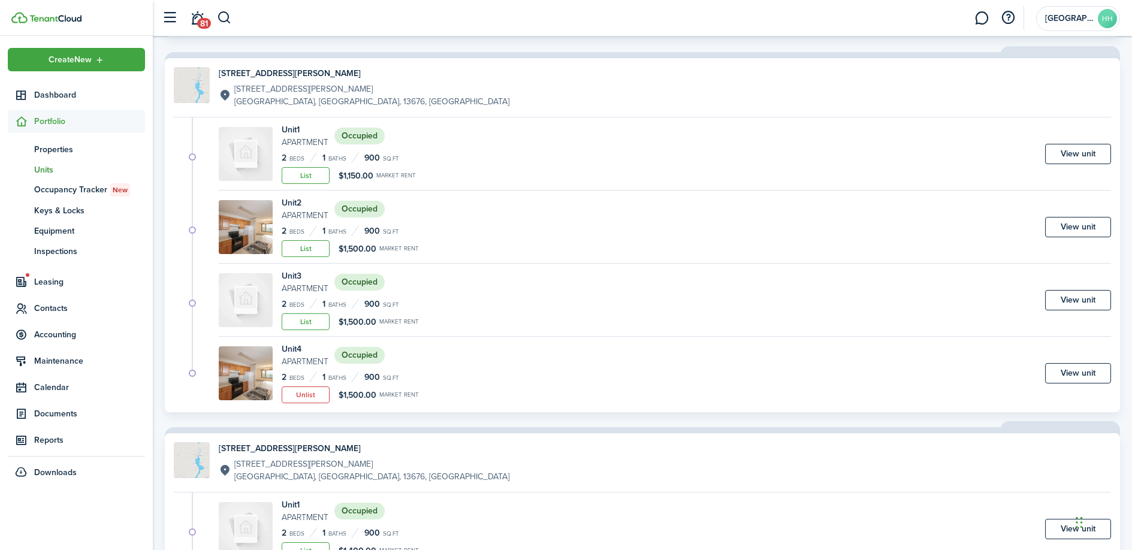
scroll to position [752, 0]
click at [1073, 157] on link "View unit" at bounding box center [1078, 154] width 66 height 20
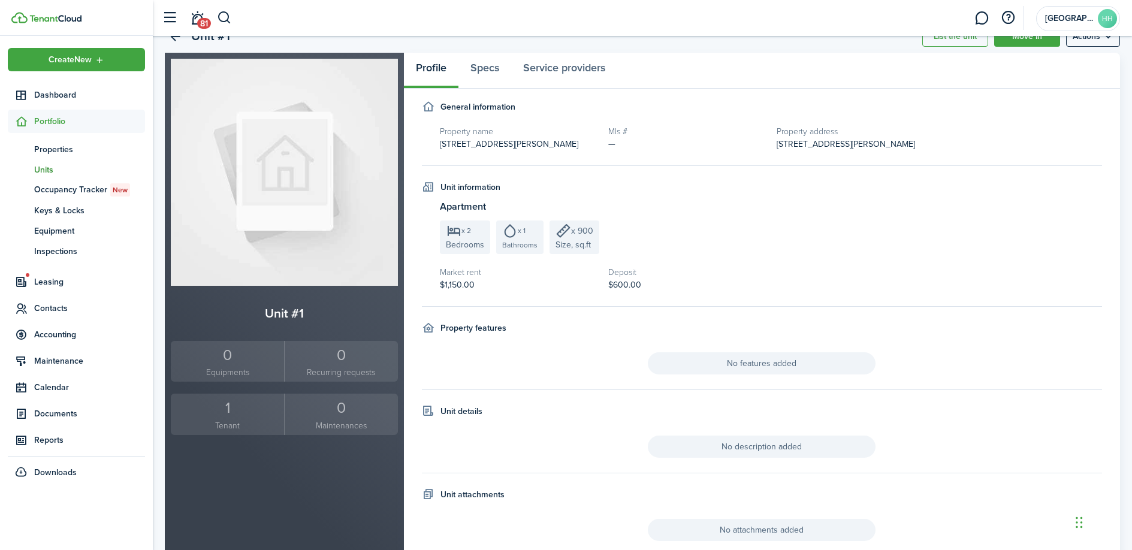
scroll to position [49, 0]
click at [490, 79] on link "Specs" at bounding box center [484, 71] width 53 height 36
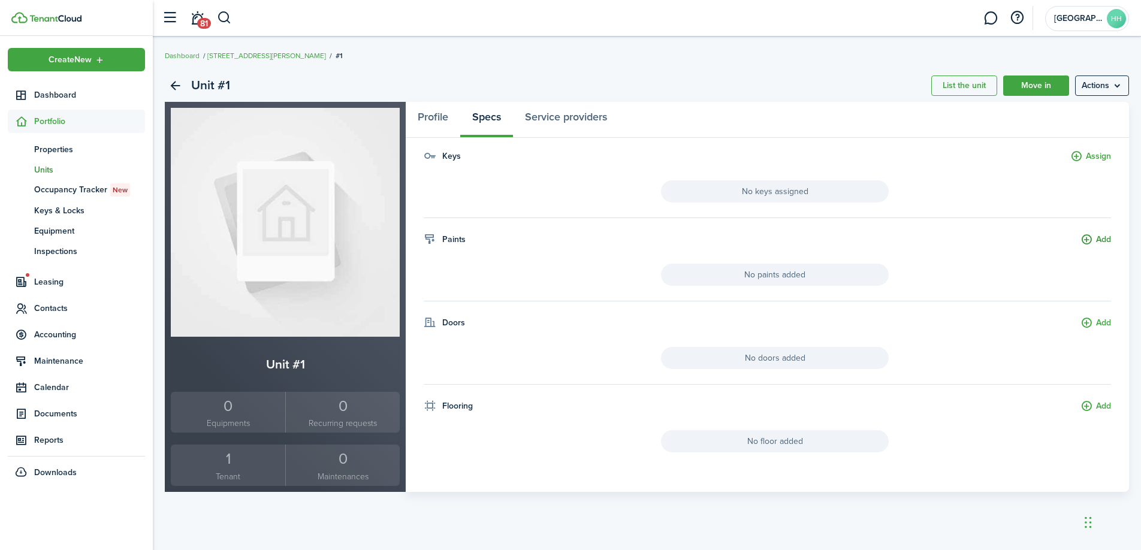
click at [1101, 242] on button "Add" at bounding box center [1096, 240] width 31 height 14
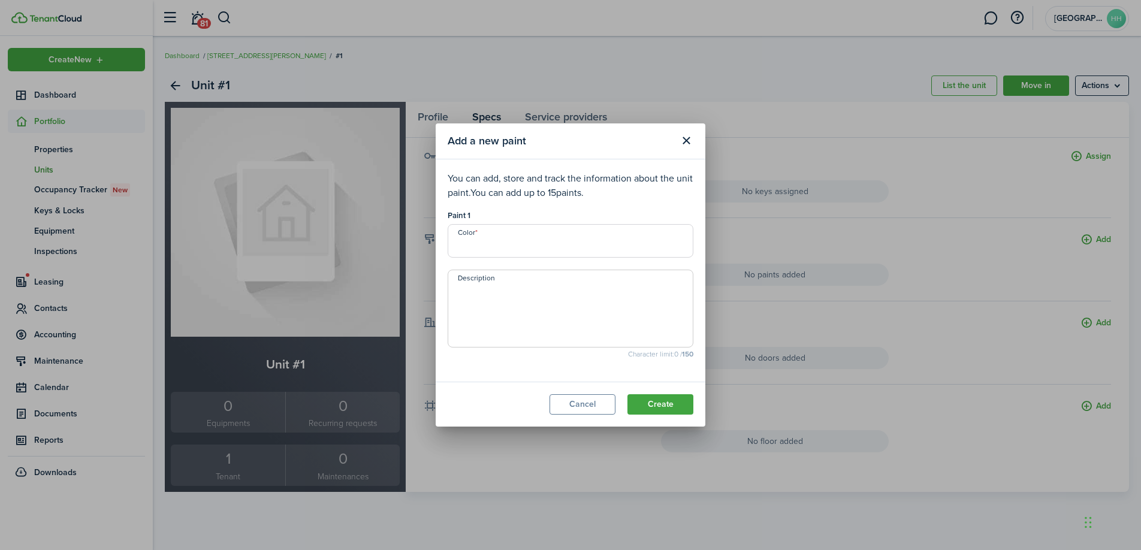
click at [527, 242] on input "Color" at bounding box center [571, 241] width 246 height 34
click at [686, 138] on button "Close modal" at bounding box center [686, 141] width 20 height 20
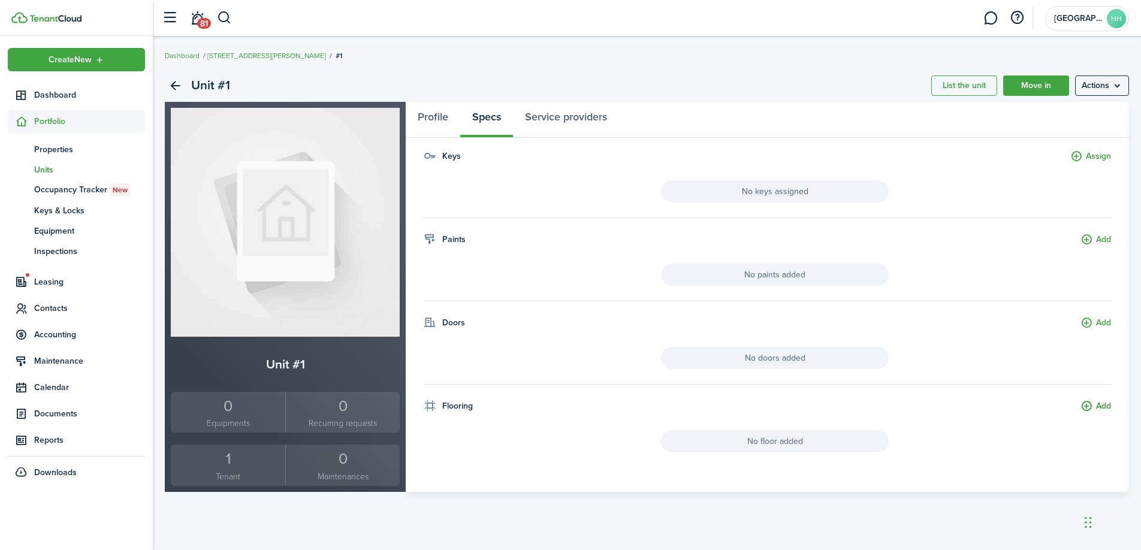
click at [1097, 411] on button "Add" at bounding box center [1096, 407] width 31 height 14
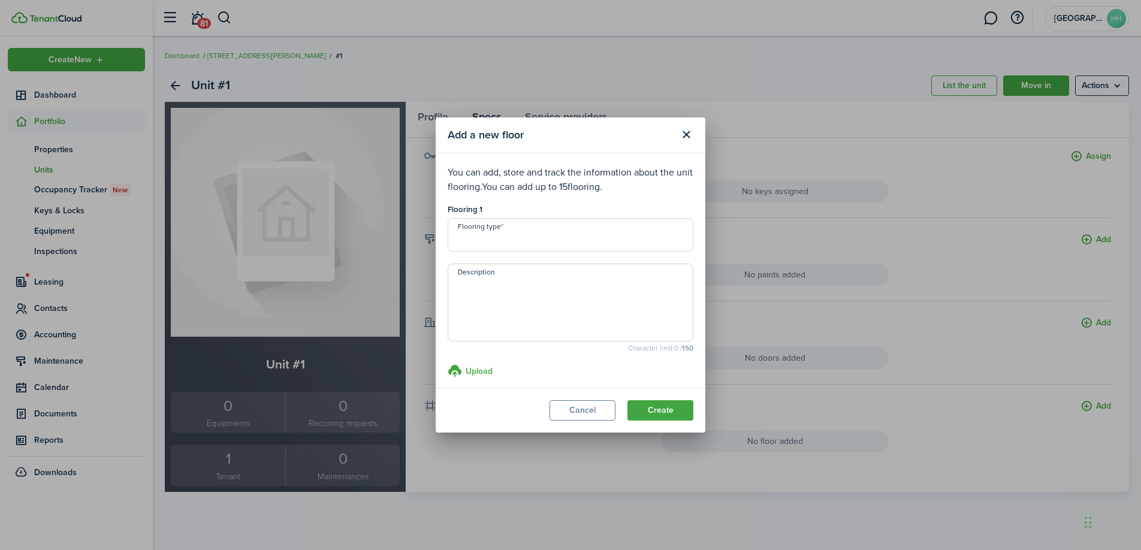
click at [587, 233] on input "Flooring type" at bounding box center [571, 235] width 246 height 34
type input "a"
type input "s"
click at [682, 137] on button "Close modal" at bounding box center [686, 135] width 20 height 20
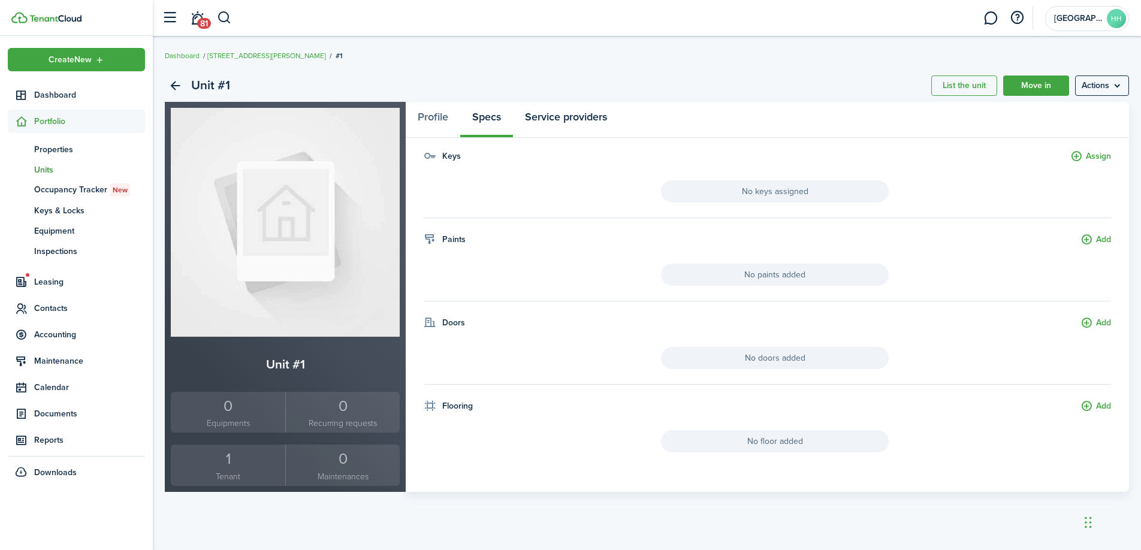
click at [552, 102] on link "Service providers" at bounding box center [566, 120] width 106 height 36
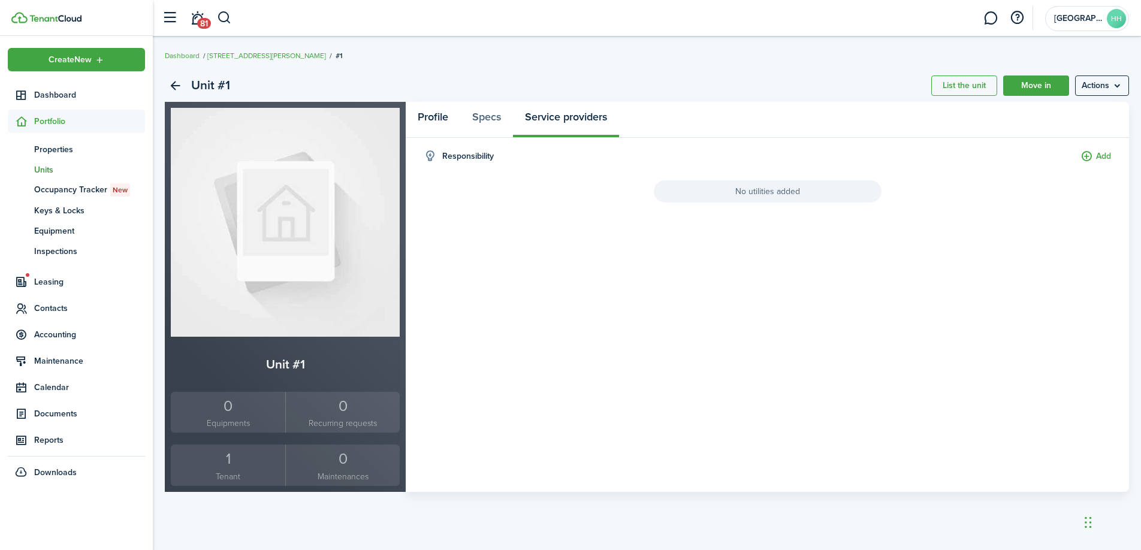
click at [429, 123] on link "Profile" at bounding box center [433, 120] width 55 height 36
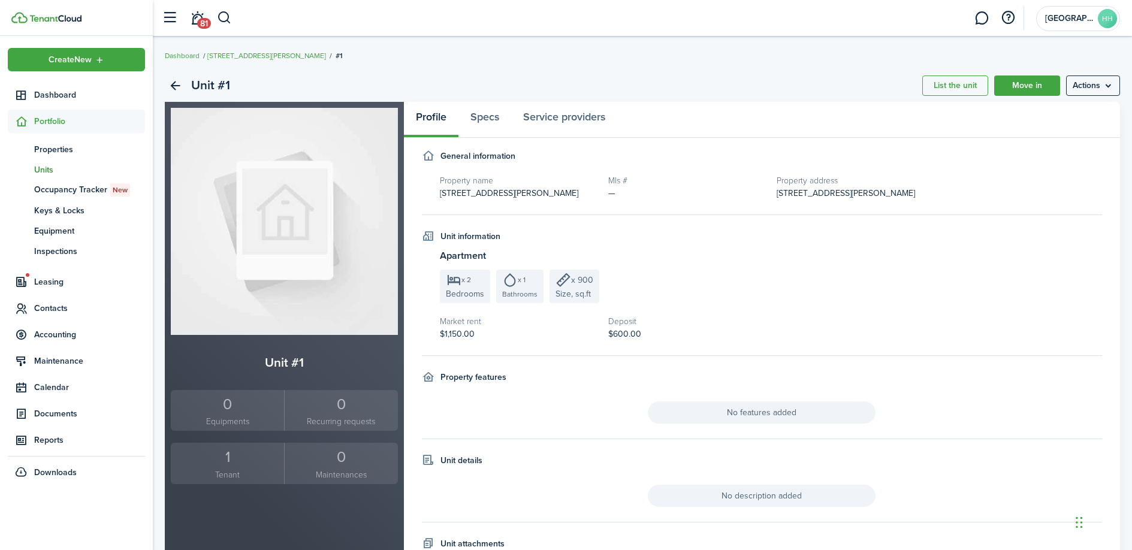
scroll to position [88, 0]
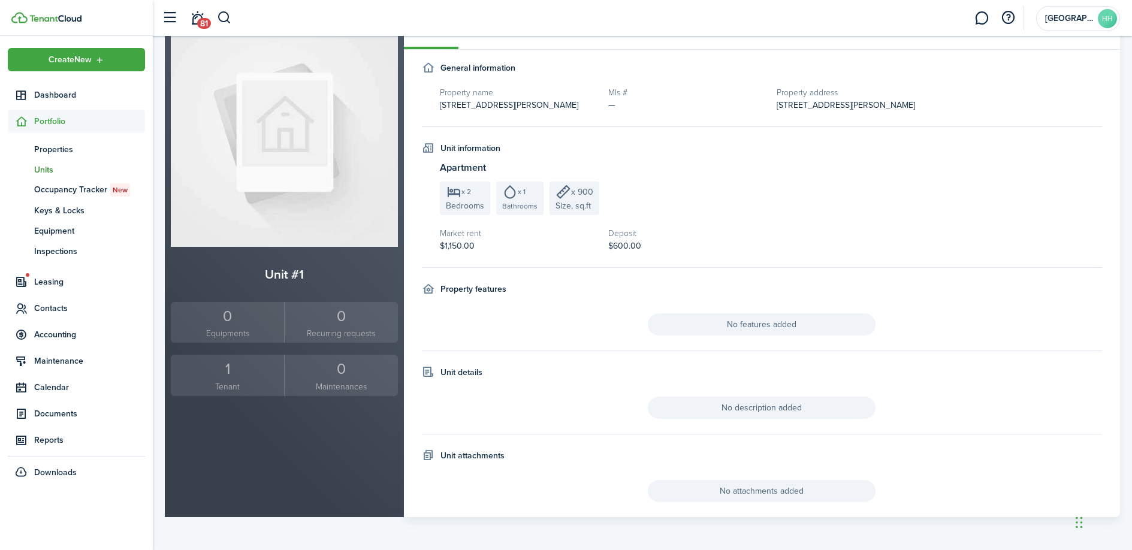
click at [717, 328] on span "No features added" at bounding box center [762, 324] width 228 height 22
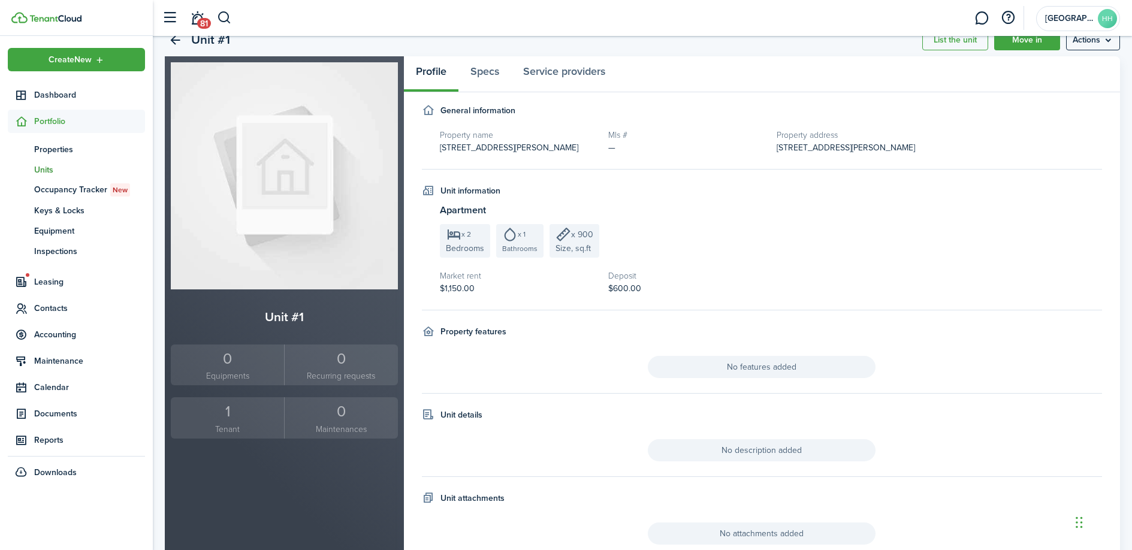
scroll to position [0, 0]
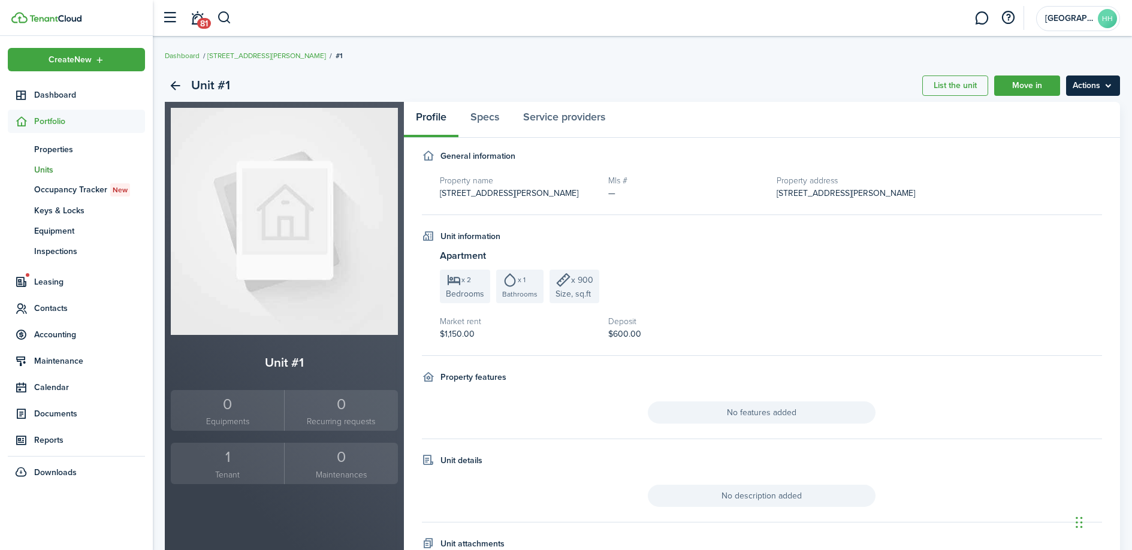
click at [1094, 93] on menu-btn "Actions" at bounding box center [1093, 86] width 54 height 20
click at [1061, 116] on link "Edit unit" at bounding box center [1067, 112] width 105 height 20
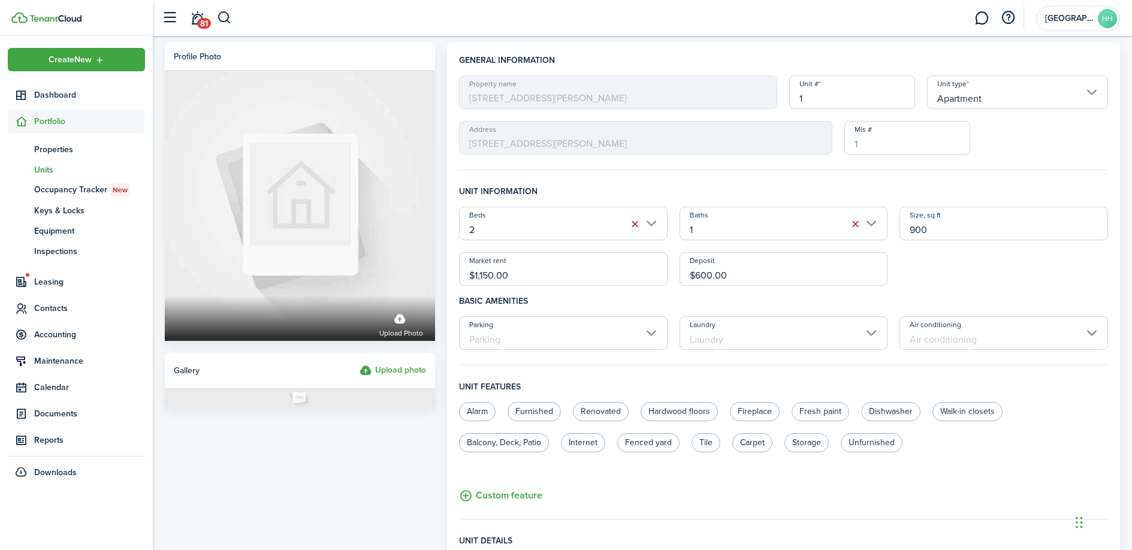
click at [575, 347] on input "Parking" at bounding box center [563, 333] width 209 height 34
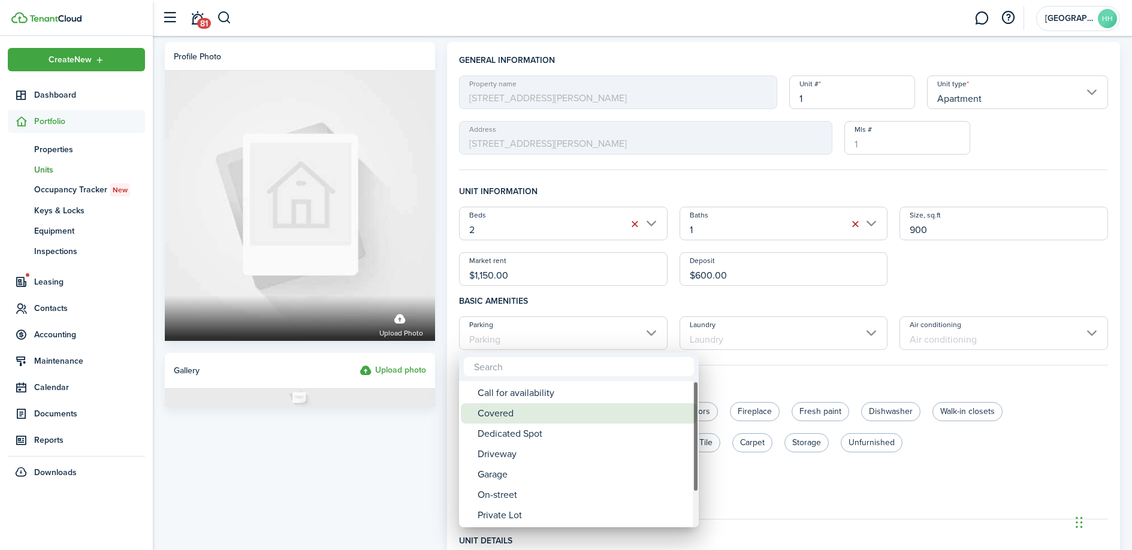
click at [547, 405] on div "Covered" at bounding box center [584, 413] width 212 height 20
type input "Covered"
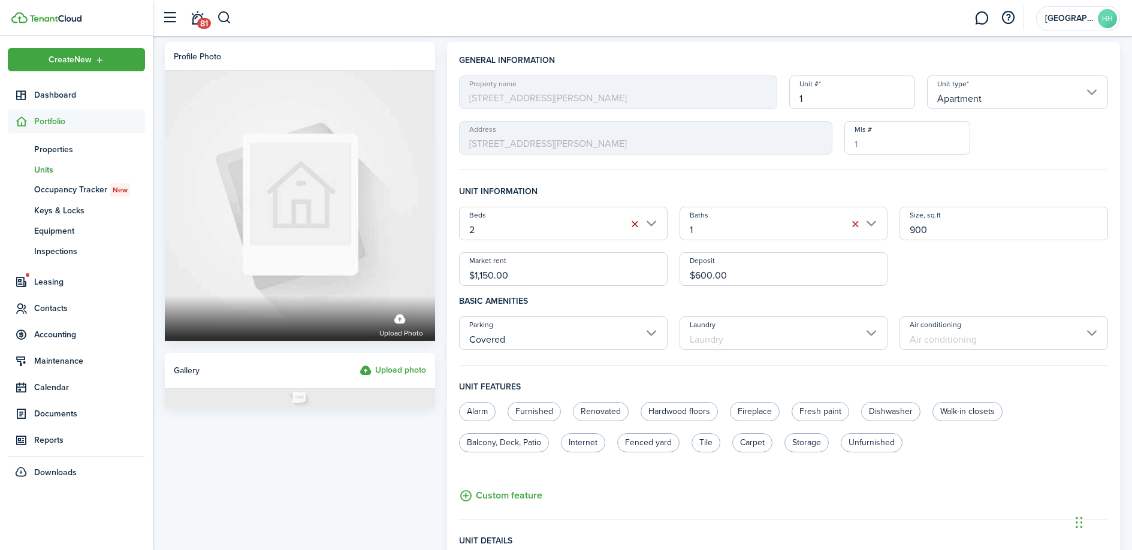
click at [764, 322] on input "Laundry" at bounding box center [784, 333] width 209 height 34
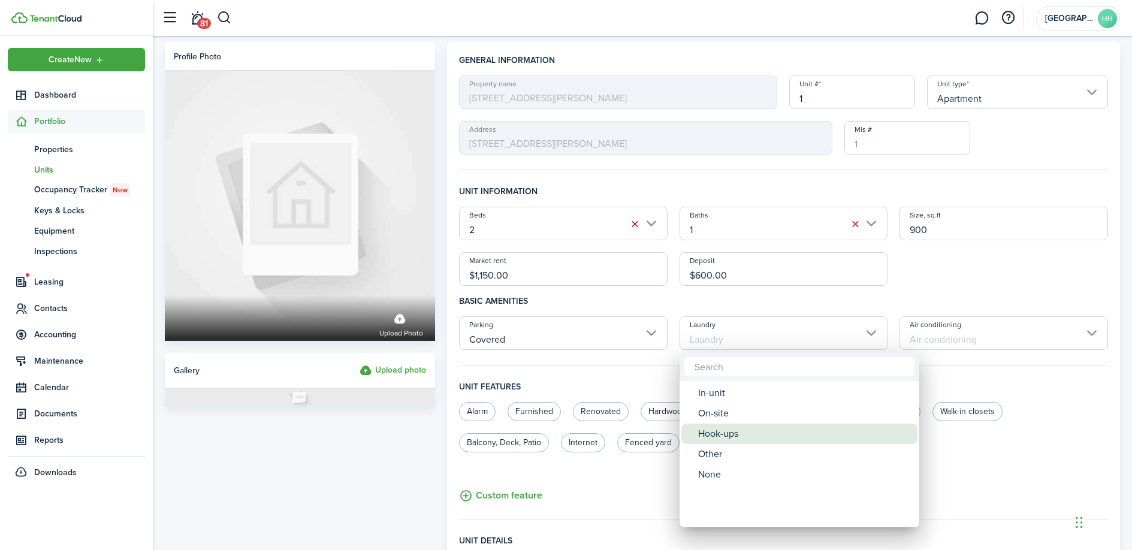
click at [735, 440] on div "Hook-ups" at bounding box center [804, 434] width 212 height 20
type input "Hook-ups"
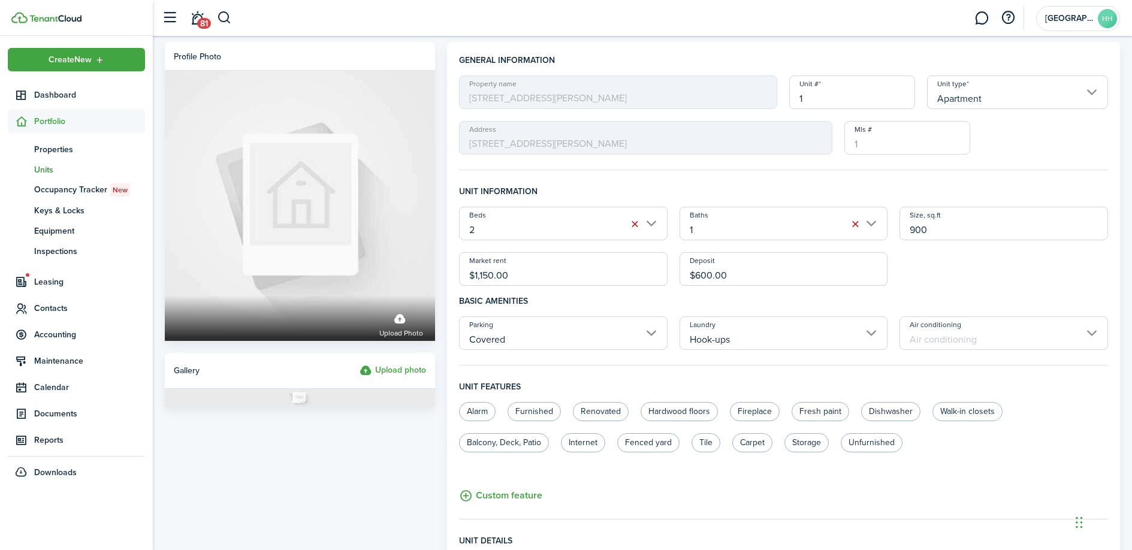
click at [939, 351] on fieldset "Unit information Beds 2 Baths 1 Size, sq.ft 900 Market rent $1,150.00 Deposit $…" at bounding box center [783, 275] width 649 height 180
click at [934, 342] on input "Air conditioning" at bounding box center [1004, 333] width 209 height 34
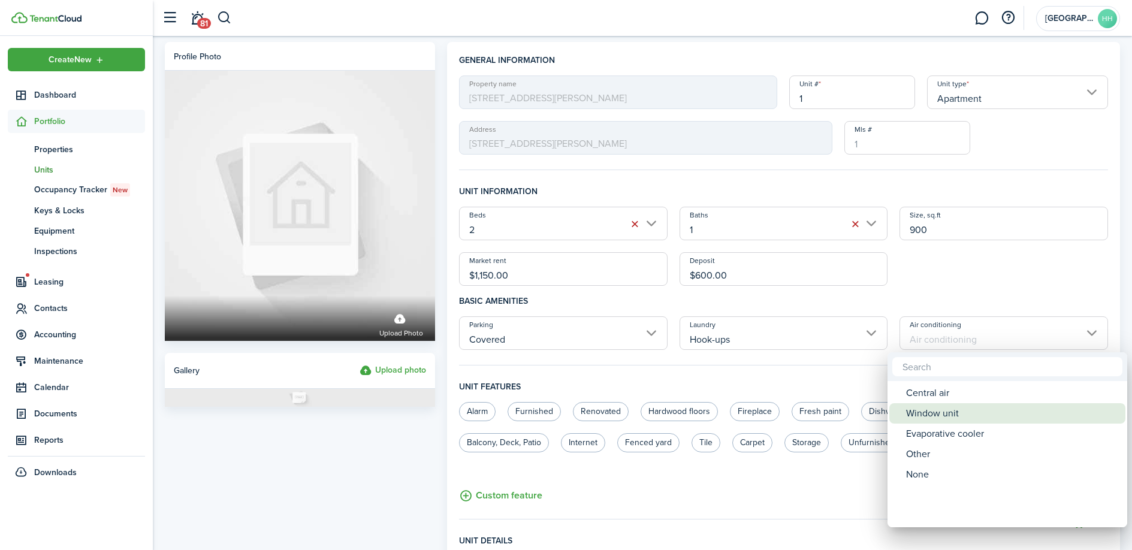
click at [941, 413] on div "Window unit" at bounding box center [1012, 413] width 212 height 20
type input "Window unit"
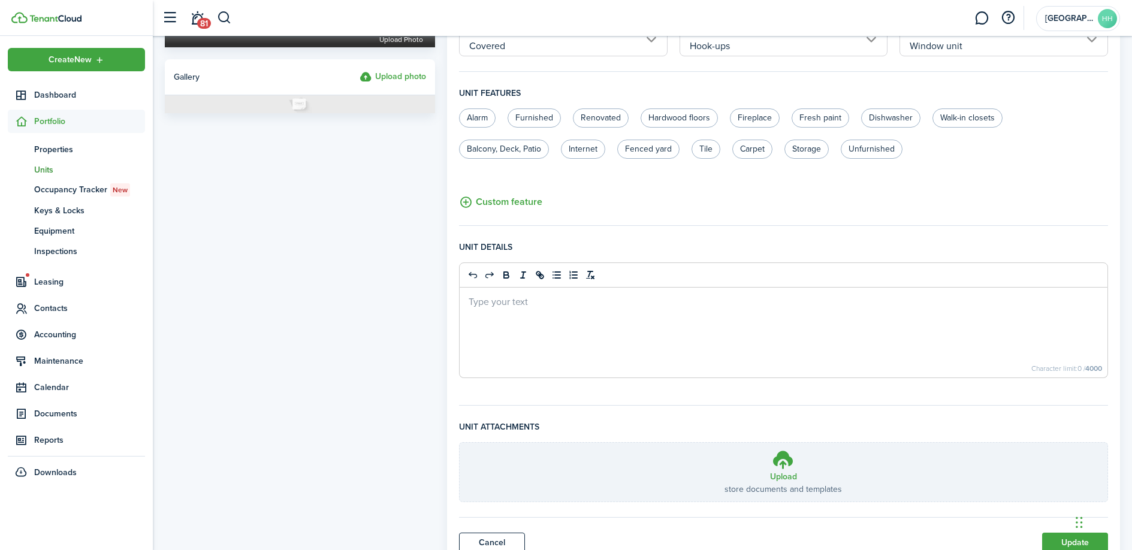
scroll to position [342, 0]
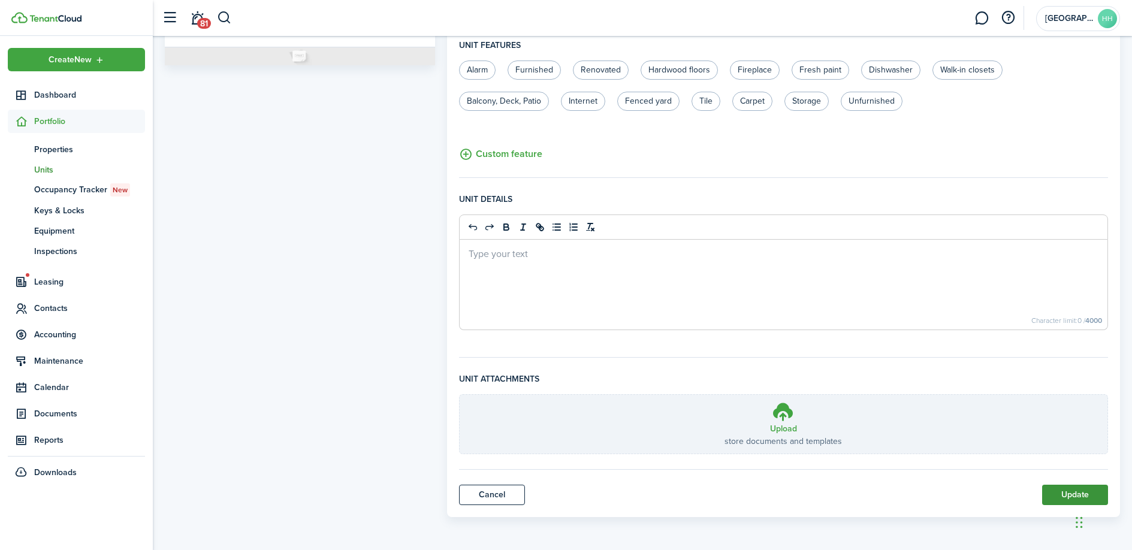
click at [1057, 491] on button "Update" at bounding box center [1075, 495] width 66 height 20
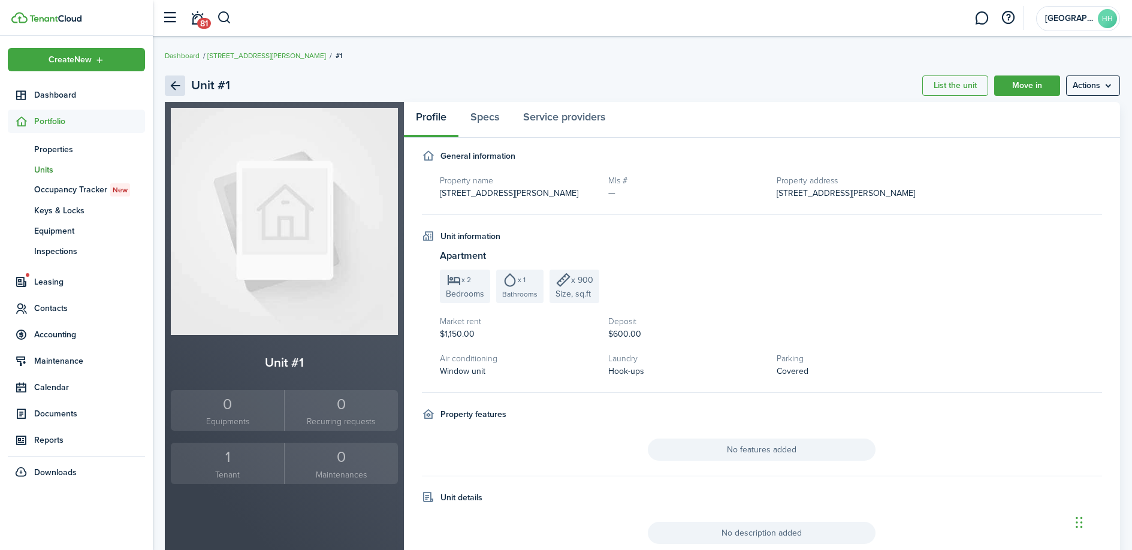
click at [179, 89] on link "Back" at bounding box center [175, 86] width 20 height 20
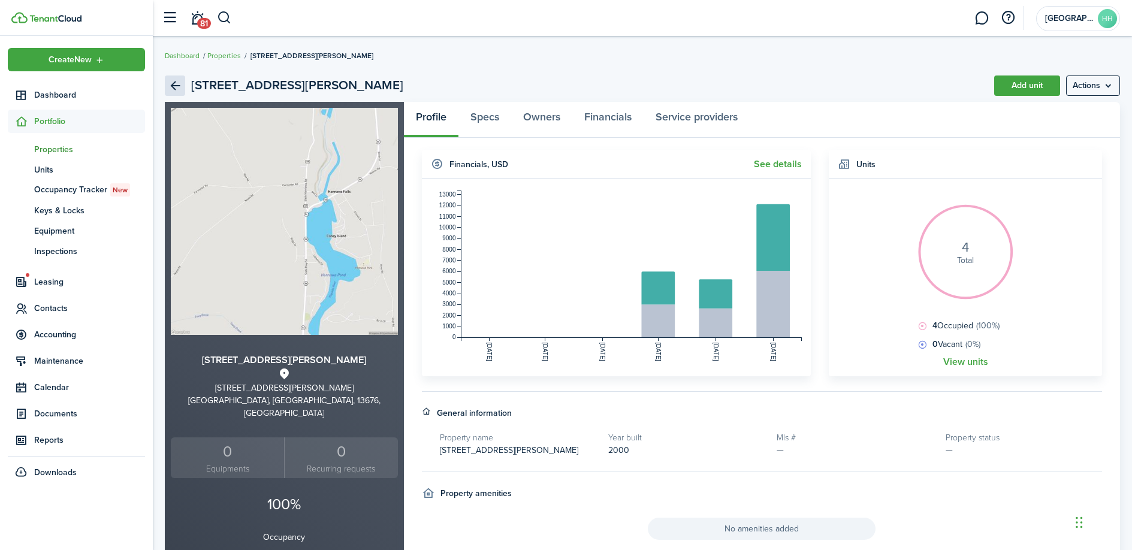
click at [174, 79] on link "Back" at bounding box center [175, 86] width 20 height 20
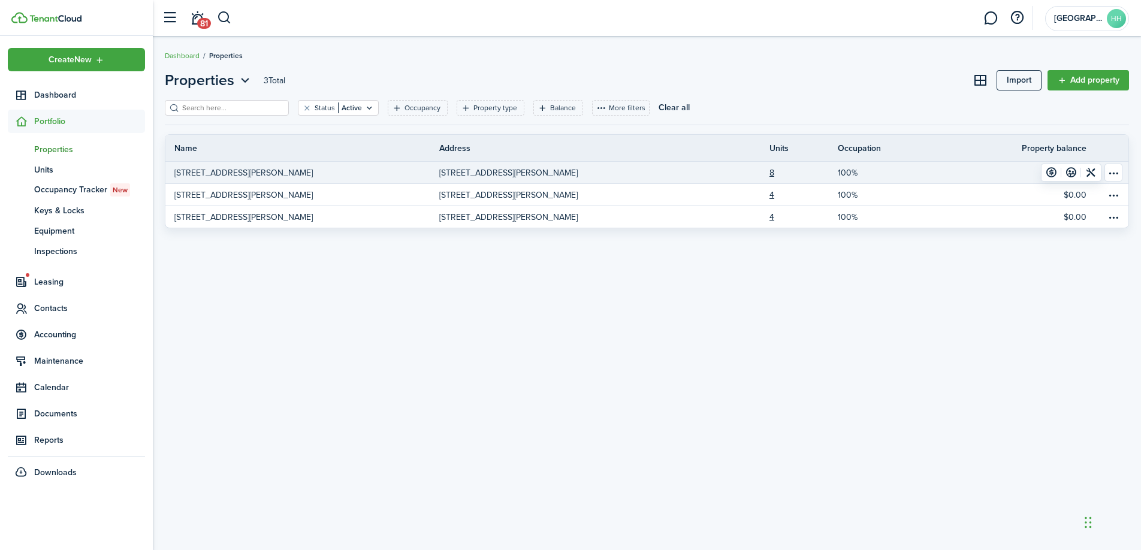
click at [315, 169] on link "[STREET_ADDRESS][PERSON_NAME]" at bounding box center [302, 173] width 274 height 22
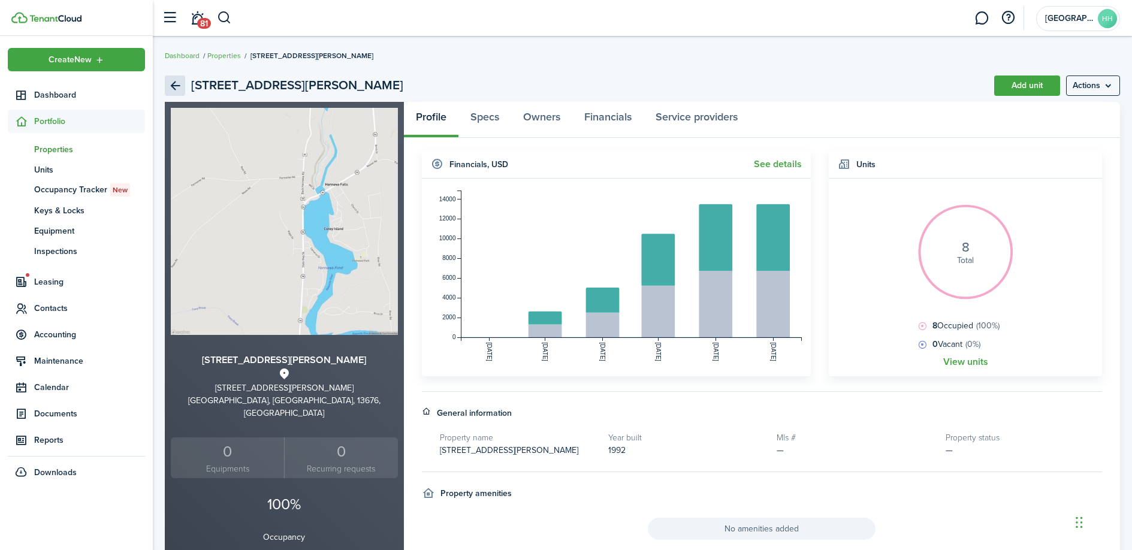
click at [177, 79] on link "Back" at bounding box center [175, 86] width 20 height 20
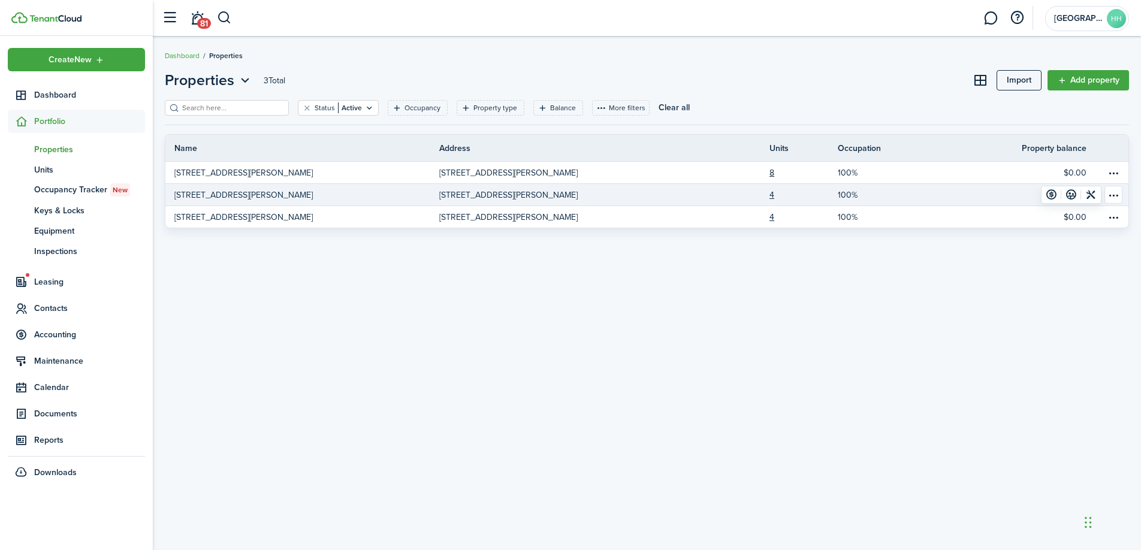
click at [378, 202] on link "[STREET_ADDRESS][PERSON_NAME]" at bounding box center [302, 195] width 274 height 22
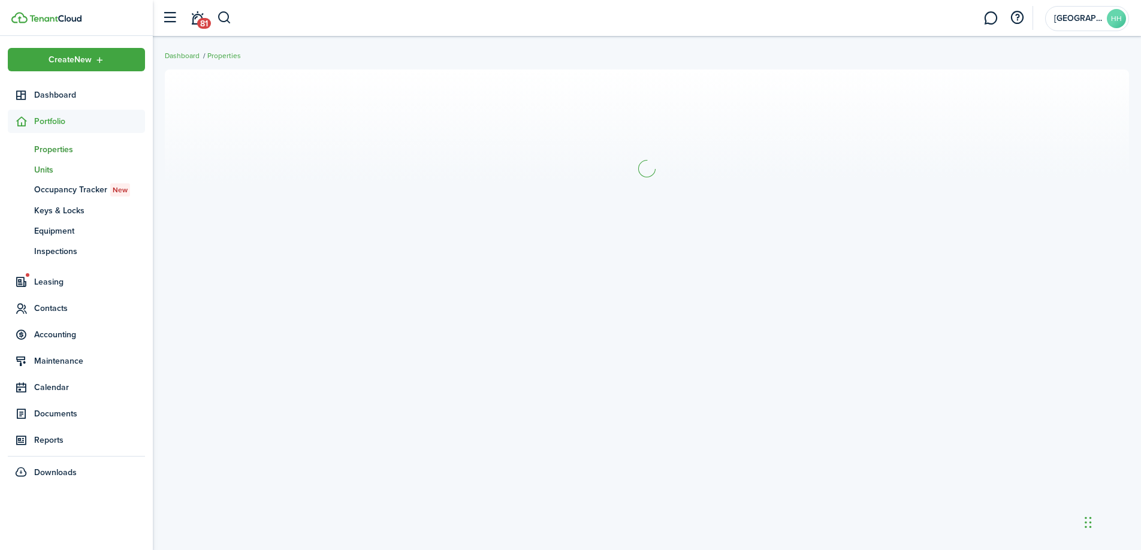
click at [87, 168] on span "Units" at bounding box center [89, 170] width 111 height 13
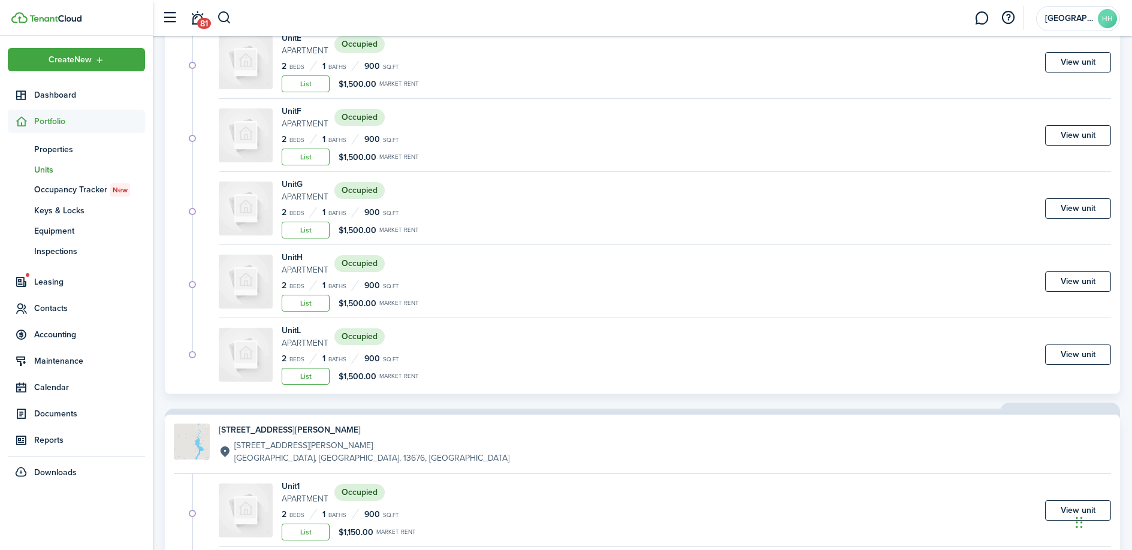
scroll to position [746, 0]
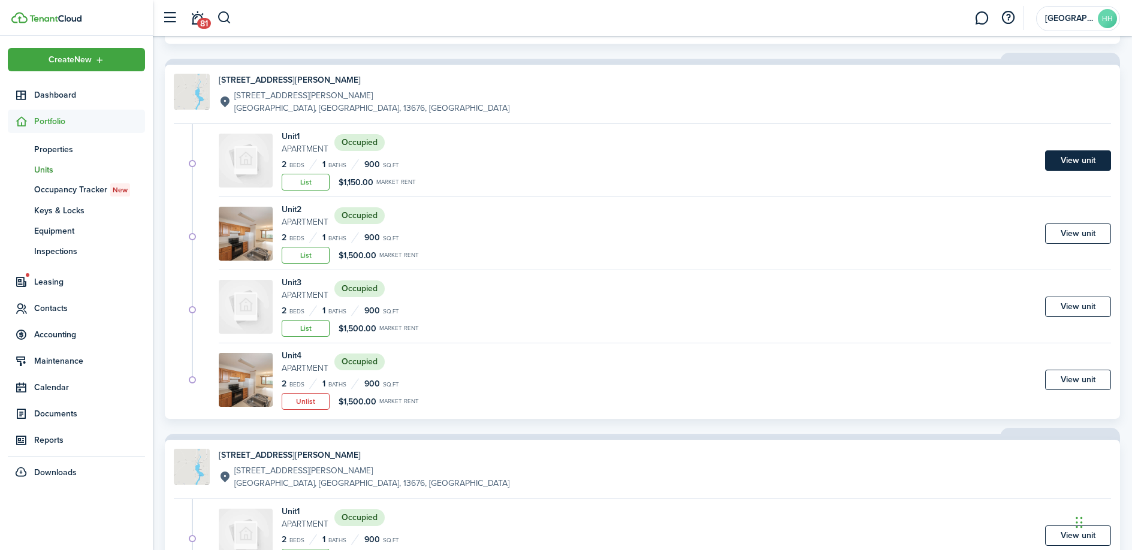
click at [1072, 162] on link "View unit" at bounding box center [1078, 160] width 66 height 20
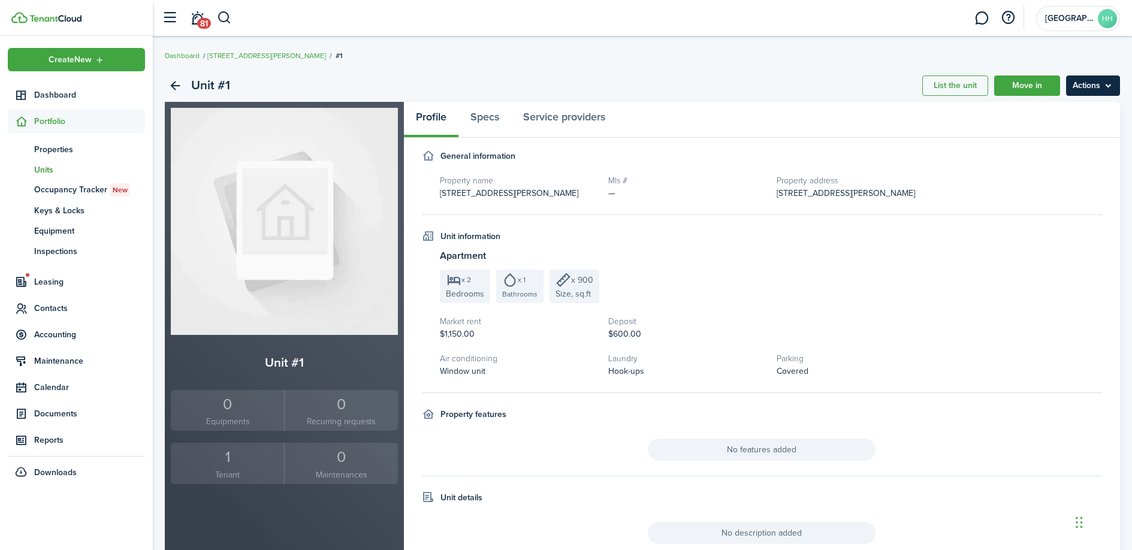
click at [1093, 95] on menu-btn "Actions" at bounding box center [1093, 86] width 54 height 20
click at [1073, 113] on link "Edit unit" at bounding box center [1067, 112] width 105 height 20
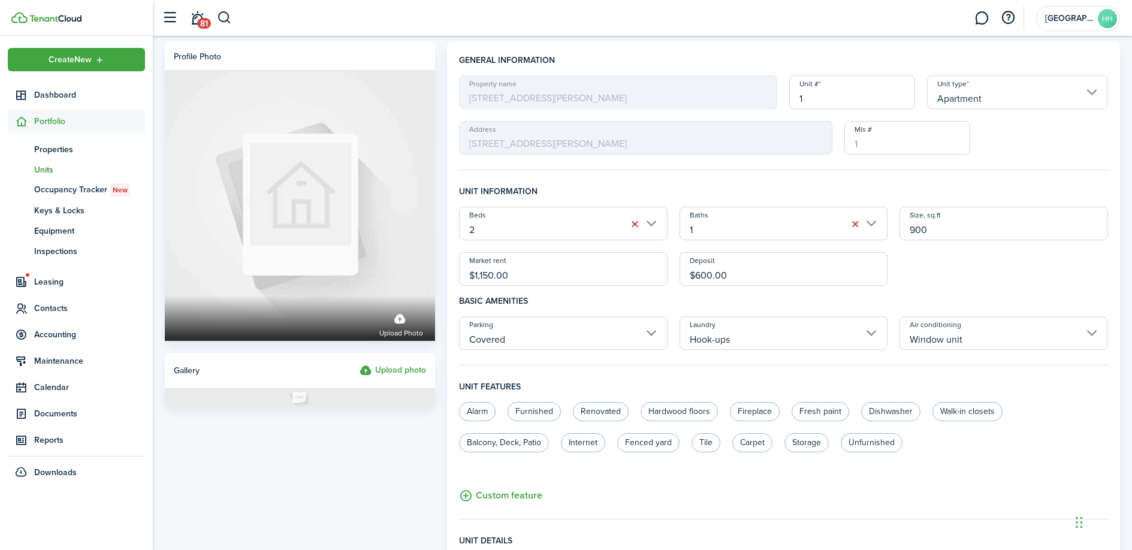
click at [402, 370] on label "Upload photo" at bounding box center [393, 371] width 67 height 14
click at [360, 364] on input "Upload photo" at bounding box center [360, 364] width 0 height 0
